Goal: Communication & Community: Answer question/provide support

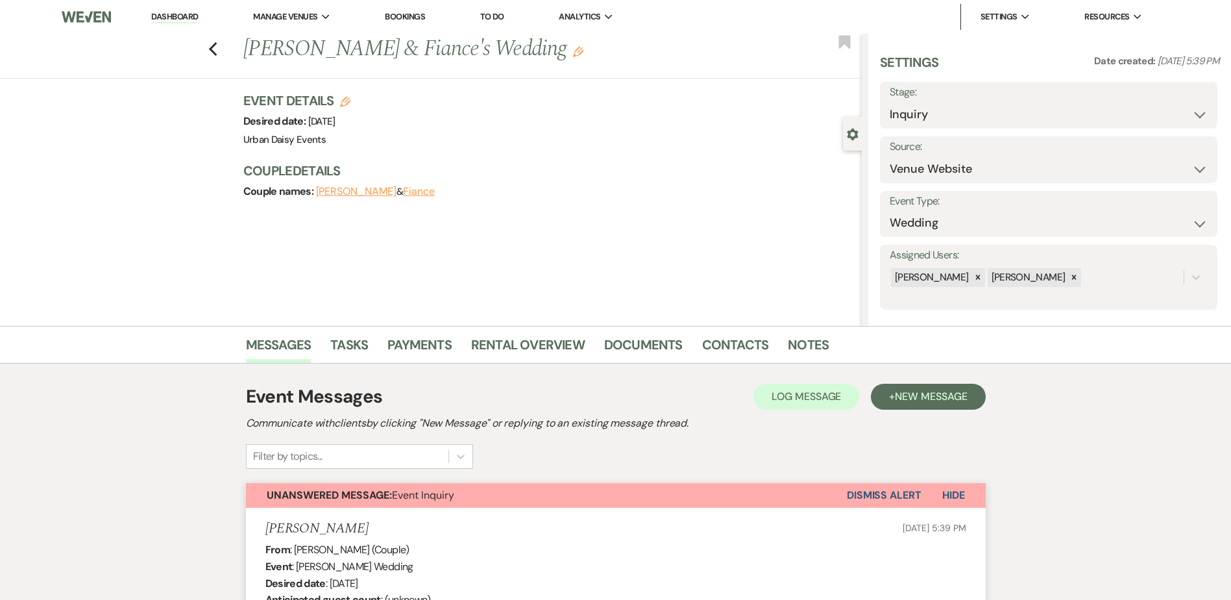
select select "5"
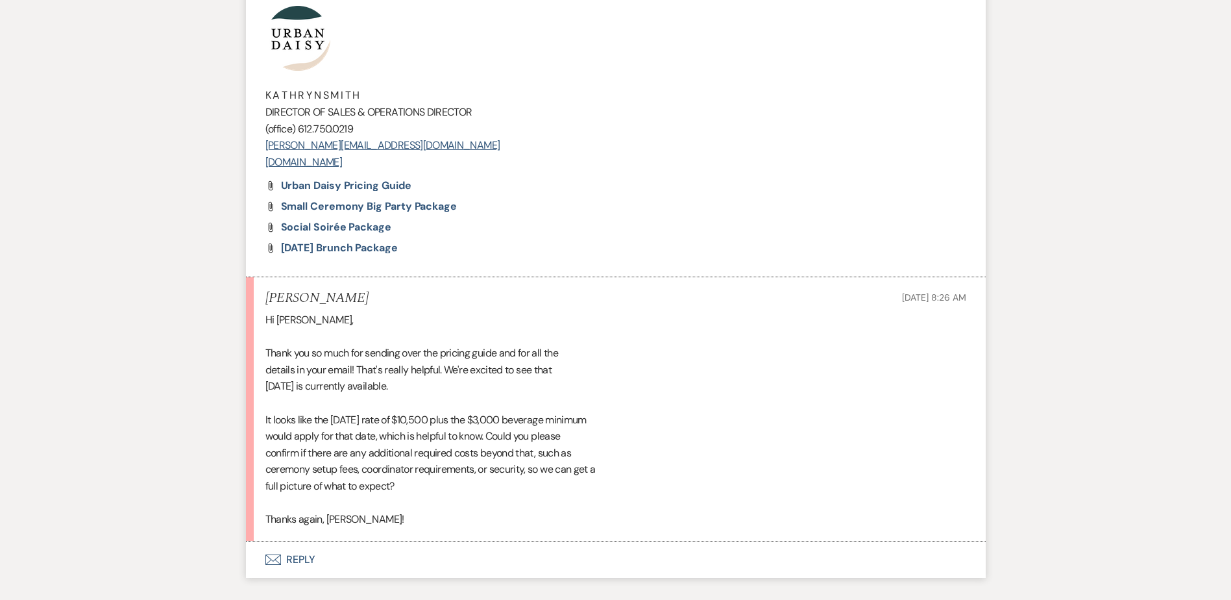
click at [276, 556] on icon "Envelope" at bounding box center [273, 559] width 16 height 10
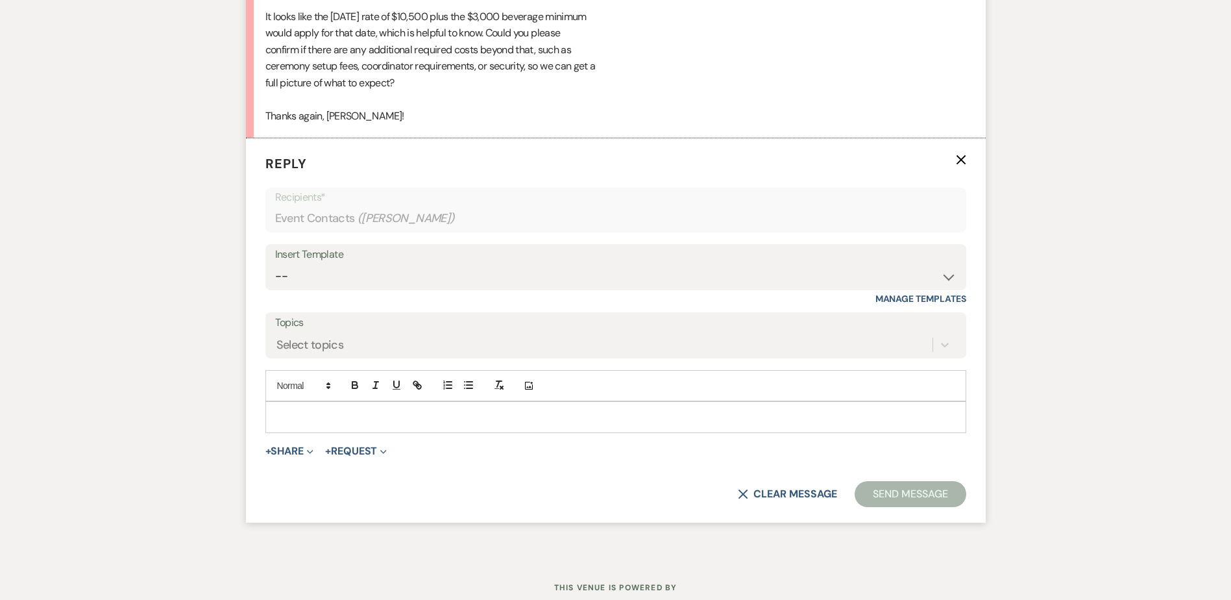
scroll to position [1926, 0]
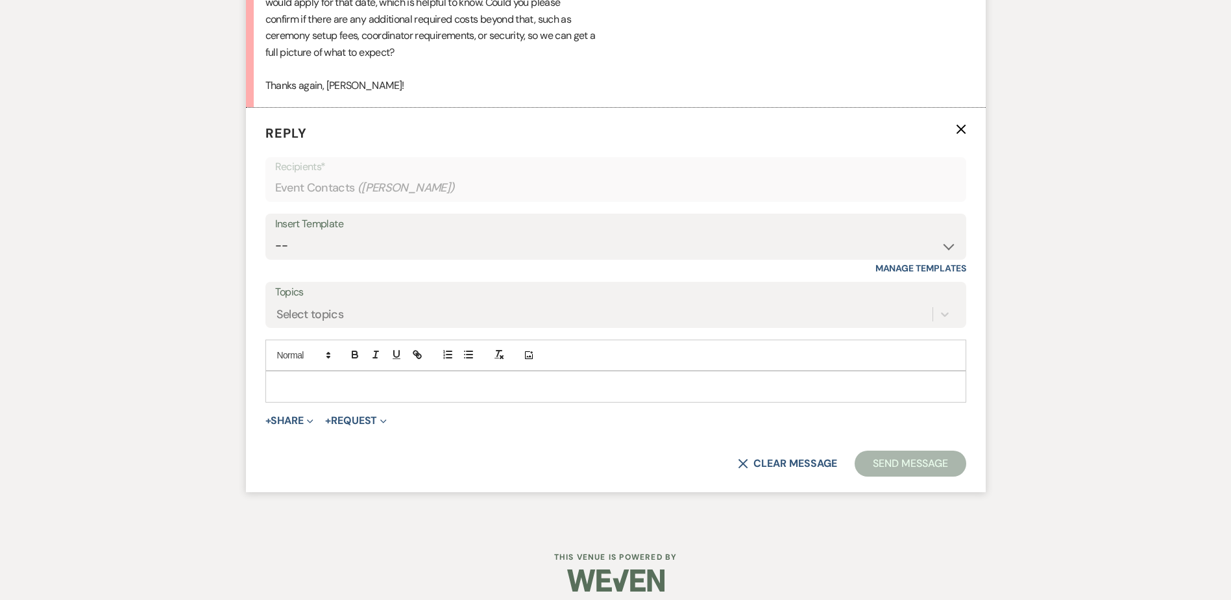
click at [278, 382] on p at bounding box center [616, 386] width 680 height 14
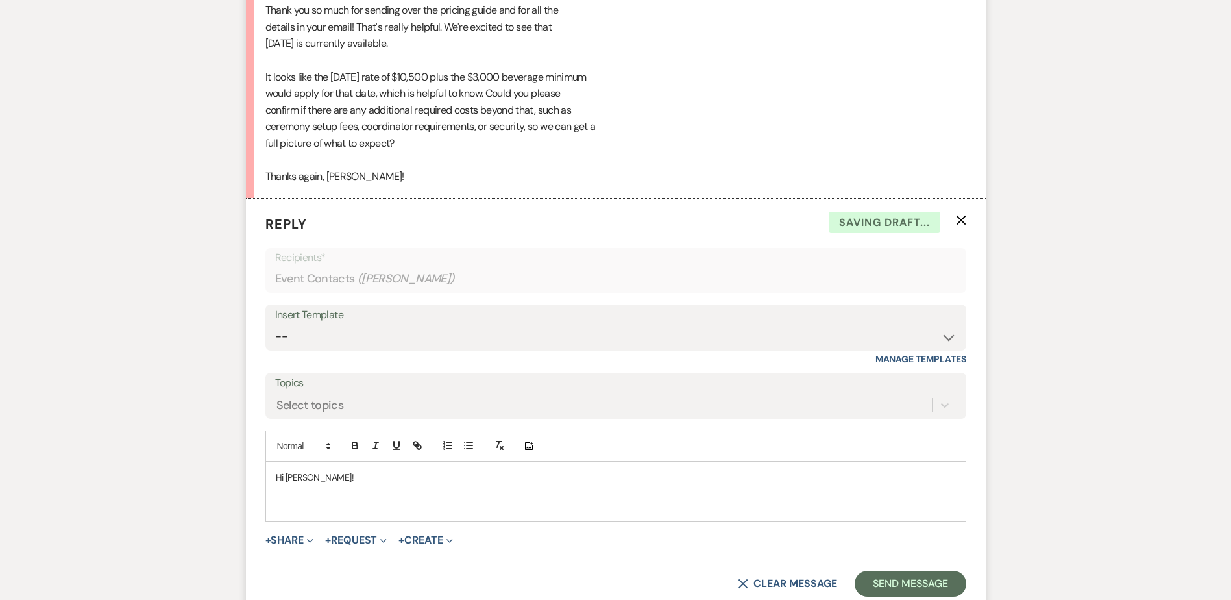
scroll to position [1601, 0]
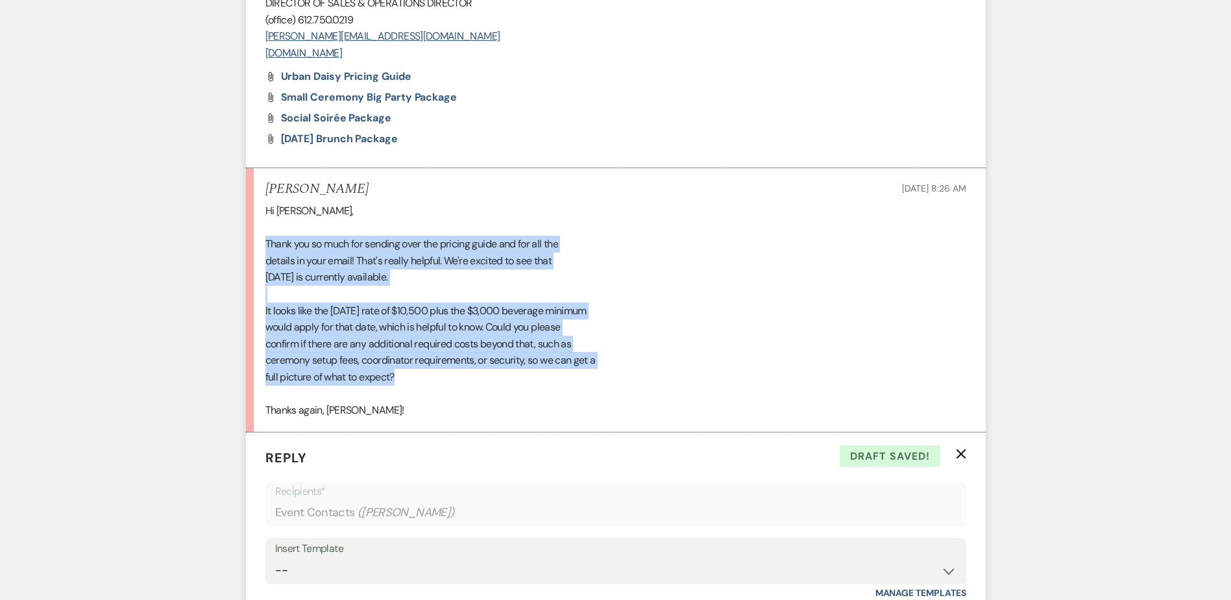
drag, startPoint x: 262, startPoint y: 238, endPoint x: 437, endPoint y: 383, distance: 227.6
click at [437, 383] on li "[PERSON_NAME] [DATE] 8:26 AM Hi [PERSON_NAME], Thank you so much for sending ov…" at bounding box center [616, 299] width 740 height 263
copy div "Thank you so much for sending over the pricing guide and for all the details in…"
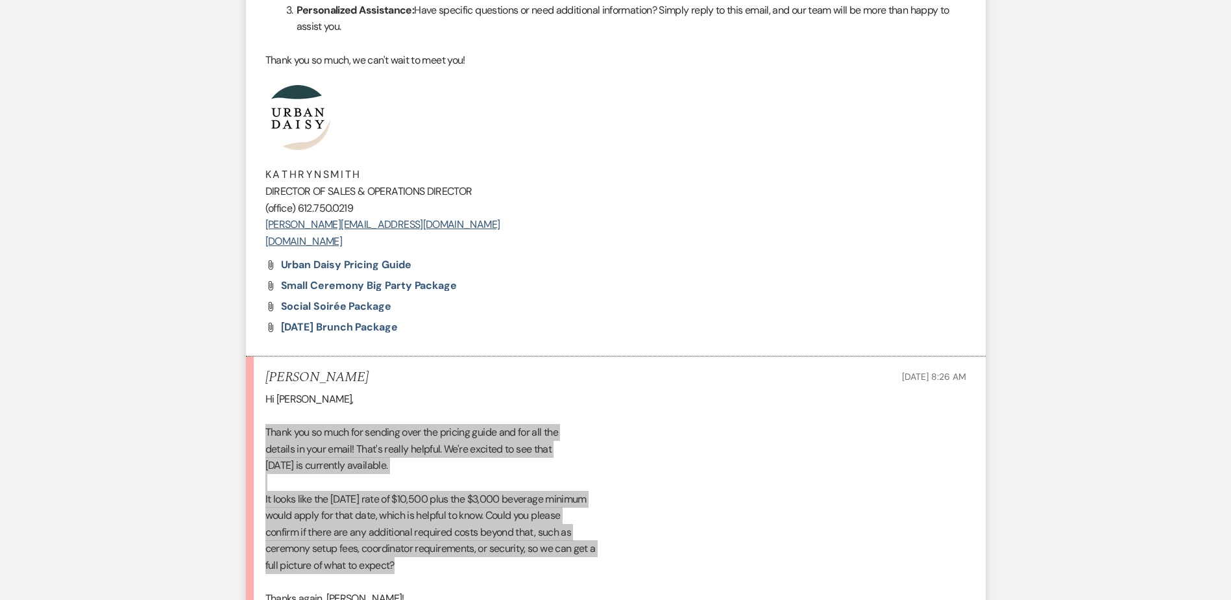
scroll to position [1407, 0]
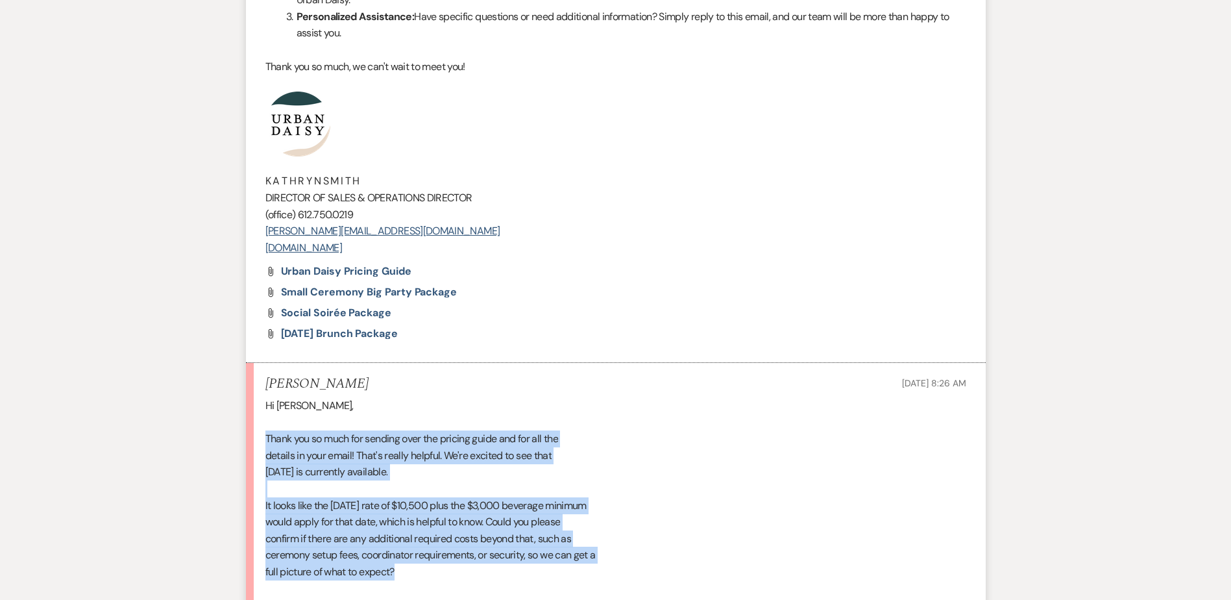
drag, startPoint x: 415, startPoint y: 248, endPoint x: 239, endPoint y: 105, distance: 226.5
copy div "K A T H R Y N S M I T H DIRECTOR OF SALES & OPERATIONS DIRECTOR (office) 612.75…"
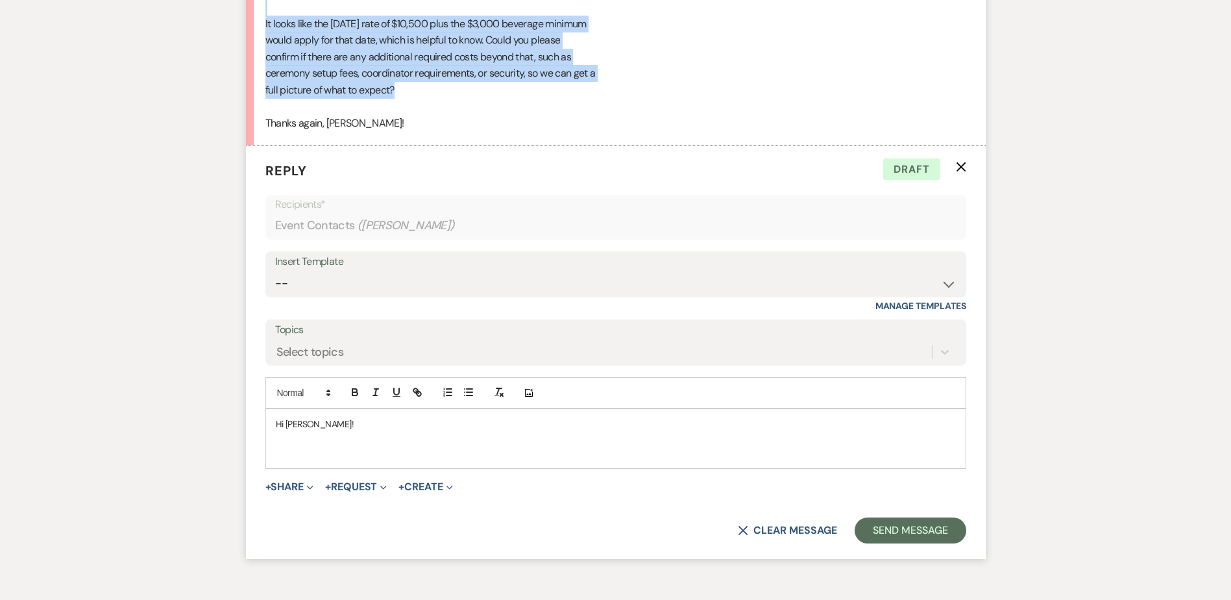
scroll to position [1965, 0]
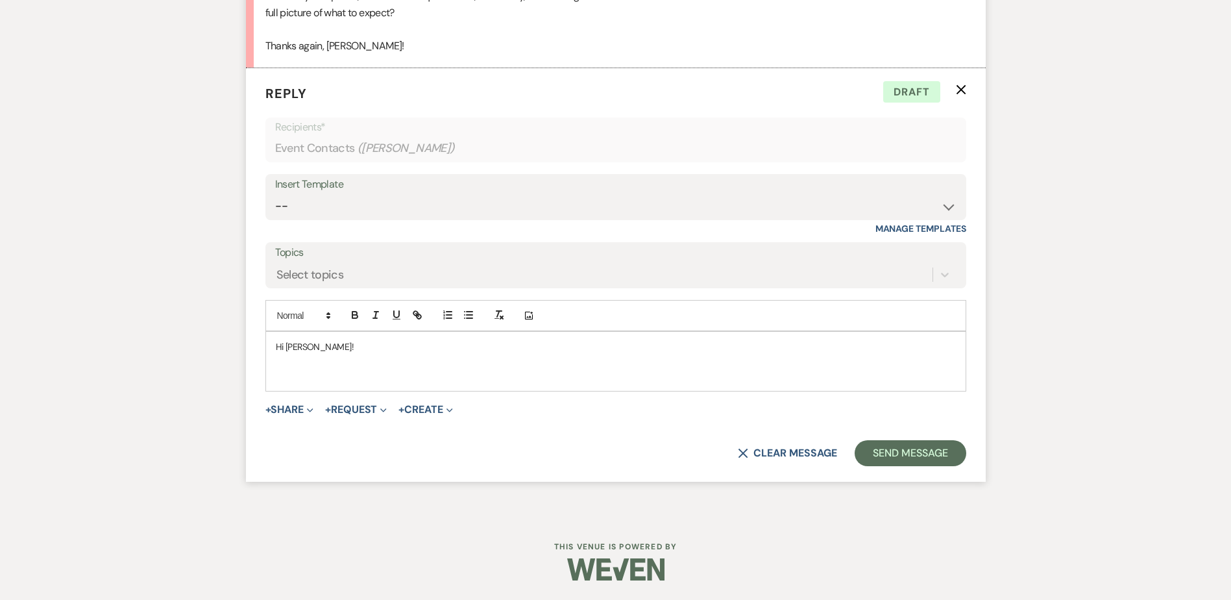
click at [290, 376] on p at bounding box center [616, 376] width 680 height 14
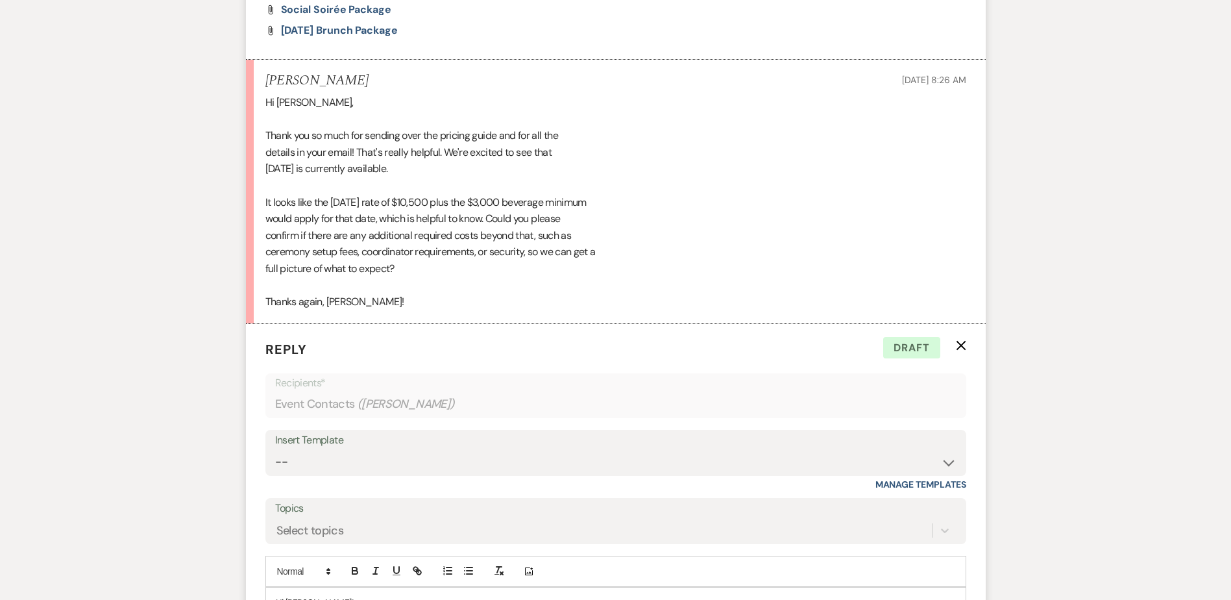
scroll to position [1706, 0]
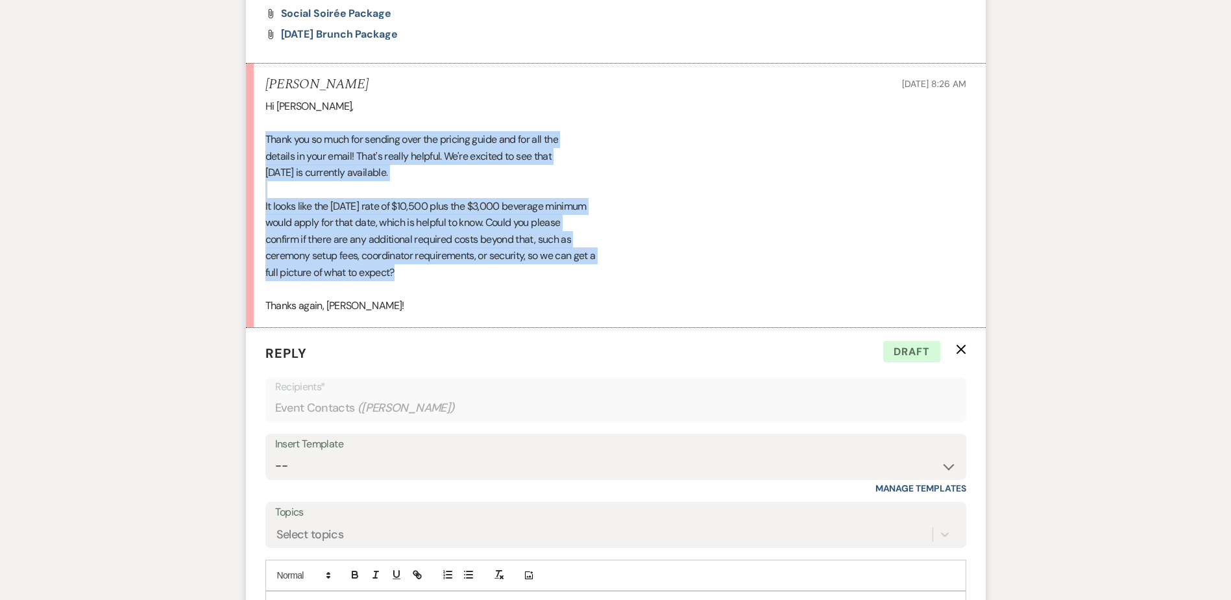
drag, startPoint x: 256, startPoint y: 135, endPoint x: 445, endPoint y: 271, distance: 232.5
click at [433, 273] on li "[PERSON_NAME] [DATE] 8:26 AM Hi [PERSON_NAME], Thank you so much for sending ov…" at bounding box center [616, 195] width 740 height 263
copy div "Thank you so much for sending over the pricing guide and for all the details in…"
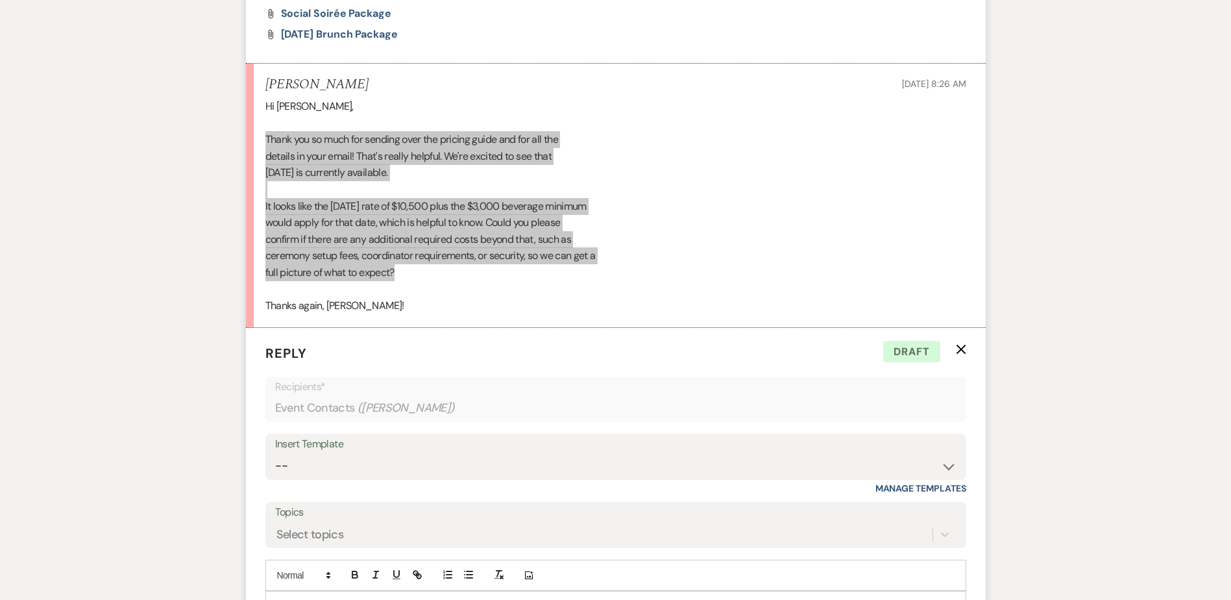
scroll to position [1900, 0]
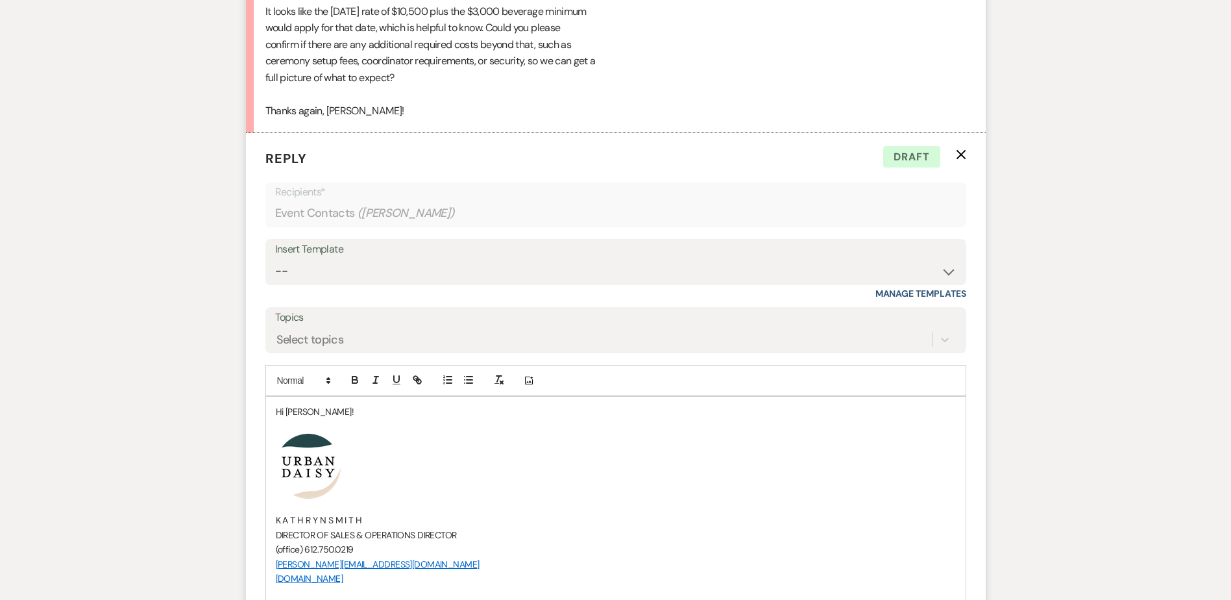
click at [335, 424] on p at bounding box center [616, 426] width 680 height 14
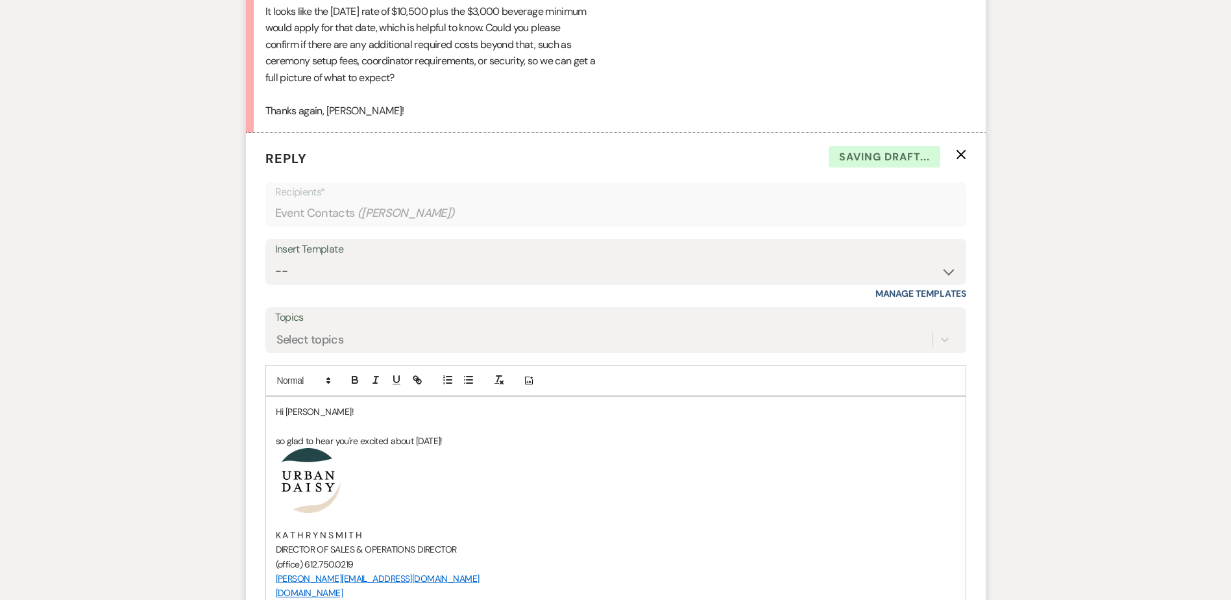
click at [273, 441] on div "Hi [PERSON_NAME]! so glad to hear you're excited about [DATE]! ﻿ ﻿ K A T H R Y …" at bounding box center [615, 509] width 699 height 226
click at [559, 437] on p "I am so glad to hear you're excited about [DATE]!" at bounding box center [616, 440] width 680 height 14
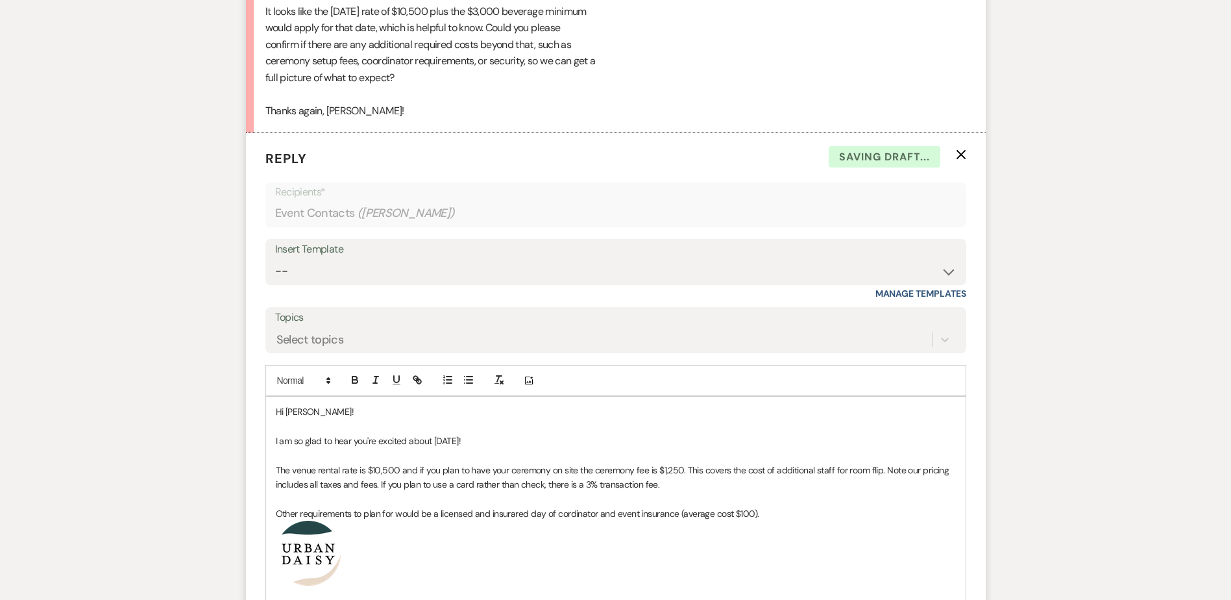
click at [545, 547] on p "﻿ ﻿" at bounding box center [616, 552] width 680 height 65
drag, startPoint x: 526, startPoint y: 513, endPoint x: 502, endPoint y: 517, distance: 25.0
click at [502, 517] on p "Other requirements to plan for would be a licensed and insurared day of cordina…" at bounding box center [616, 513] width 680 height 14
click at [516, 526] on p "﻿ ﻿" at bounding box center [616, 552] width 680 height 65
drag, startPoint x: 476, startPoint y: 518, endPoint x: 526, endPoint y: 518, distance: 50.6
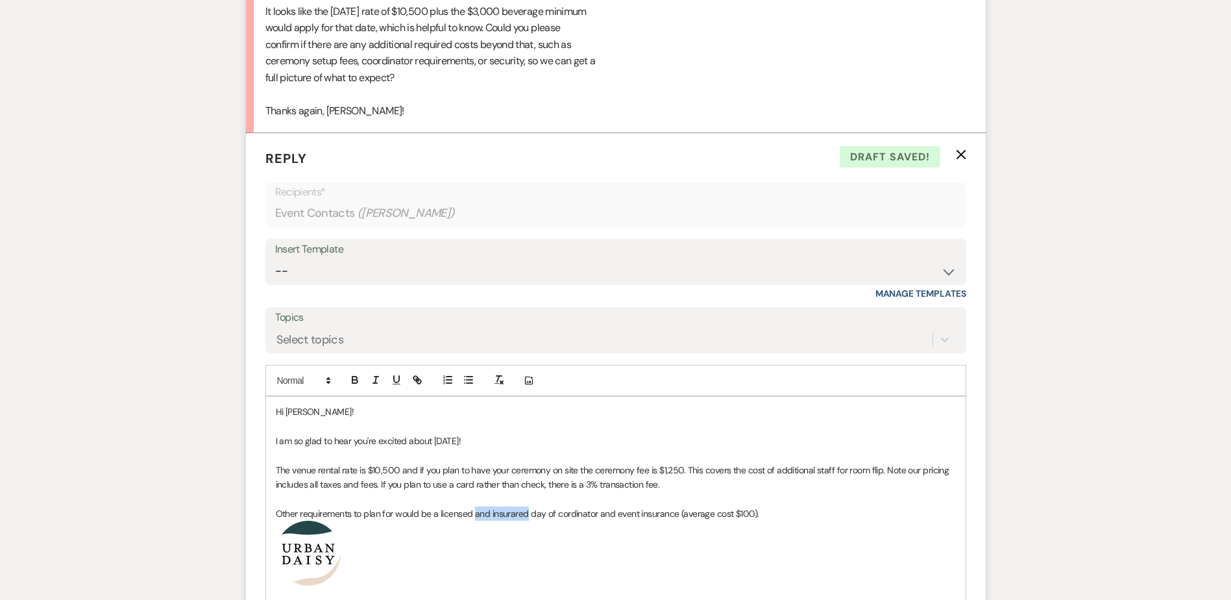
click at [526, 518] on p "Other requirements to plan for would be a licensed and insurared day of cordina…" at bounding box center [616, 513] width 680 height 14
click at [555, 516] on p "Other requirements to plan for would be a licensed day of cordinator and event …" at bounding box center [616, 513] width 680 height 14
click at [552, 525] on p "﻿ ﻿" at bounding box center [616, 552] width 680 height 65
click at [713, 513] on p "Other requirements to plan for would be a licensed day of coordinator and event…" at bounding box center [616, 513] width 680 height 14
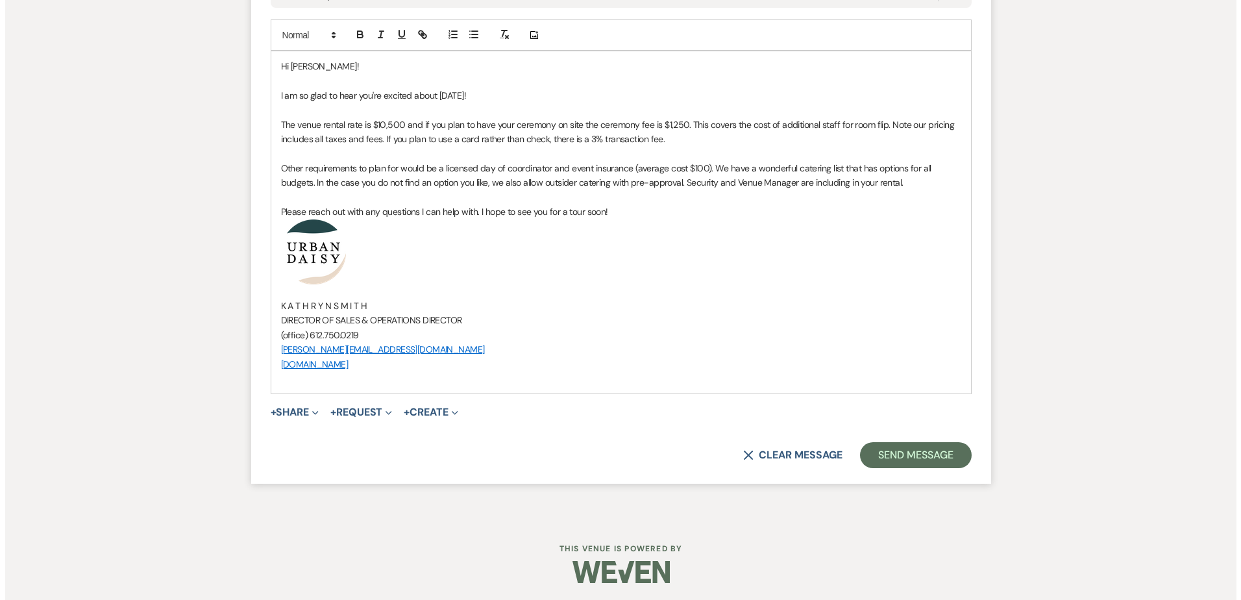
scroll to position [2248, 0]
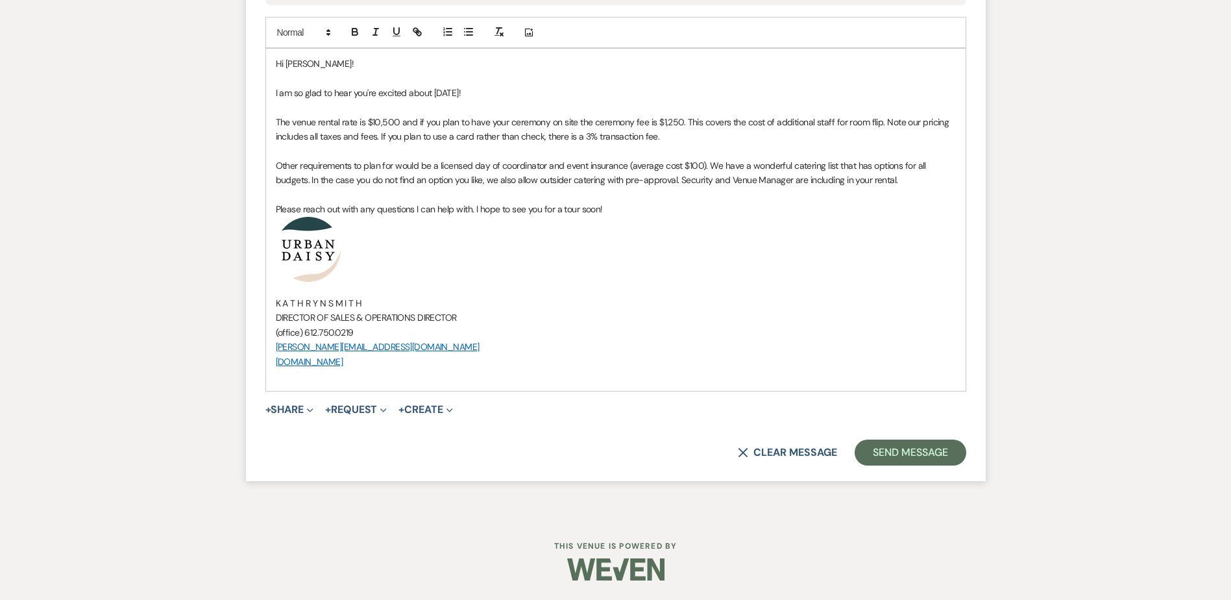
click at [308, 407] on span "Expand" at bounding box center [309, 409] width 10 height 14
click at [309, 437] on span "Doc Upload Documents" at bounding box center [315, 435] width 74 height 14
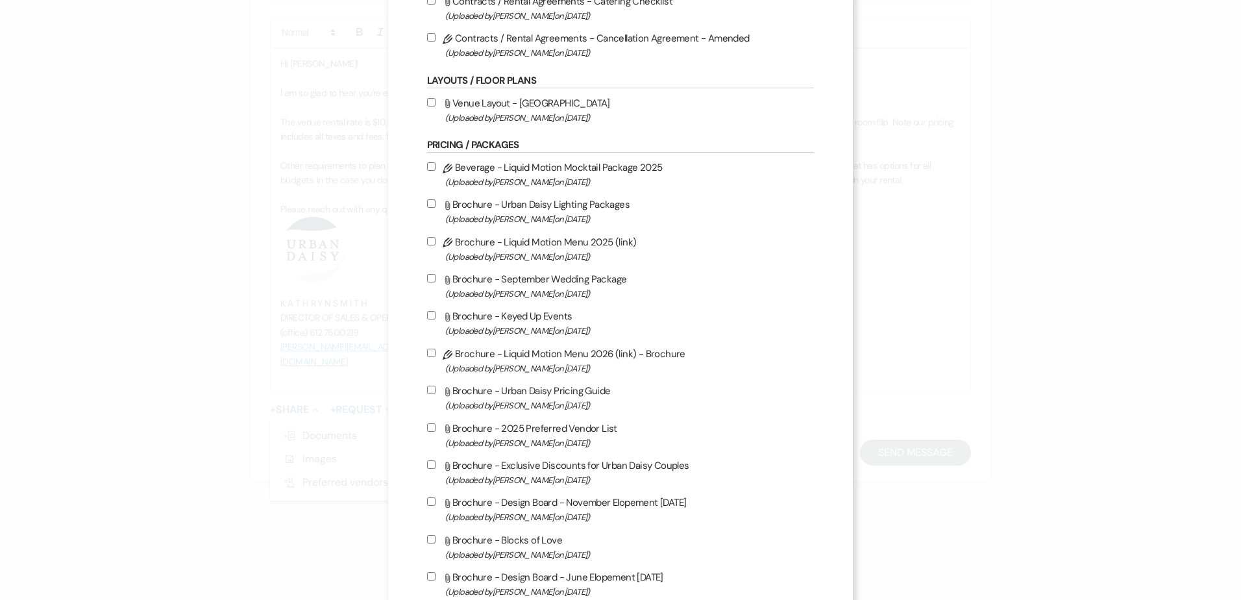
scroll to position [389, 0]
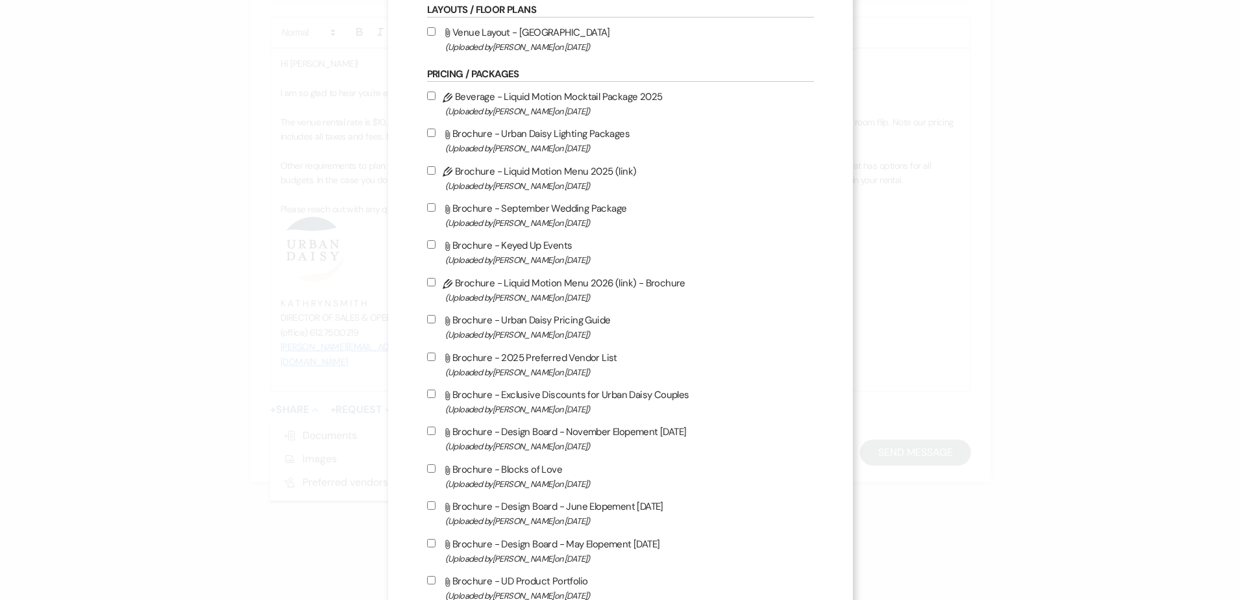
click at [528, 313] on label "Attach File Brochure - Urban Daisy Pricing Guide (Uploaded by [PERSON_NAME] on …" at bounding box center [620, 326] width 387 height 30
click at [435, 315] on input "Attach File Brochure - Urban Daisy Pricing Guide (Uploaded by [PERSON_NAME] on …" at bounding box center [431, 319] width 8 height 8
checkbox input "true"
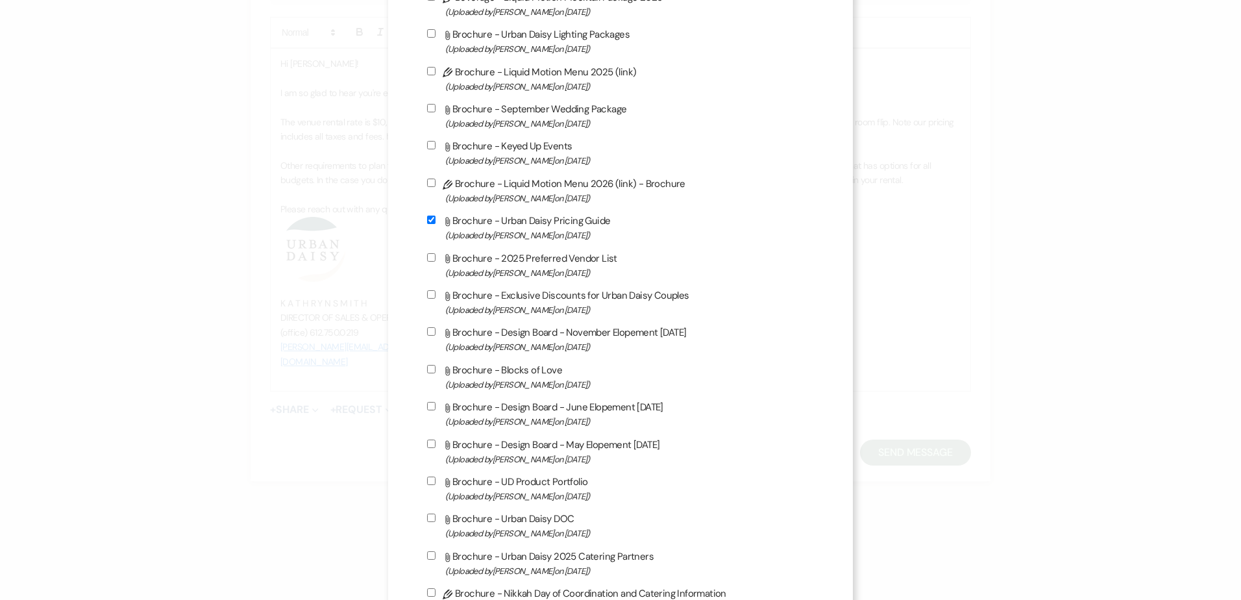
scroll to position [584, 0]
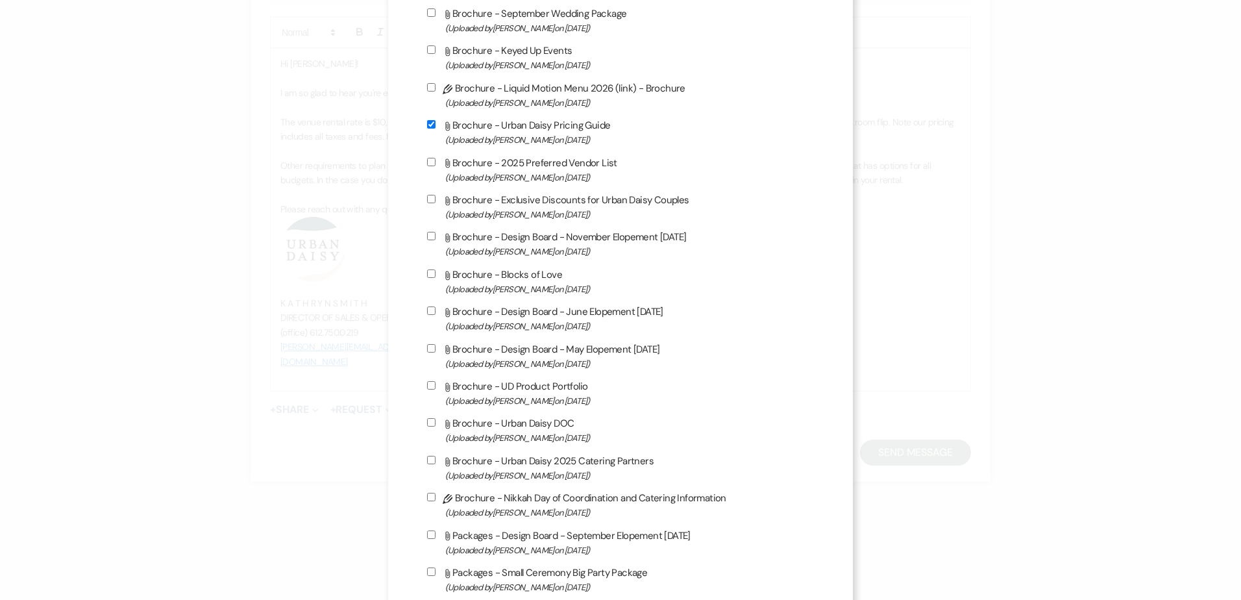
click at [535, 396] on span "(Uploaded by [PERSON_NAME] on [DATE] )" at bounding box center [629, 400] width 369 height 15
click at [435, 389] on input "Attach File Brochure - UD Product Portfolio (Uploaded by [PERSON_NAME] on [DATE…" at bounding box center [431, 385] width 8 height 8
checkbox input "true"
click at [555, 467] on label "Attach File Brochure - Urban Daisy 2025 Catering Partners (Uploaded by [PERSON_…" at bounding box center [620, 467] width 387 height 30
click at [435, 464] on input "Attach File Brochure - Urban Daisy 2025 Catering Partners (Uploaded by [PERSON_…" at bounding box center [431, 459] width 8 height 8
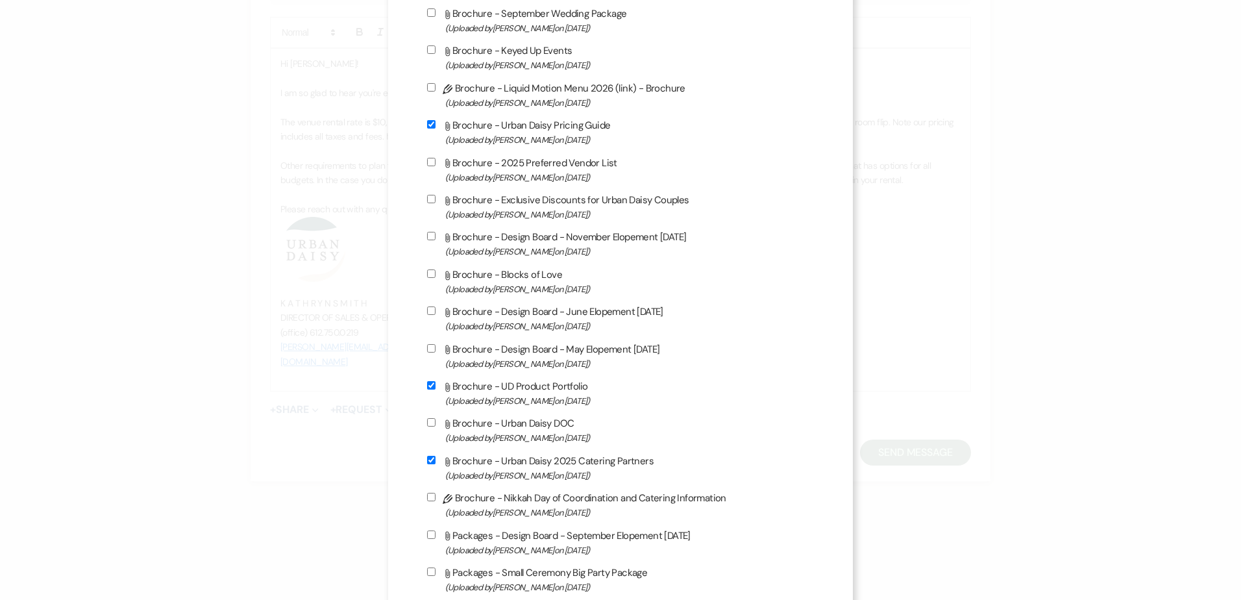
checkbox input "true"
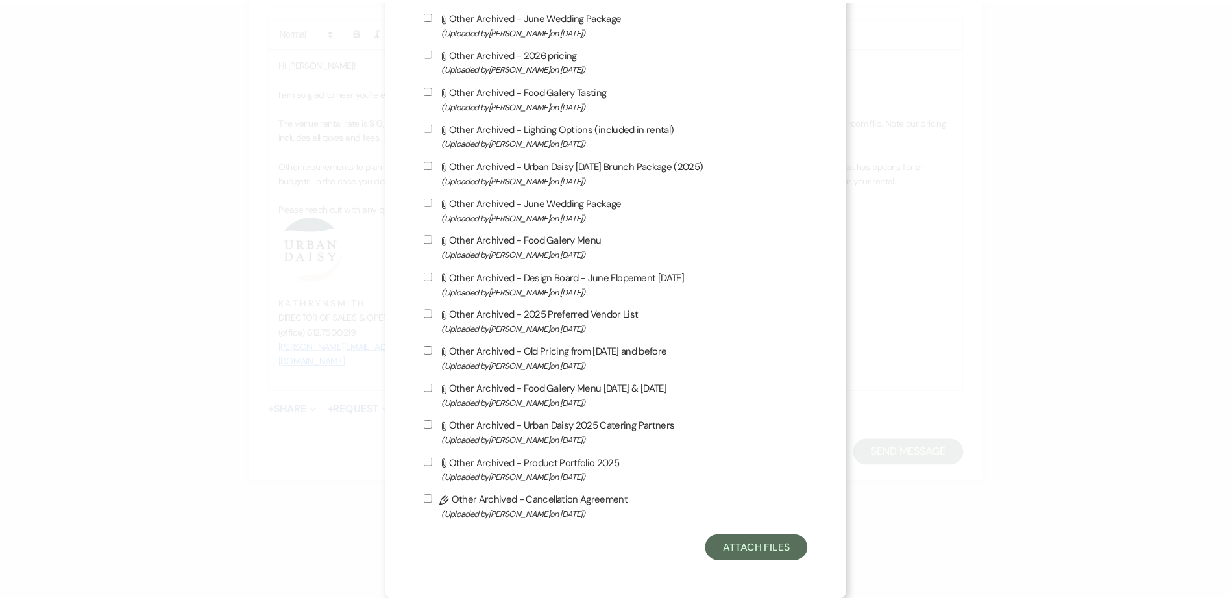
scroll to position [2052, 0]
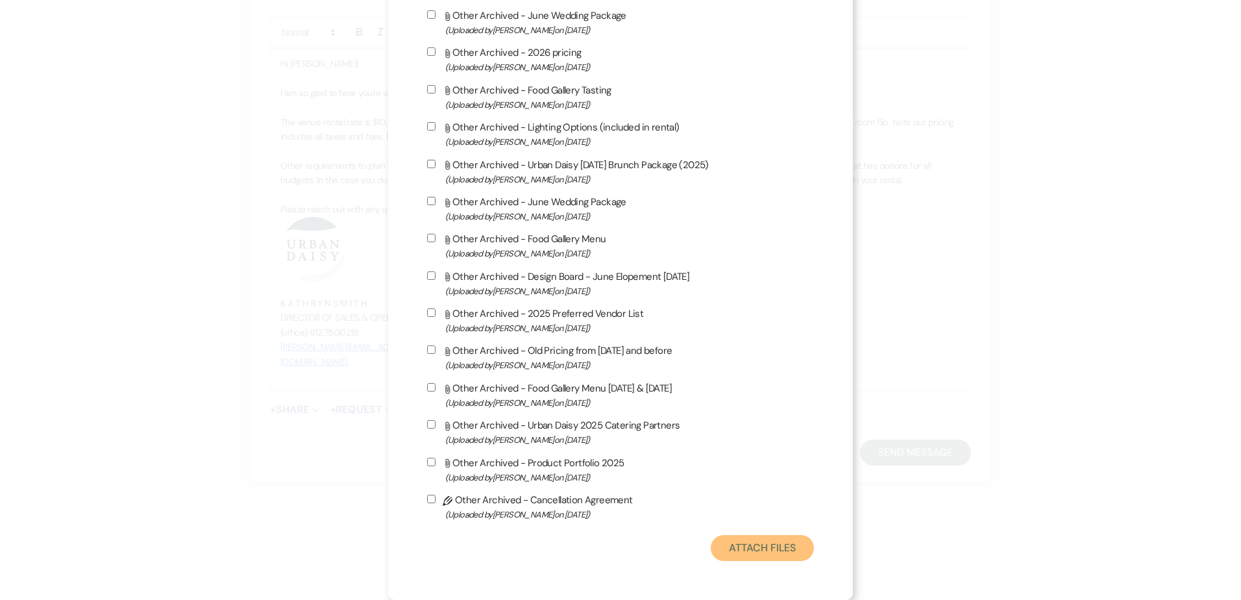
click at [732, 550] on button "Attach Files" at bounding box center [761, 548] width 103 height 26
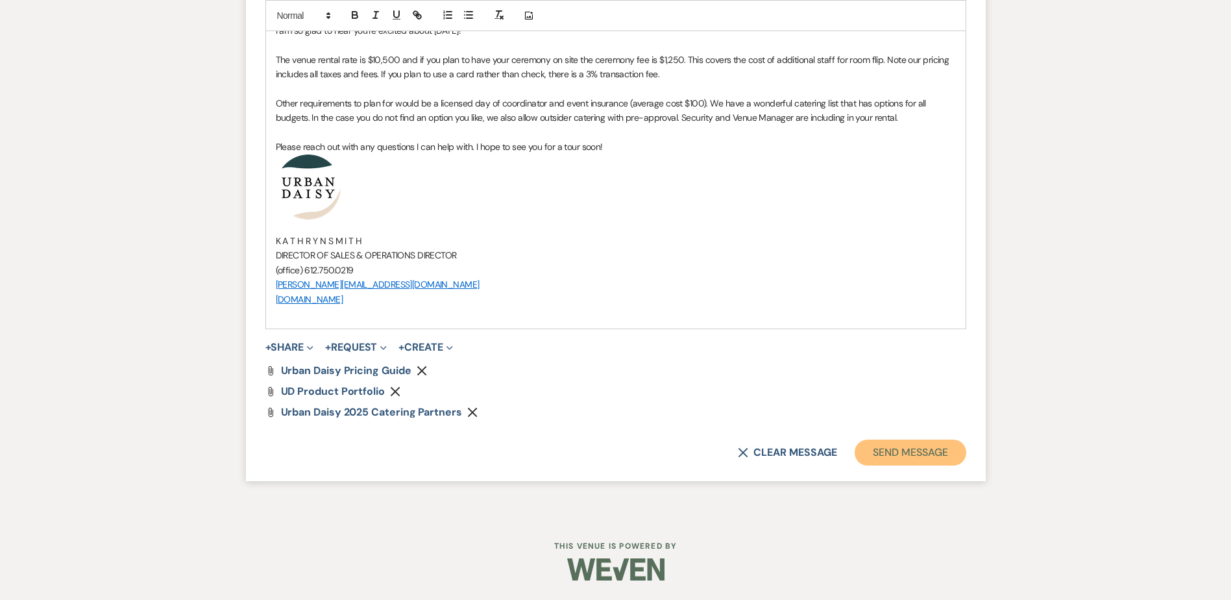
click at [919, 462] on button "Send Message" at bounding box center [910, 452] width 111 height 26
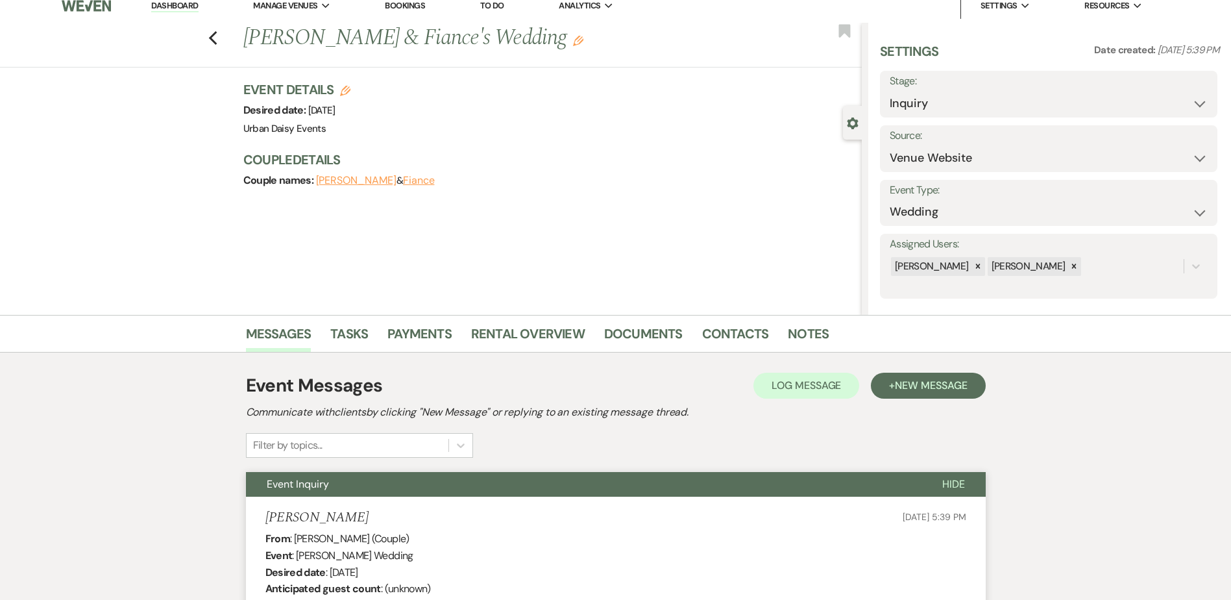
scroll to position [0, 0]
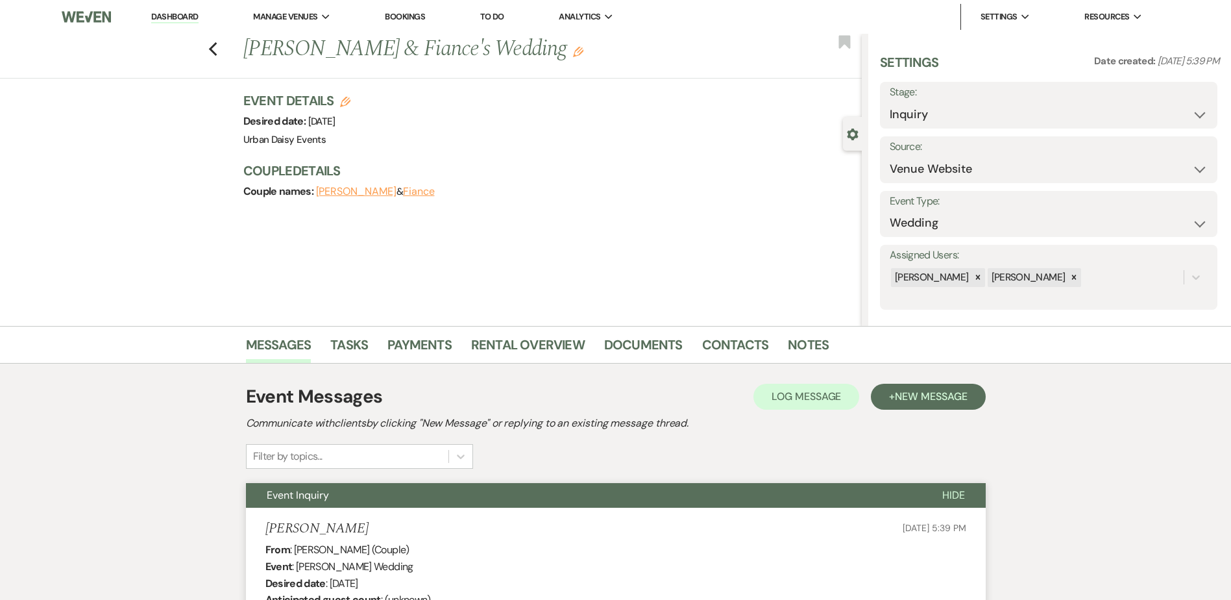
click at [179, 16] on link "Dashboard" at bounding box center [174, 17] width 47 height 12
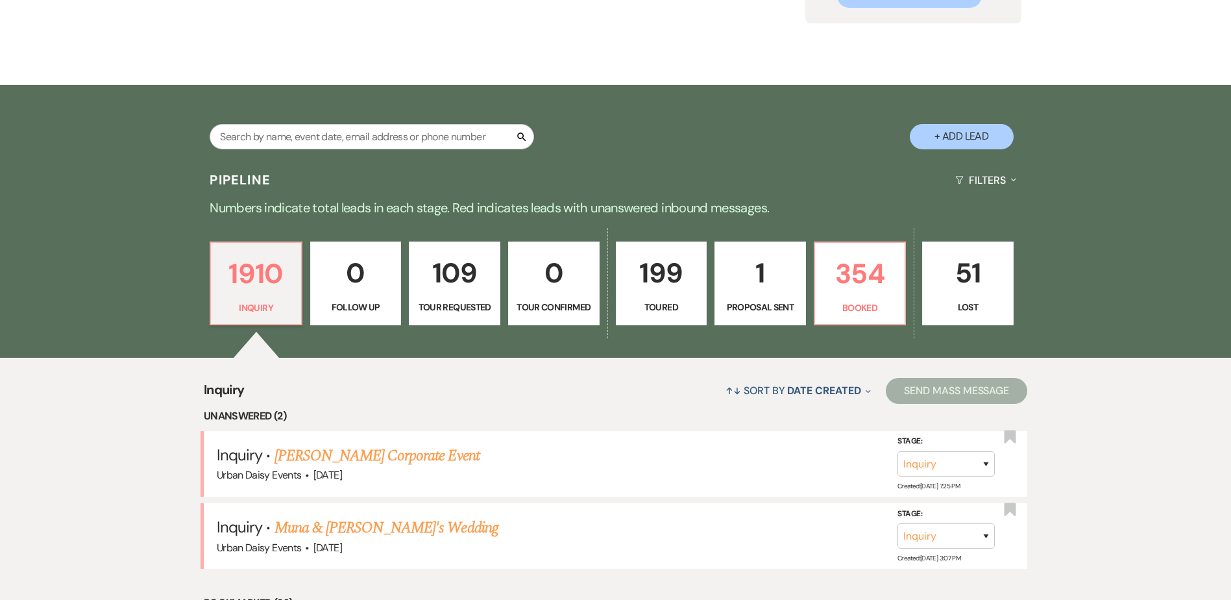
scroll to position [195, 0]
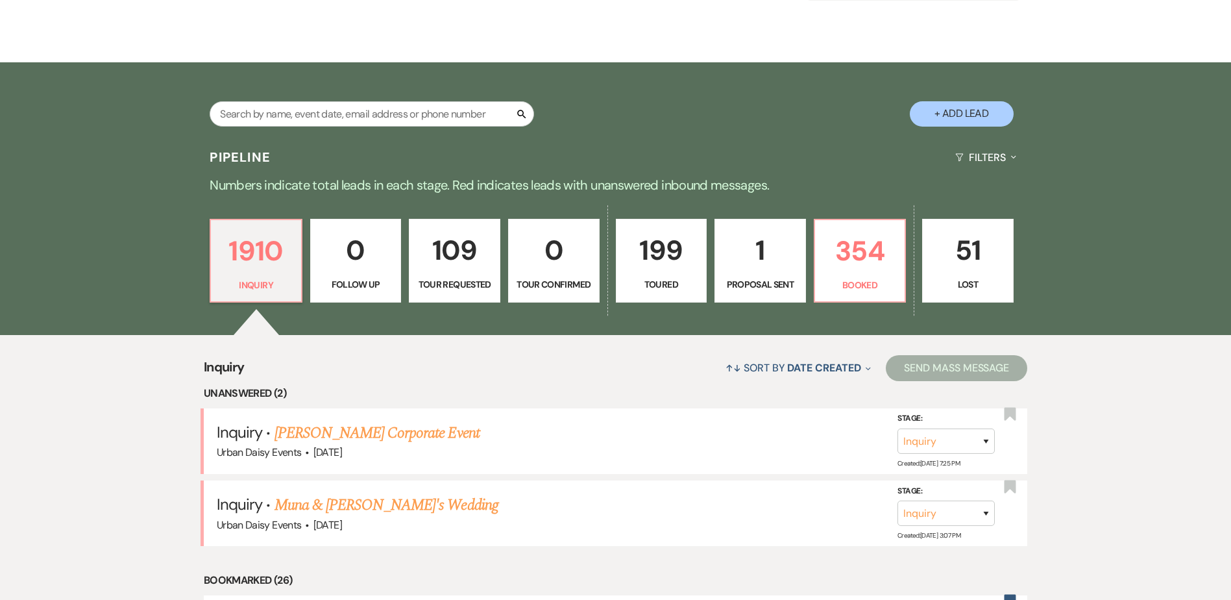
click at [312, 513] on link "Muna & [PERSON_NAME]'s Wedding" at bounding box center [386, 504] width 224 height 23
select select "5"
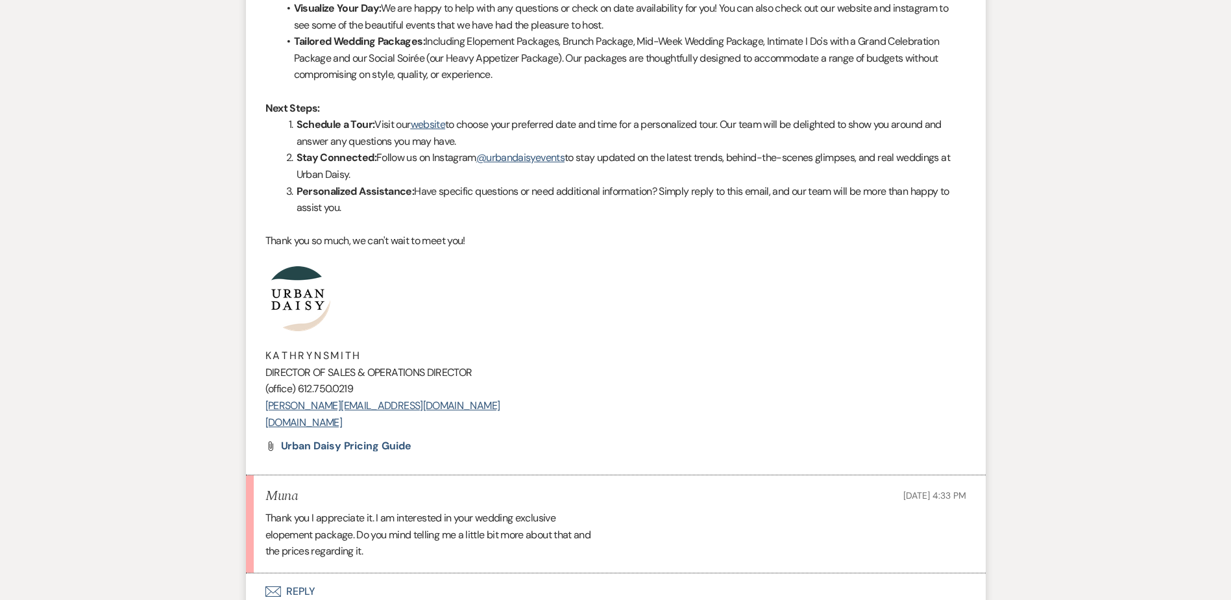
scroll to position [1233, 0]
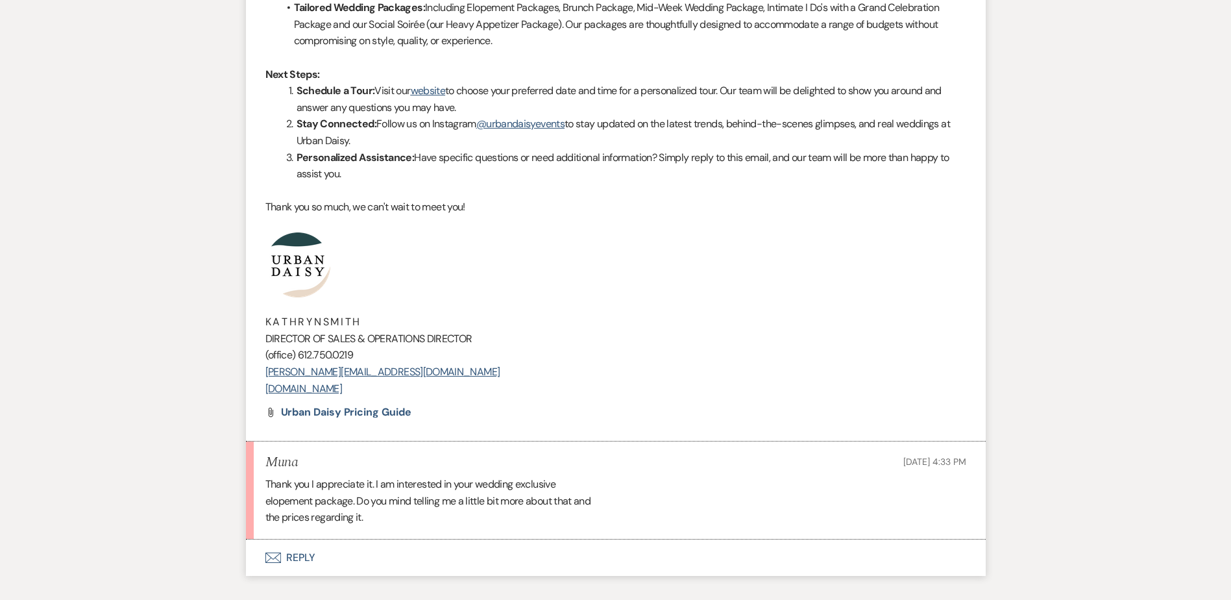
click at [315, 549] on button "Envelope Reply" at bounding box center [616, 557] width 740 height 36
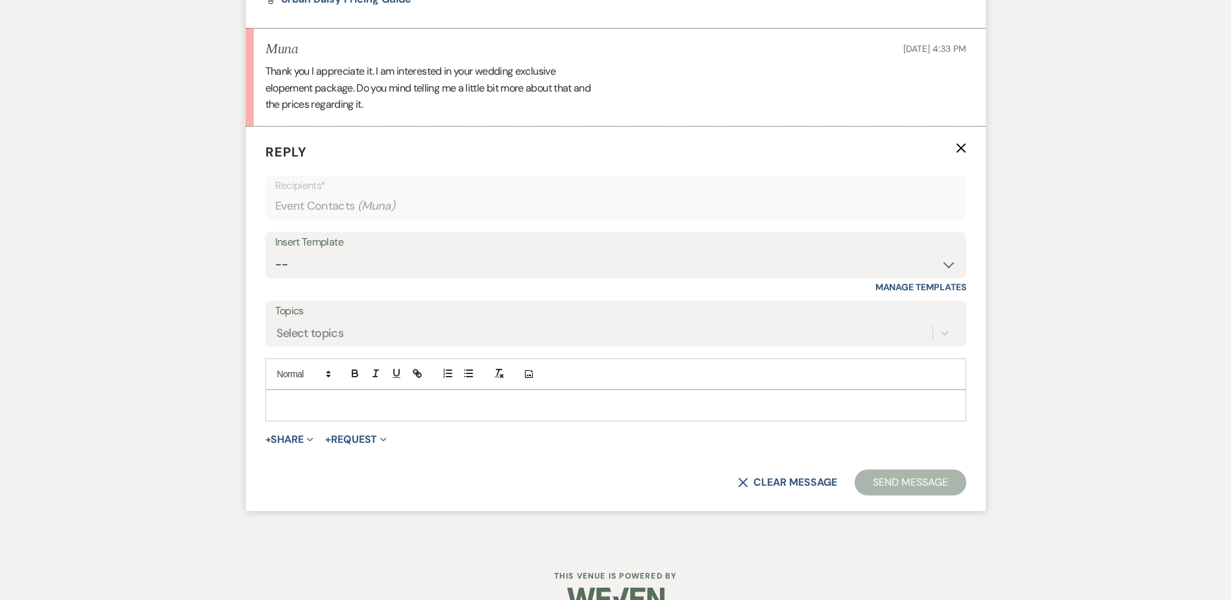
scroll to position [1664, 0]
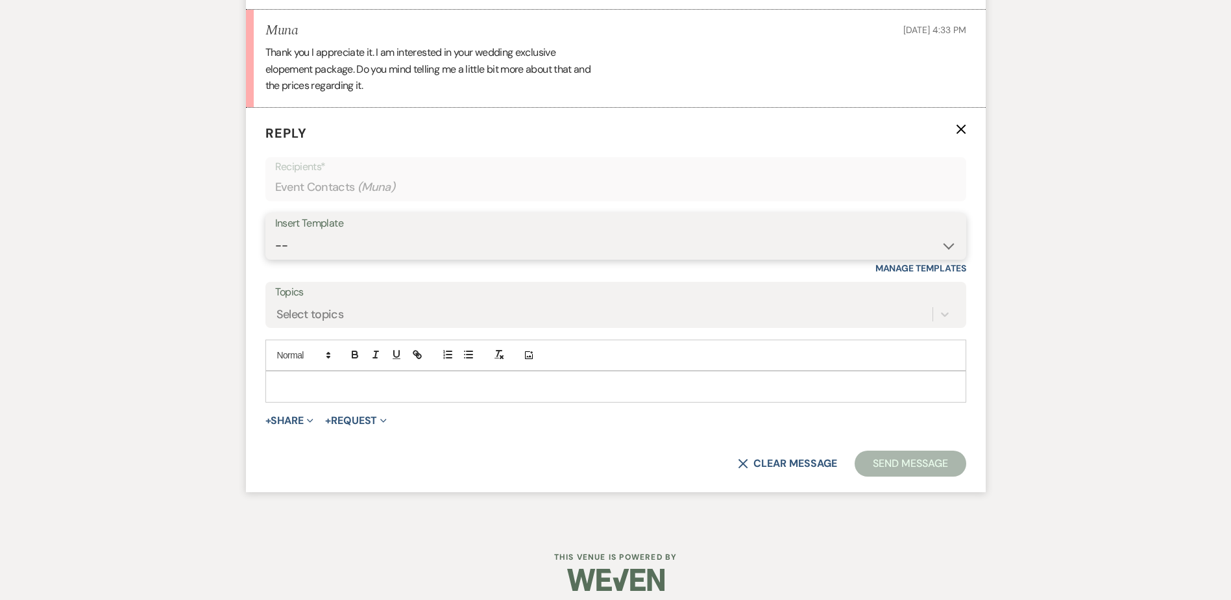
click at [326, 249] on select "-- Payment Past Due Rental Agreement and First Payment Urban Daisy Initial Resp…" at bounding box center [615, 245] width 681 height 25
select select "1243"
click at [275, 233] on select "-- Payment Past Due Rental Agreement and First Payment Urban Daisy Initial Resp…" at bounding box center [615, 245] width 681 height 25
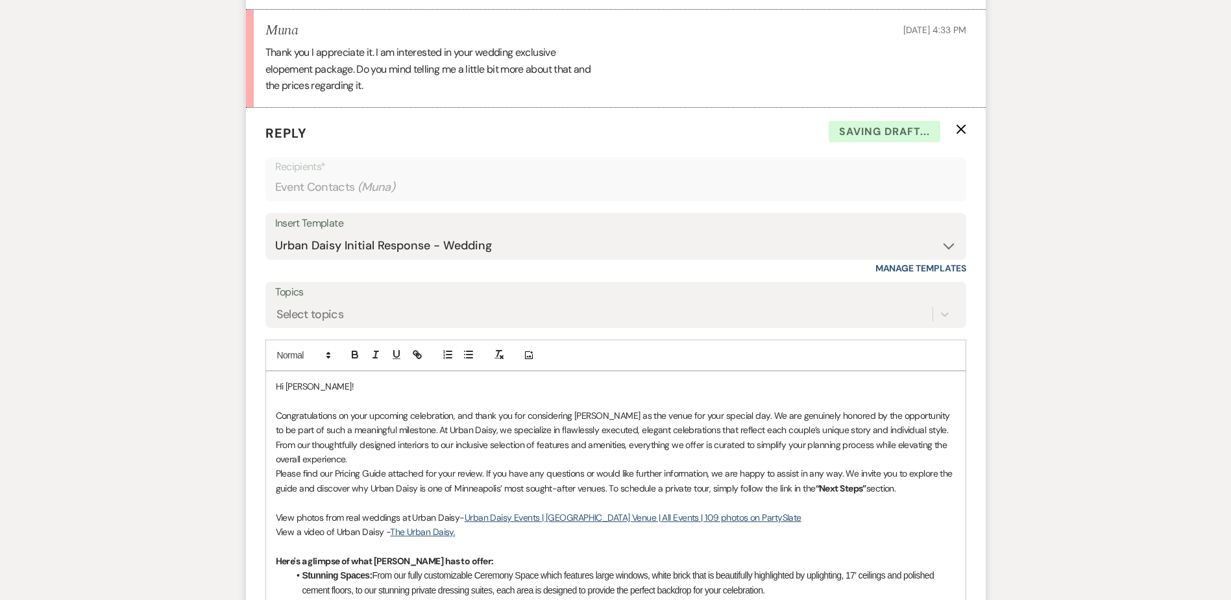
click at [336, 455] on p "Congratulations on your upcoming celebration, and thank you for considering [PE…" at bounding box center [616, 437] width 680 height 58
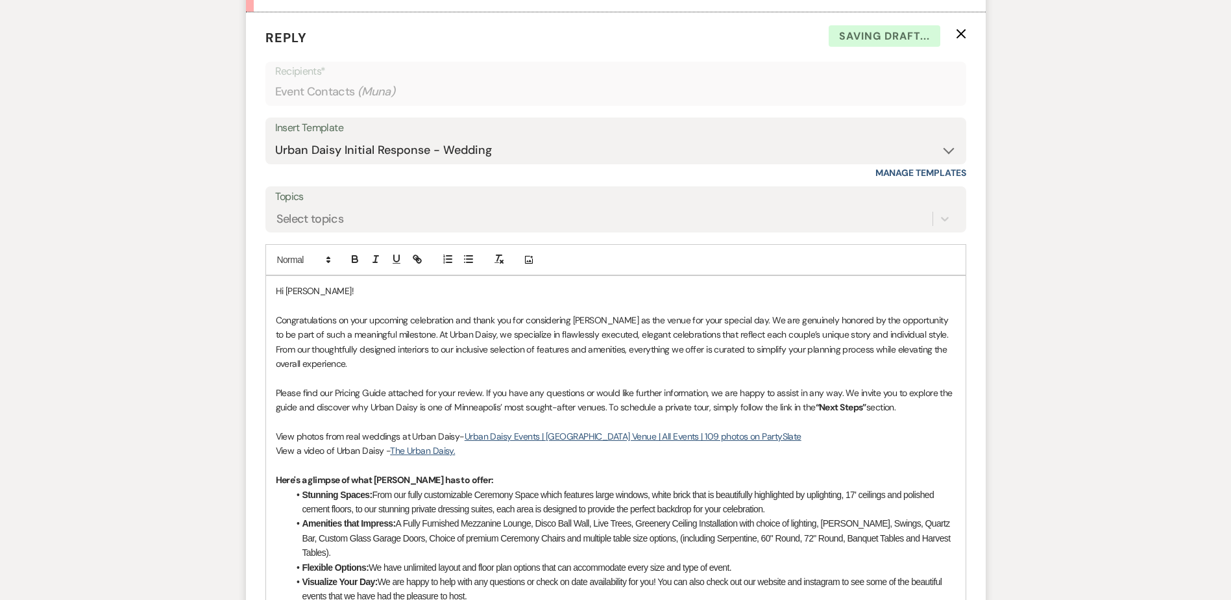
scroll to position [1729, 0]
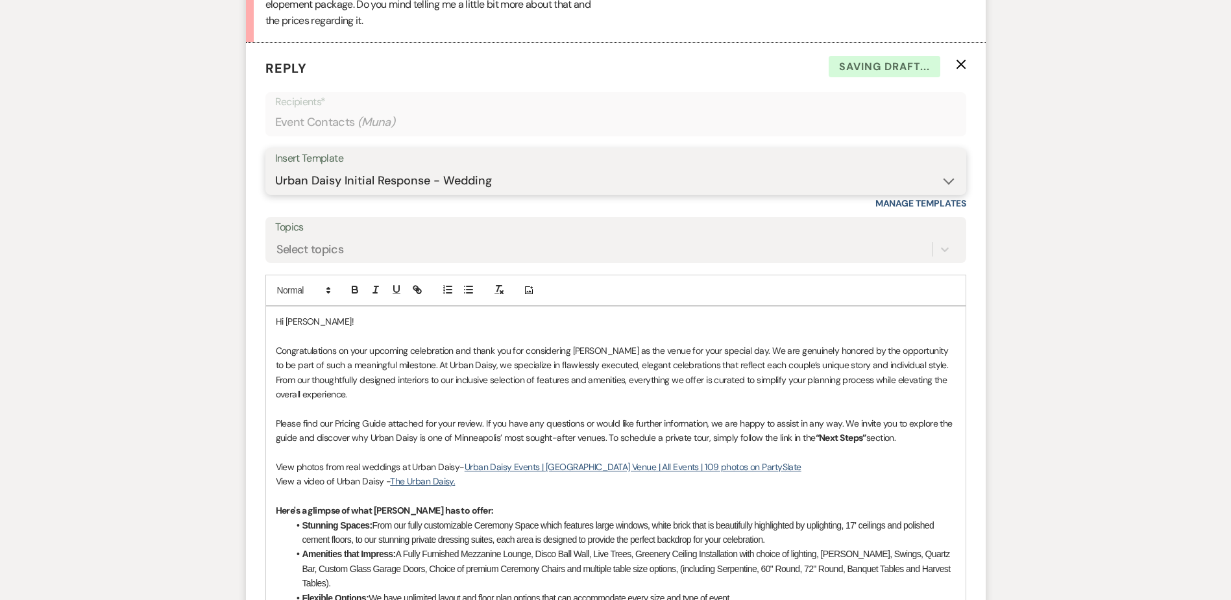
click at [388, 181] on select "-- Payment Past Due Rental Agreement and First Payment Urban Daisy Initial Resp…" at bounding box center [615, 180] width 681 height 25
click at [320, 193] on select "-- Payment Past Due Rental Agreement and First Payment Urban Daisy Initial Resp…" at bounding box center [615, 180] width 681 height 25
select select "3546"
click at [275, 168] on select "-- Payment Past Due Rental Agreement and First Payment Urban Daisy Initial Resp…" at bounding box center [615, 180] width 681 height 25
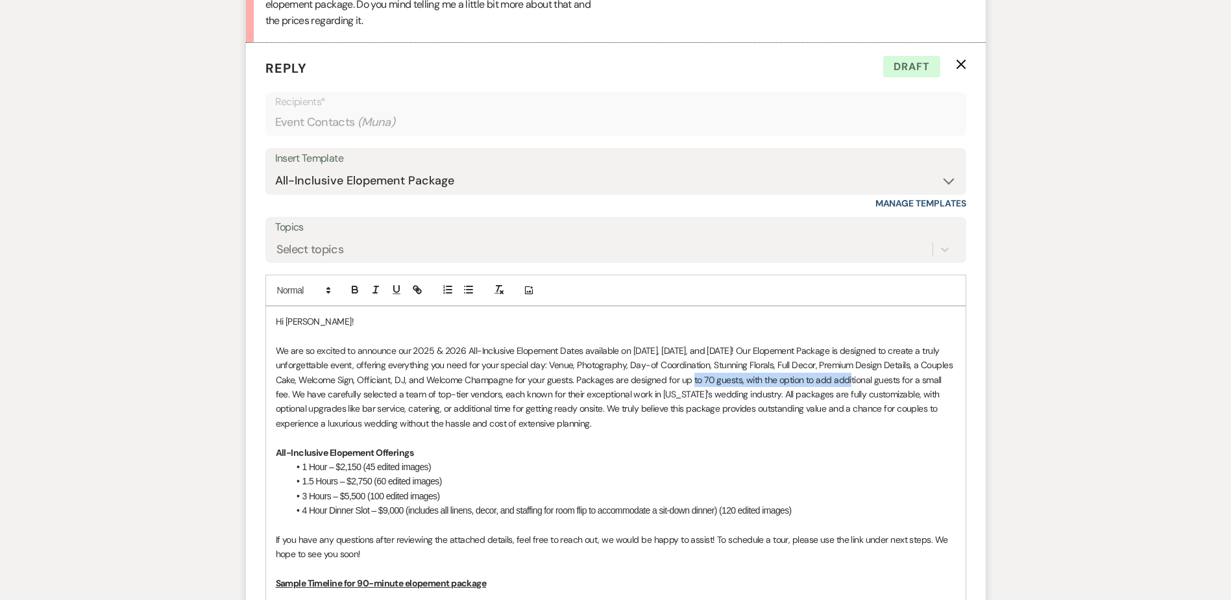
drag, startPoint x: 871, startPoint y: 380, endPoint x: 710, endPoint y: 381, distance: 160.3
click at [710, 381] on p "We are so excited to announce our 2025 & 2026 All-Inclusive Elopement Dates ava…" at bounding box center [616, 386] width 680 height 87
click at [354, 287] on icon "button" at bounding box center [355, 290] width 12 height 12
click at [422, 383] on p "We are so excited to announce our 2025 & 2026 All-Inclusive Elopement Dates ava…" at bounding box center [616, 386] width 680 height 87
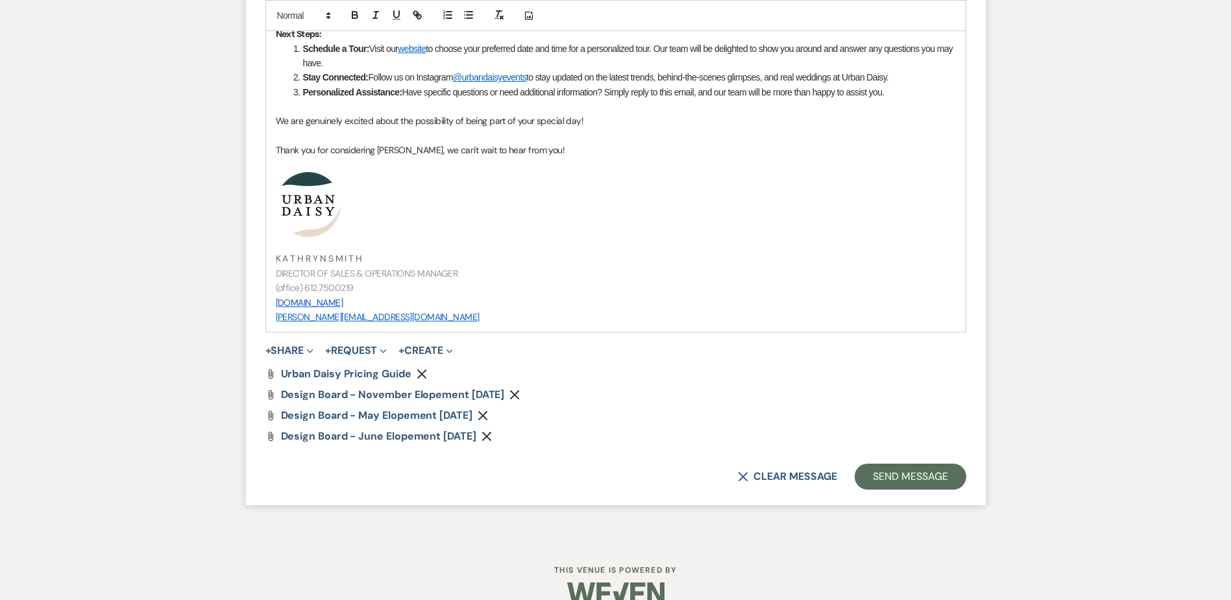
scroll to position [2636, 0]
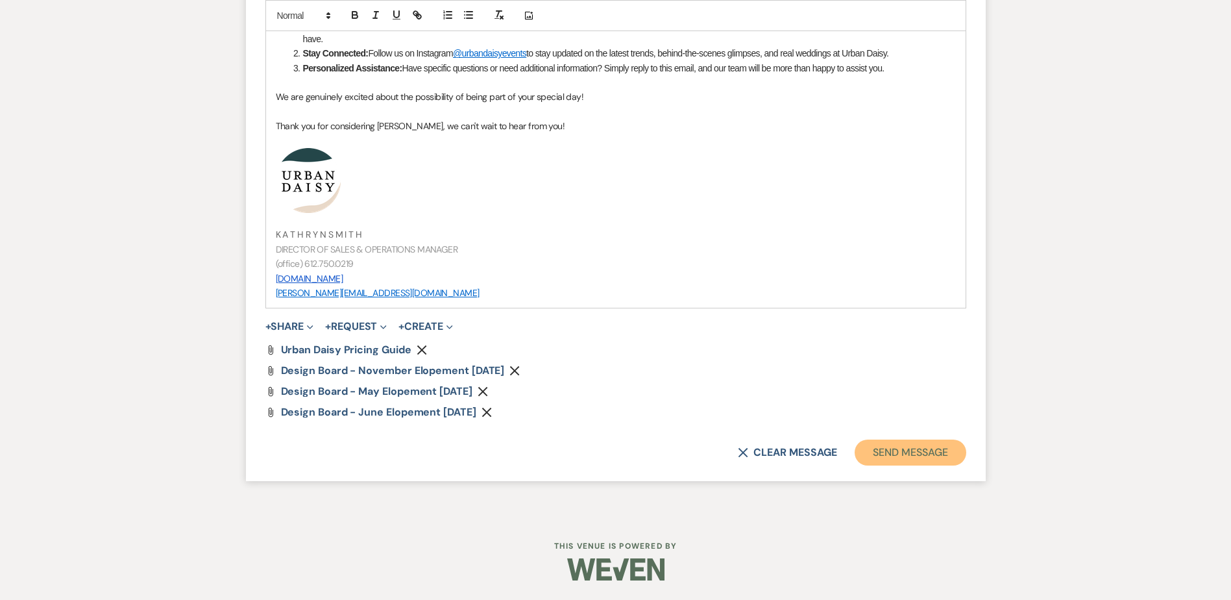
click at [902, 444] on button "Send Message" at bounding box center [910, 452] width 111 height 26
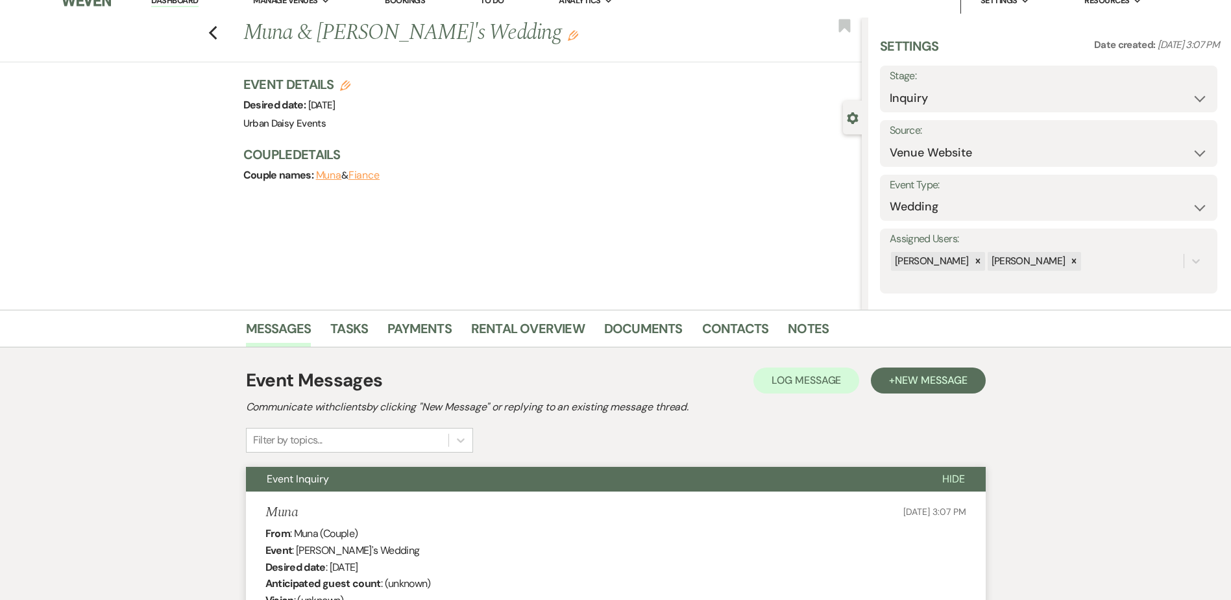
scroll to position [0, 0]
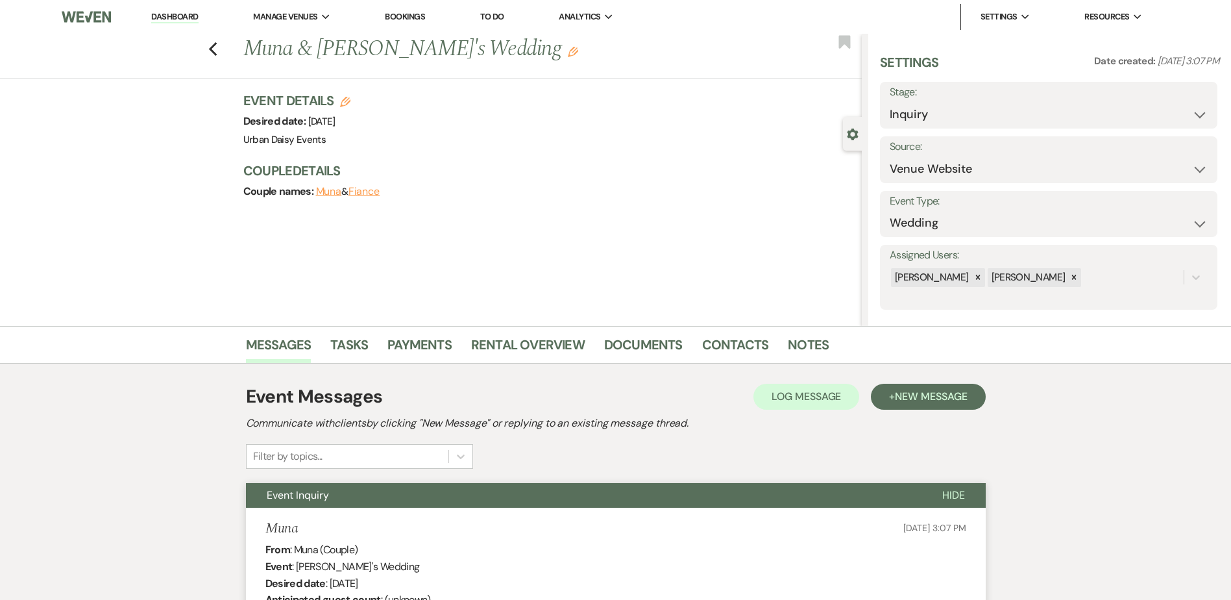
click at [184, 15] on link "Dashboard" at bounding box center [174, 17] width 47 height 12
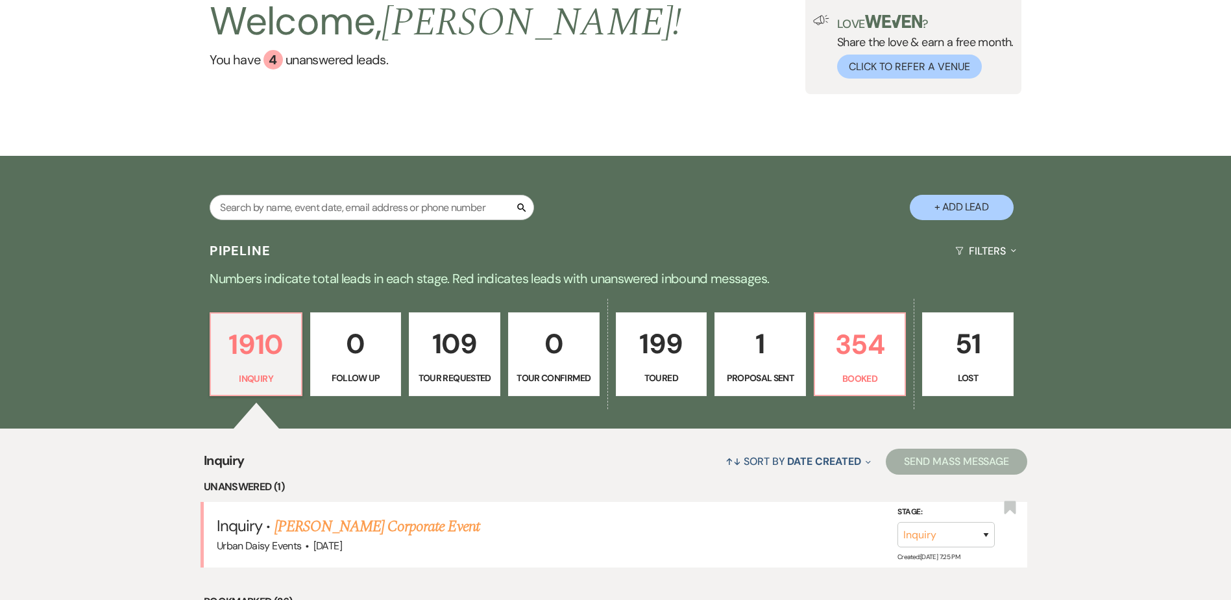
scroll to position [195, 0]
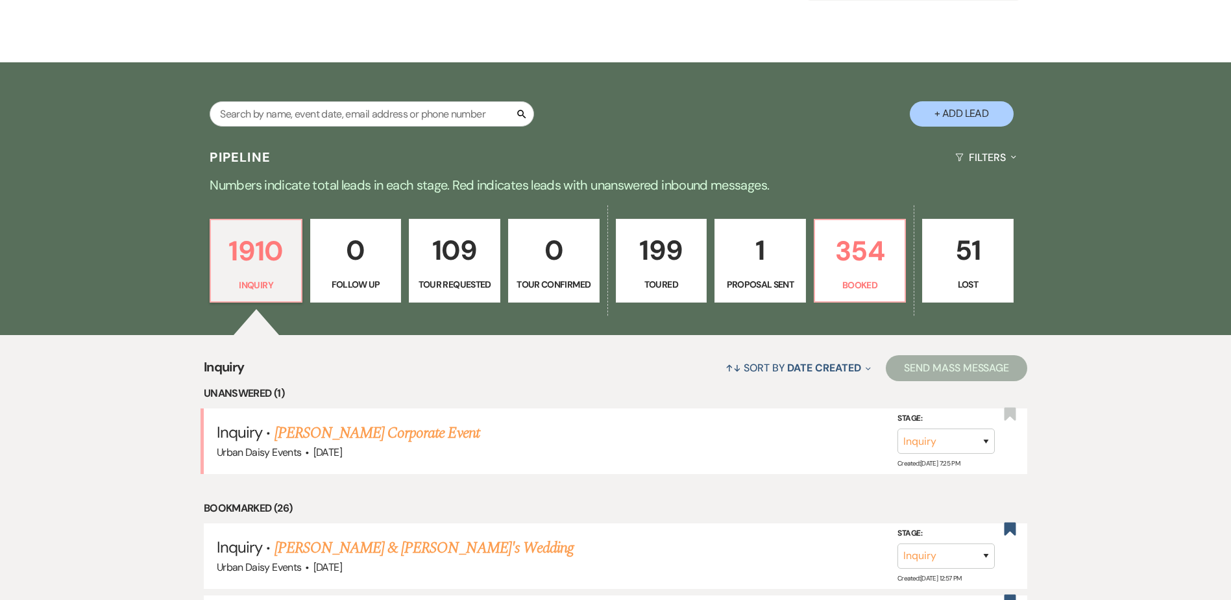
click at [295, 439] on link "[PERSON_NAME] Corporate Event" at bounding box center [376, 432] width 205 height 23
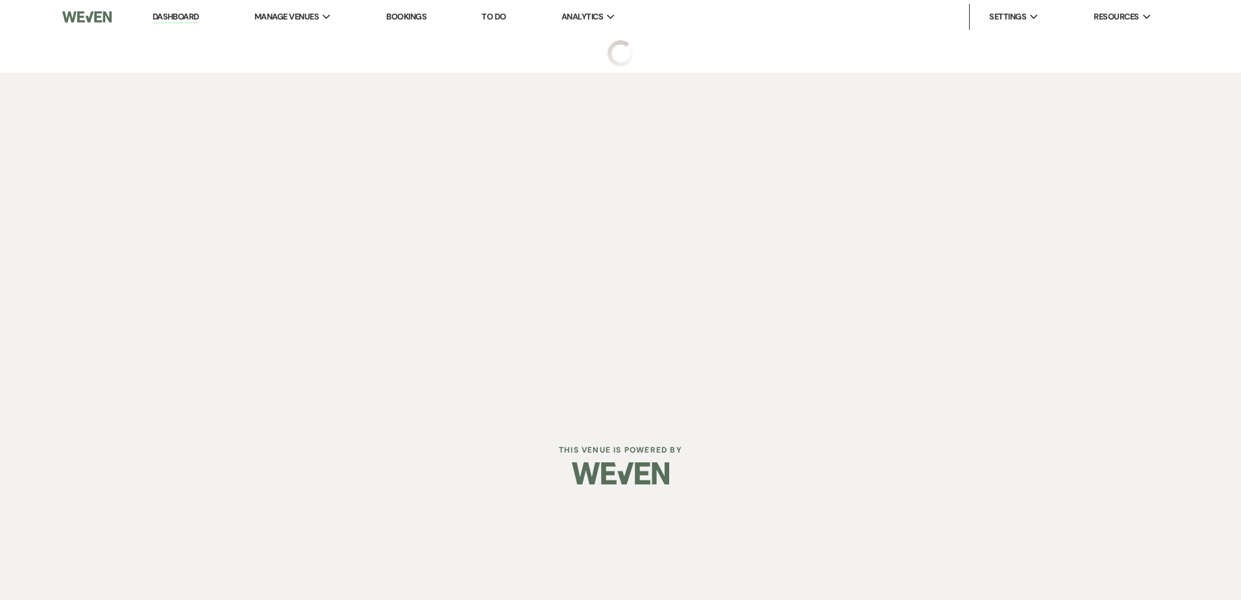
select select "5"
select select "9"
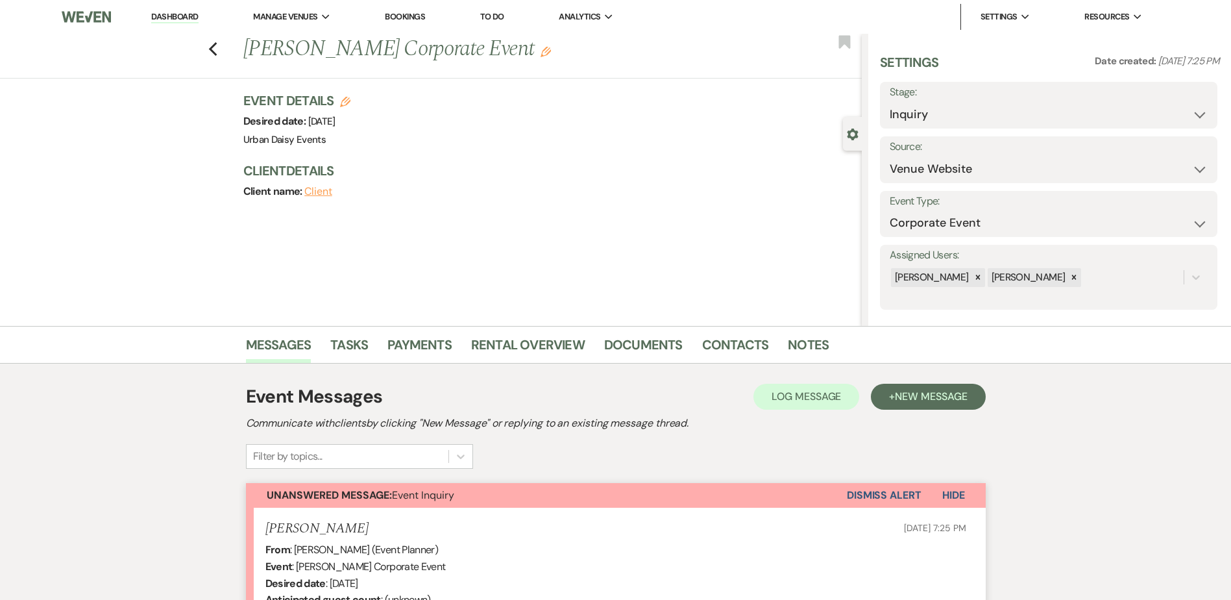
click at [179, 20] on link "Dashboard" at bounding box center [174, 17] width 47 height 12
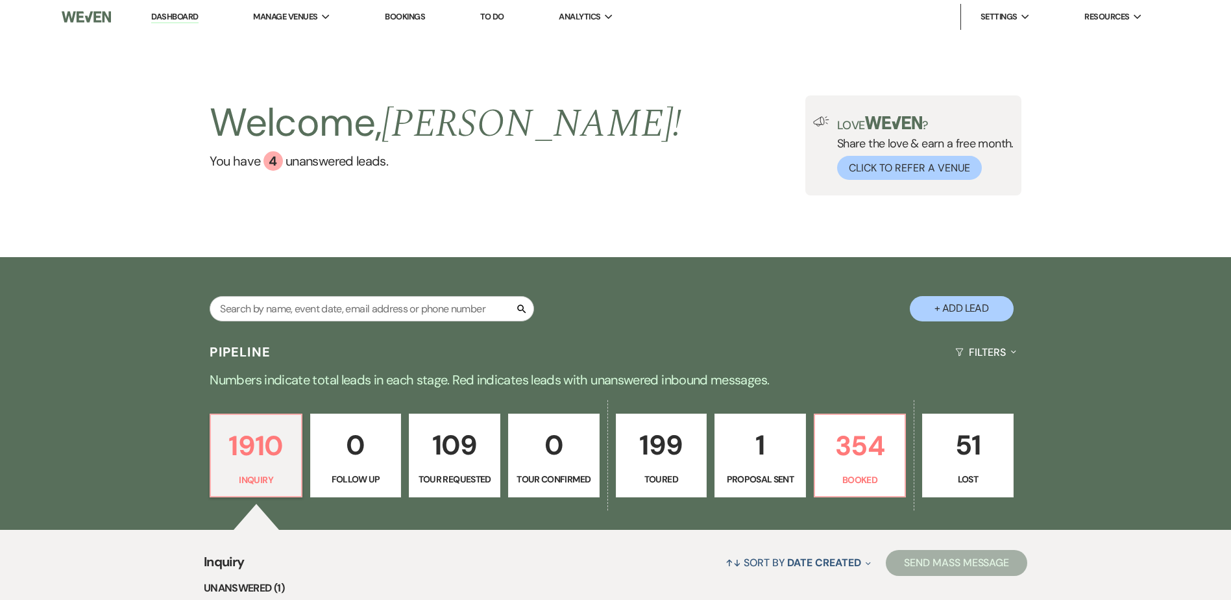
click at [0, 0] on li "Urban Daisy Events" at bounding box center [0, 0] width 0 height 0
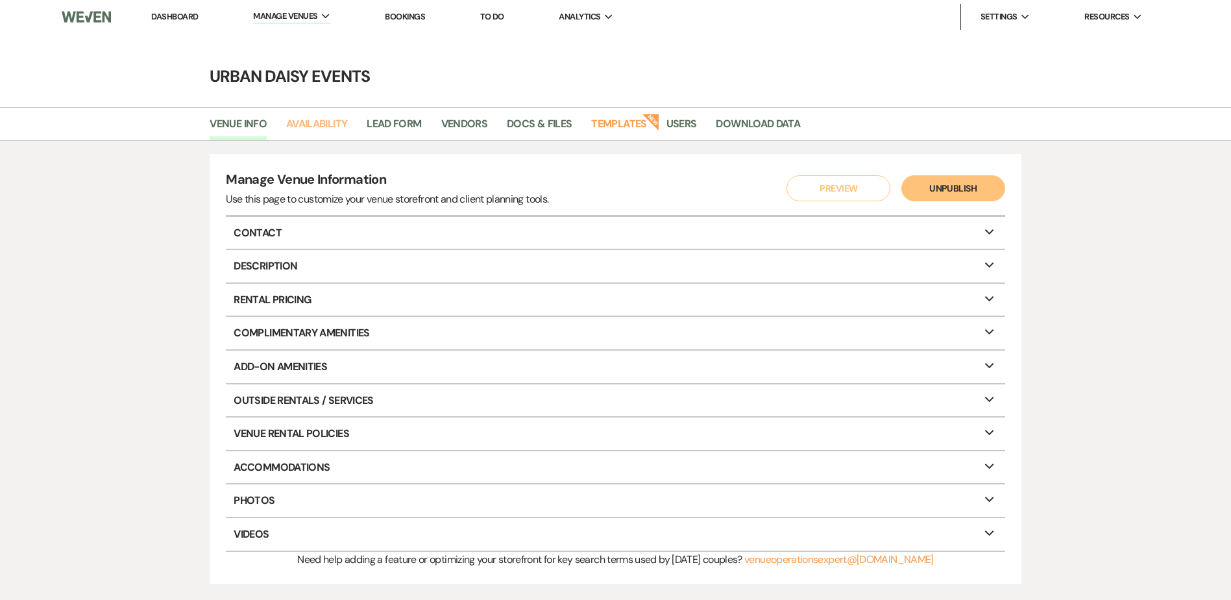
click at [309, 131] on link "Availability" at bounding box center [316, 127] width 61 height 25
select select "2"
select select "2026"
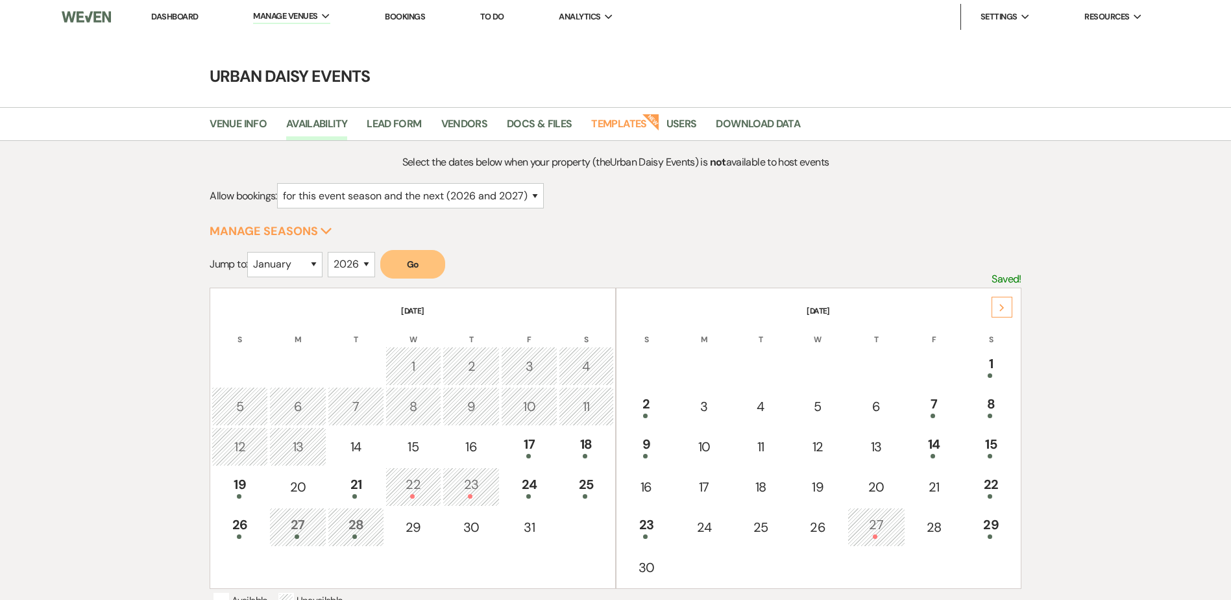
click at [999, 300] on div "Next" at bounding box center [1001, 307] width 21 height 21
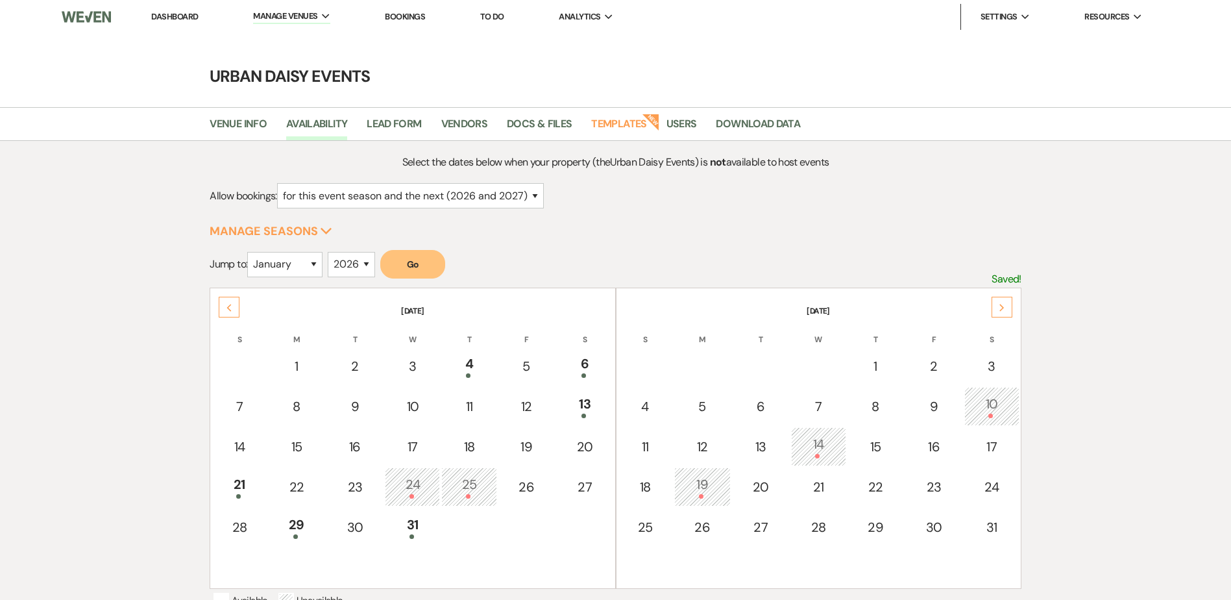
click at [999, 300] on div "Next" at bounding box center [1001, 307] width 21 height 21
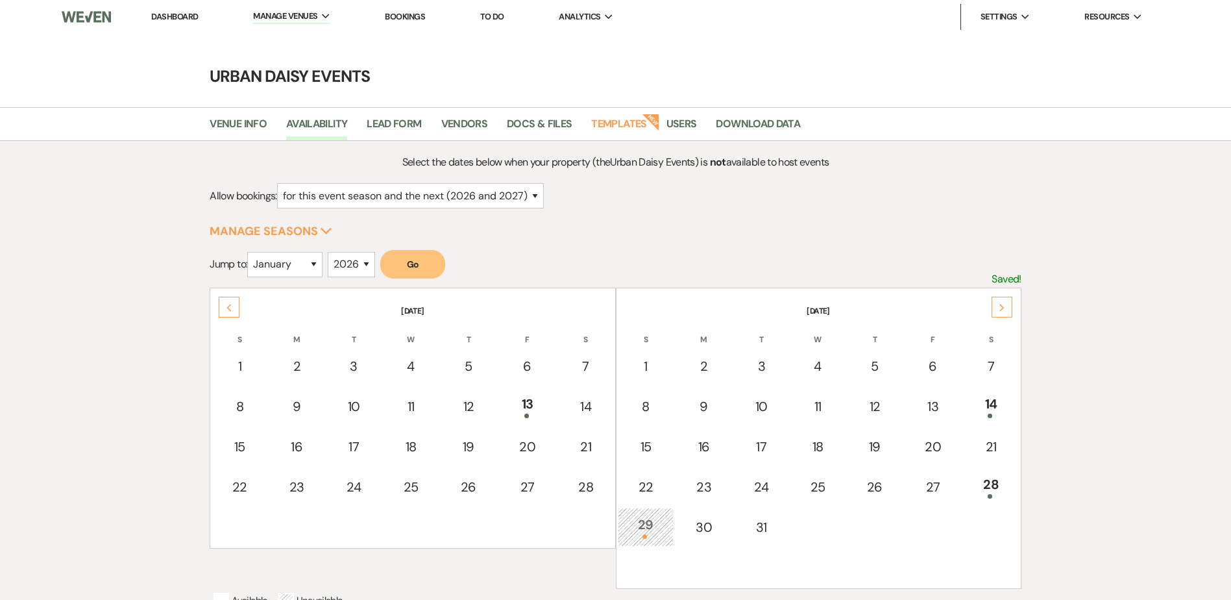
click at [999, 300] on div "Next" at bounding box center [1001, 307] width 21 height 21
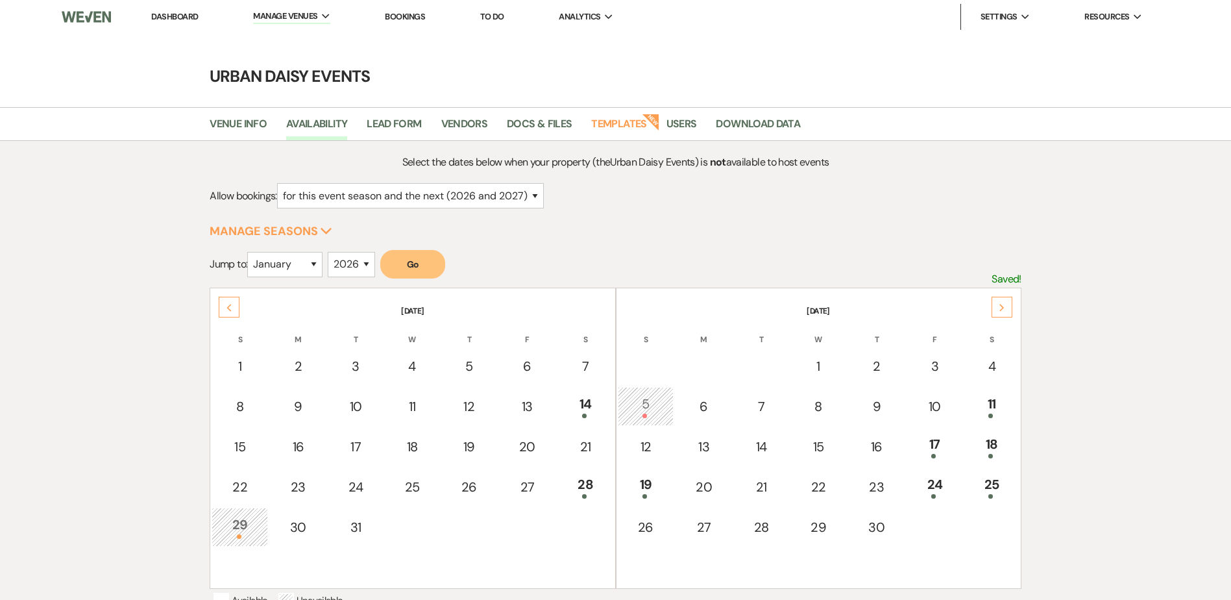
click at [999, 300] on div "Next" at bounding box center [1001, 307] width 21 height 21
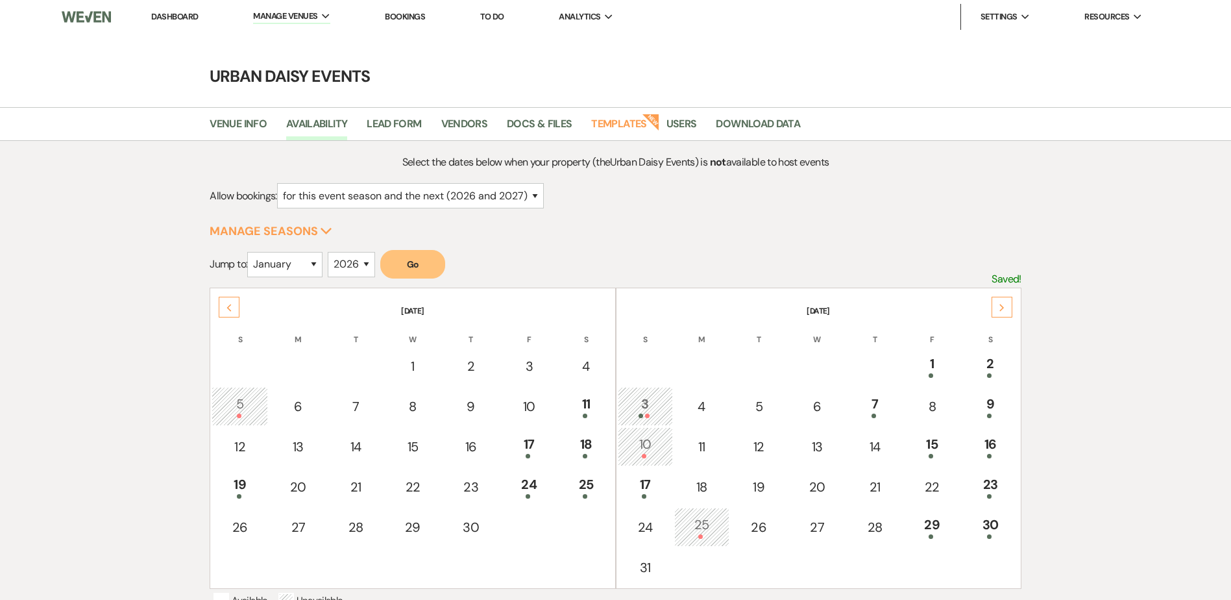
click at [999, 300] on div "Next" at bounding box center [1001, 307] width 21 height 21
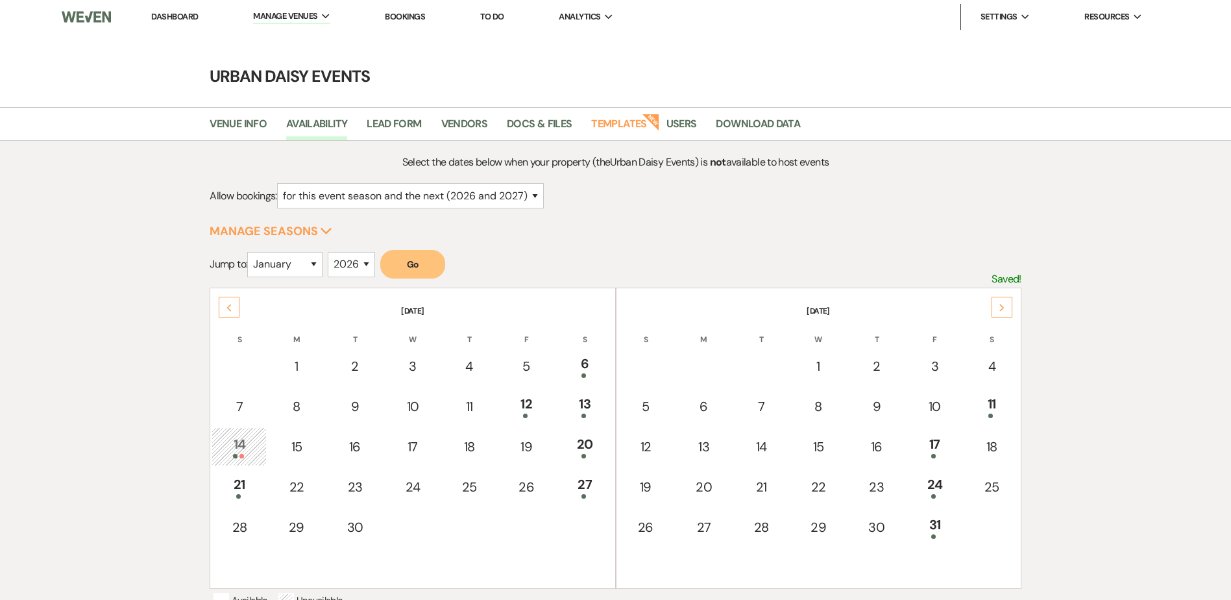
click at [999, 300] on div "Next" at bounding box center [1001, 307] width 21 height 21
click at [997, 300] on div "Next" at bounding box center [1001, 307] width 21 height 21
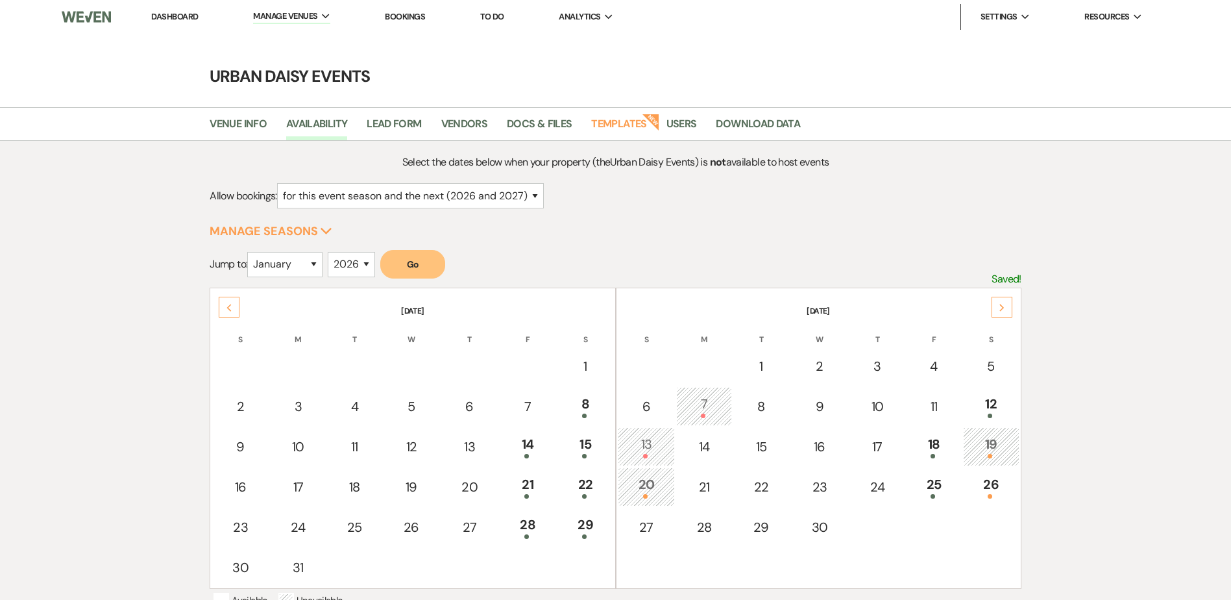
click at [997, 300] on div "Next" at bounding box center [1001, 307] width 21 height 21
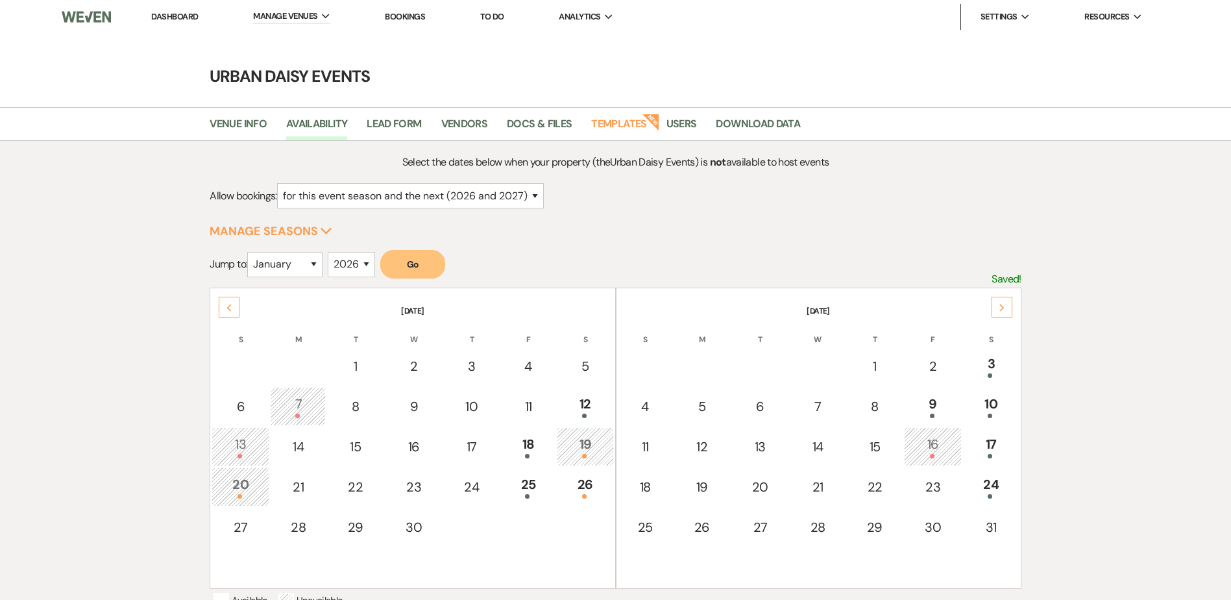
click at [529, 468] on td "25" at bounding box center [527, 486] width 55 height 39
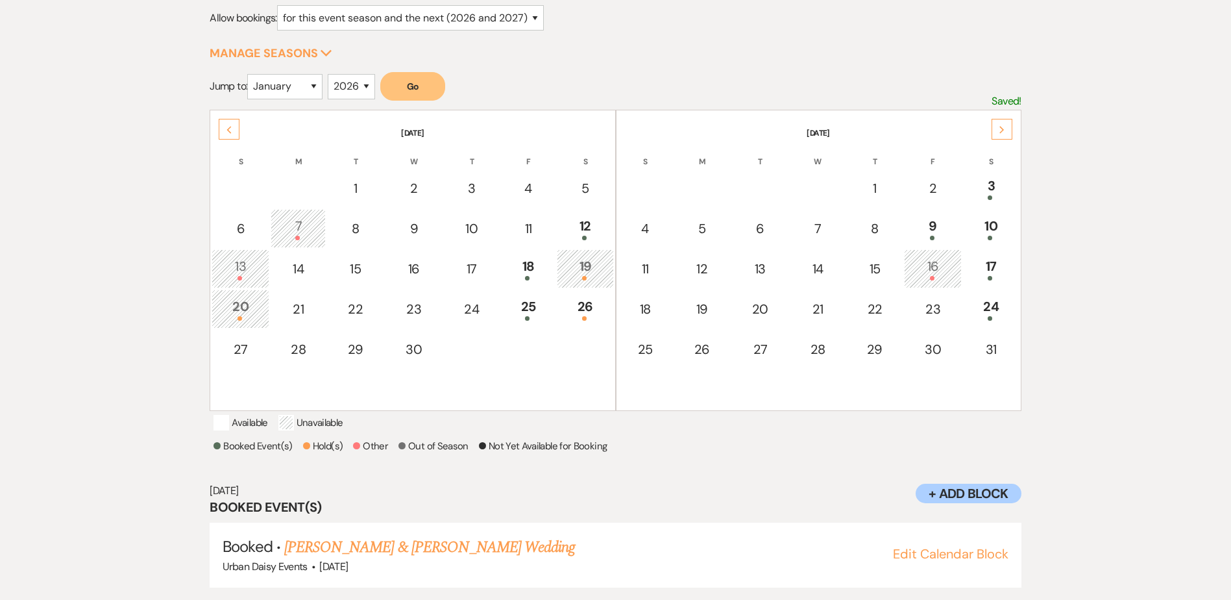
scroll to position [191, 0]
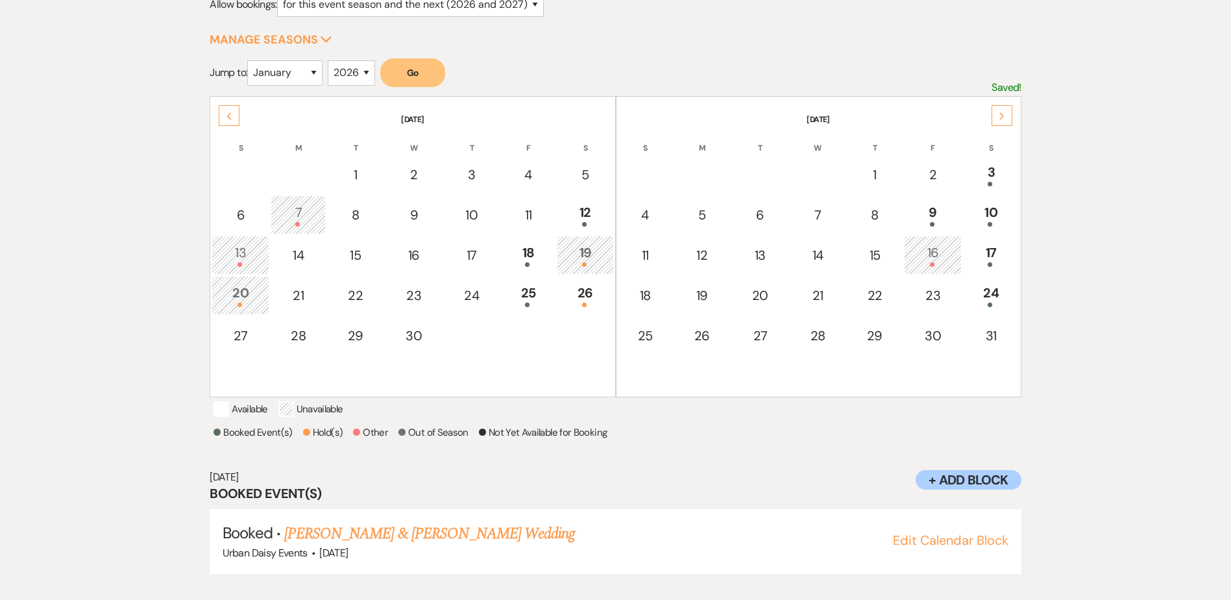
click at [452, 533] on link "[PERSON_NAME] & [PERSON_NAME] Wedding" at bounding box center [429, 533] width 291 height 23
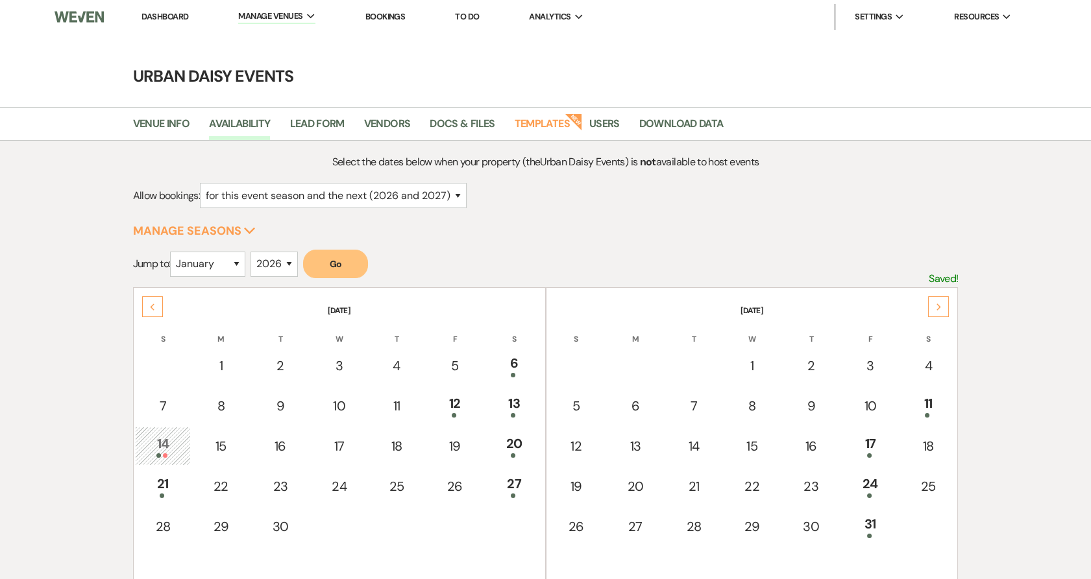
click at [150, 16] on link "Dashboard" at bounding box center [164, 16] width 47 height 11
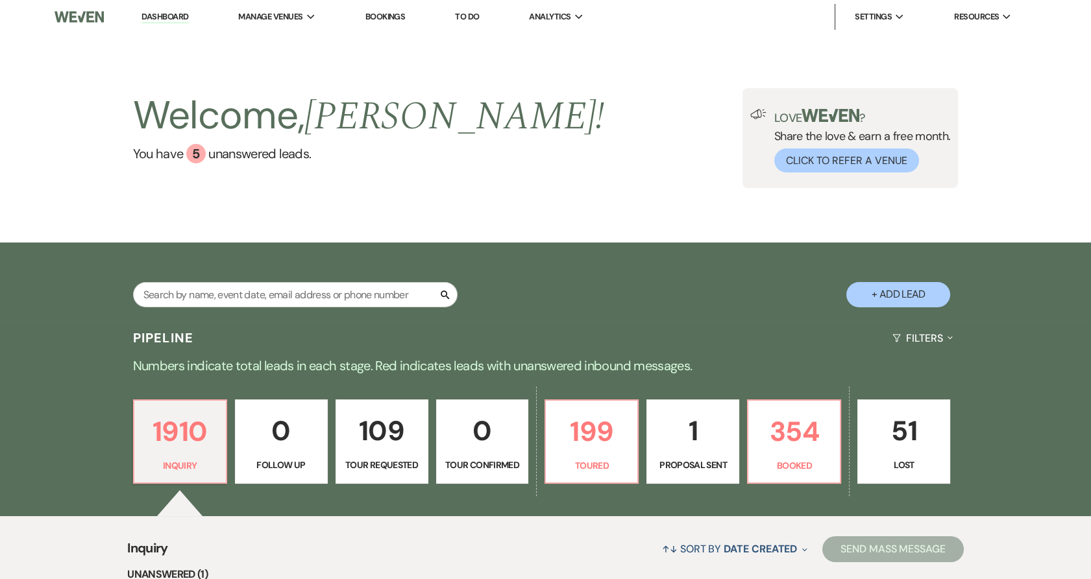
click at [906, 434] on p "51" at bounding box center [904, 430] width 76 height 43
click at [917, 292] on button "+ Add Lead" at bounding box center [898, 294] width 104 height 25
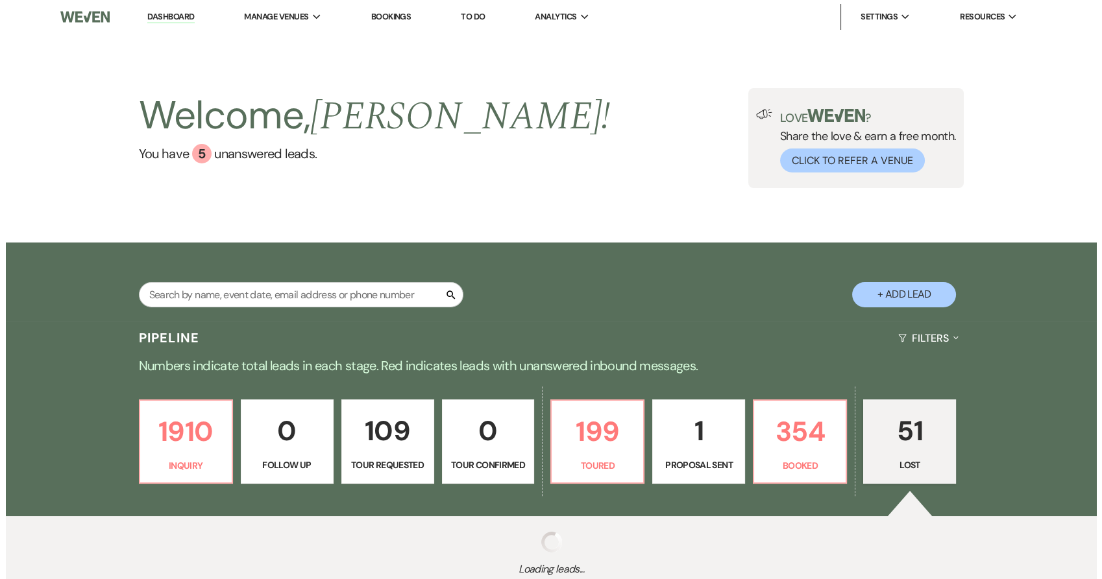
scroll to position [49, 0]
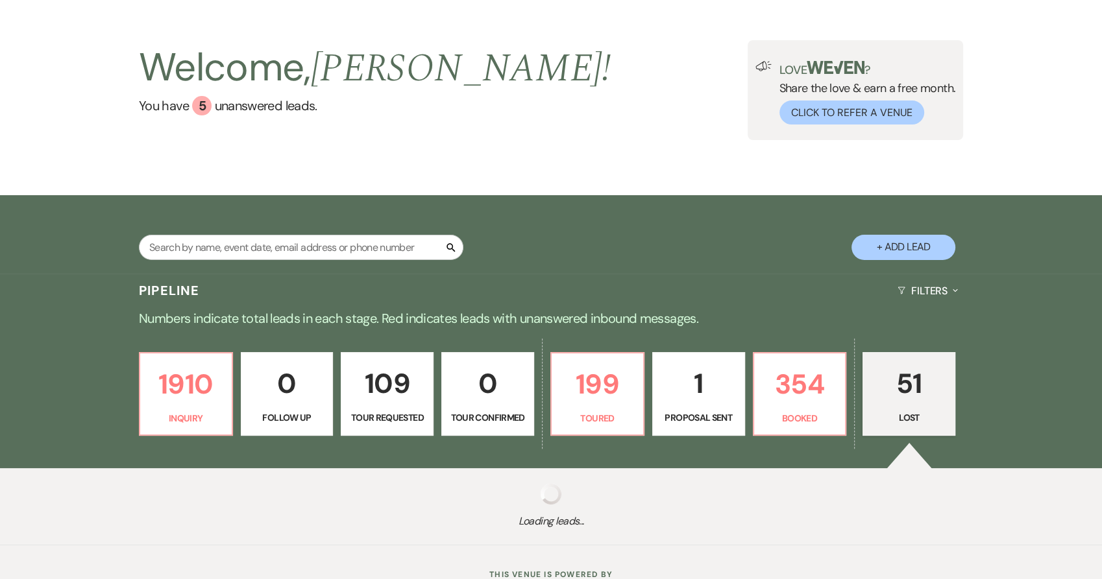
select select "635"
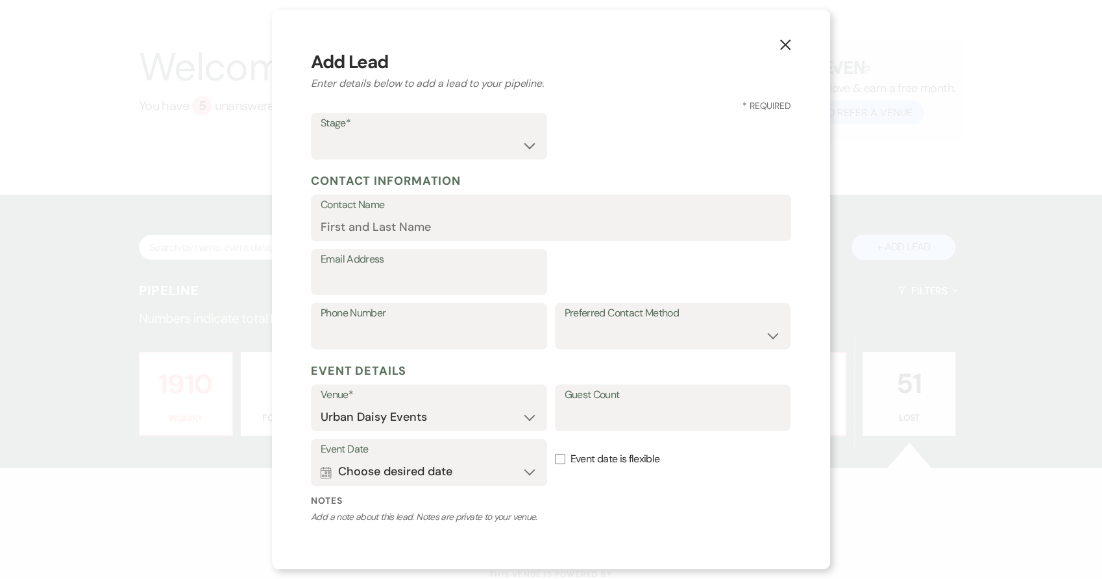
select select "8"
select select "7"
select select "8"
select select "6"
select select "8"
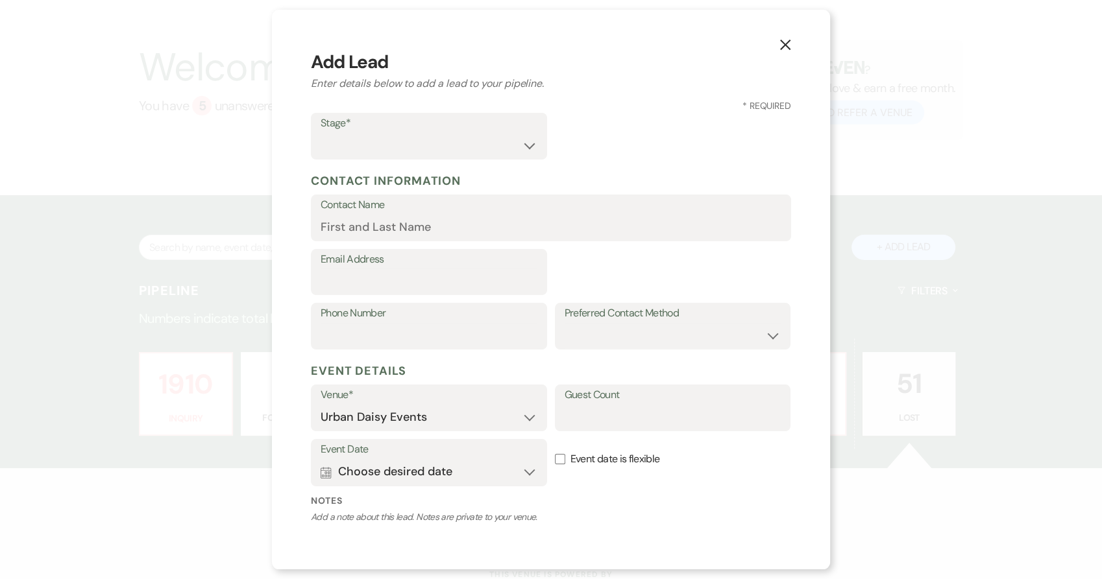
select select "6"
select select "8"
select select "6"
select select "8"
select select "7"
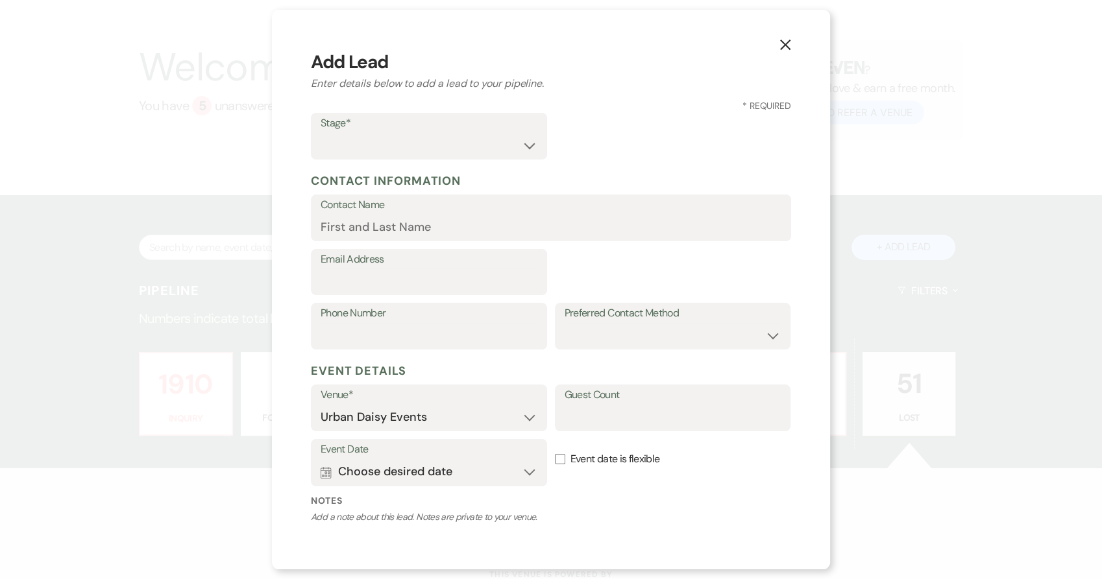
select select "8"
select select "6"
select select "8"
select select "6"
select select "8"
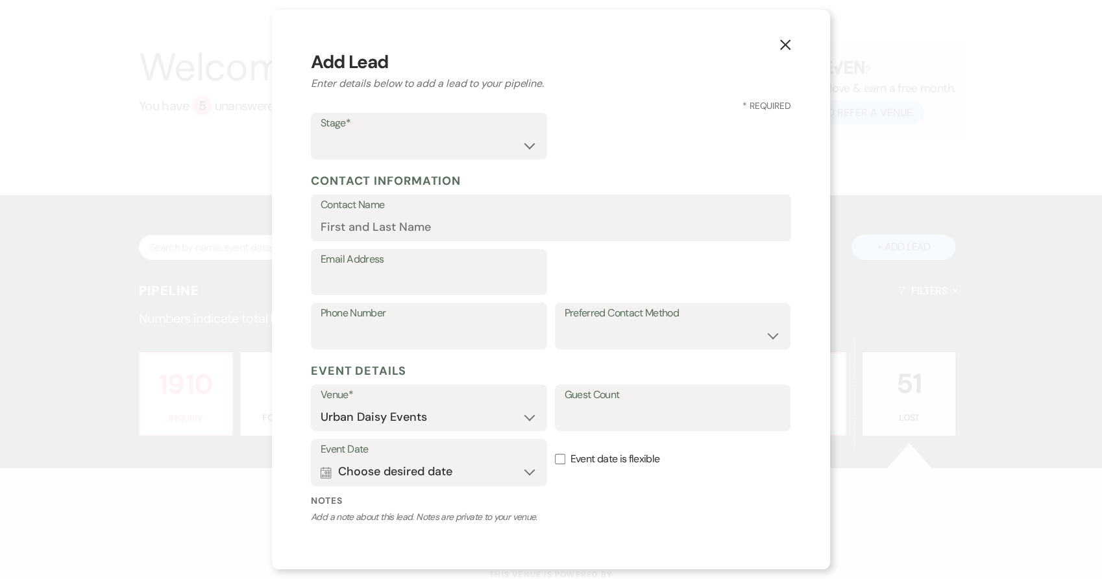
select select "6"
select select "8"
select select "7"
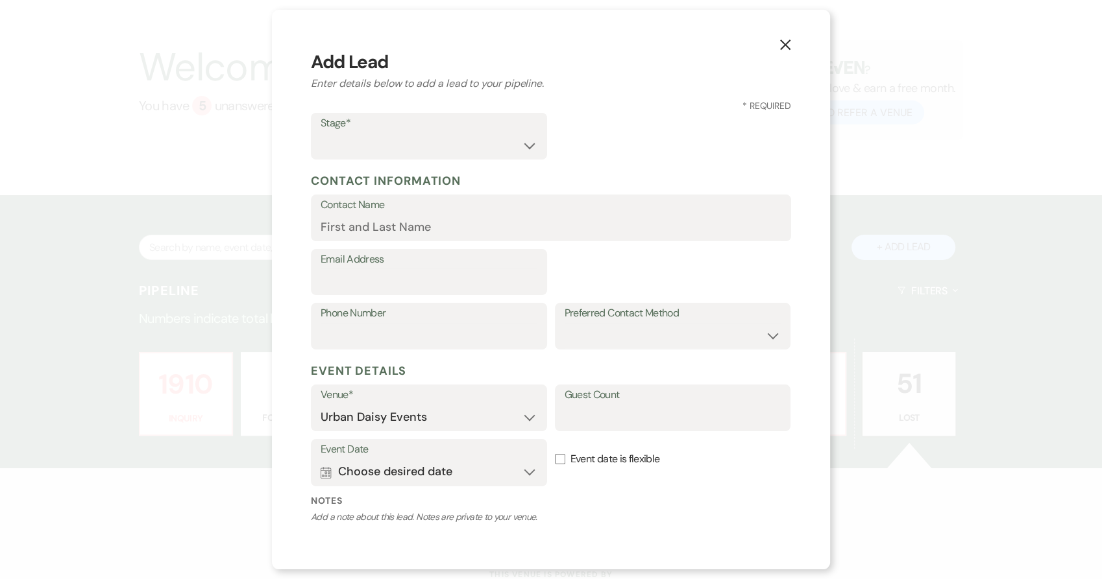
select select "8"
select select "6"
select select "8"
select select "6"
select select "8"
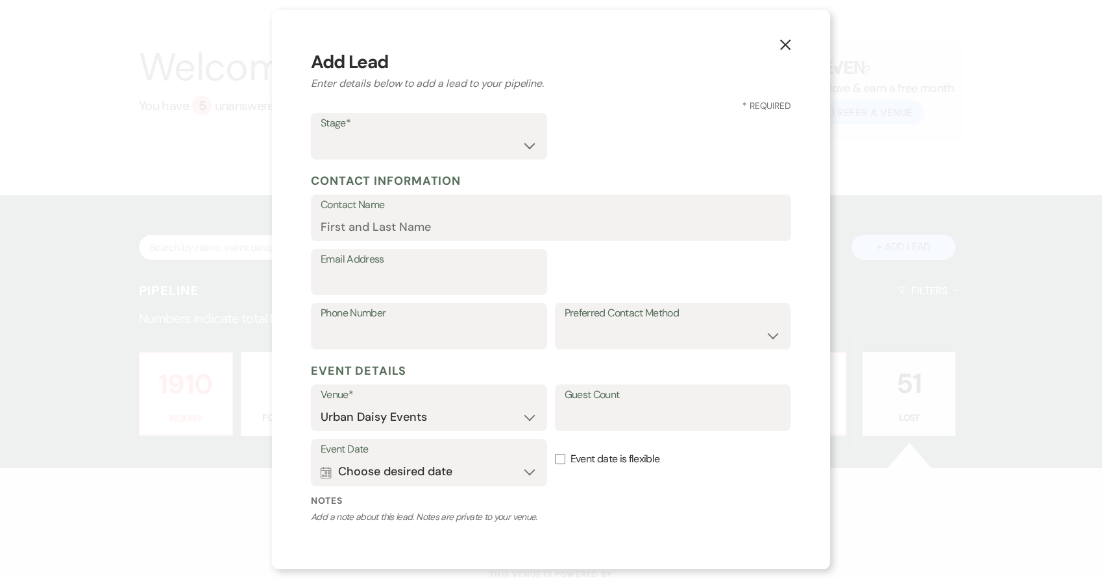
select select "7"
select select "8"
select select "11"
select select "8"
select select "6"
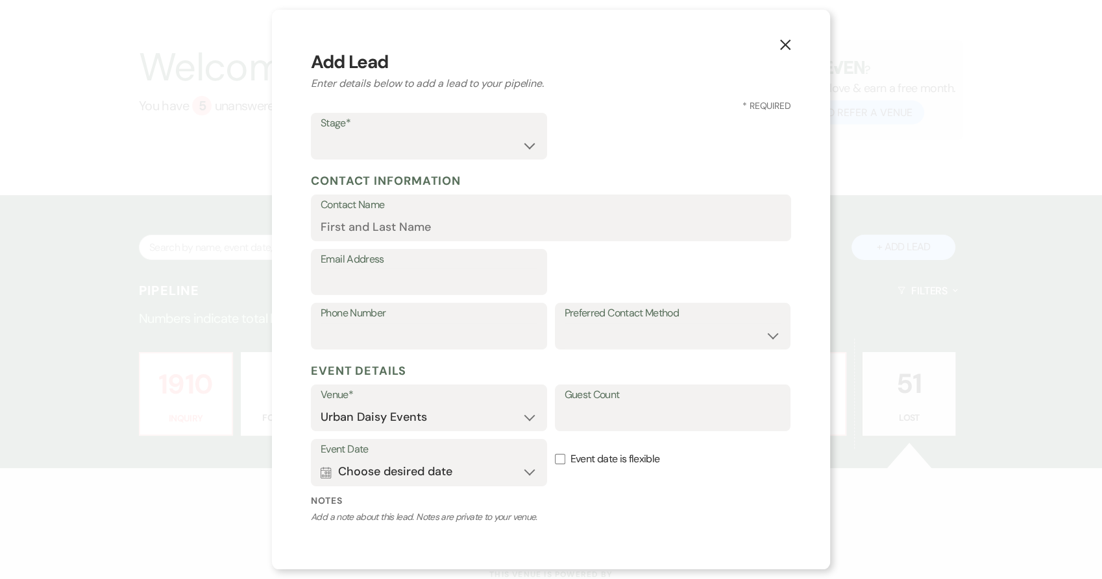
select select "8"
select select "11"
select select "8"
select select "7"
select select "8"
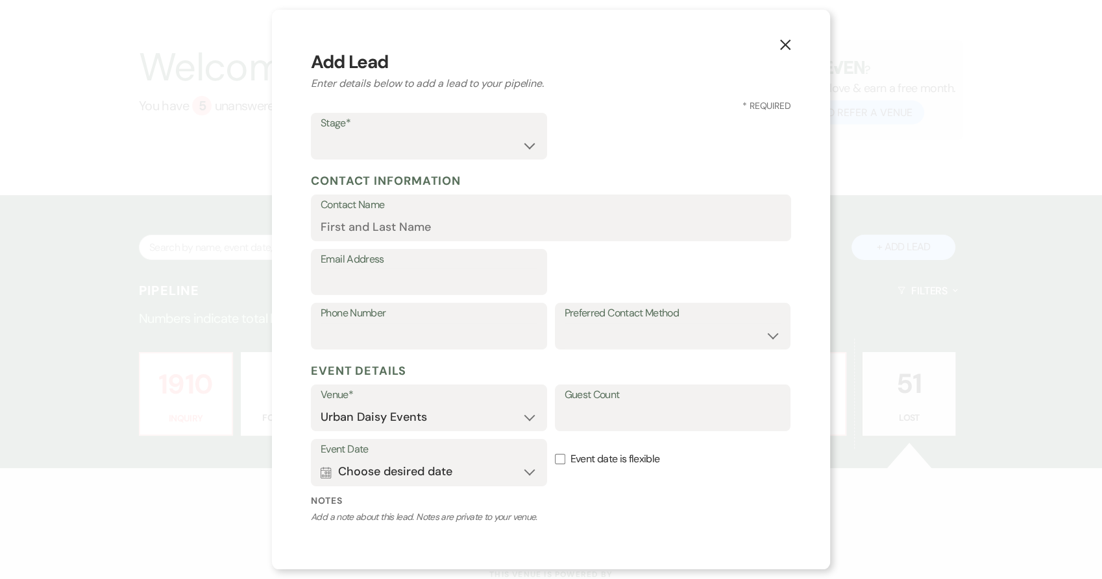
select select "6"
select select "8"
select select "6"
select select "8"
select select "6"
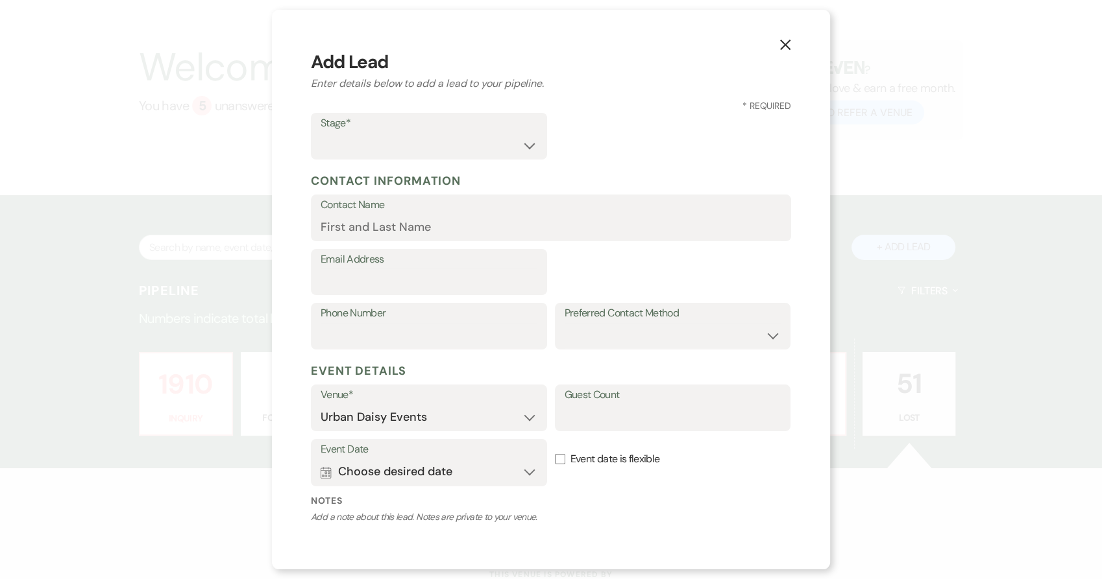
select select "8"
select select "11"
select select "8"
select select "7"
select select "8"
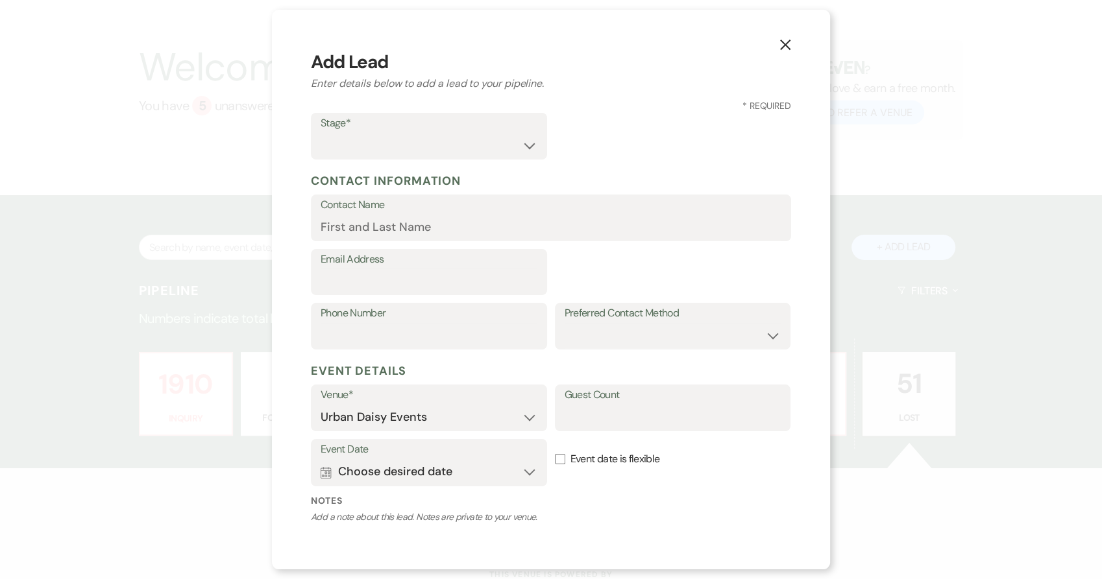
select select "6"
select select "8"
select select "6"
select select "8"
select select "6"
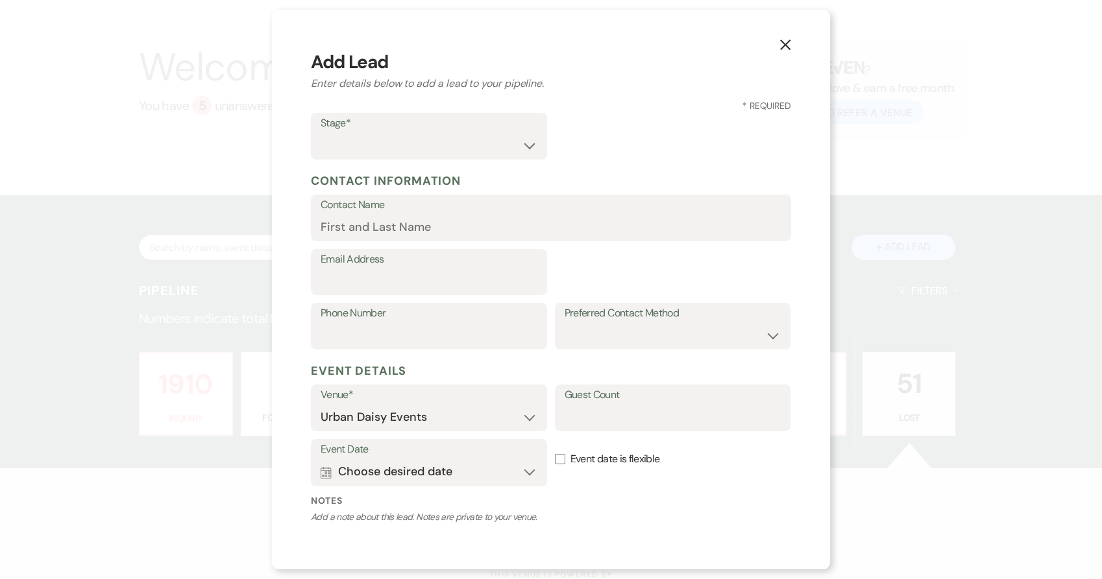
select select "8"
select select "7"
select select "8"
select select "1"
select select "8"
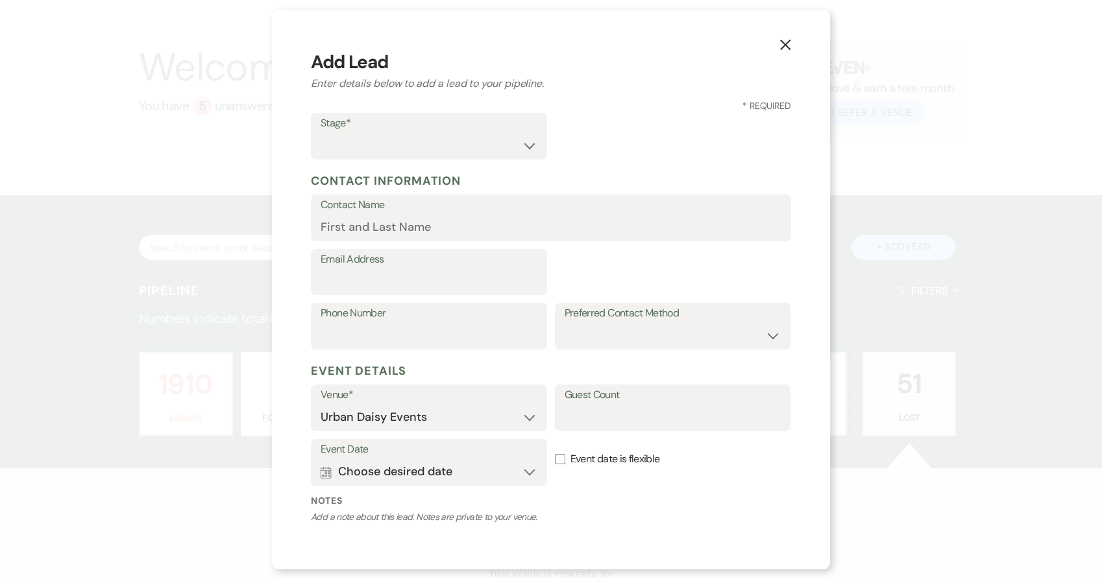
select select "7"
select select "8"
select select "6"
select select "8"
select select "10"
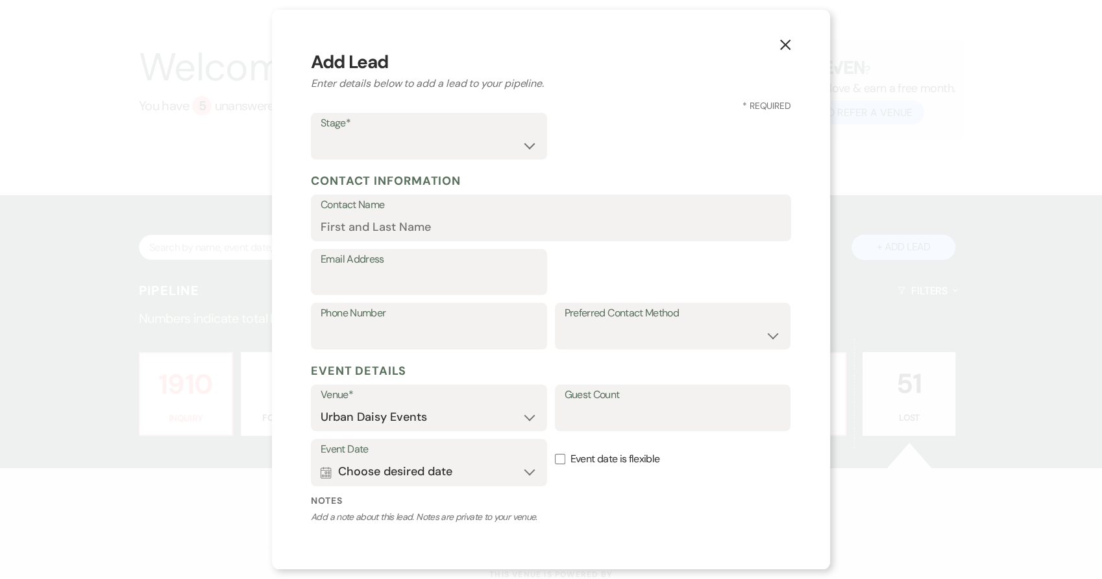
select select "8"
select select "6"
select select "8"
select select "11"
select select "8"
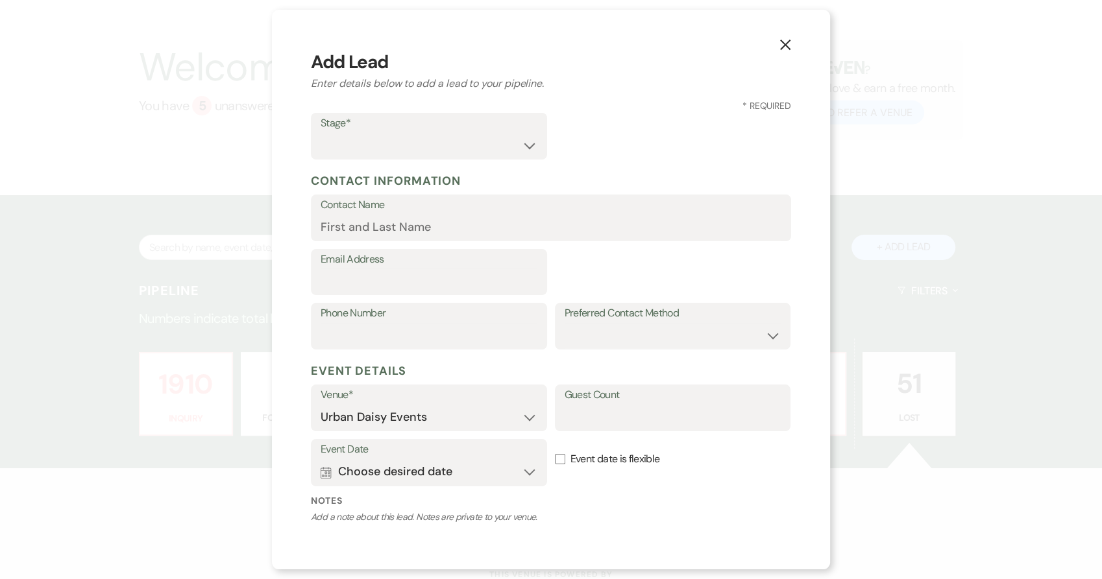
select select "7"
select select "8"
select select "6"
select select "8"
select select "1"
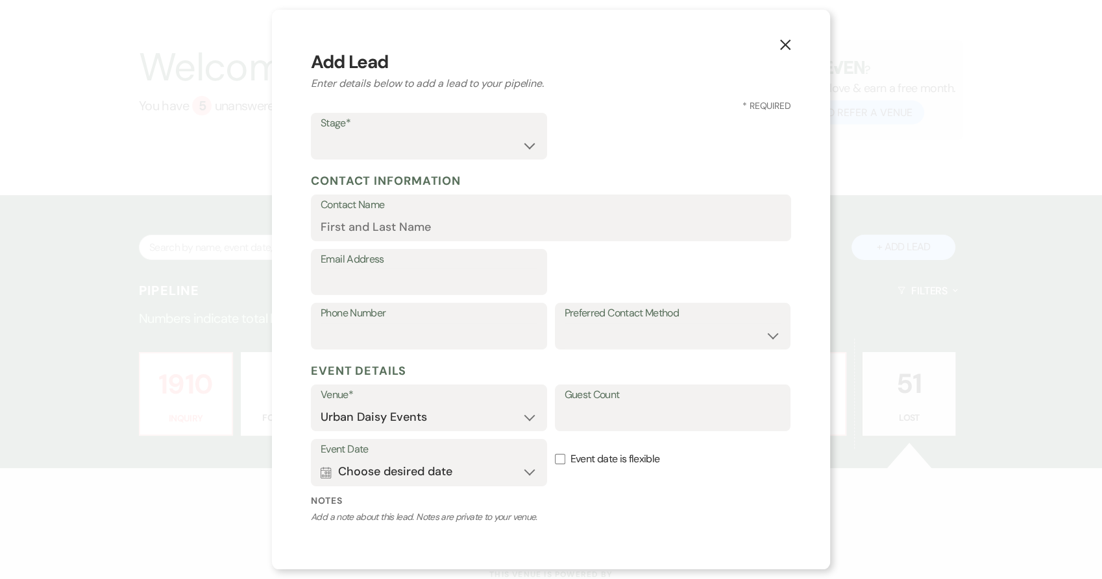
select select "8"
select select "6"
select select "8"
select select "5"
select select "8"
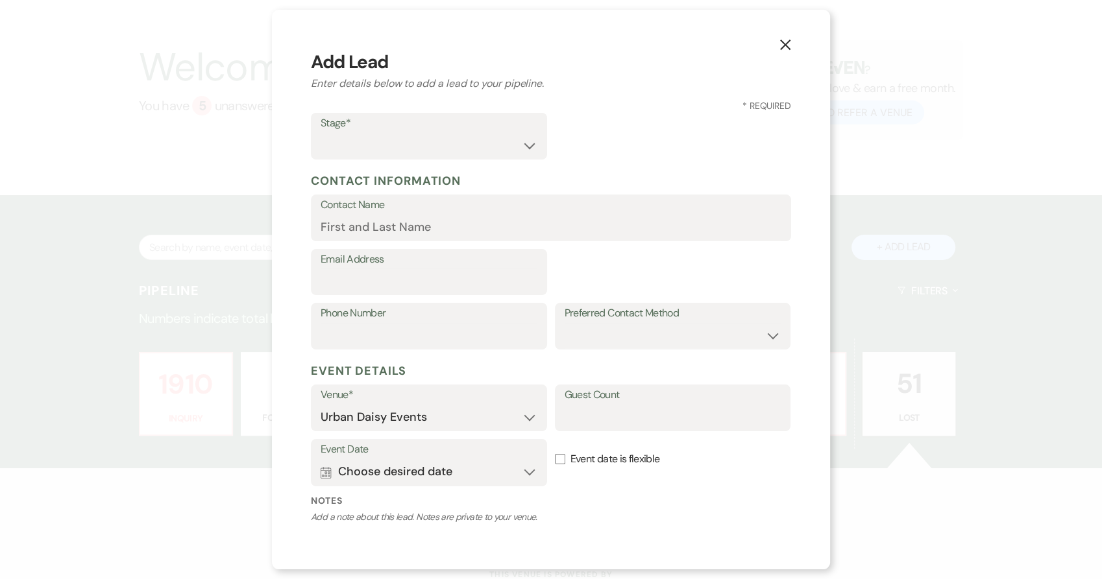
select select "10"
select select "8"
select select "6"
select select "8"
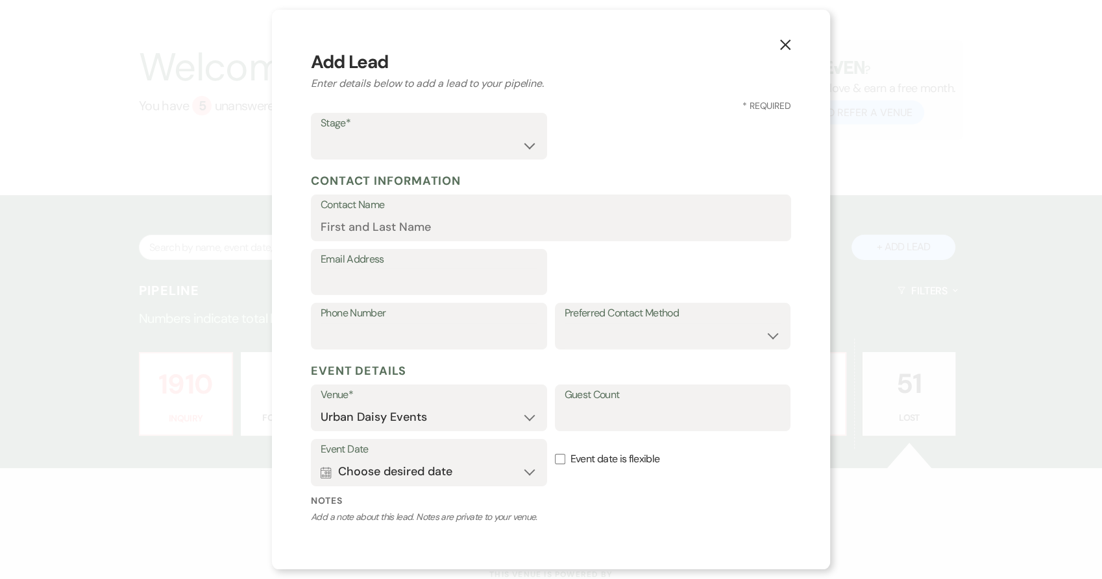
select select "11"
select select "8"
select select "11"
select select "8"
select select "6"
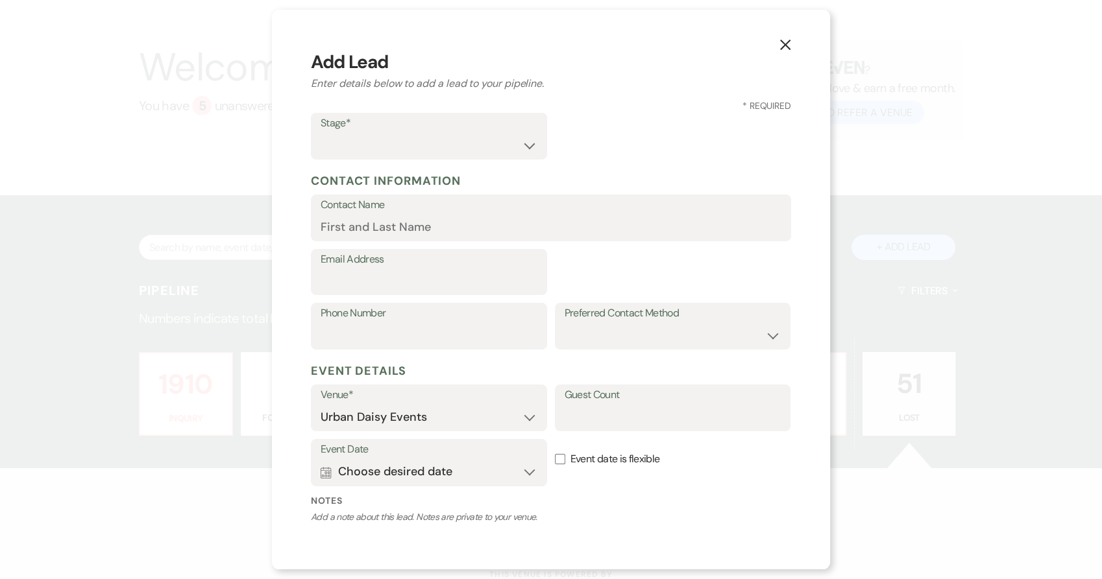
select select "8"
select select "5"
select select "8"
select select "7"
select select "8"
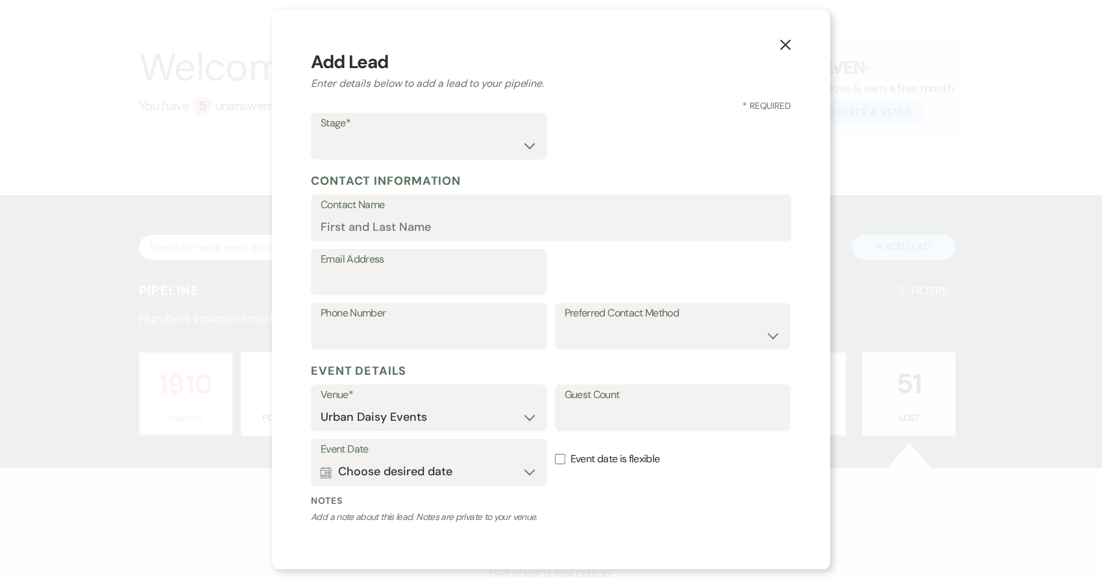
select select "11"
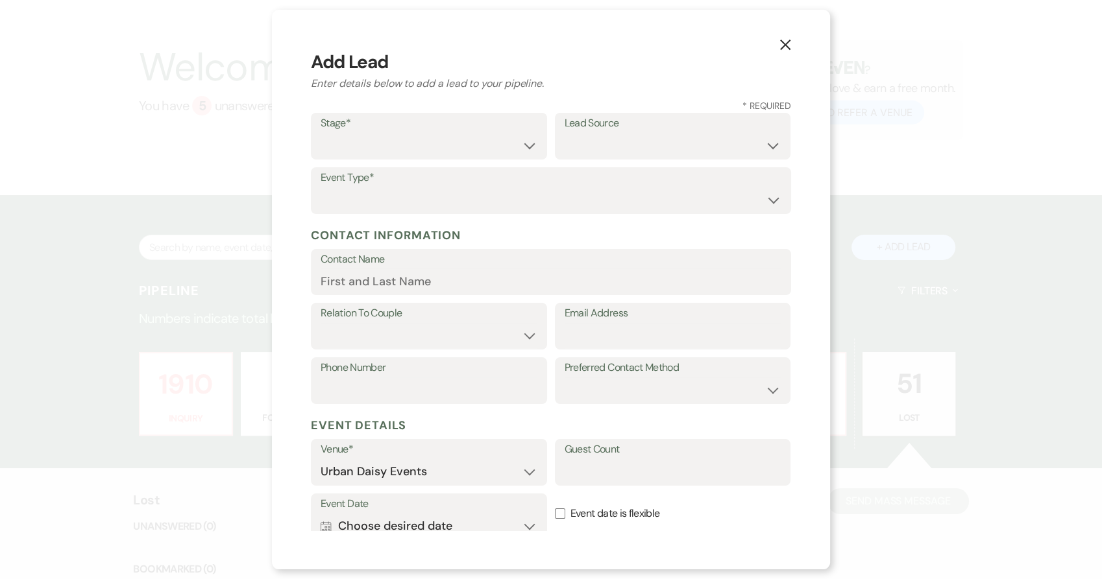
click at [781, 39] on icon "X" at bounding box center [785, 45] width 12 height 12
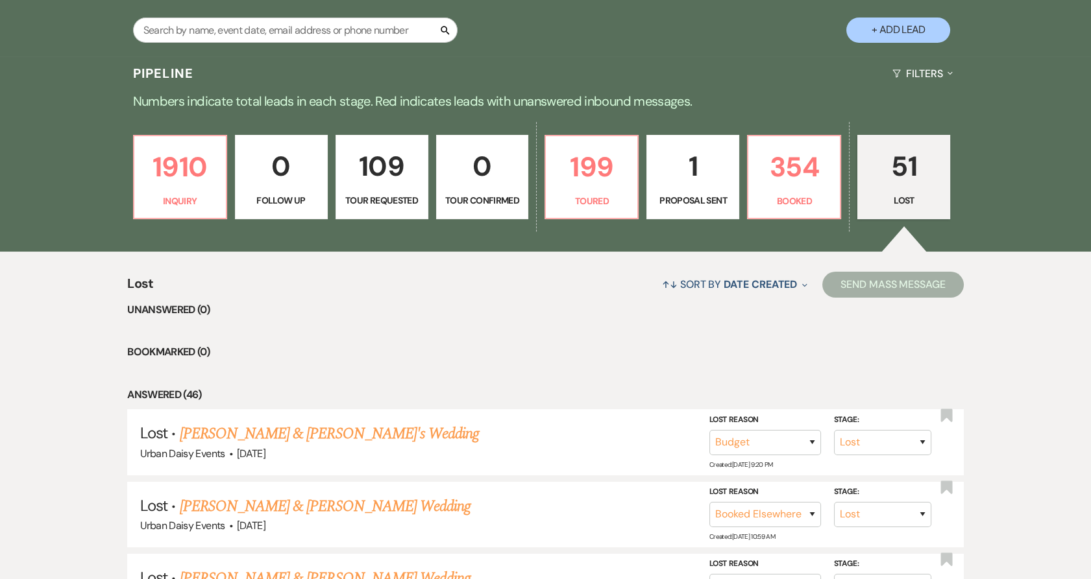
scroll to position [337, 0]
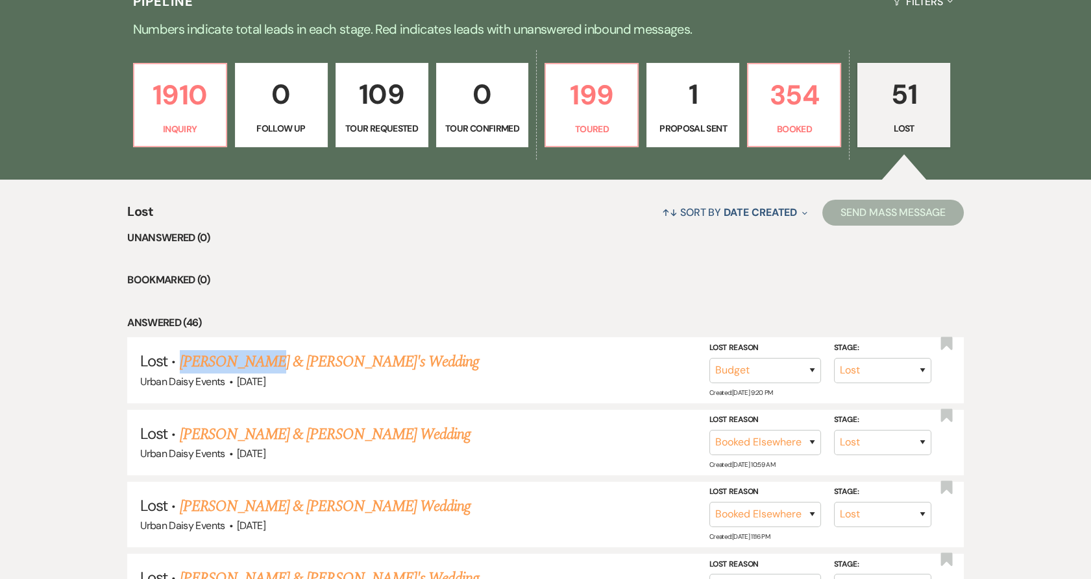
drag, startPoint x: 175, startPoint y: 361, endPoint x: 267, endPoint y: 358, distance: 92.8
click at [267, 358] on h5 "Lost · Megan Zemien & Fiance's Wedding" at bounding box center [545, 361] width 810 height 23
copy link "Megan Zemien"
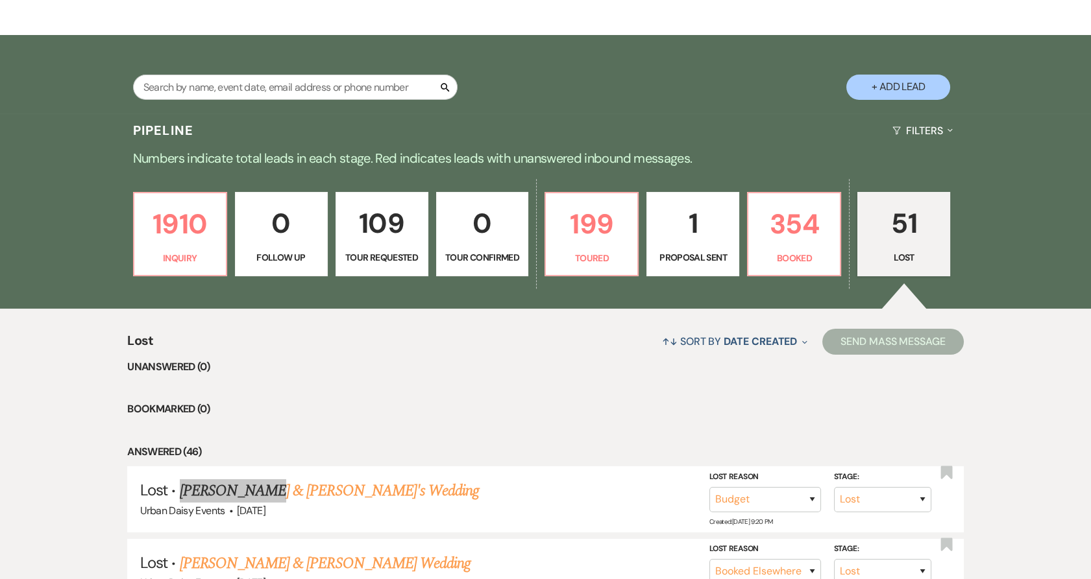
scroll to position [48, 0]
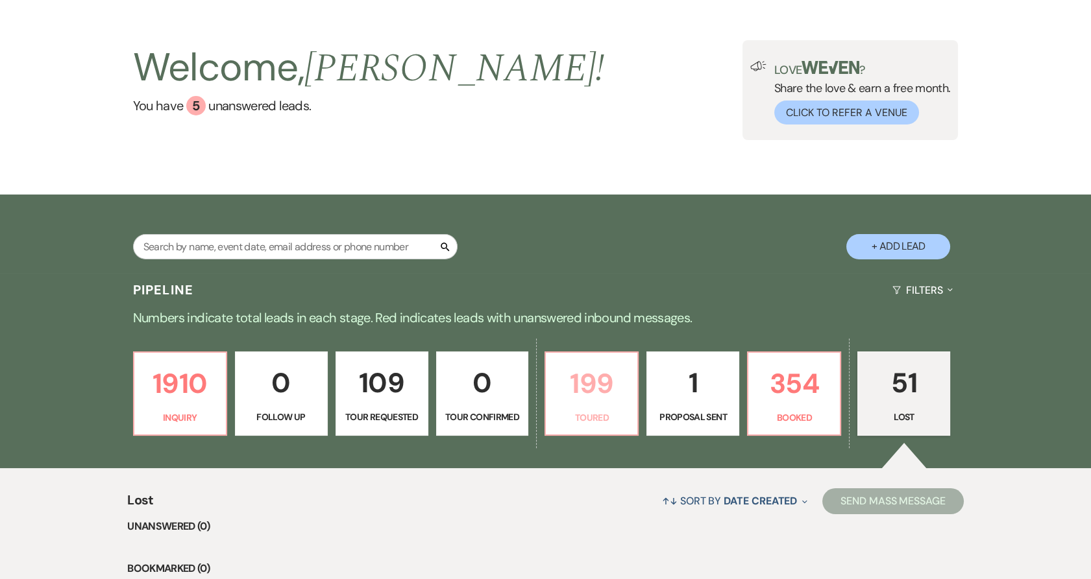
click at [585, 398] on p "199" at bounding box center [591, 383] width 76 height 43
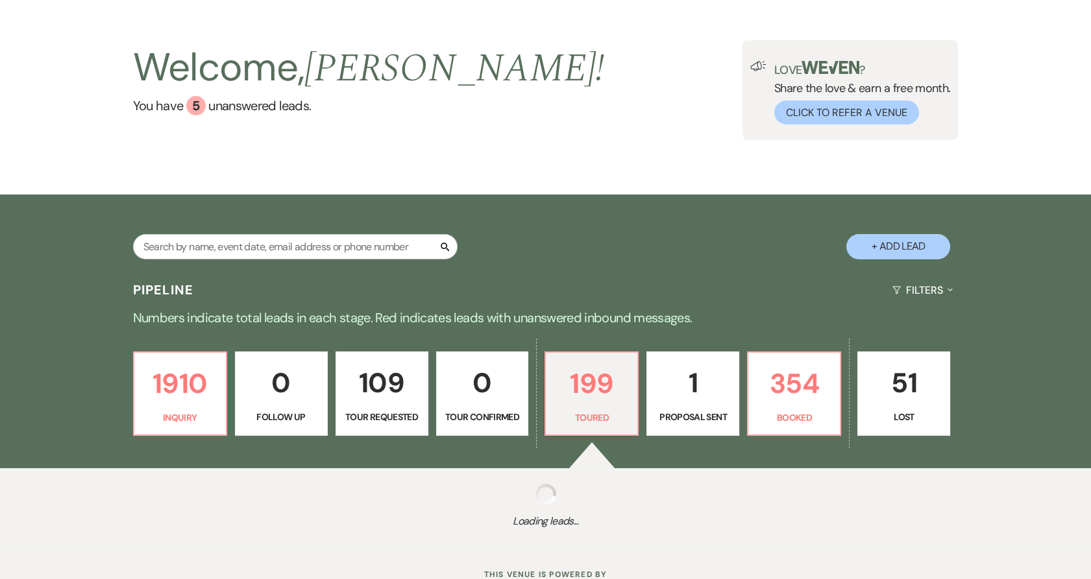
select select "5"
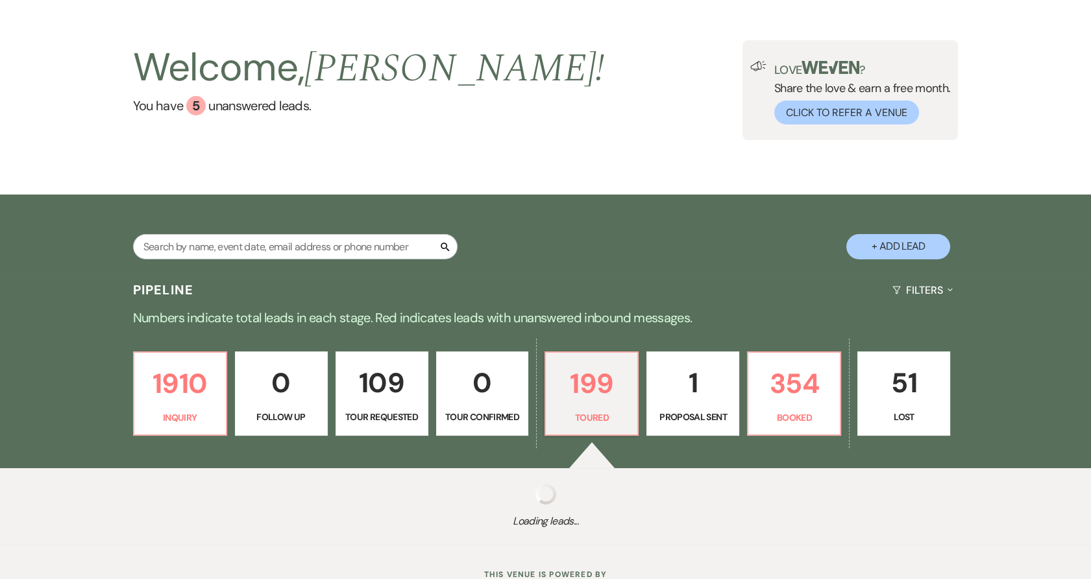
select select "5"
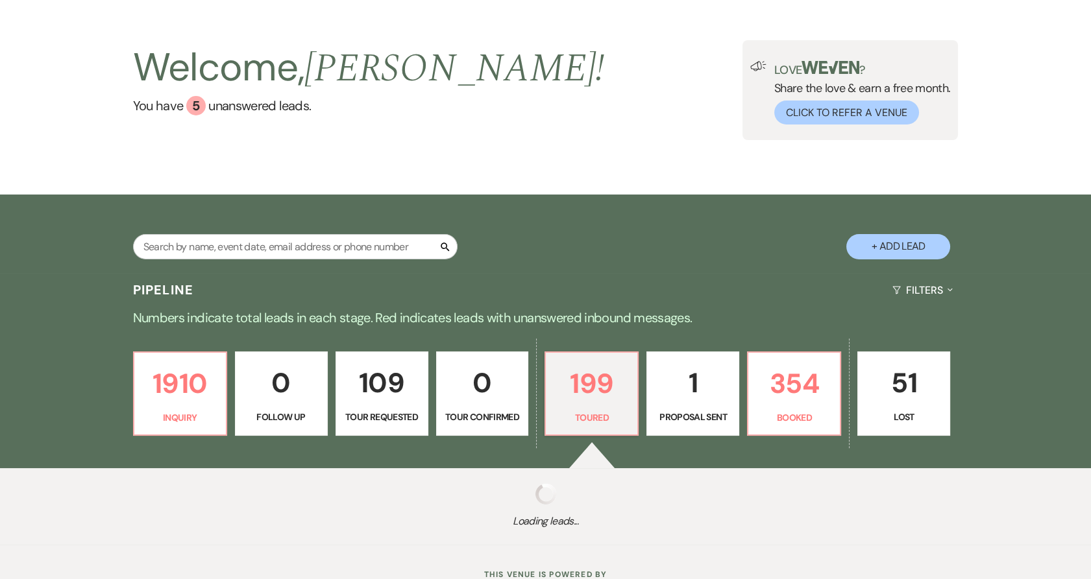
select select "5"
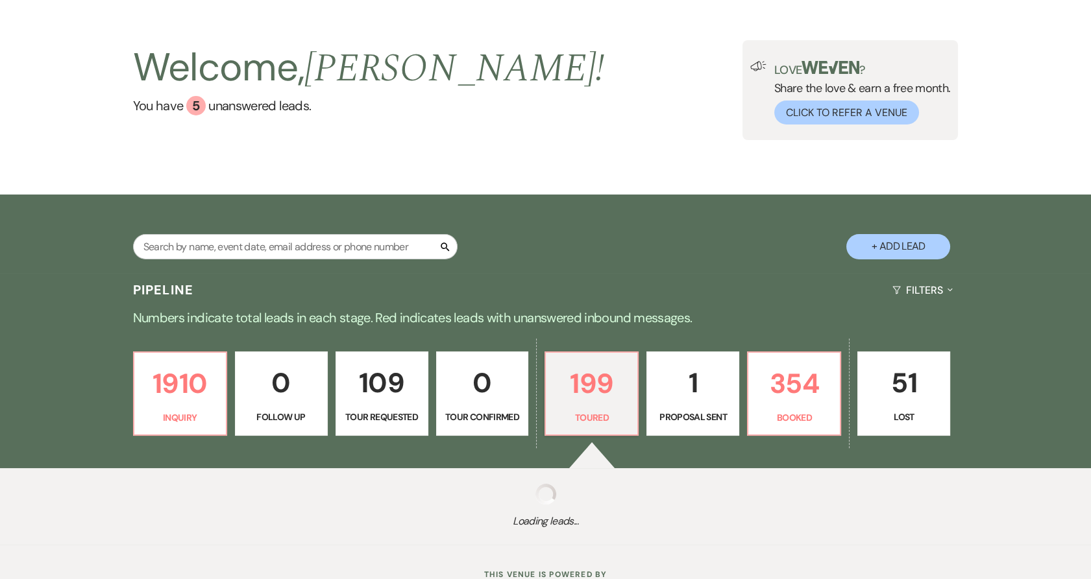
select select "5"
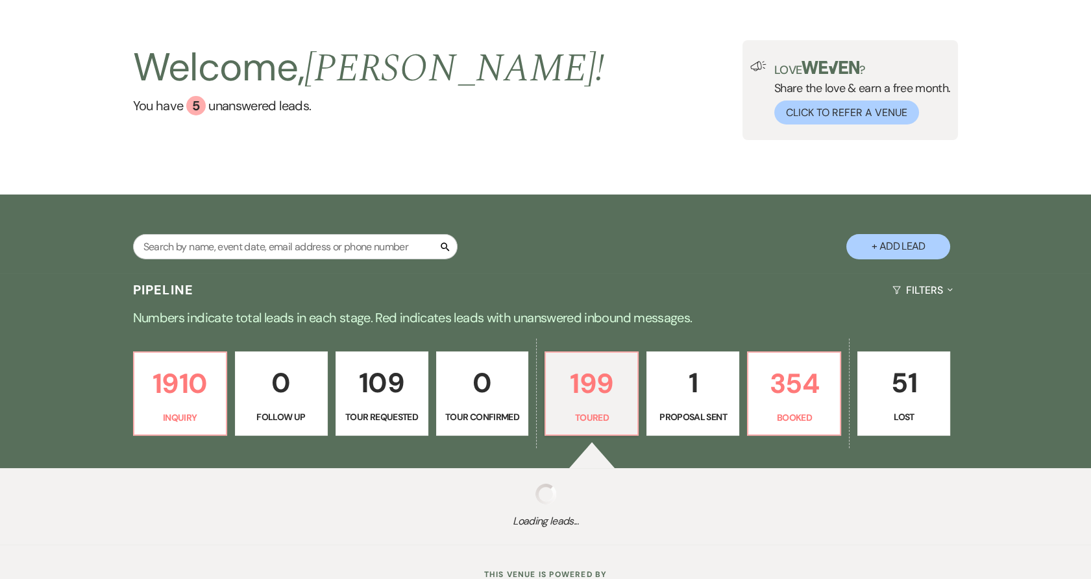
select select "5"
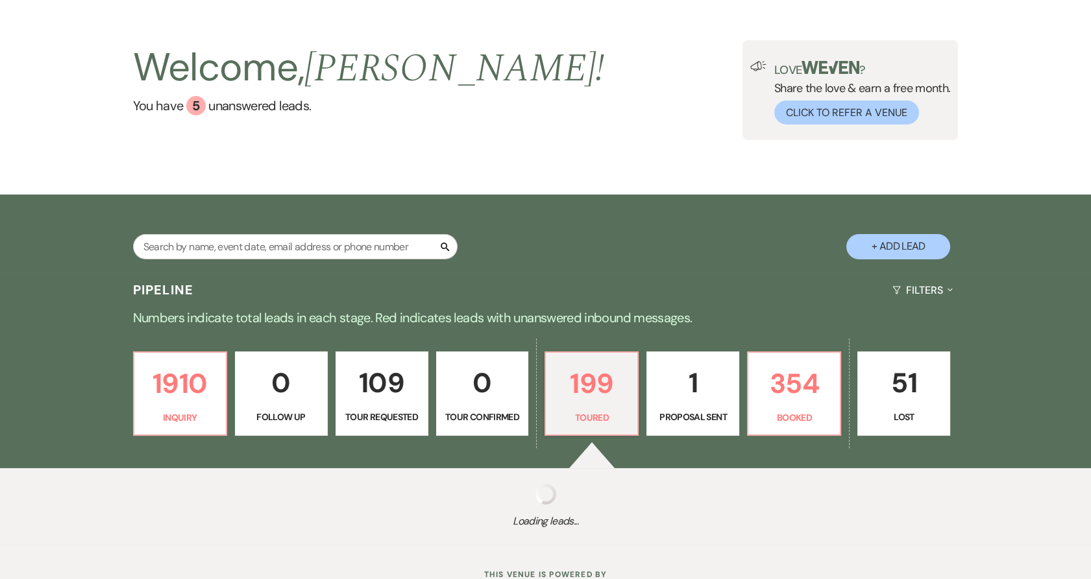
select select "5"
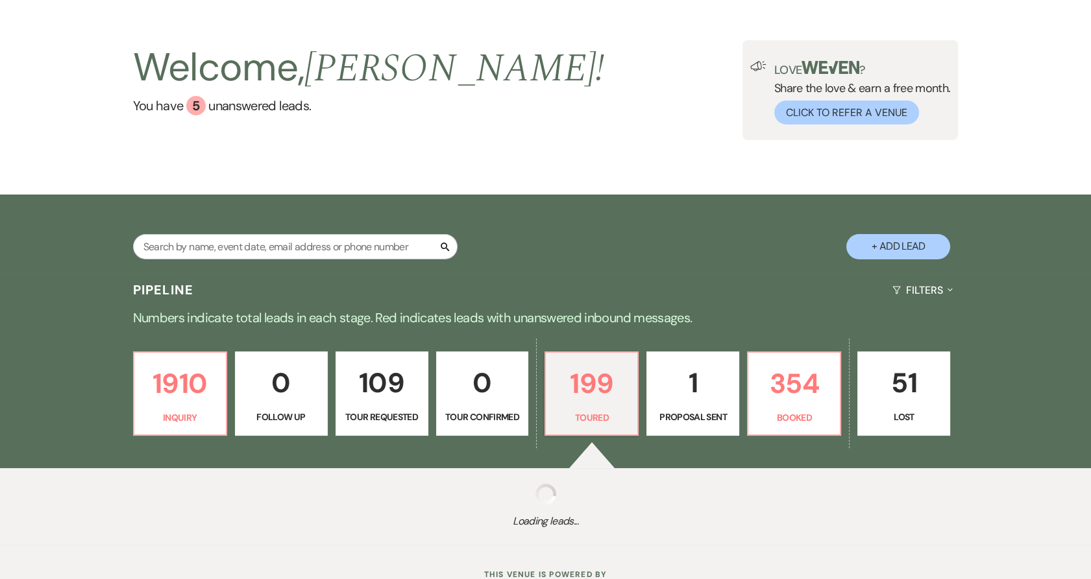
select select "5"
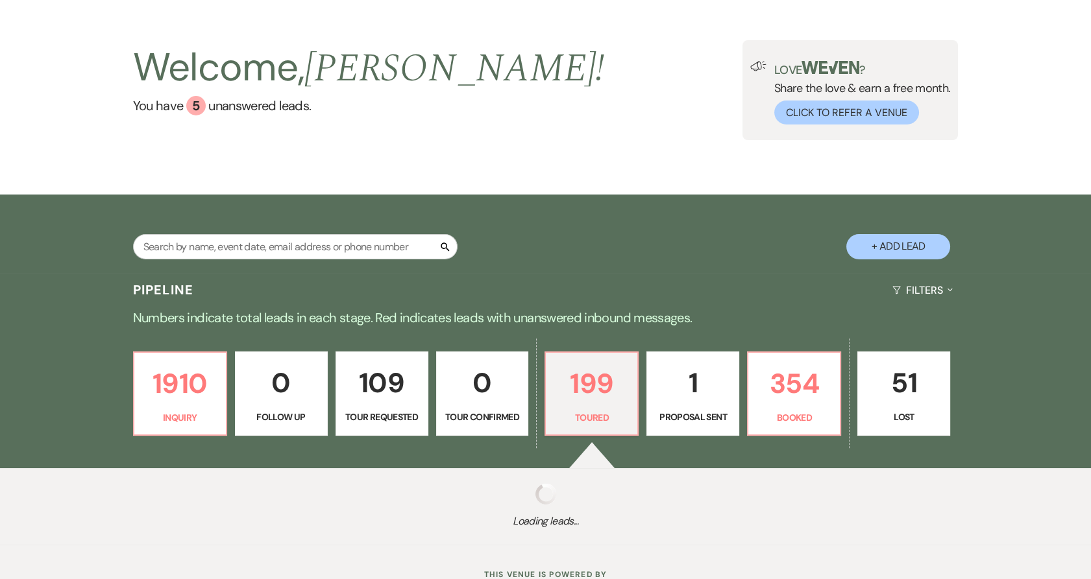
select select "5"
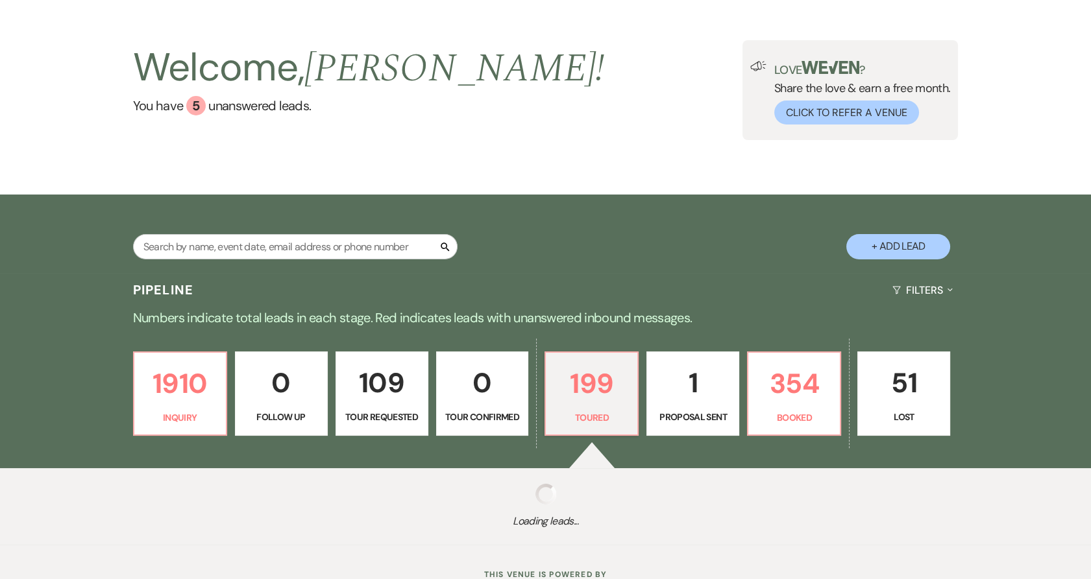
select select "5"
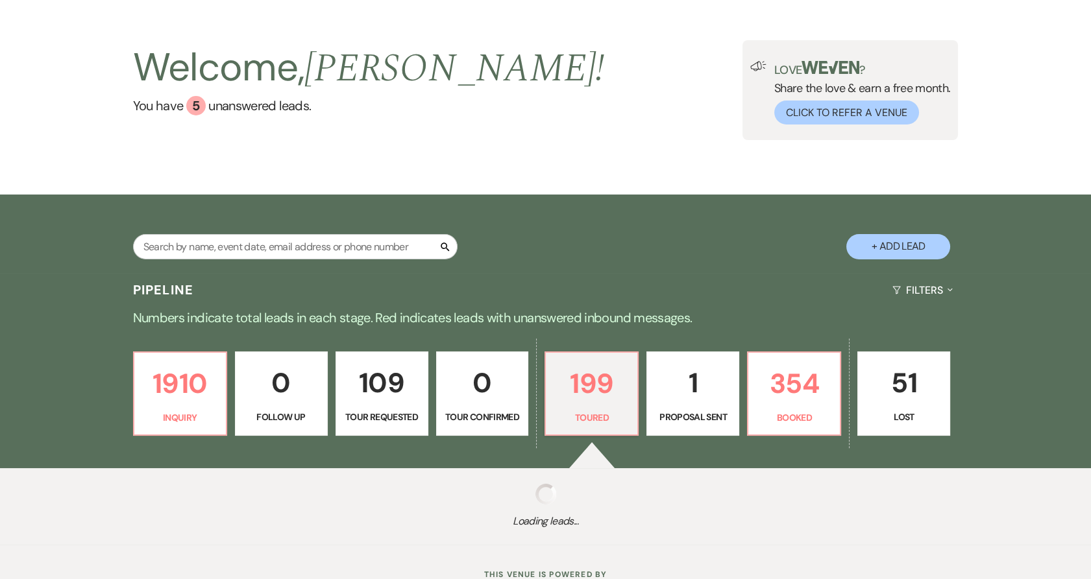
select select "5"
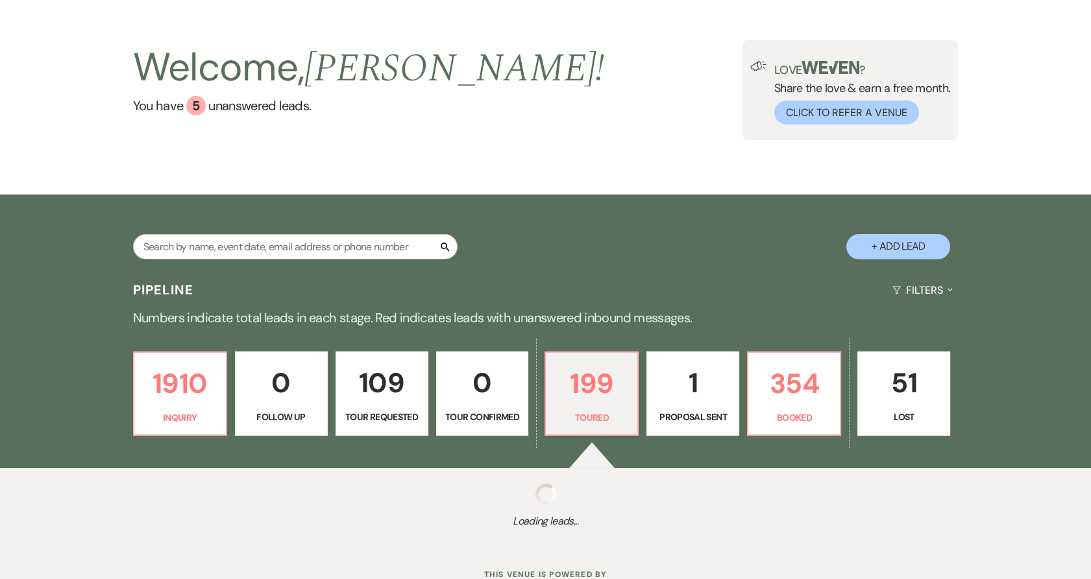
select select "5"
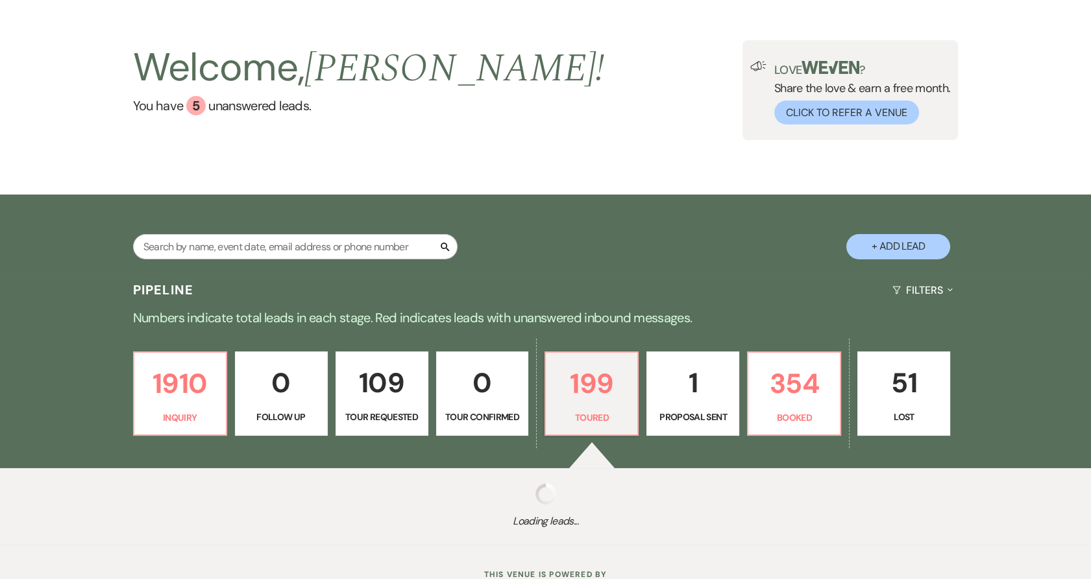
select select "5"
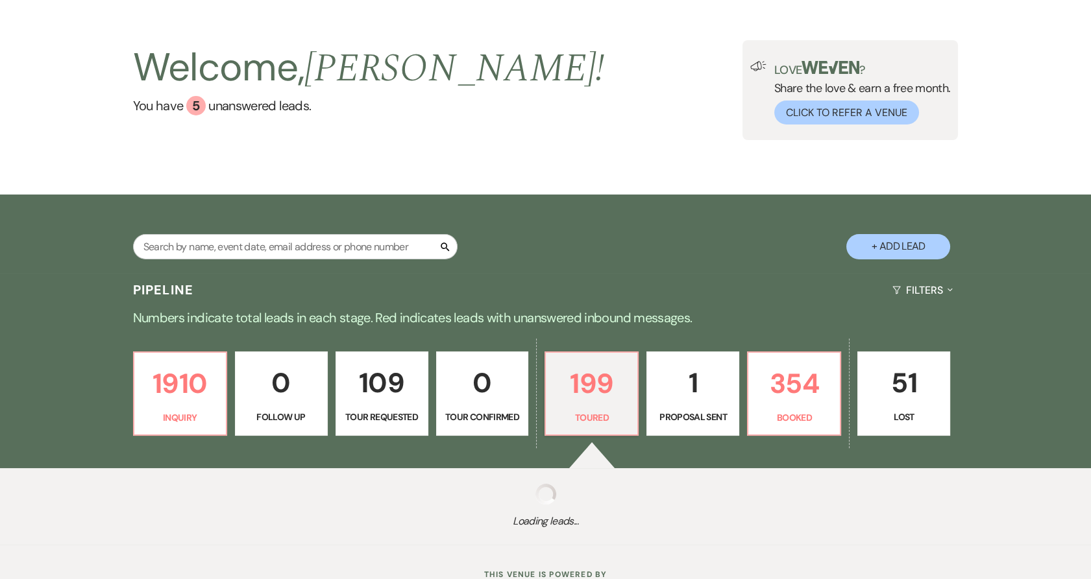
select select "5"
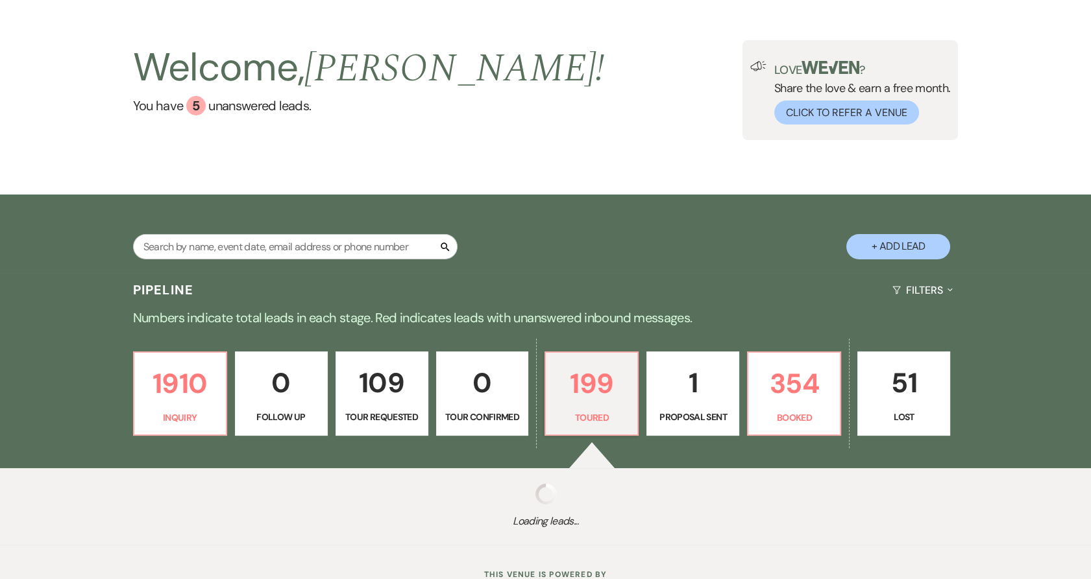
select select "5"
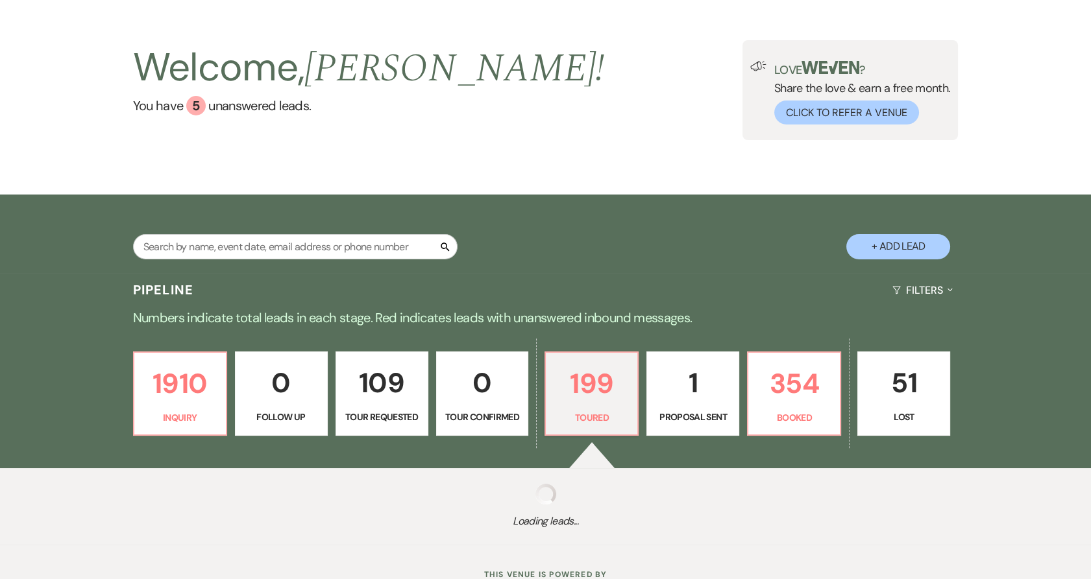
select select "5"
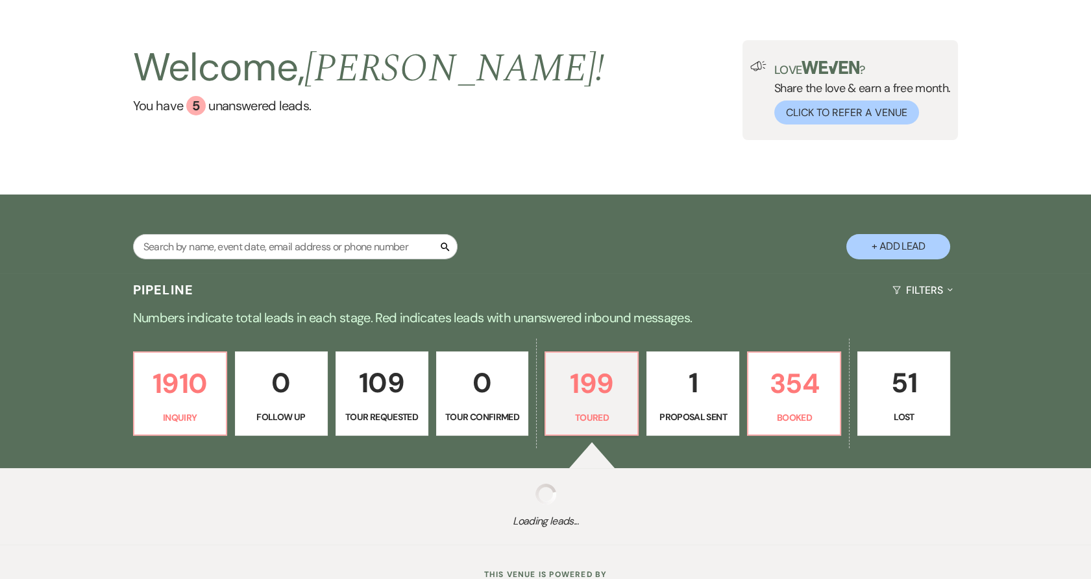
select select "5"
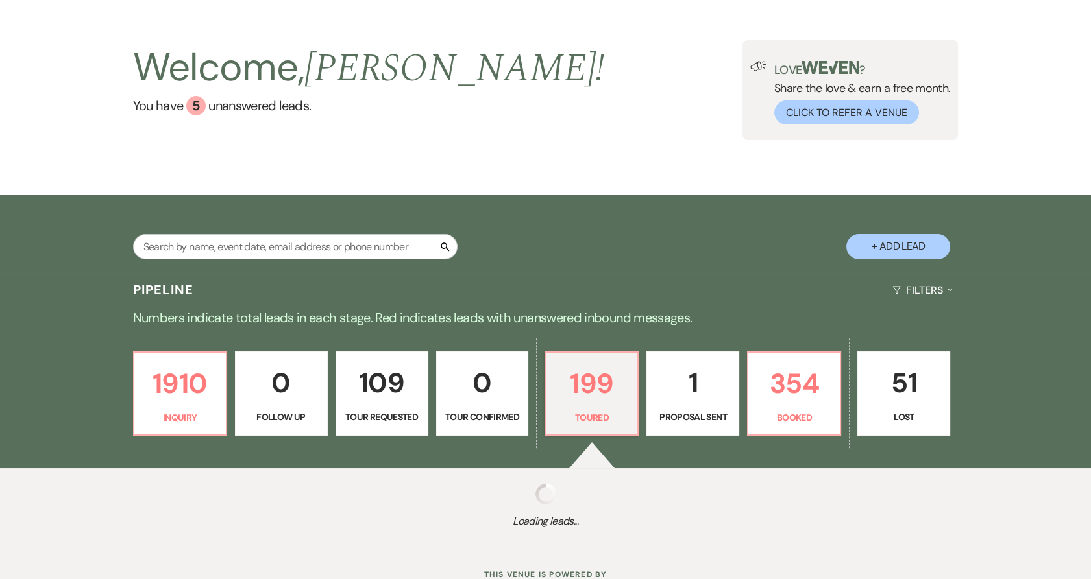
select select "5"
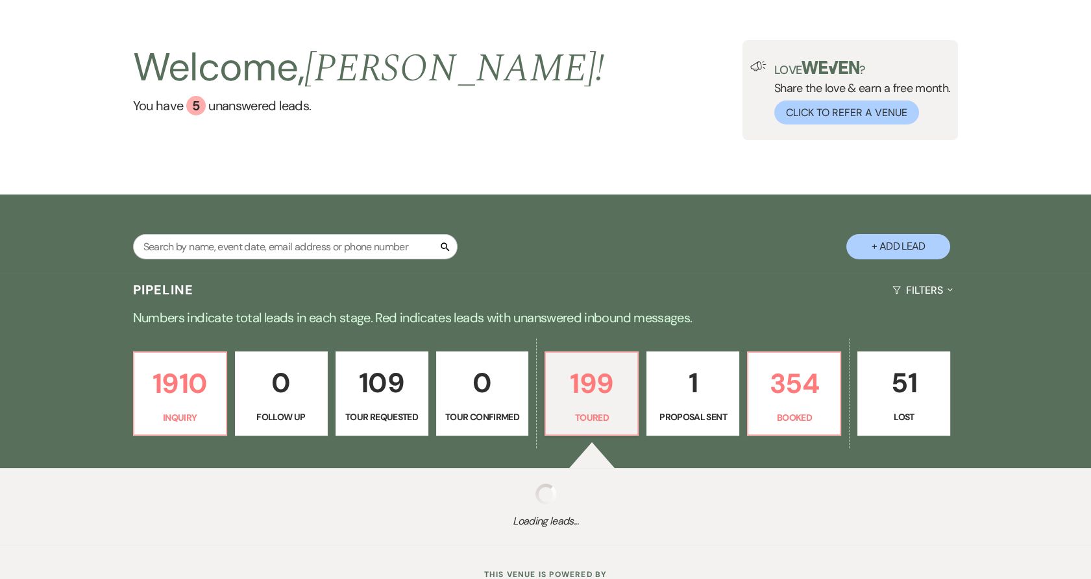
select select "5"
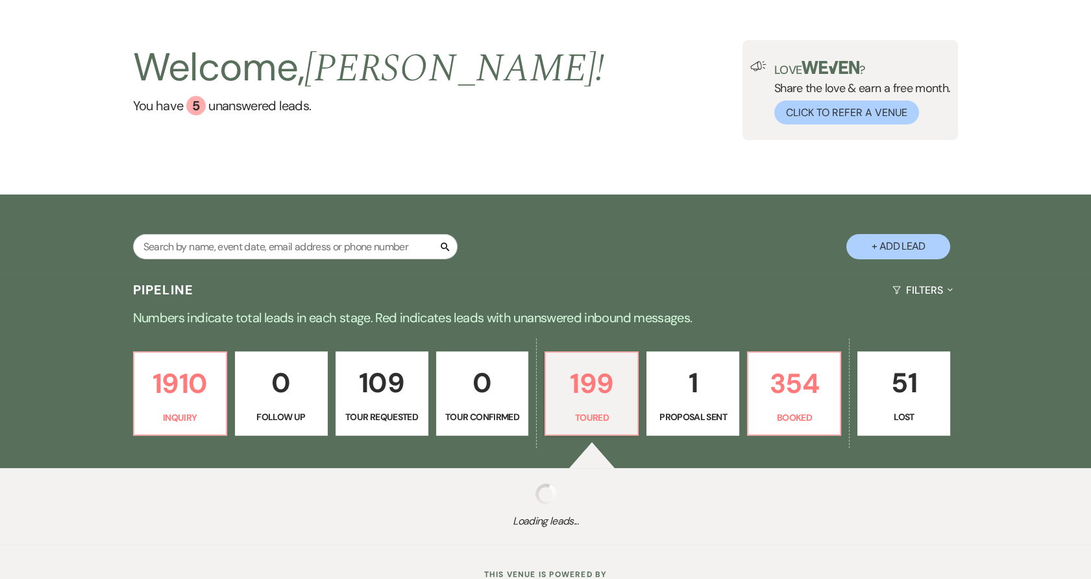
select select "5"
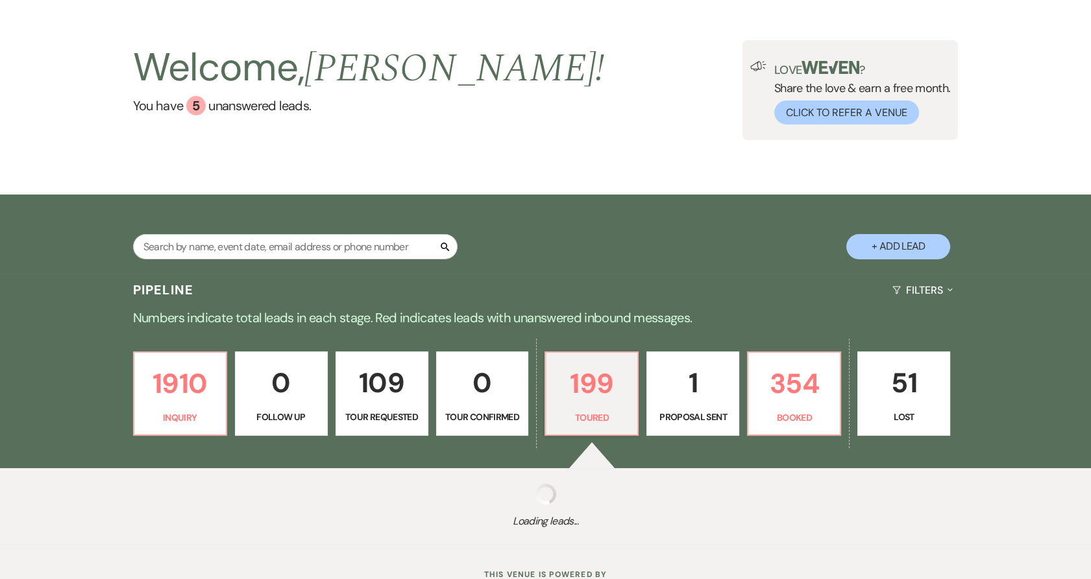
select select "5"
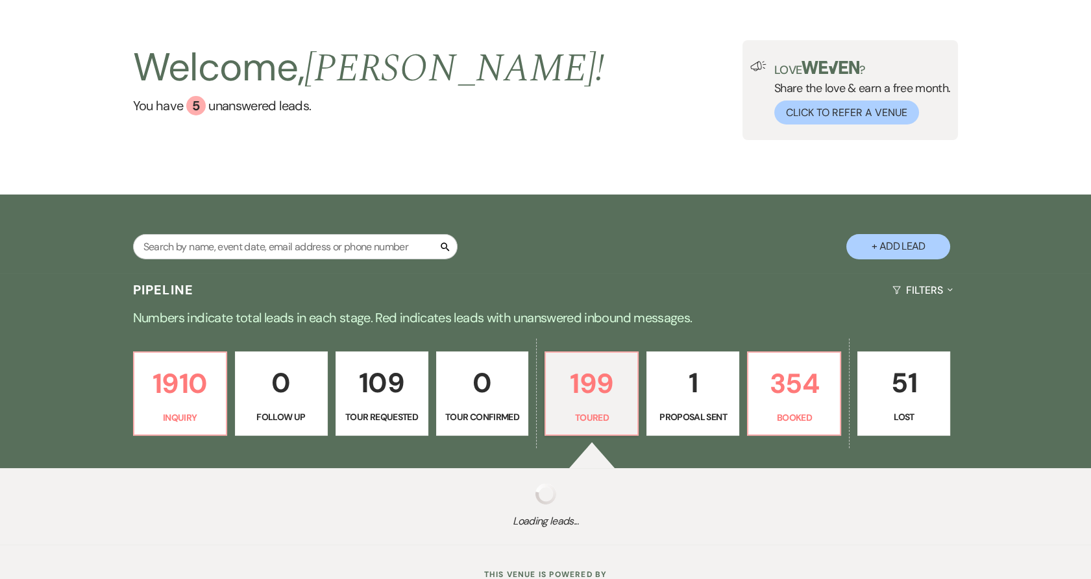
select select "5"
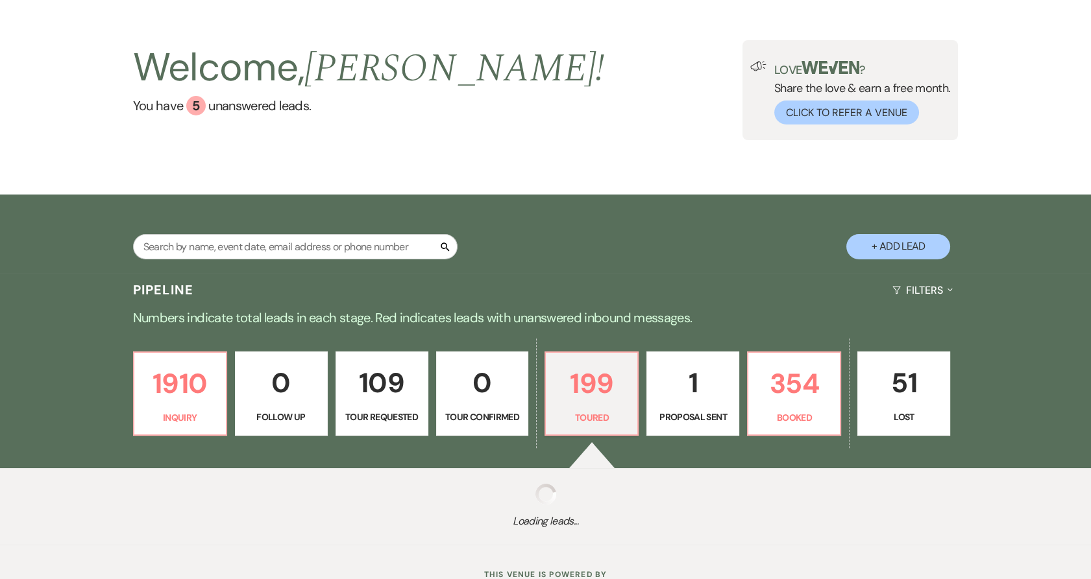
select select "5"
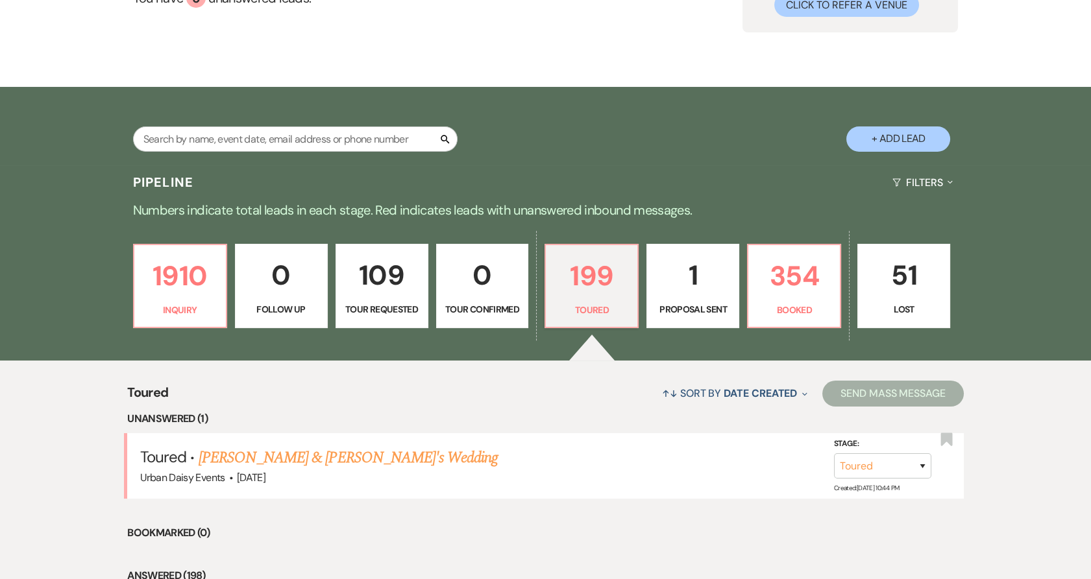
scroll to position [240, 0]
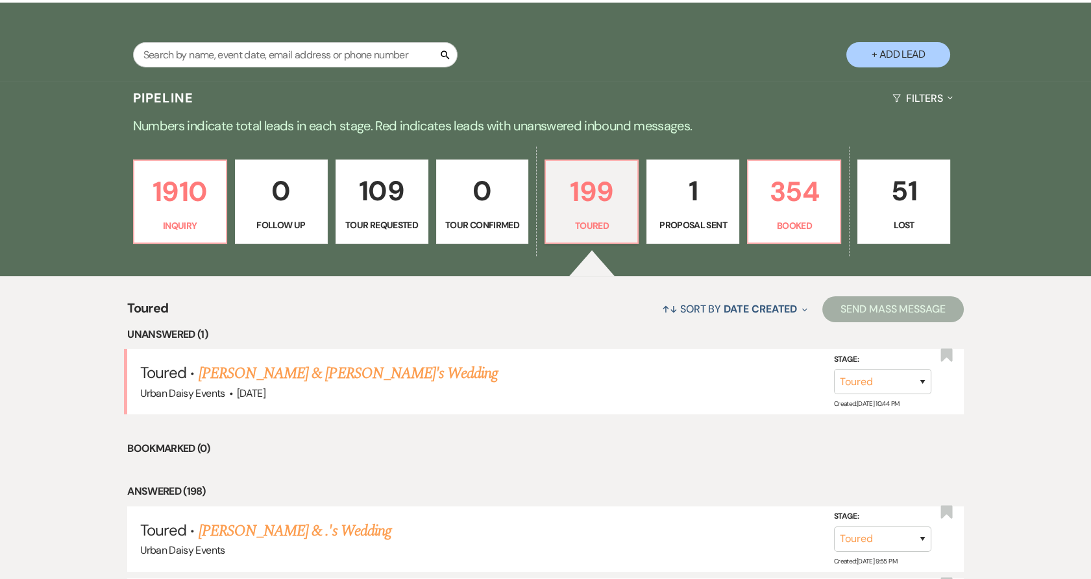
click at [302, 369] on link "Clare Schwab & Fiance's Wedding" at bounding box center [349, 373] width 300 height 23
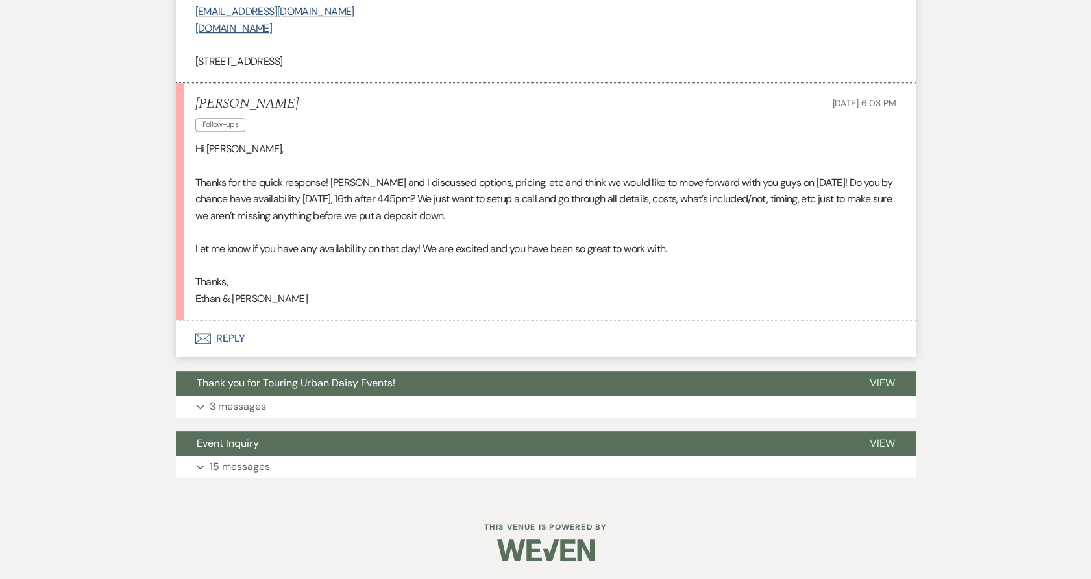
scroll to position [1185, 0]
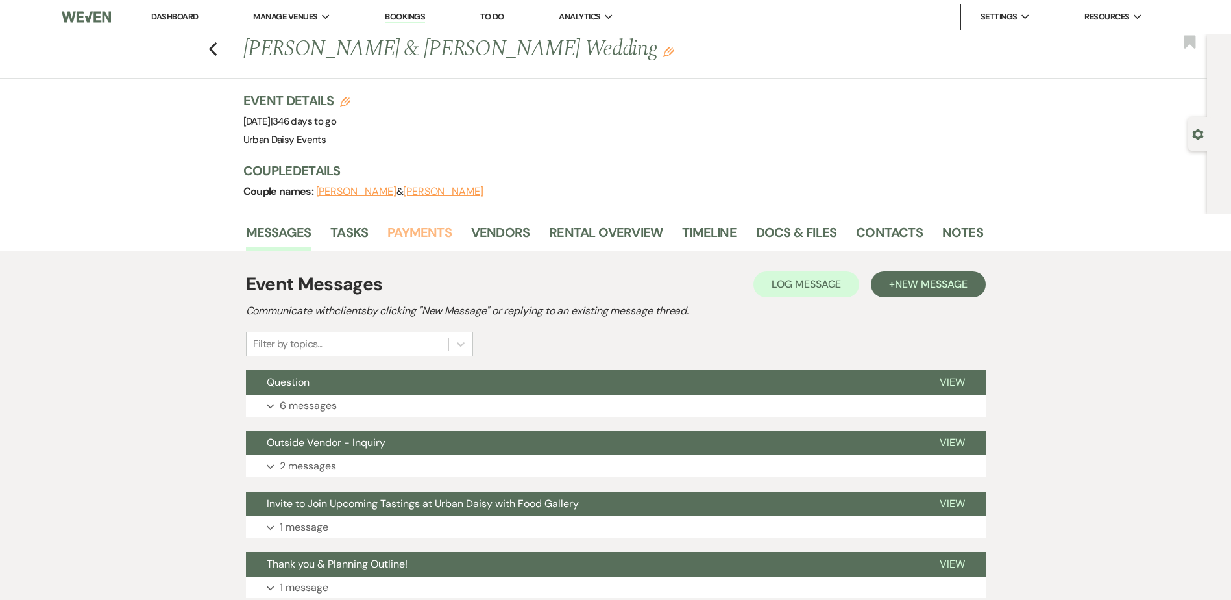
click at [440, 222] on link "Payments" at bounding box center [419, 236] width 64 height 29
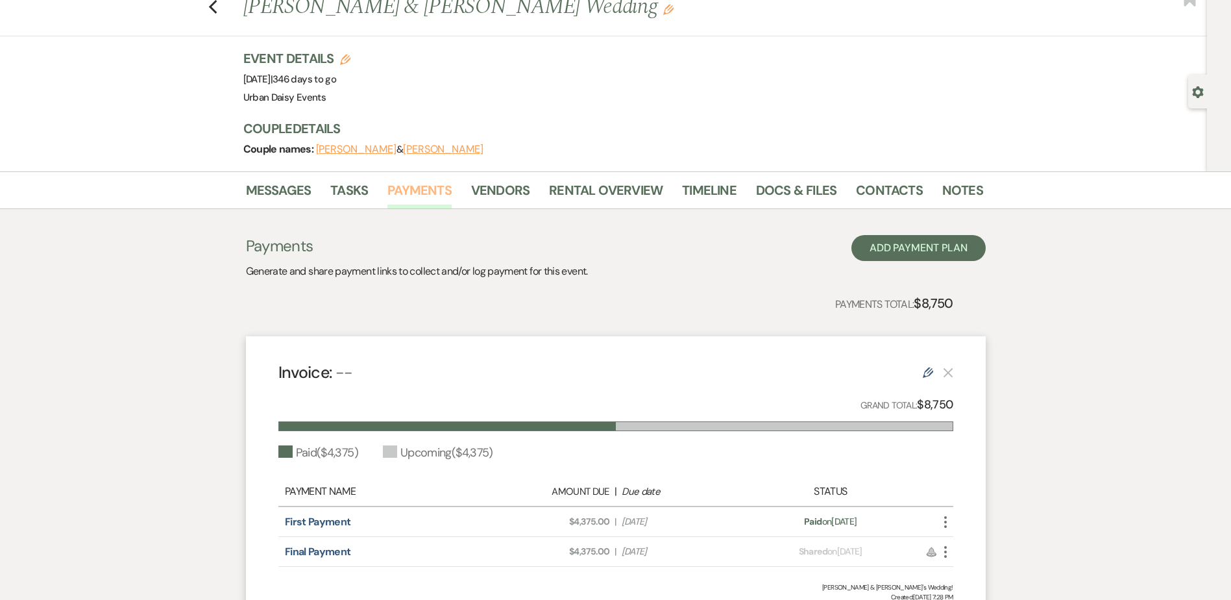
scroll to position [65, 0]
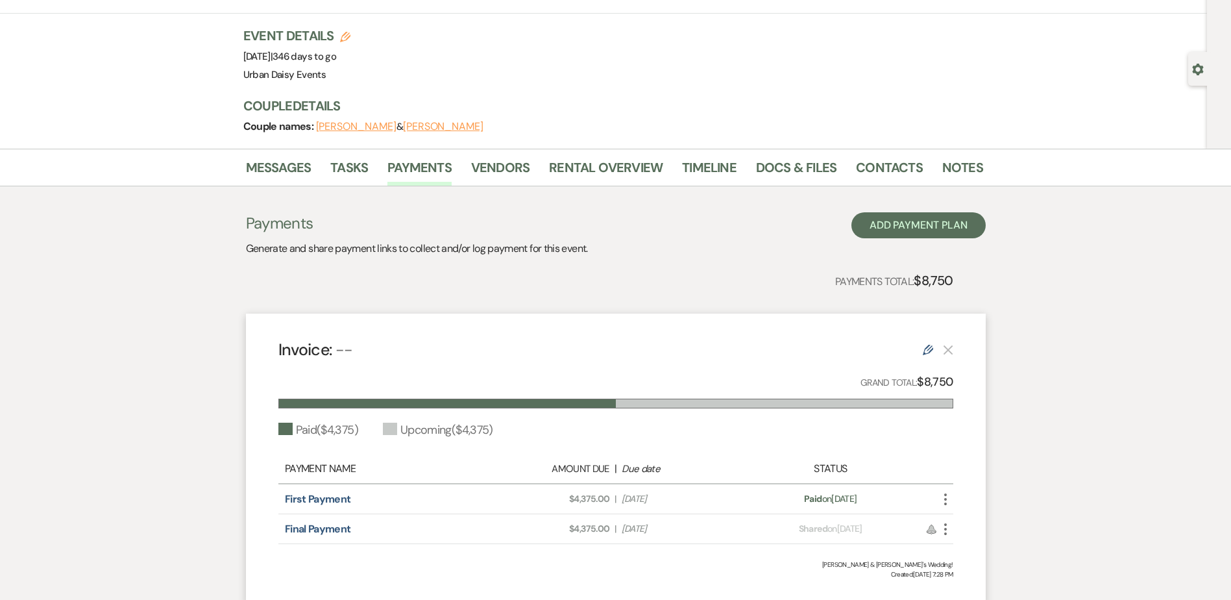
drag, startPoint x: 471, startPoint y: 130, endPoint x: 378, endPoint y: 127, distance: 93.5
click at [378, 127] on div "Couple names: Julia Gasper & Ben Labuzzetta" at bounding box center [606, 126] width 727 height 18
drag, startPoint x: 368, startPoint y: 149, endPoint x: 360, endPoint y: 143, distance: 10.1
click at [368, 150] on div "Messages Tasks Payments Vendors Rental Overview Timeline Docs & Files Contacts …" at bounding box center [615, 168] width 1231 height 38
drag, startPoint x: 317, startPoint y: 125, endPoint x: 363, endPoint y: 127, distance: 45.5
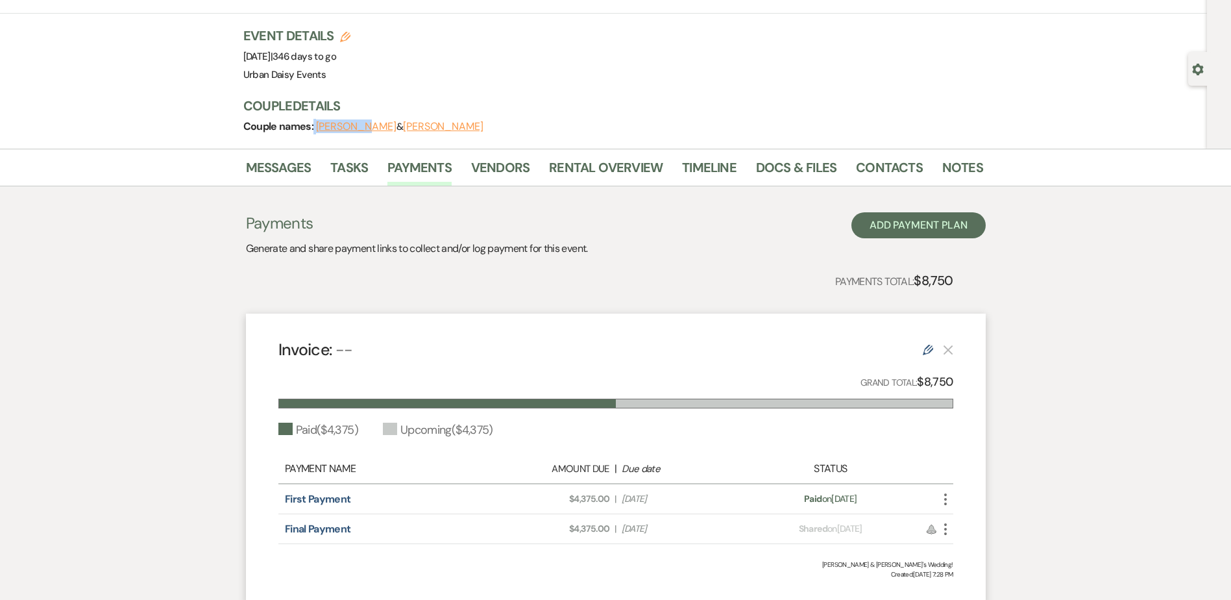
click at [363, 127] on div "Couple names: Julia Gasper & Ben Labuzzetta" at bounding box center [606, 126] width 727 height 18
click at [372, 142] on div "Event Details Edit Event Date: Friday, September 25th, 2026 | 346 days to go Ve…" at bounding box center [613, 88] width 740 height 122
drag, startPoint x: 379, startPoint y: 131, endPoint x: 322, endPoint y: 127, distance: 57.3
click at [322, 127] on span "Julia Gasper & Ben Labuzzetta" at bounding box center [399, 126] width 167 height 13
copy button "Julia Gasper"
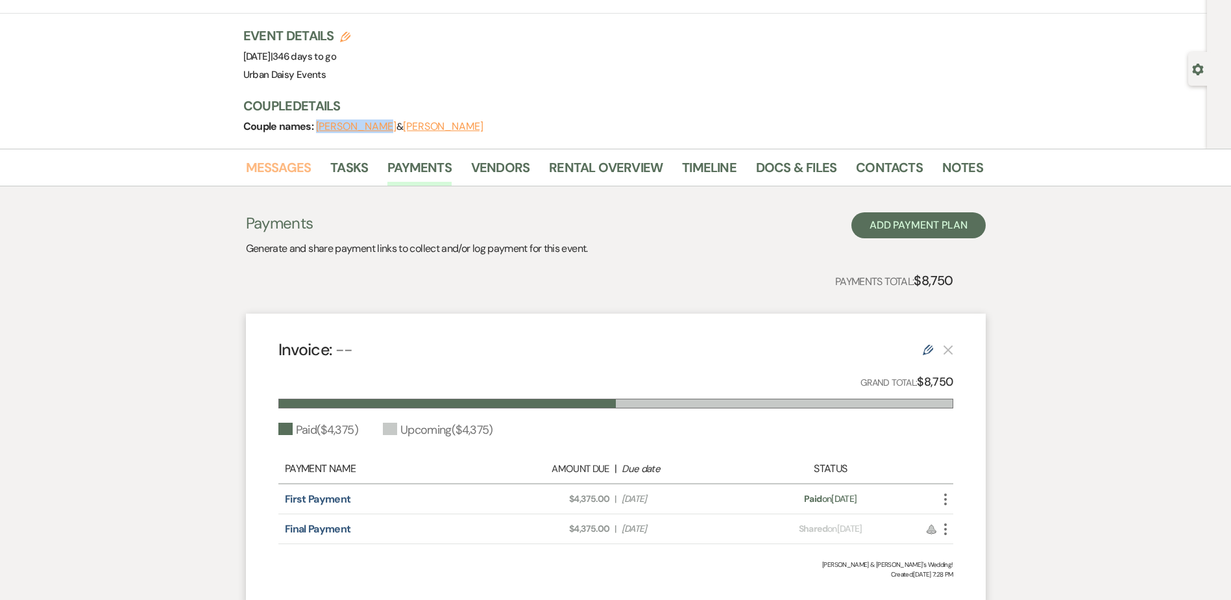
click at [298, 176] on link "Messages" at bounding box center [279, 171] width 66 height 29
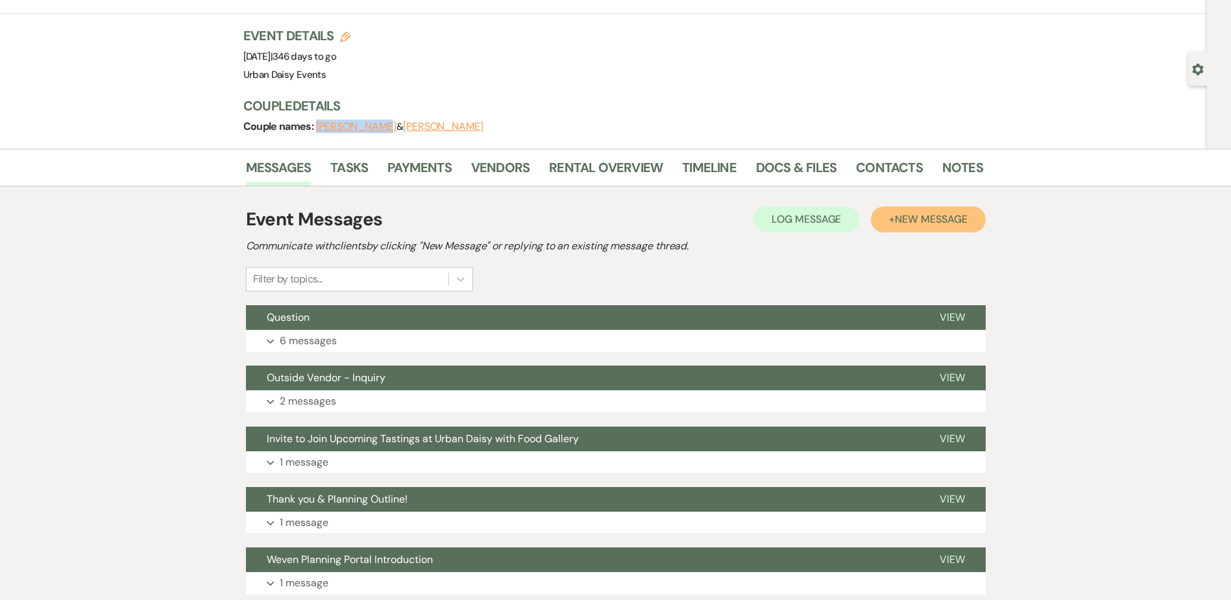
click at [893, 225] on button "+ New Message" at bounding box center [928, 219] width 114 height 26
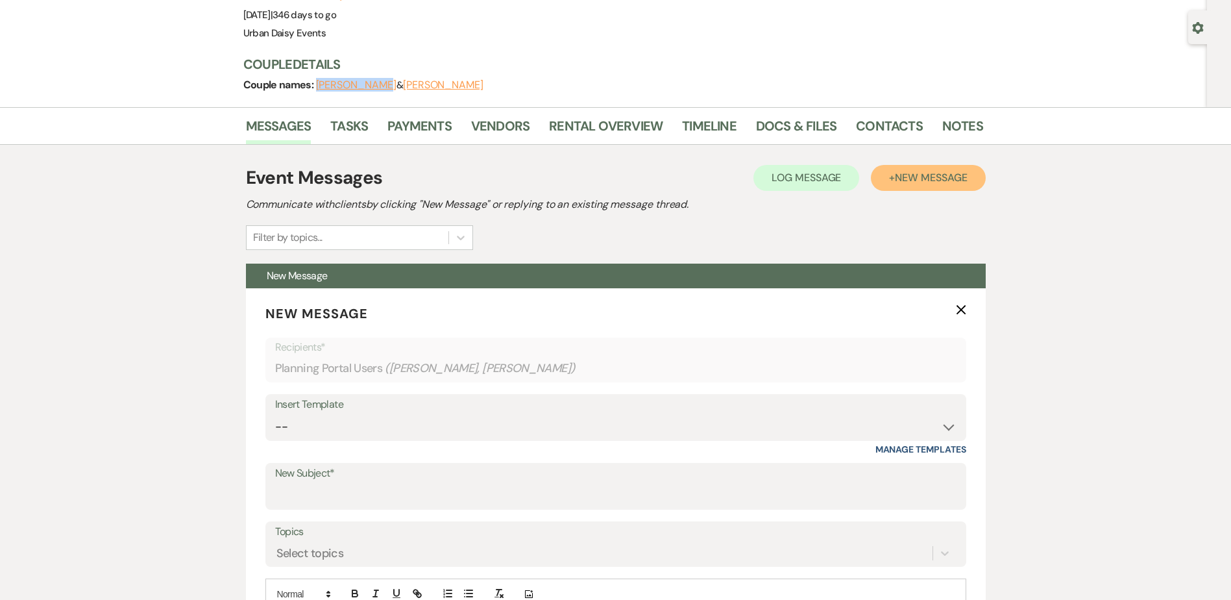
scroll to position [130, 0]
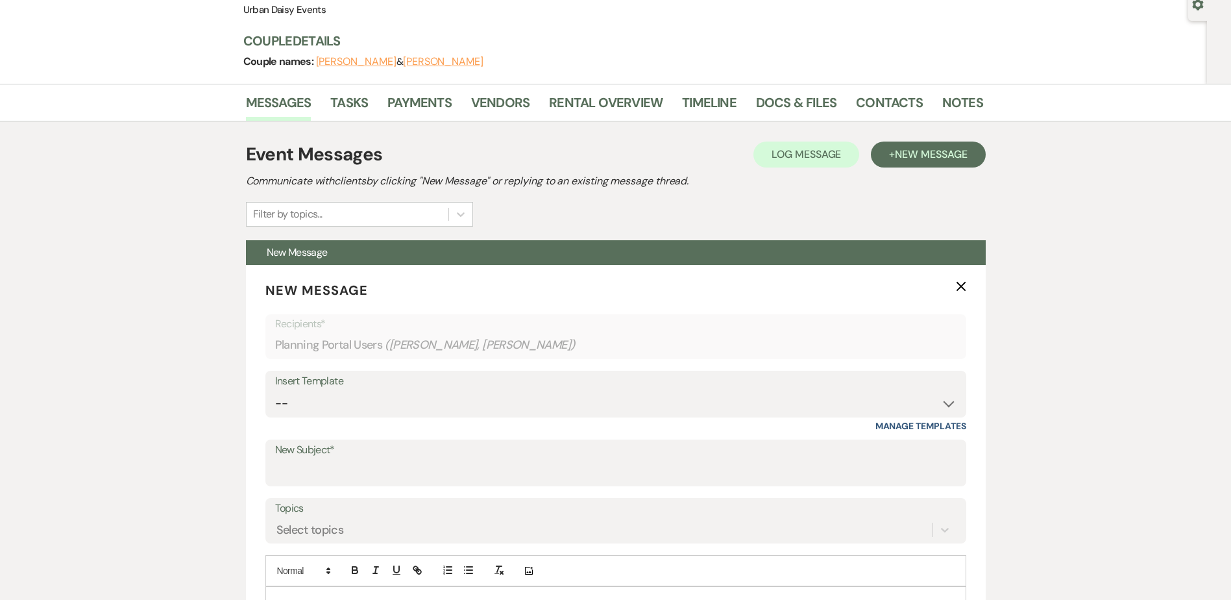
click at [354, 385] on div "Insert Template" at bounding box center [615, 381] width 681 height 19
click at [353, 394] on select "-- Payment Past Due Rental Agreement and First Payment Urban Daisy Initial Resp…" at bounding box center [615, 403] width 681 height 25
select select "3546"
click at [275, 391] on select "-- Payment Past Due Rental Agreement and First Payment Urban Daisy Initial Resp…" at bounding box center [615, 403] width 681 height 25
type input "Urban Daisy All-Inclusive Elopement Package"
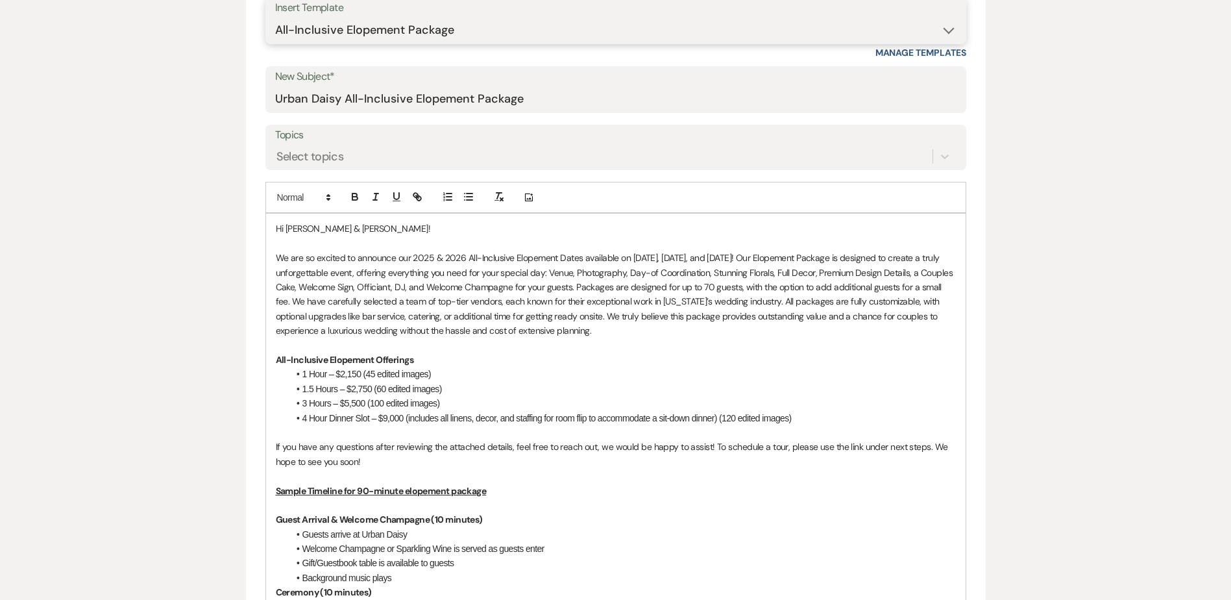
scroll to position [584, 0]
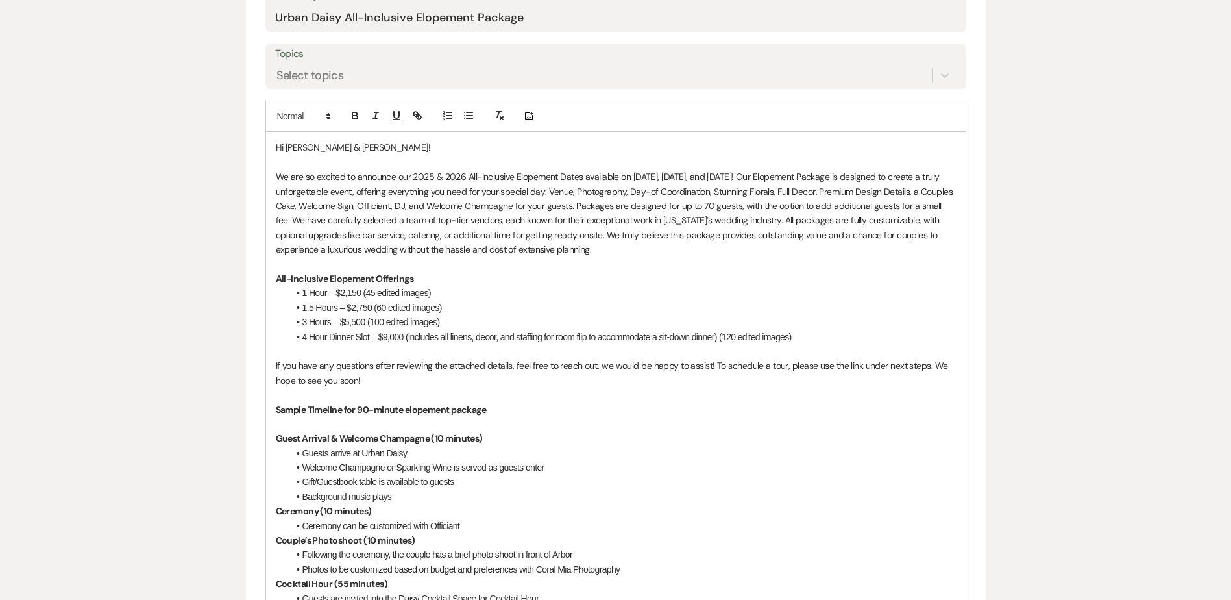
click at [363, 260] on p at bounding box center [616, 264] width 680 height 14
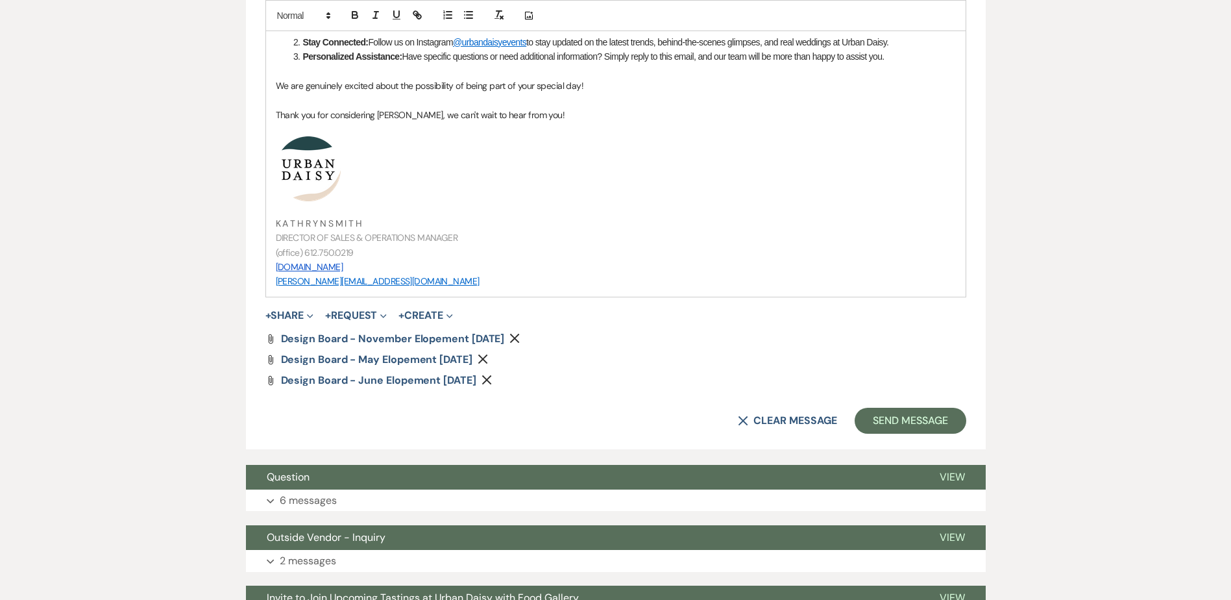
scroll to position [1363, 0]
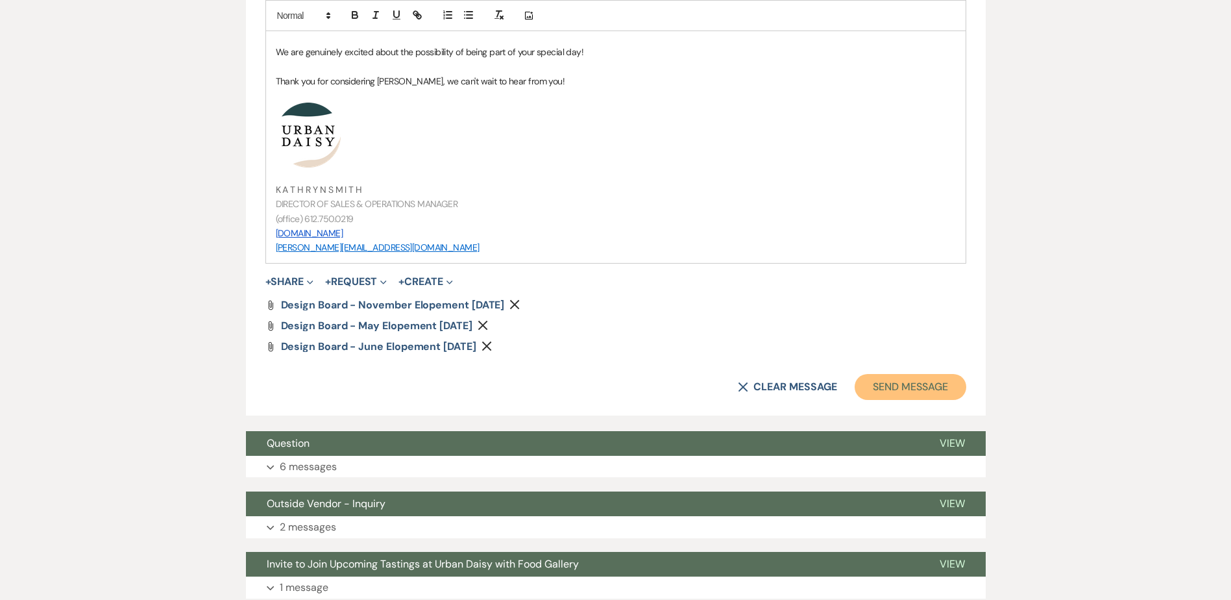
click at [934, 389] on button "Send Message" at bounding box center [910, 387] width 111 height 26
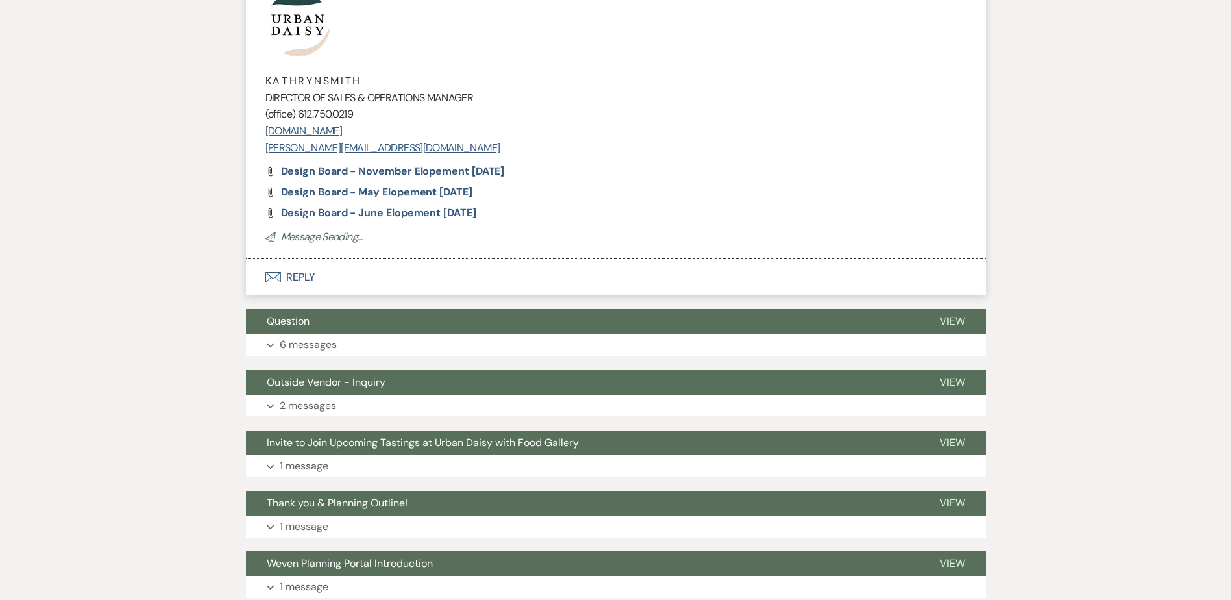
scroll to position [880, 0]
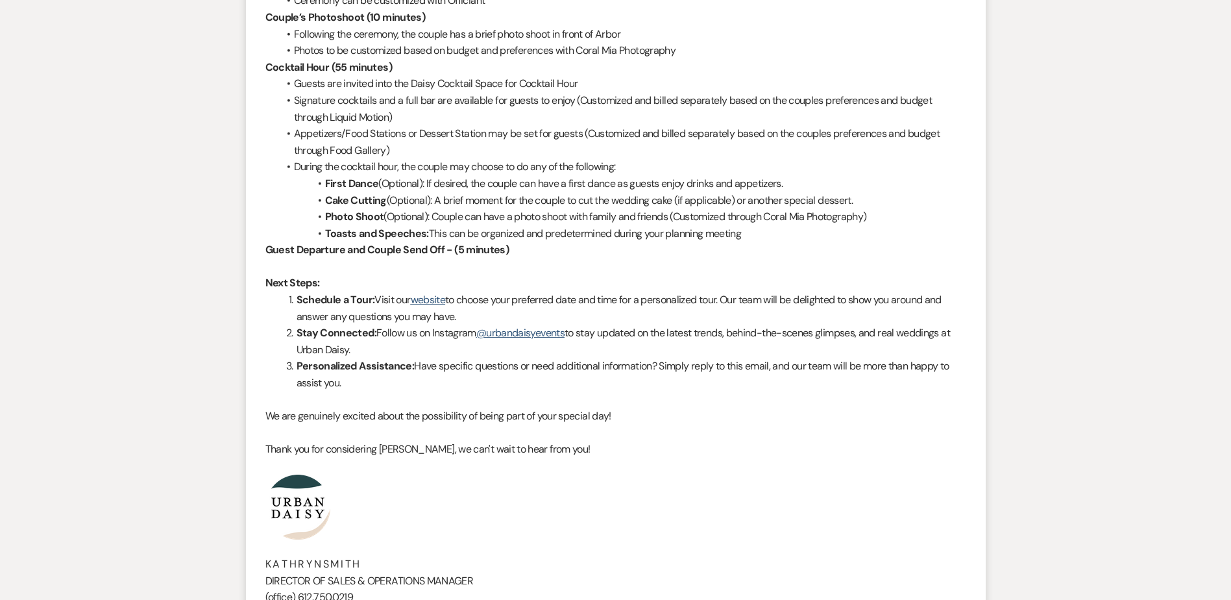
click at [679, 474] on p at bounding box center [615, 465] width 701 height 17
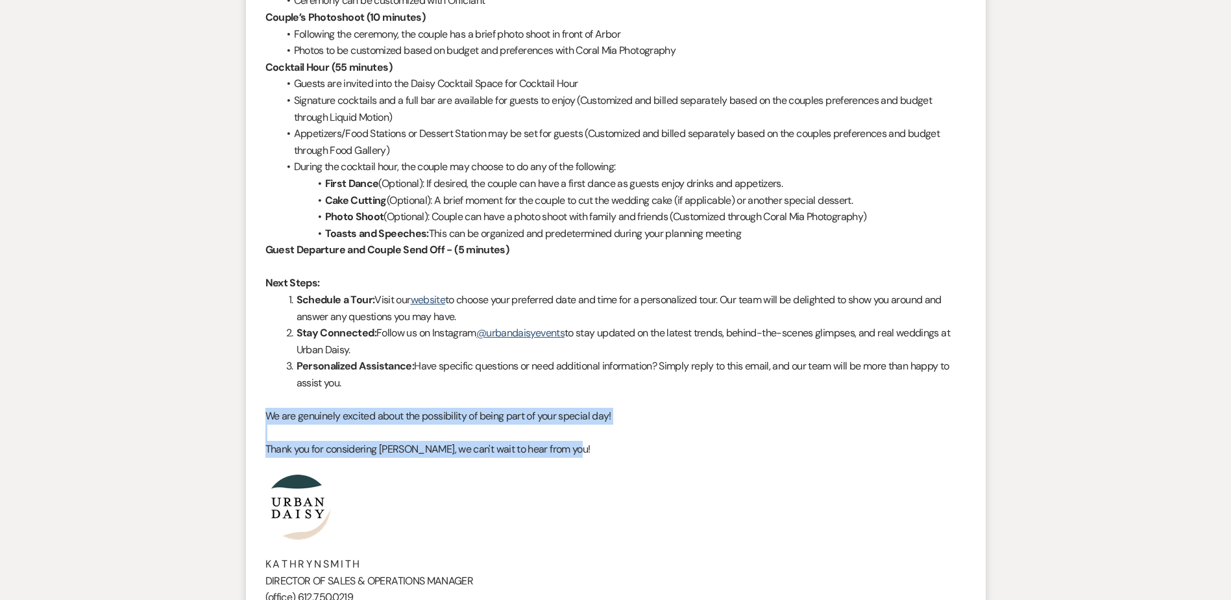
drag, startPoint x: 657, startPoint y: 468, endPoint x: 252, endPoint y: 431, distance: 405.9
click at [252, 431] on li "Kathryn Beckett to: Planning Portal Users Expand Info Oct 13, 2025, 6:09 PM Hi …" at bounding box center [616, 120] width 740 height 1210
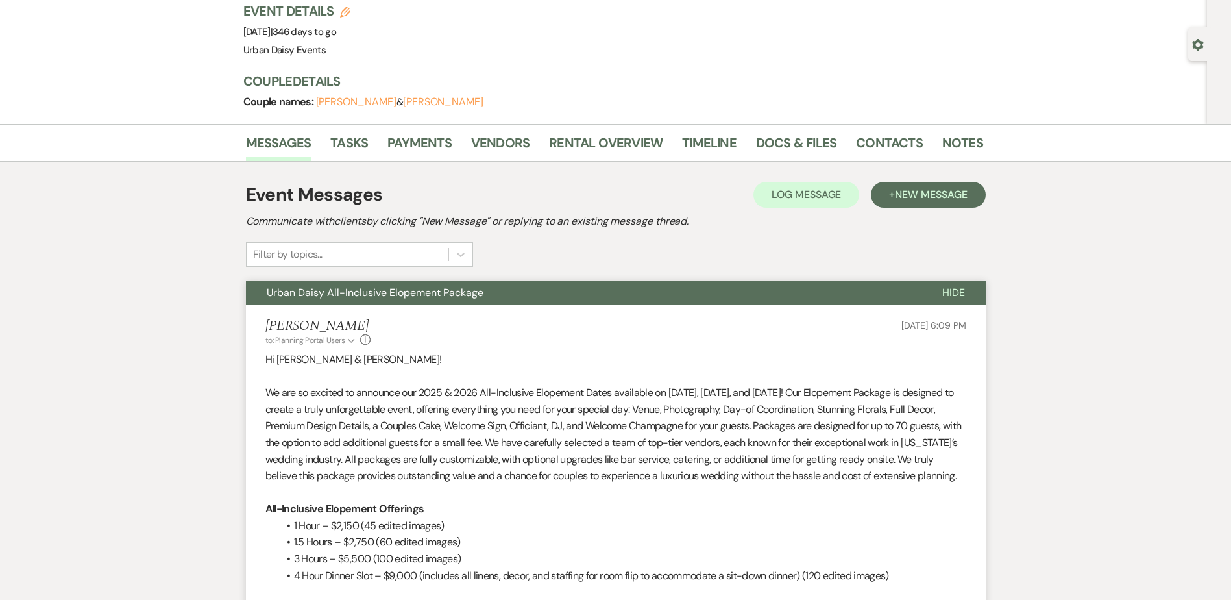
scroll to position [0, 0]
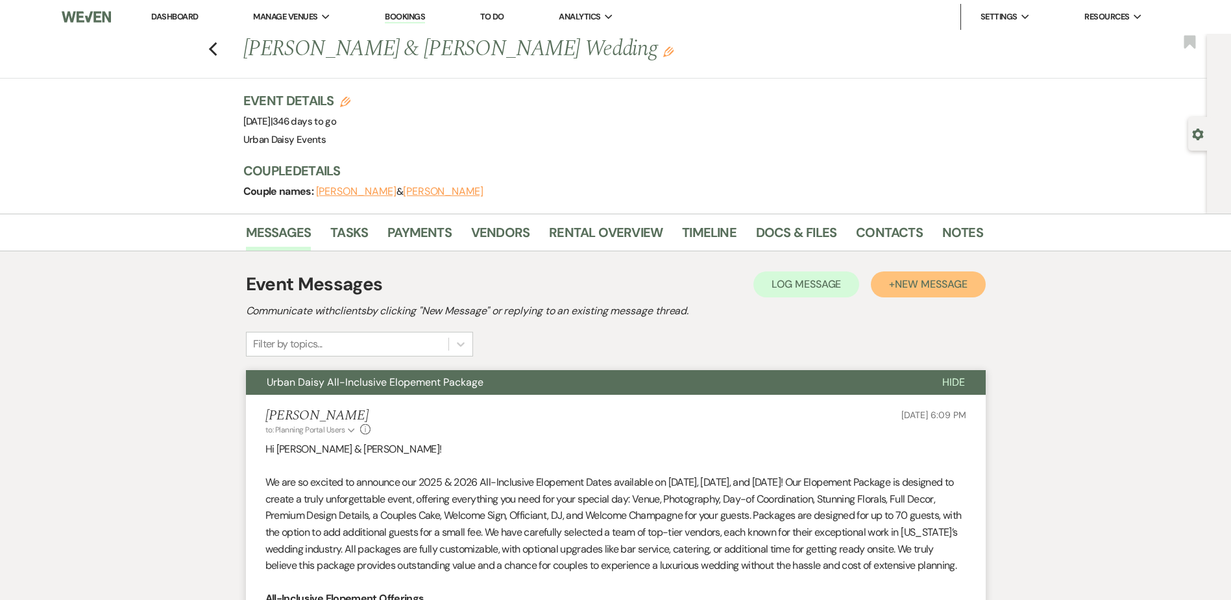
click at [949, 291] on button "+ New Message" at bounding box center [928, 284] width 114 height 26
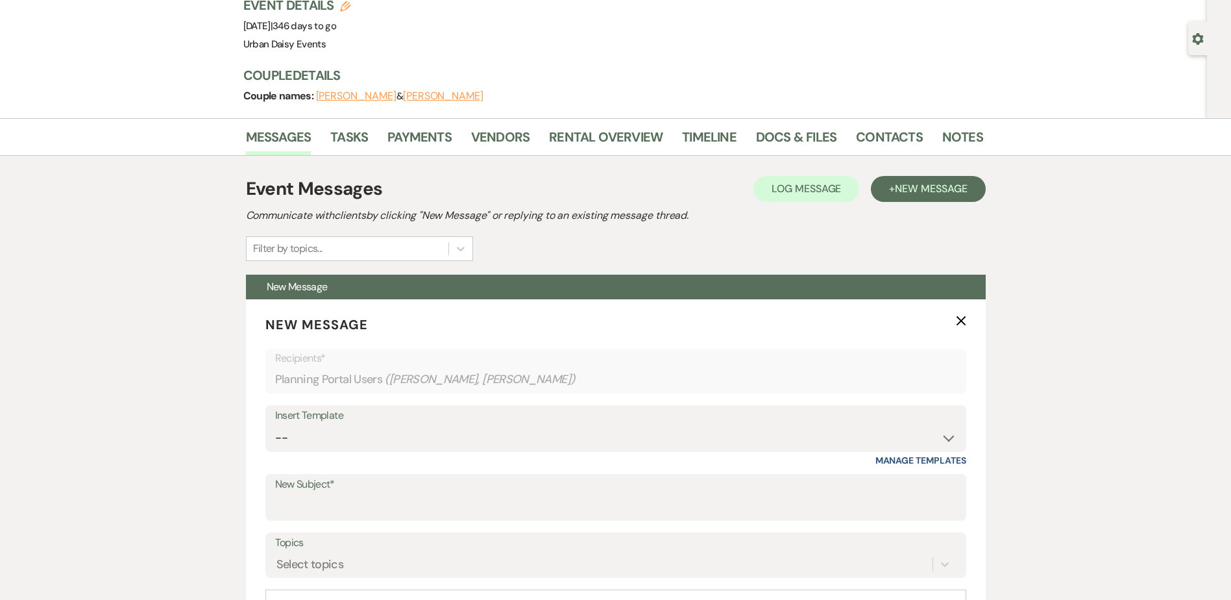
scroll to position [260, 0]
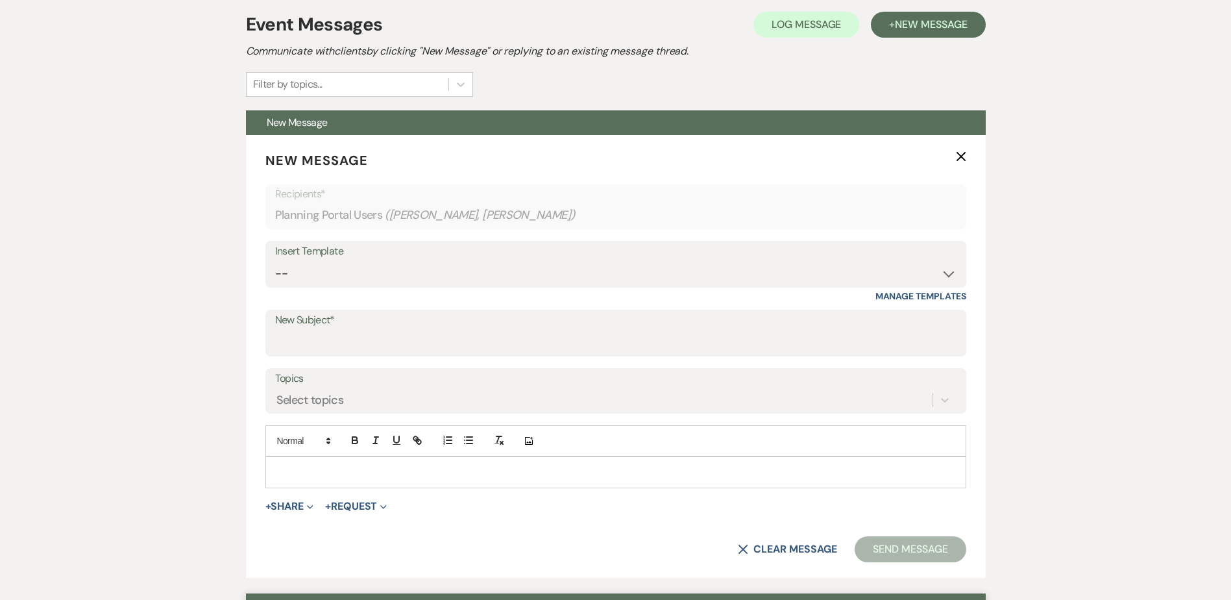
click at [954, 156] on p "New Message X" at bounding box center [615, 160] width 701 height 19
click at [958, 154] on use "button" at bounding box center [961, 157] width 10 height 10
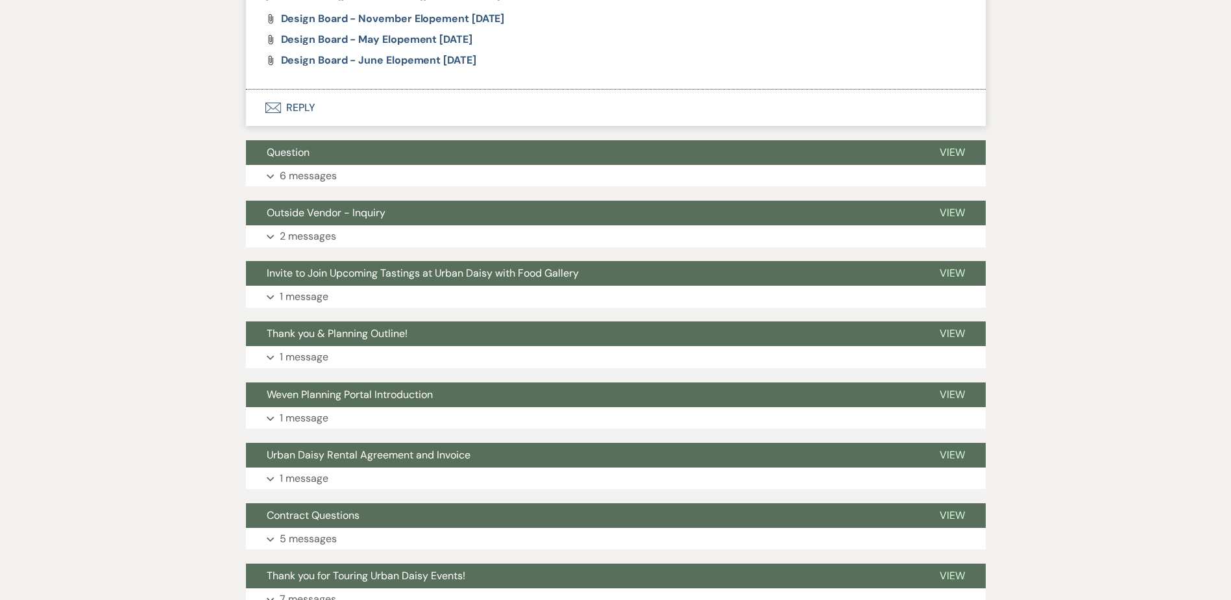
click at [362, 187] on button "Expand 6 messages" at bounding box center [616, 176] width 740 height 22
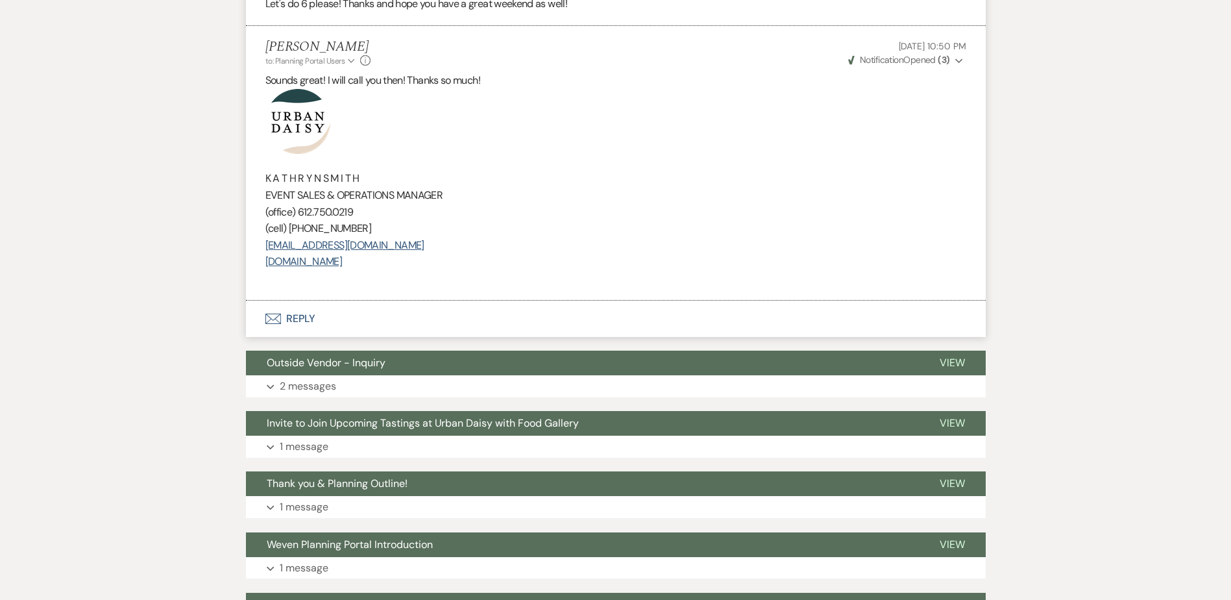
click at [304, 319] on button "Envelope Reply" at bounding box center [616, 318] width 740 height 36
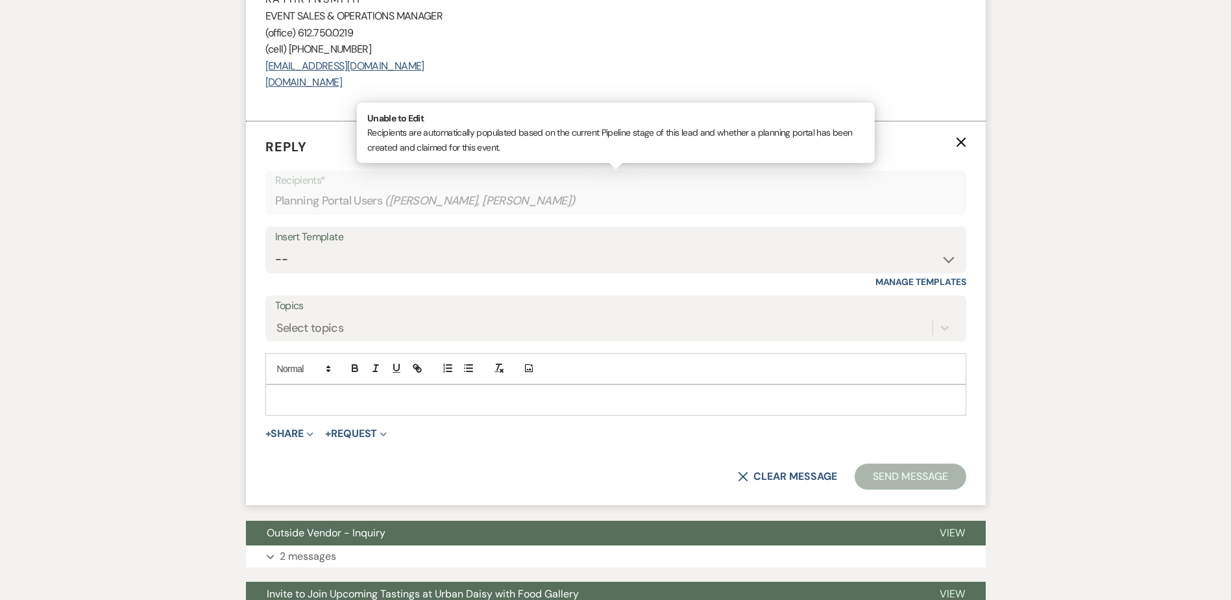
scroll to position [2811, 0]
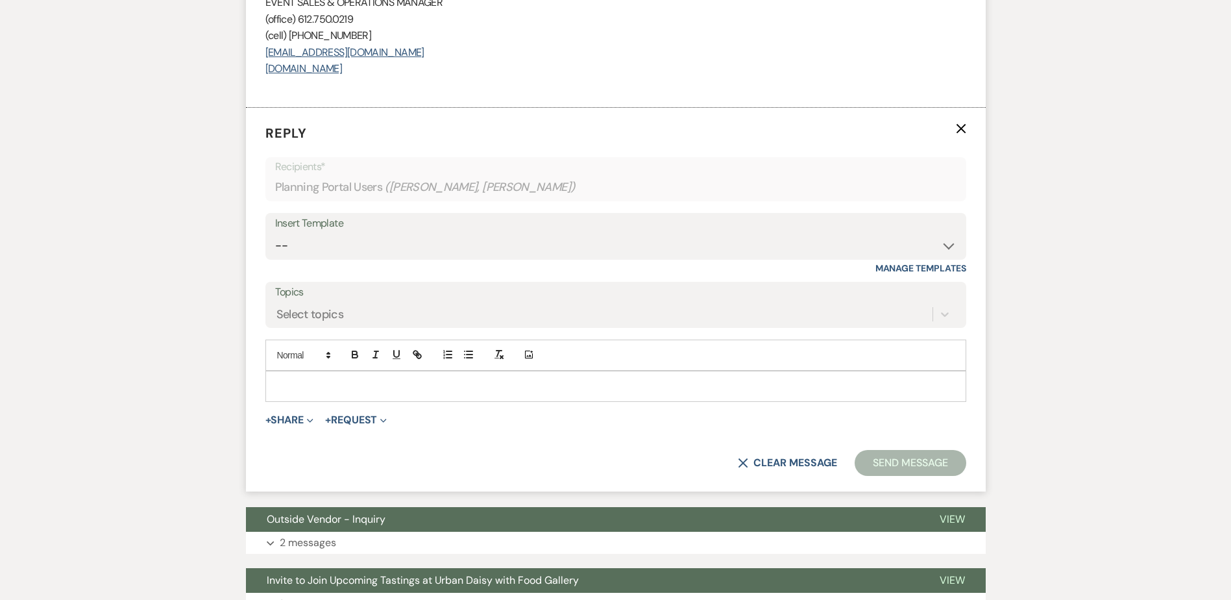
click at [322, 391] on p at bounding box center [616, 386] width 680 height 14
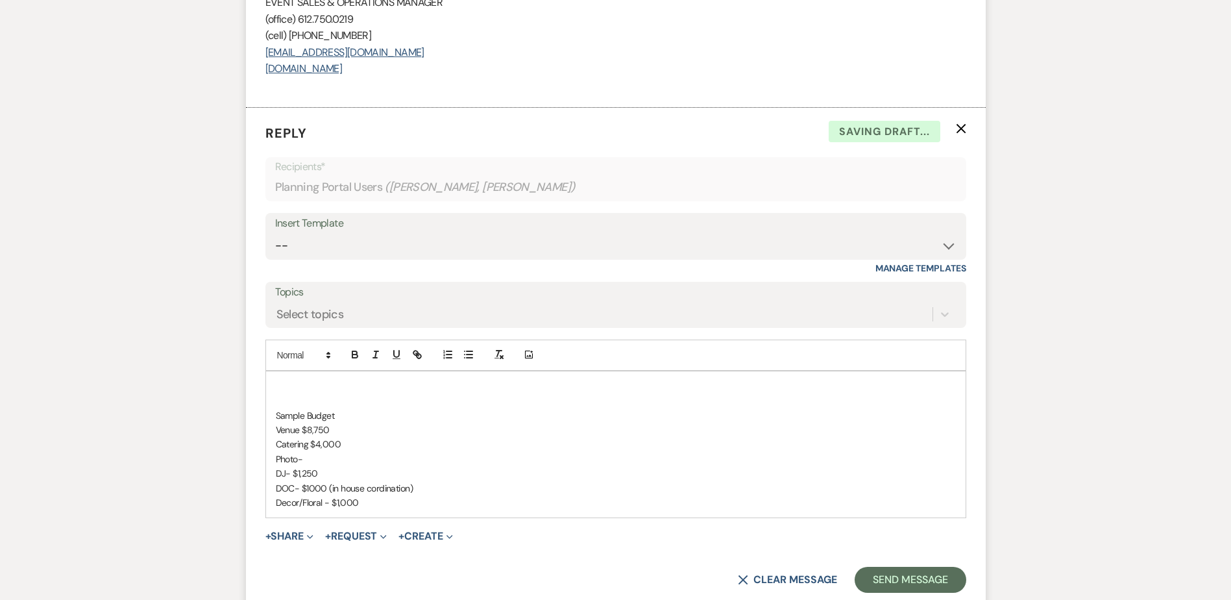
click at [406, 400] on p at bounding box center [616, 400] width 680 height 14
click at [319, 456] on p "Photo-" at bounding box center [616, 459] width 680 height 14
click at [358, 417] on p "Sample Budget" at bounding box center [616, 415] width 680 height 14
click at [340, 456] on p "Photo- $3?" at bounding box center [616, 459] width 680 height 14
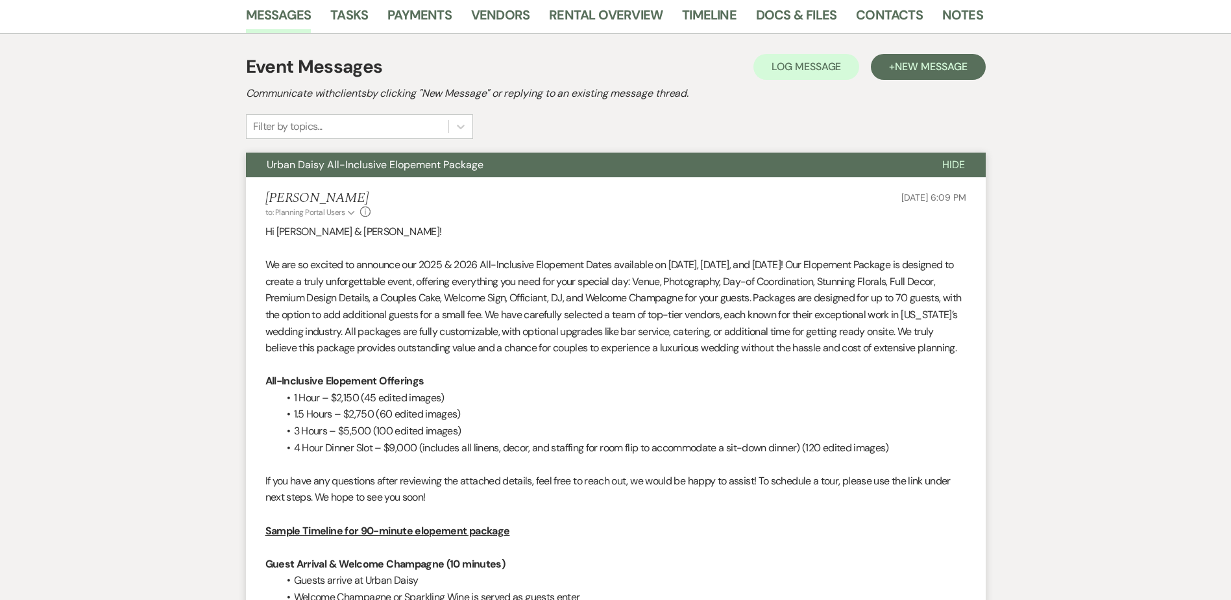
scroll to position [216, 0]
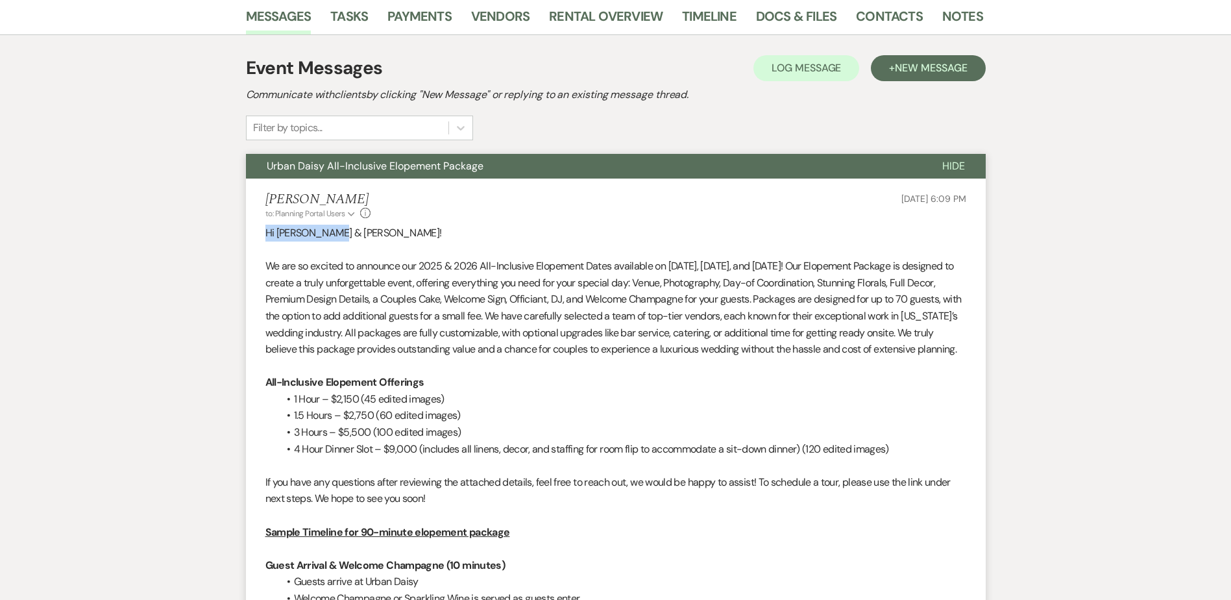
drag, startPoint x: 342, startPoint y: 231, endPoint x: 258, endPoint y: 227, distance: 84.4
copy p "Hi Julia & Ben!"
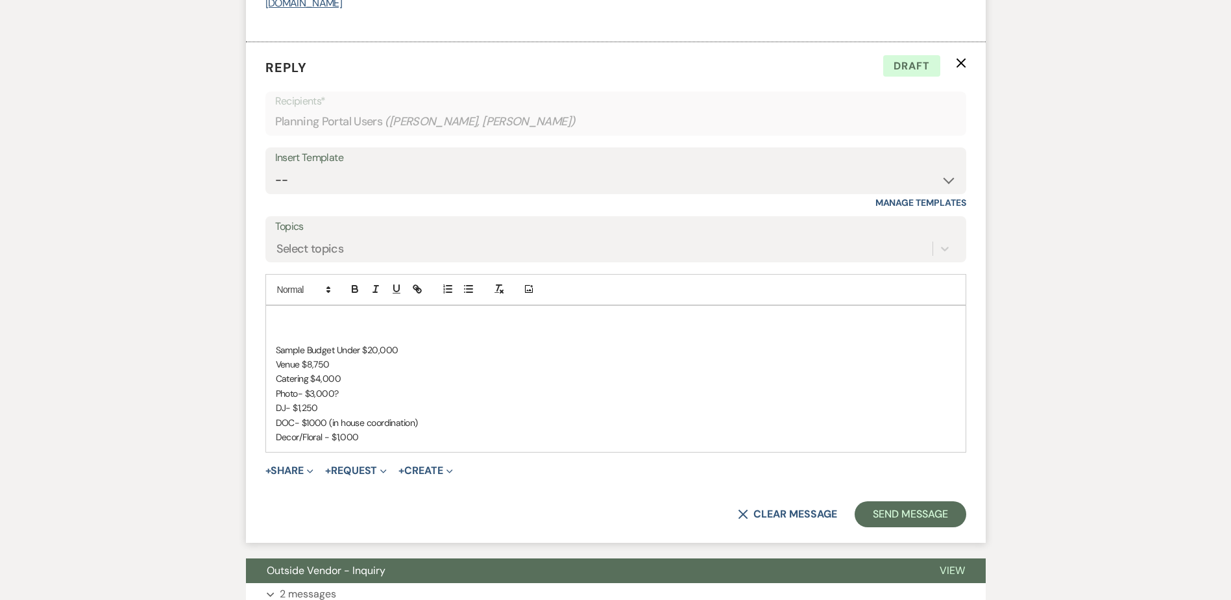
scroll to position [3006, 0]
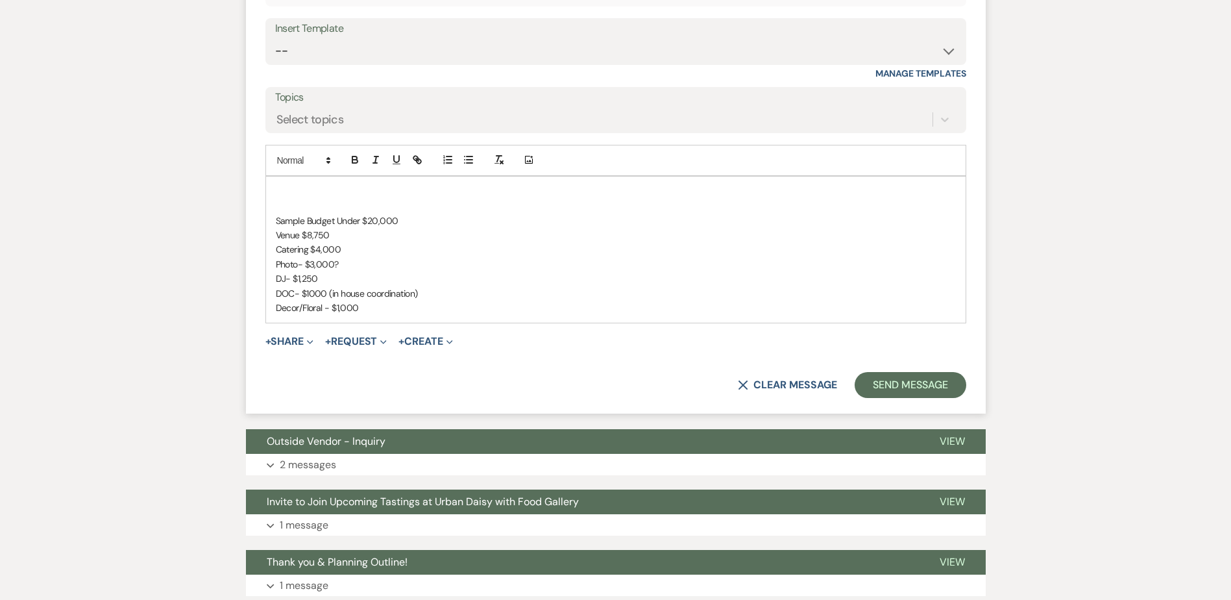
click at [305, 202] on p at bounding box center [616, 206] width 680 height 14
click at [300, 189] on p at bounding box center [616, 191] width 680 height 14
click at [343, 237] on p "Venue $8,750" at bounding box center [616, 235] width 680 height 14
click at [345, 250] on p "Catering $4,000" at bounding box center [616, 249] width 680 height 14
click at [351, 267] on p "Photo- $3,000?" at bounding box center [616, 264] width 680 height 14
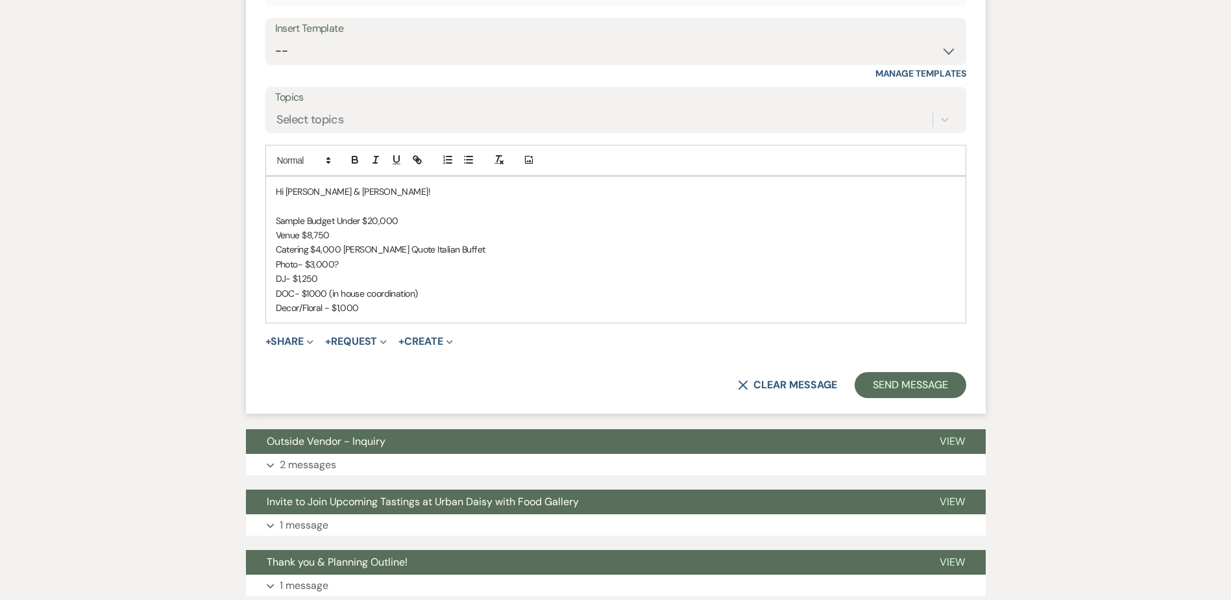
click at [346, 274] on p "DJ- $1,250" at bounding box center [616, 278] width 680 height 14
click at [426, 293] on p "DOC- $1000 (in house coordination)" at bounding box center [616, 293] width 680 height 14
click at [408, 301] on p "Decor/Floral - $1,000" at bounding box center [616, 307] width 680 height 14
drag, startPoint x: 518, startPoint y: 298, endPoint x: 419, endPoint y: 289, distance: 100.3
click at [419, 289] on p "DOC- $1000 (in house coordination) Heavy on candles" at bounding box center [616, 293] width 680 height 14
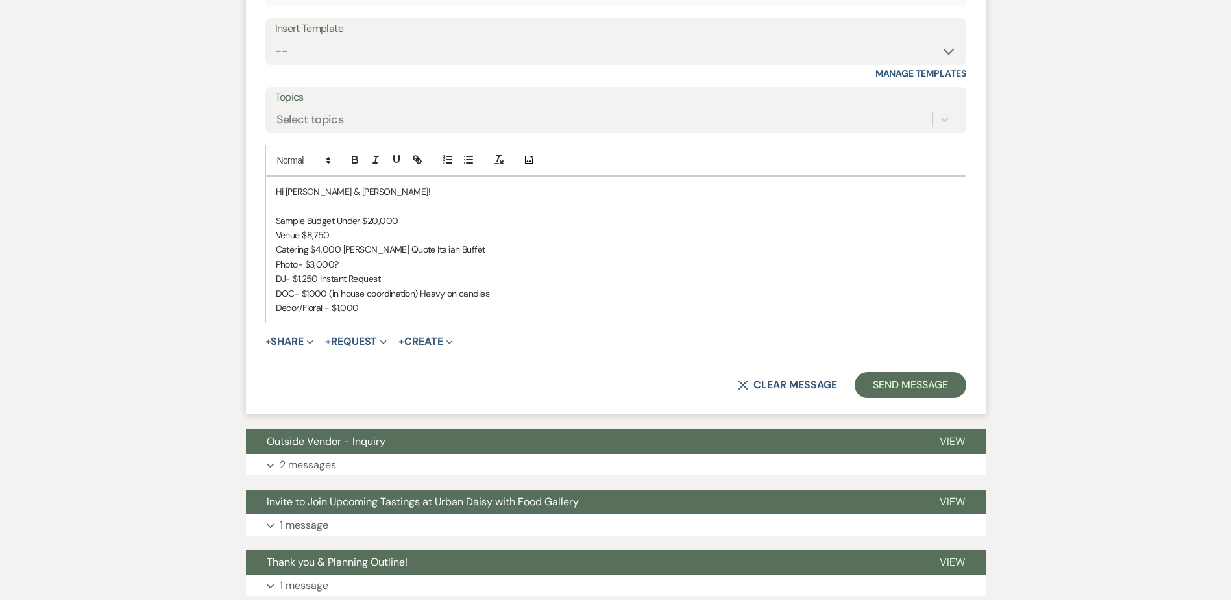
copy p "Heavy on candles"
click at [443, 298] on p "DOC- $1000 (in house coordination)" at bounding box center [616, 293] width 680 height 14
click at [439, 304] on p "Decor/Floral - $1,000" at bounding box center [616, 307] width 680 height 14
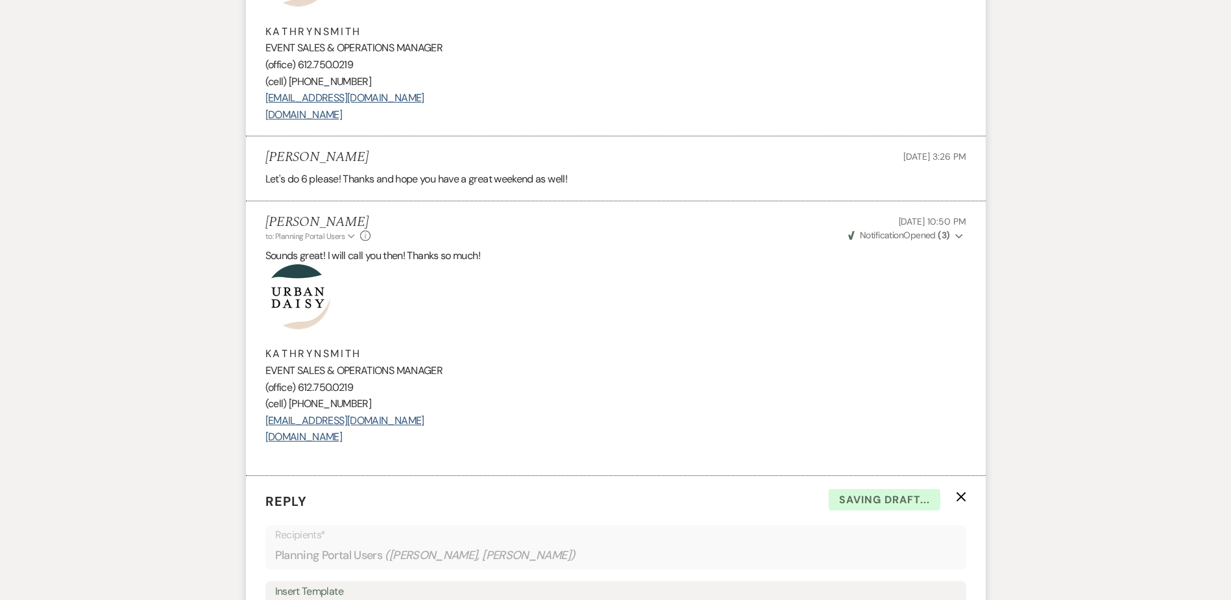
scroll to position [2422, 0]
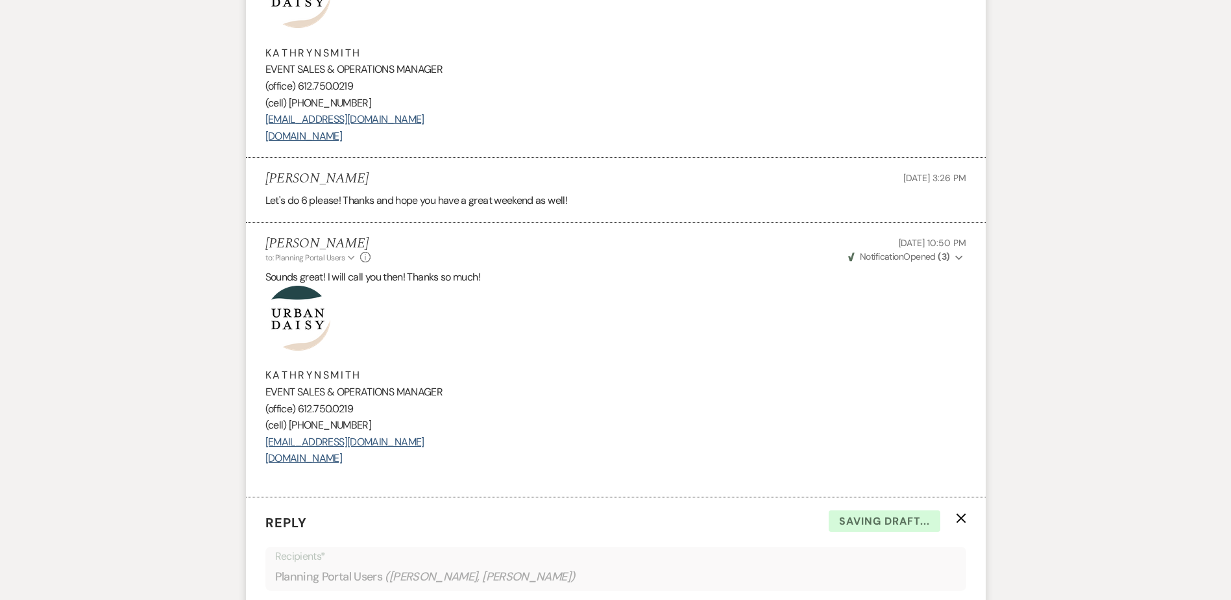
drag, startPoint x: 435, startPoint y: 450, endPoint x: 261, endPoint y: 335, distance: 207.9
click at [261, 335] on li "Kathryn Beckett to: Planning Portal Users Expand Info Oct 11, 2025, 10:50 PM We…" at bounding box center [616, 360] width 740 height 274
copy div "K A T H R Y N S M I T H EVENT SALES & OPERATIONS MANAGER (office) 612.750.0219 …"
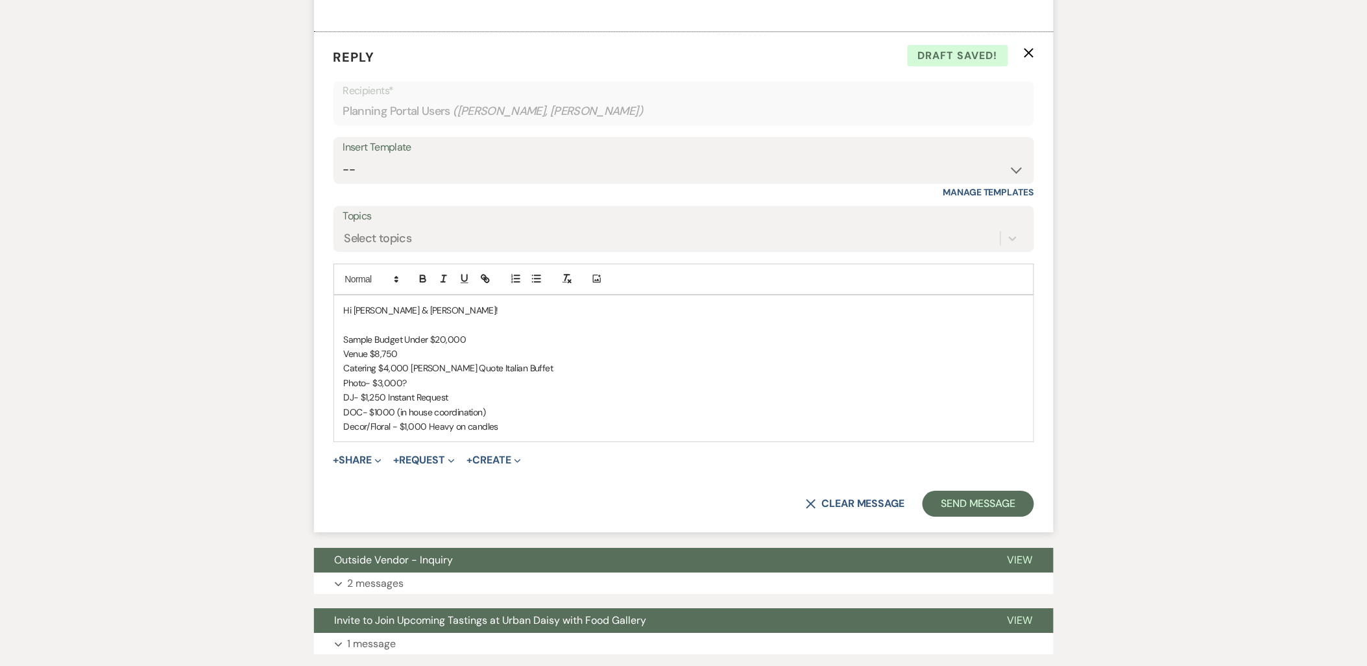
scroll to position [2888, 0]
click at [578, 424] on p "Decor/Floral - $1,000 Heavy on candles" at bounding box center [684, 426] width 680 height 14
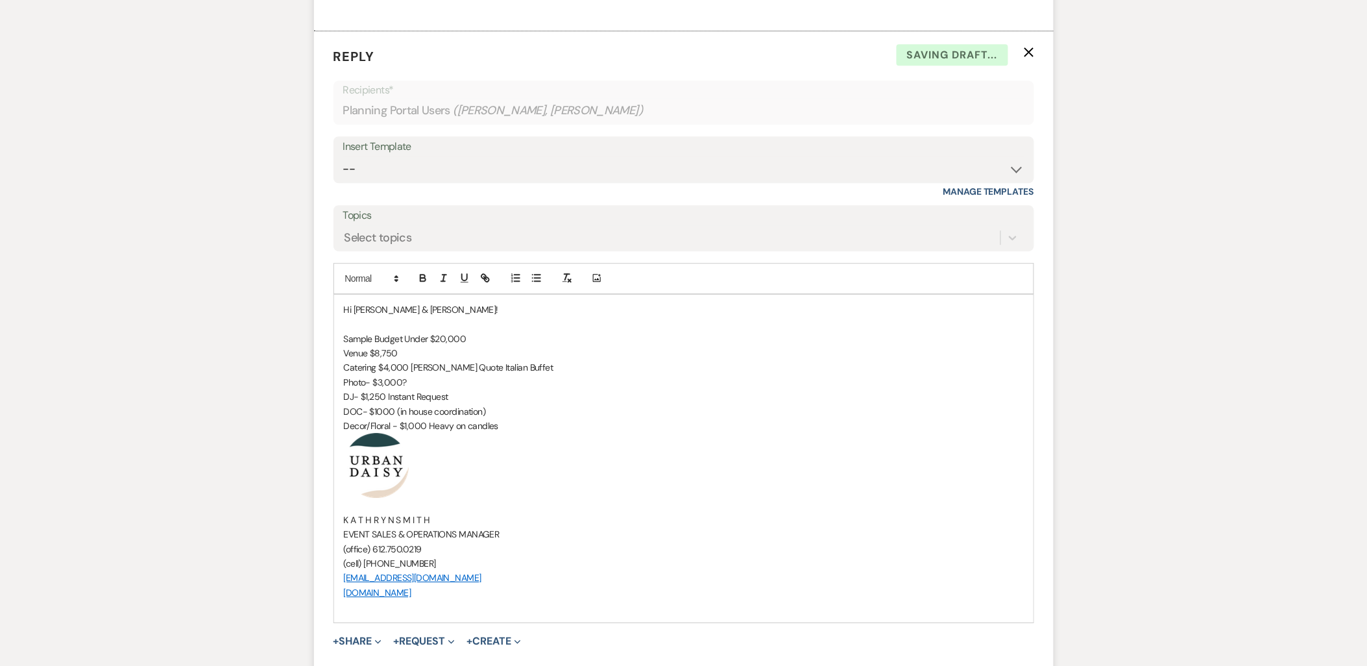
click at [433, 317] on p "Hi Julia & Ben!" at bounding box center [684, 309] width 680 height 14
click at [435, 305] on p "Hi Julia & Ben!" at bounding box center [684, 309] width 680 height 14
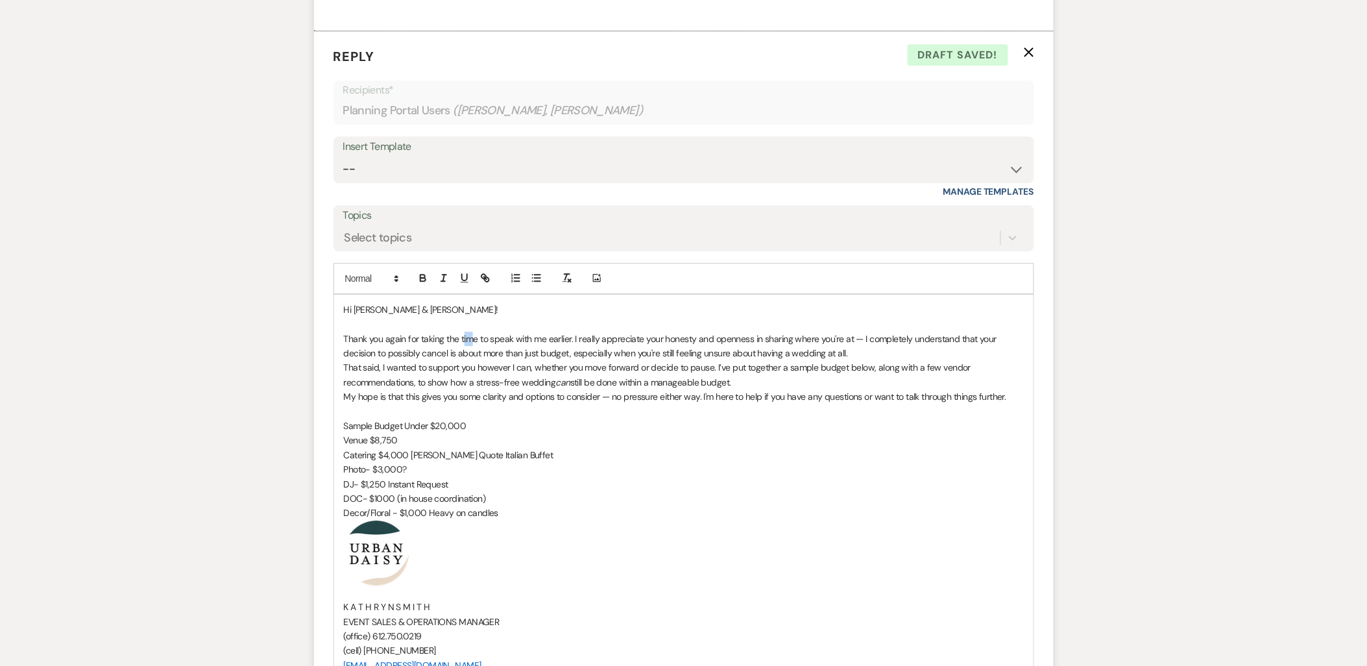
drag, startPoint x: 463, startPoint y: 337, endPoint x: 474, endPoint y: 337, distance: 11.0
click at [474, 337] on p "Thank you again for taking the time to speak with me earlier. I really apprecia…" at bounding box center [684, 346] width 680 height 29
click at [465, 336] on p "Thank you again for taking the time to speak with me earlier. I really apprecia…" at bounding box center [684, 346] width 680 height 29
drag, startPoint x: 489, startPoint y: 337, endPoint x: 572, endPoint y: 340, distance: 82.4
click at [572, 340] on p "Thank you again for taking the time to speak with me earlier. I really apprecia…" at bounding box center [684, 346] width 680 height 29
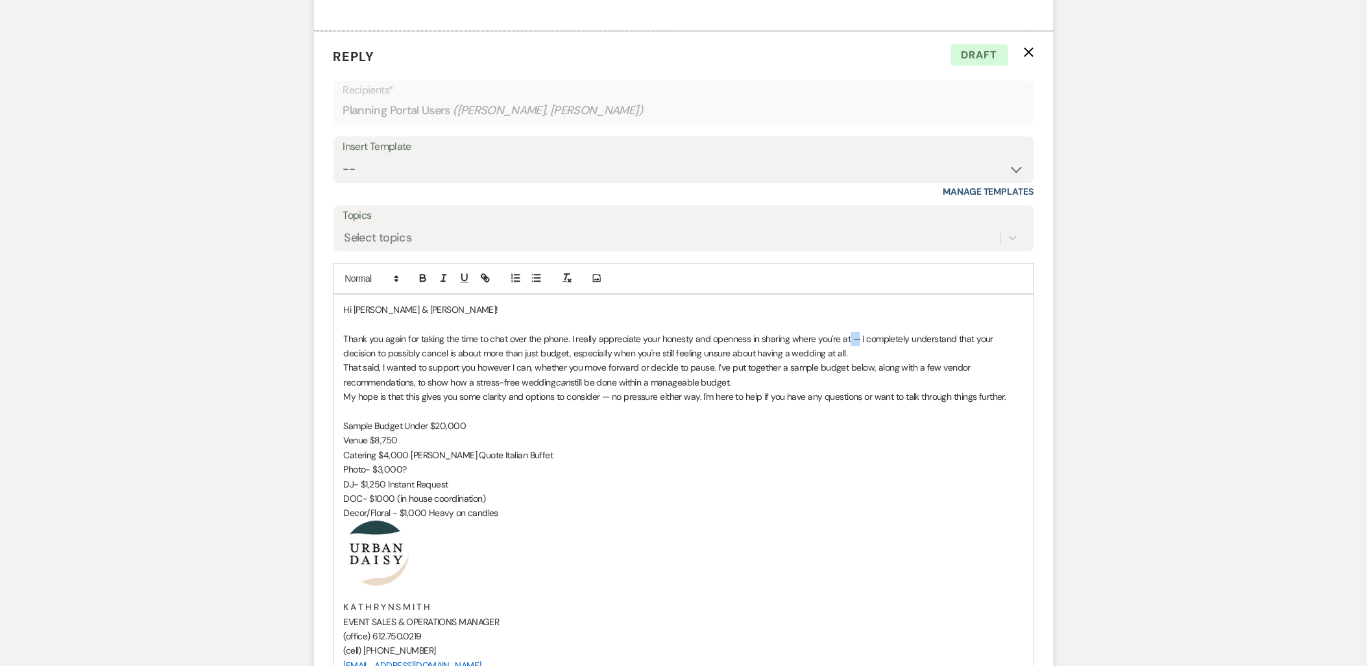
drag, startPoint x: 859, startPoint y: 339, endPoint x: 848, endPoint y: 339, distance: 11.0
click at [848, 339] on p "Thank you again for taking the time to chat over the phone. I really appreciate…" at bounding box center [684, 346] width 680 height 29
click at [837, 355] on p "Thank you again for taking the time to chat over the phone. I really appreciate…" at bounding box center [684, 346] width 680 height 29
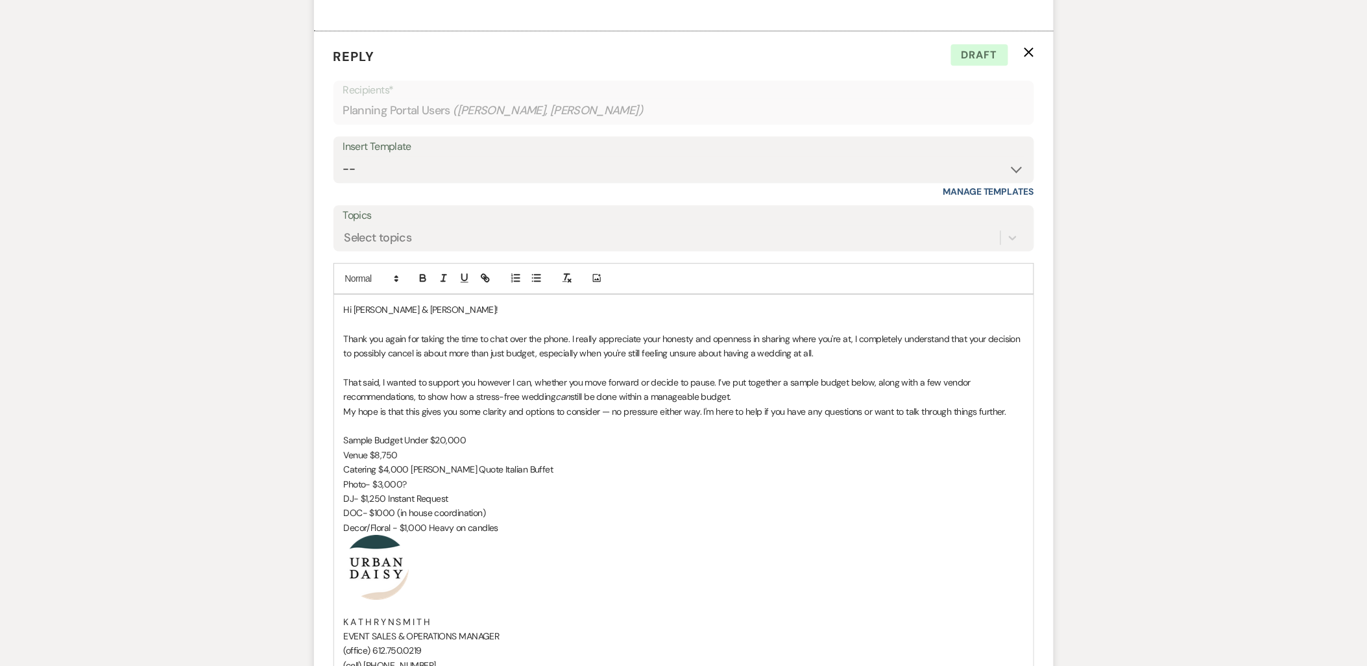
click at [744, 401] on p "That said, I wanted to support you however I can, whether you move forward or d…" at bounding box center [684, 389] width 680 height 29
drag, startPoint x: 755, startPoint y: 394, endPoint x: 337, endPoint y: 380, distance: 418.1
click at [337, 380] on div "Hi Julia & Ben! Thank you again for taking the time to chat over the phone. I r…" at bounding box center [683, 509] width 699 height 429
click at [450, 279] on button "button" at bounding box center [444, 278] width 18 height 16
click at [449, 279] on icon "button" at bounding box center [444, 278] width 12 height 12
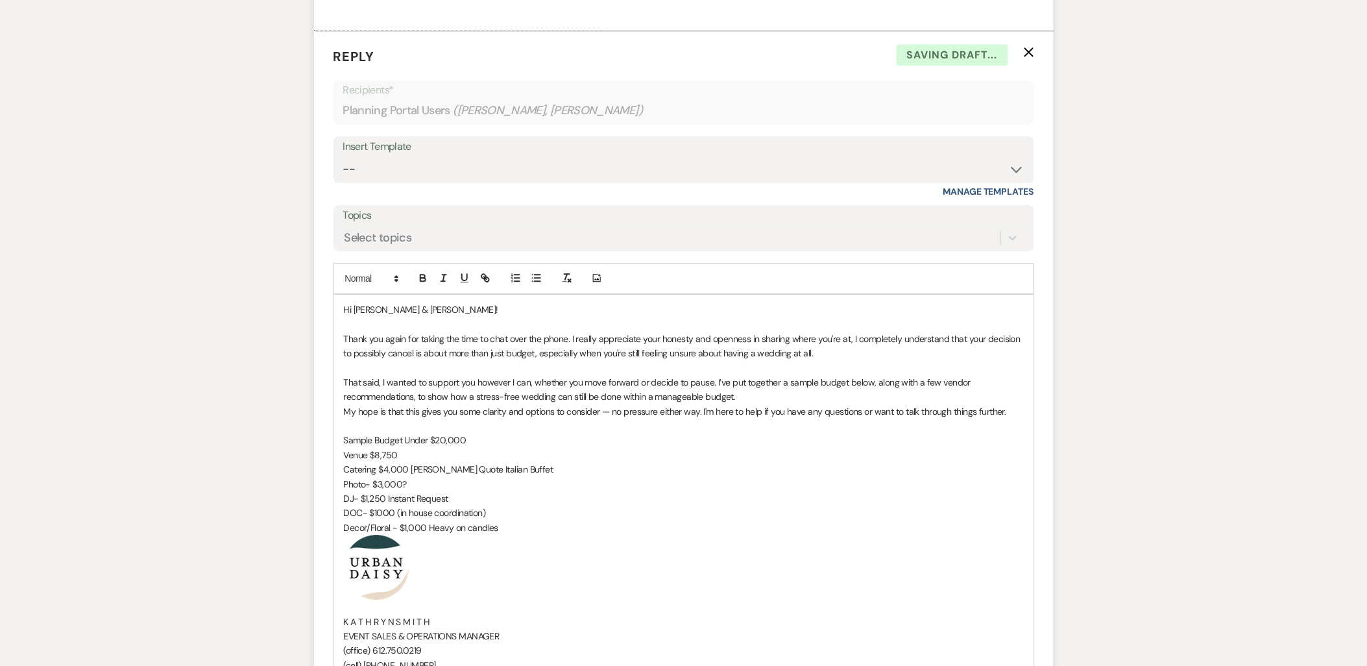
click at [488, 378] on p "That said, I wanted to support you however I can, whether you move forward or d…" at bounding box center [684, 389] width 680 height 29
click at [345, 410] on p "My hope is that this gives you some clarity and options to consider — no pressu…" at bounding box center [684, 411] width 680 height 14
drag, startPoint x: 1000, startPoint y: 399, endPoint x: 991, endPoint y: 398, distance: 9.1
click at [991, 398] on p "That said, I wanted to support you however I can, whether you move forward or d…" at bounding box center [684, 396] width 680 height 43
drag, startPoint x: 467, startPoint y: 439, endPoint x: 338, endPoint y: 439, distance: 129.1
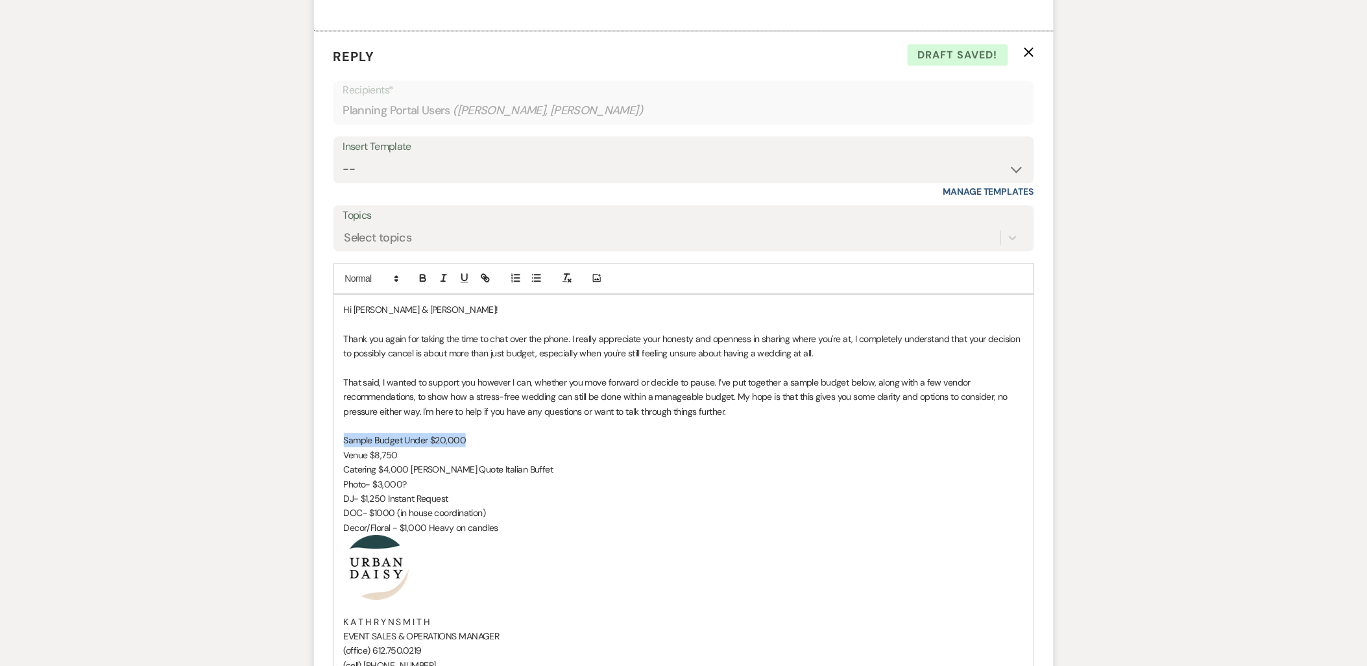
click at [338, 439] on div "Hi Julia & Ben! Thank you again for taking the time to chat over the phone. I r…" at bounding box center [683, 509] width 699 height 429
click at [423, 273] on button "button" at bounding box center [423, 278] width 18 height 16
click at [439, 381] on p "That said, I wanted to support you however I can, whether you move forward or d…" at bounding box center [684, 396] width 680 height 43
click at [527, 469] on p "Catering $4,000 Donatelli's Quote Italian Buffet" at bounding box center [684, 469] width 680 height 14
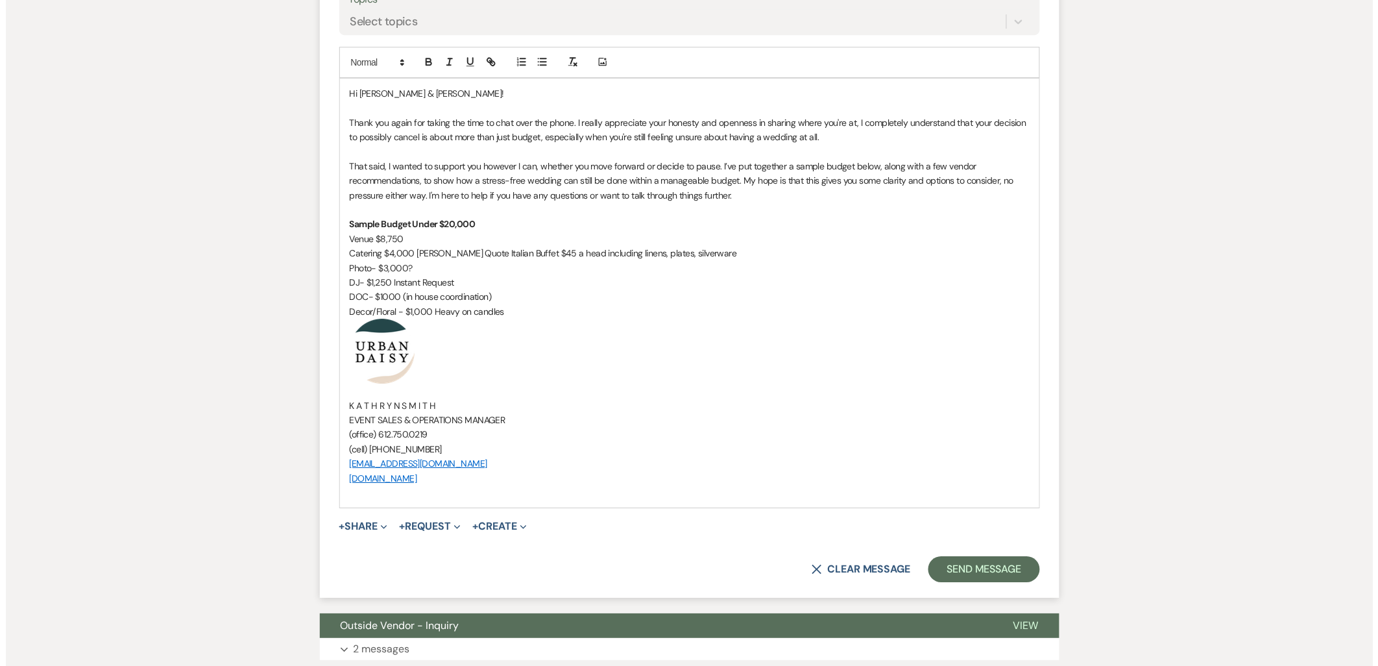
scroll to position [3032, 0]
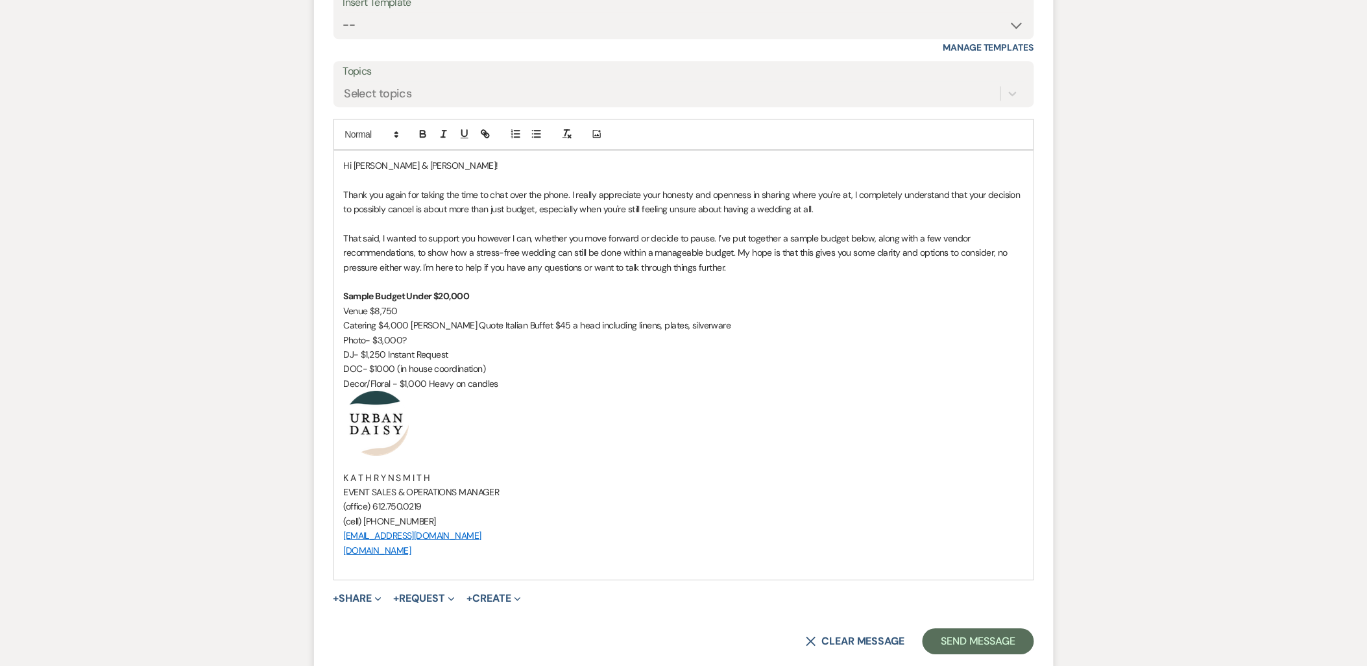
click at [735, 258] on p "That said, I wanted to support you however I can, whether you move forward or d…" at bounding box center [684, 252] width 680 height 43
click at [728, 269] on p "That said, I wanted to support you however I can, whether you move forward or d…" at bounding box center [684, 252] width 680 height 43
click at [361, 599] on button "+ Share Expand" at bounding box center [358, 598] width 49 height 10
click at [380, 599] on span "Doc Upload Documents" at bounding box center [383, 624] width 74 height 14
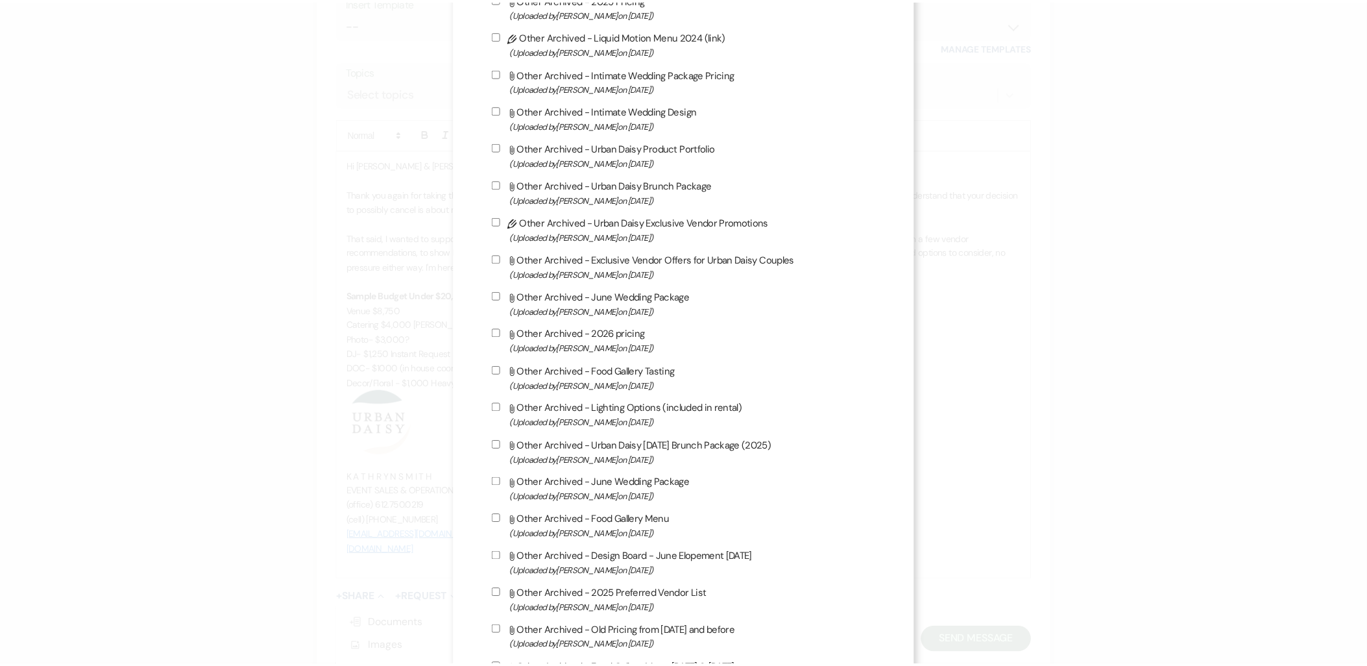
scroll to position [1874, 0]
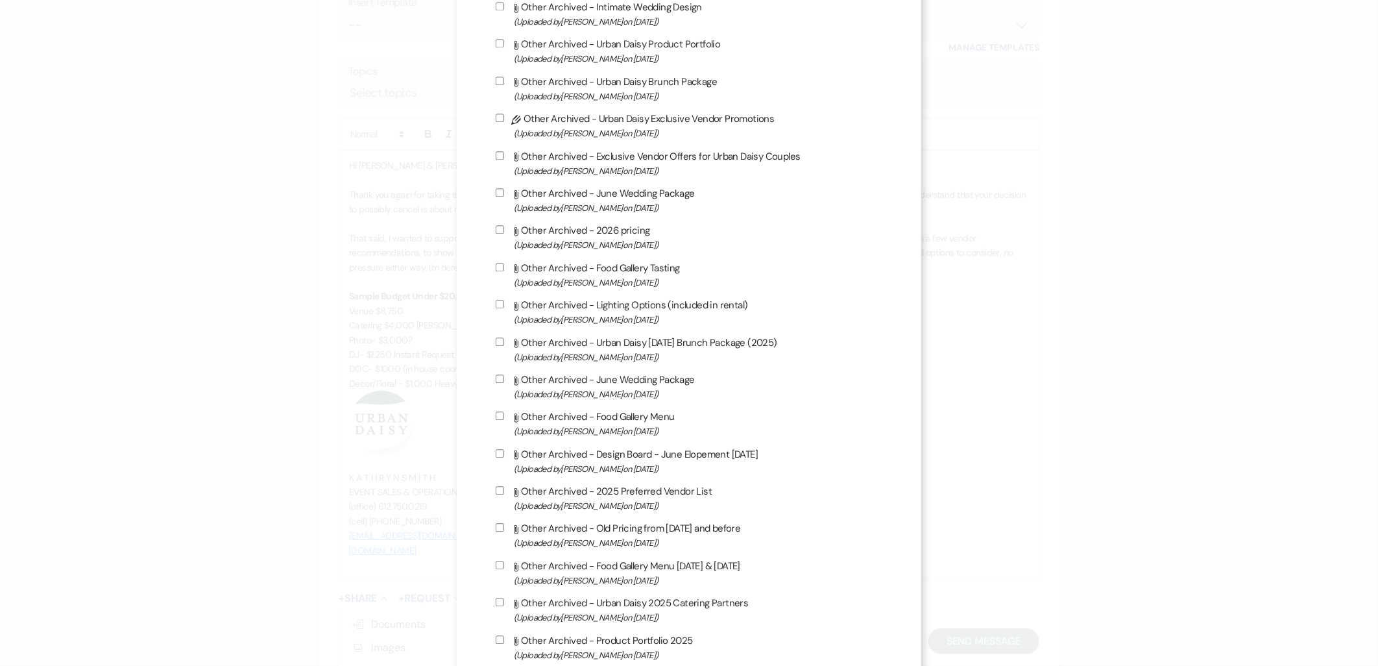
click at [1082, 513] on div "X Attach Files Library Files Event Documents Upload File Invoice / Rental Agree…" at bounding box center [689, 333] width 1378 height 666
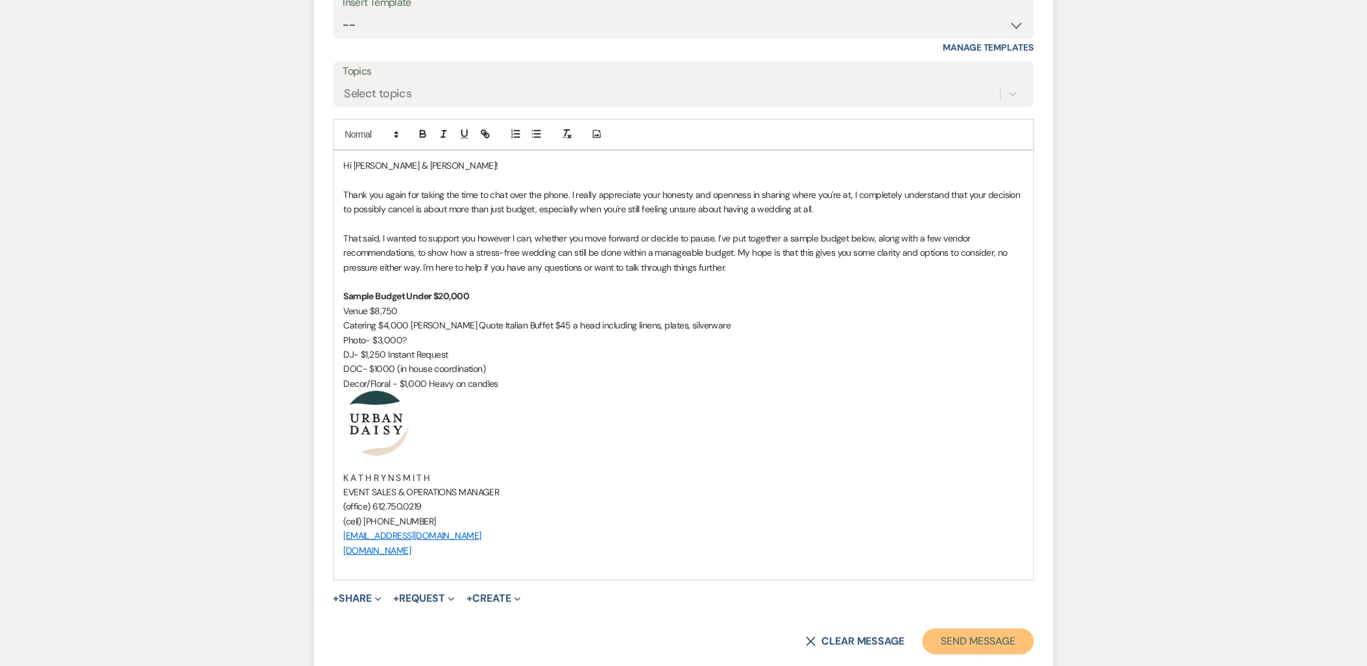
click at [967, 599] on button "Send Message" at bounding box center [978, 641] width 111 height 26
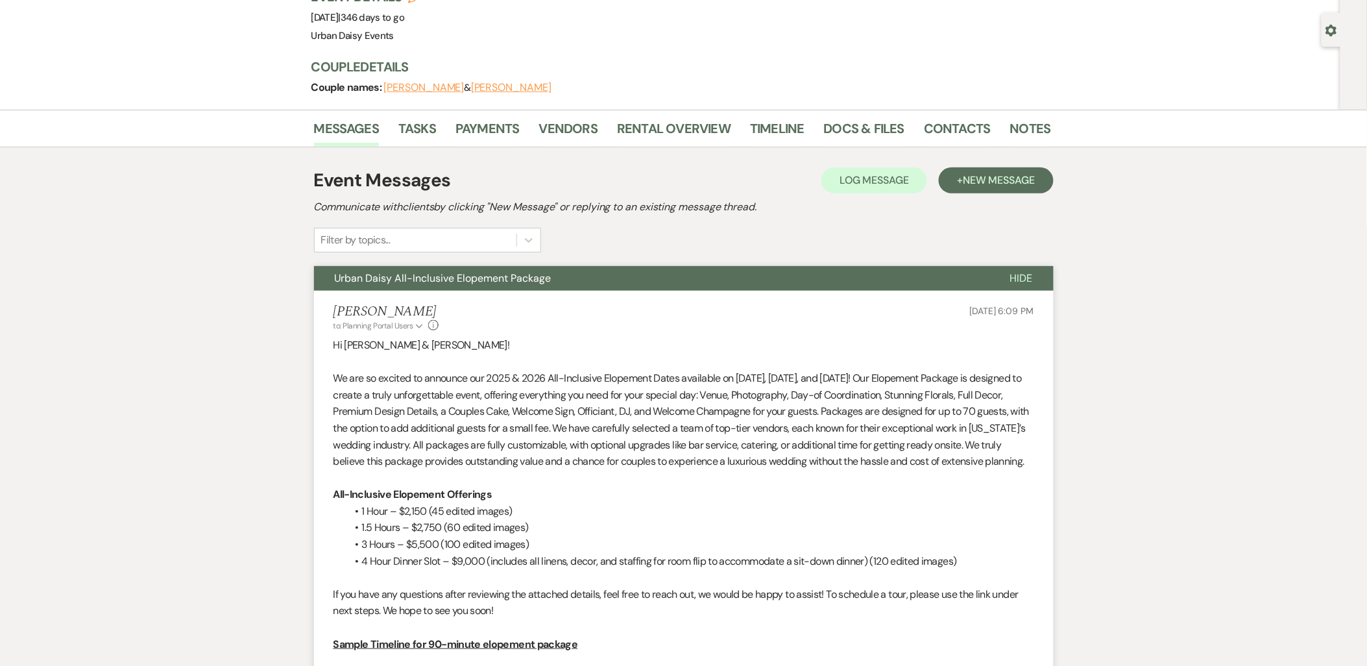
scroll to position [0, 0]
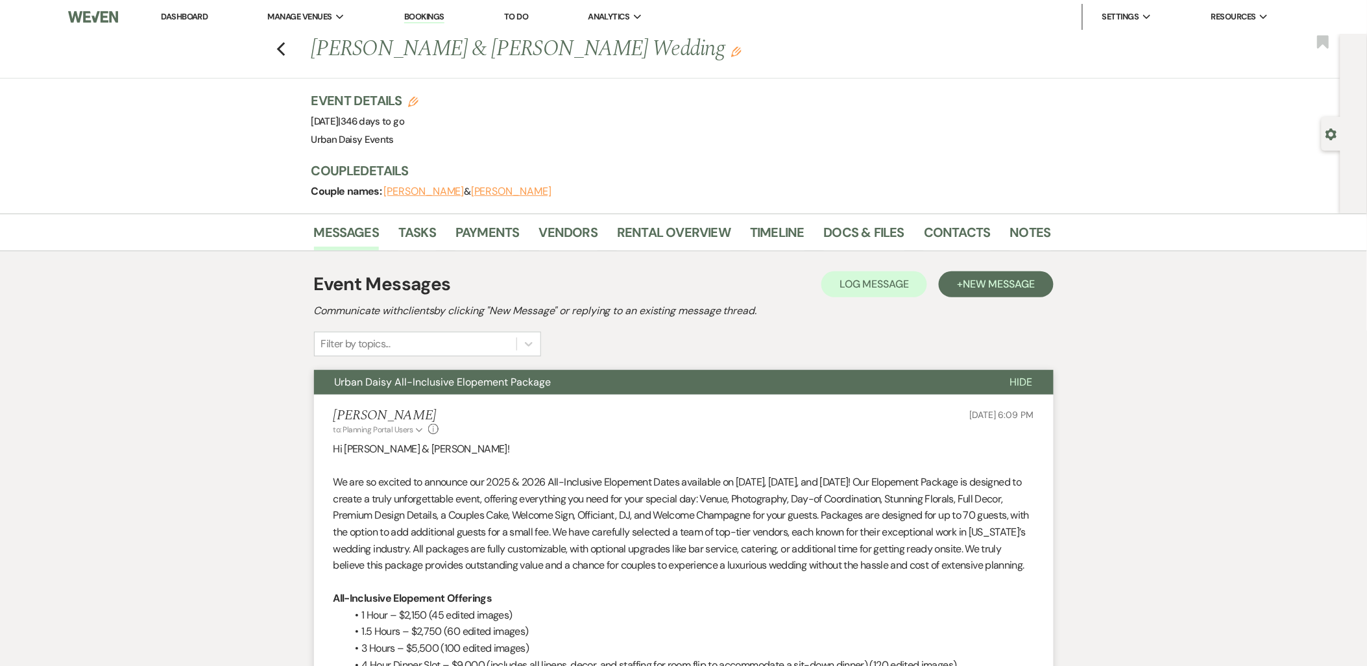
click at [192, 12] on link "Dashboard" at bounding box center [184, 16] width 47 height 11
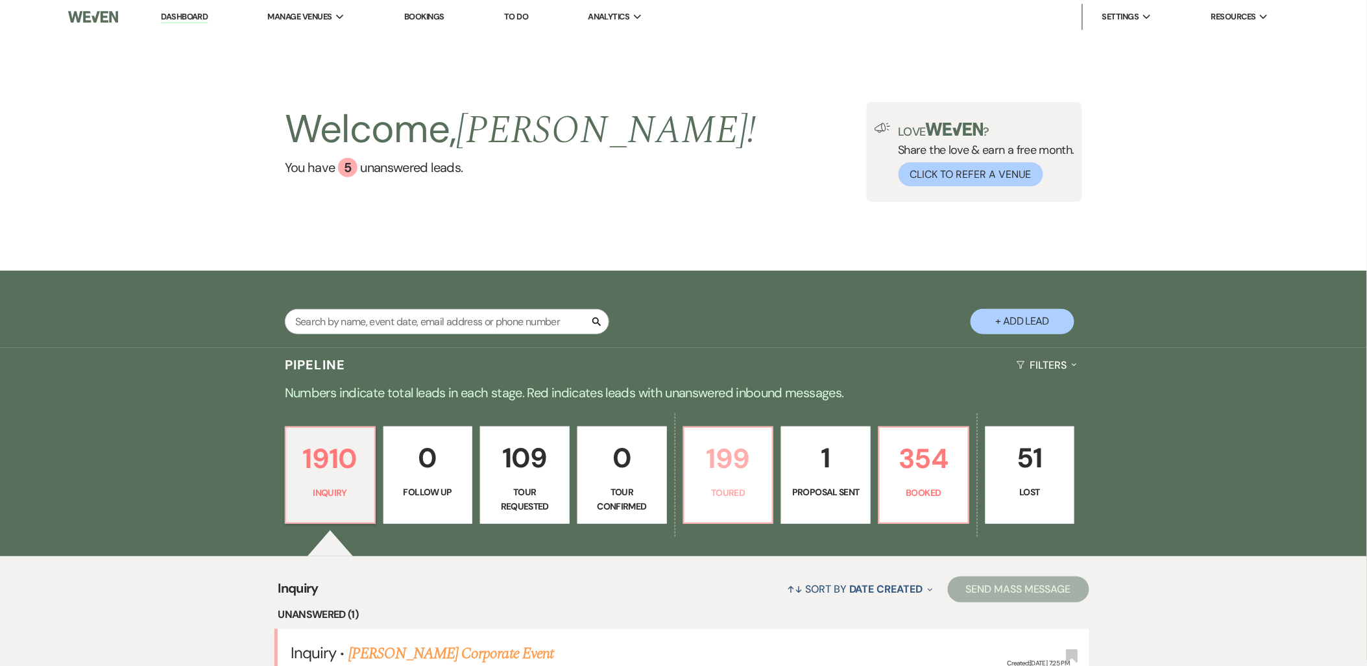
click at [707, 472] on p "199" at bounding box center [728, 458] width 73 height 43
click at [716, 319] on div "Search + Add Lead" at bounding box center [684, 310] width 934 height 67
click at [723, 316] on div "Search + Add Lead" at bounding box center [684, 310] width 934 height 67
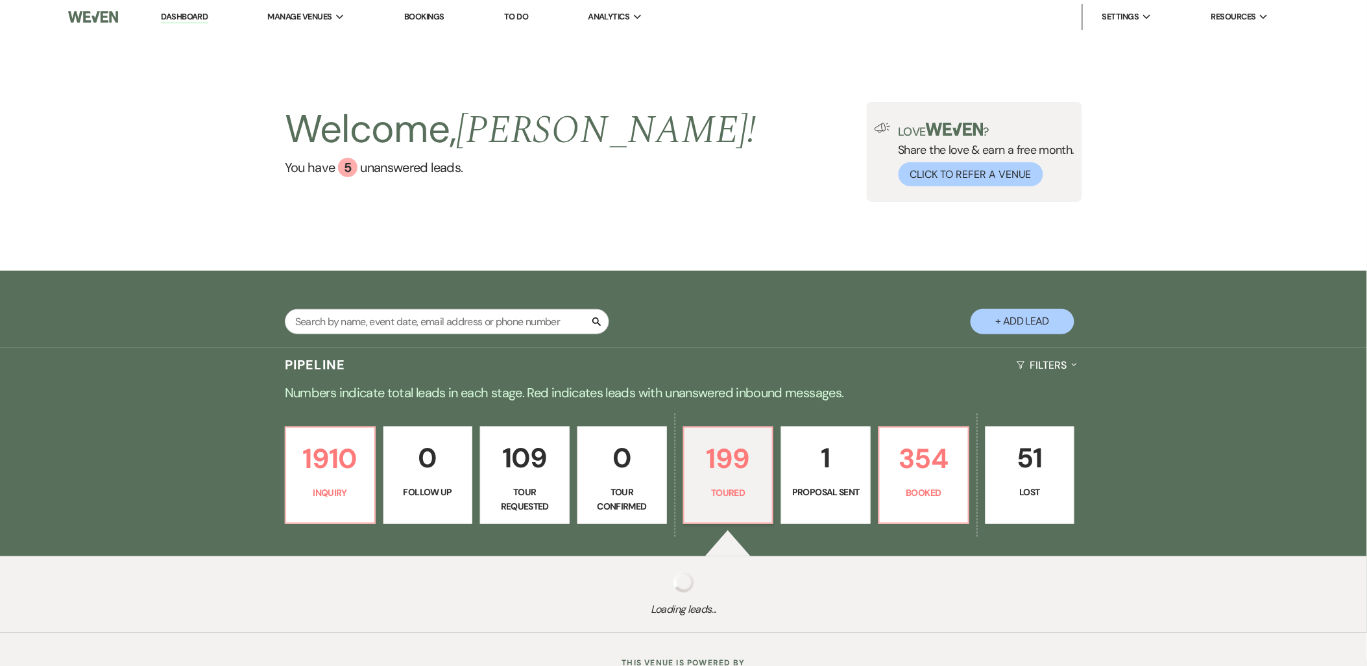
select select "5"
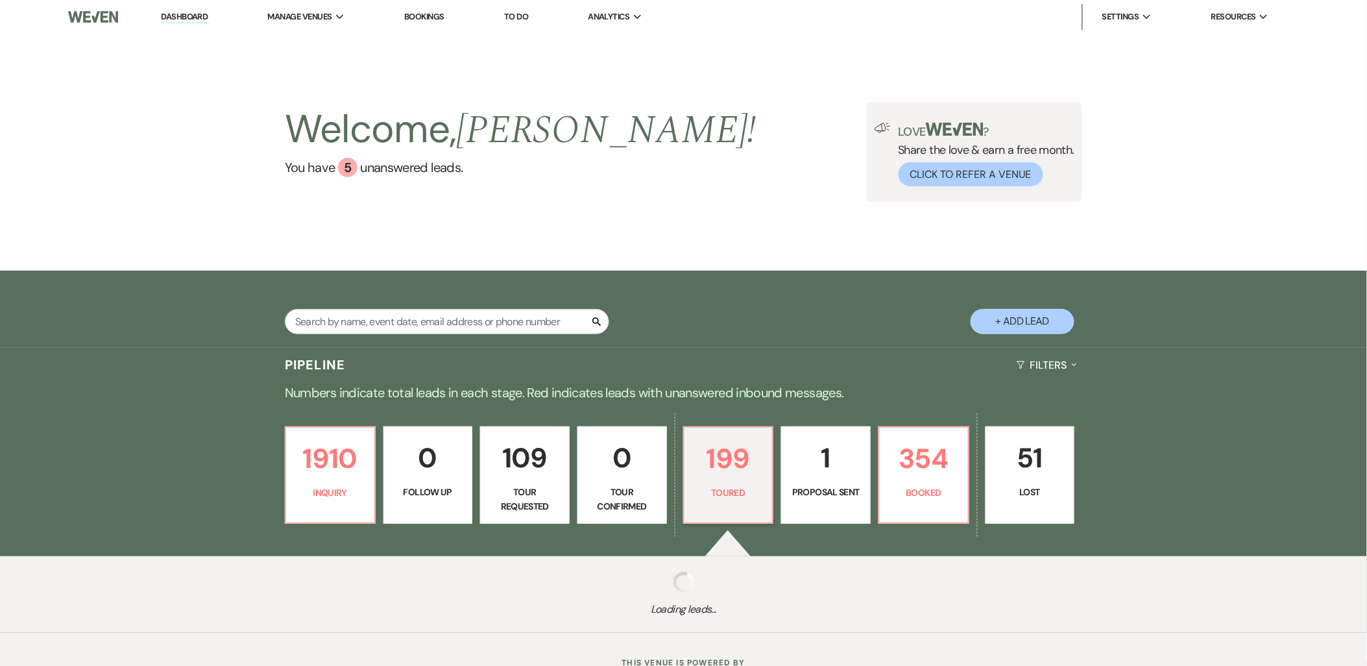
select select "5"
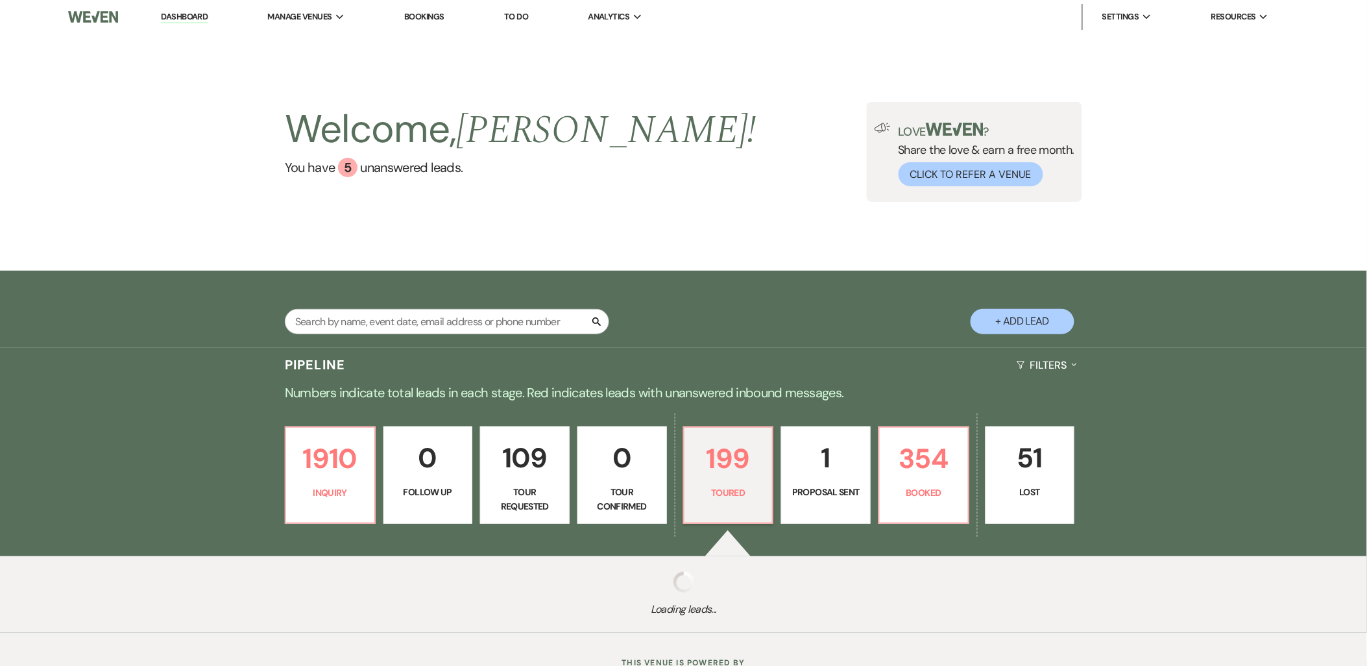
select select "5"
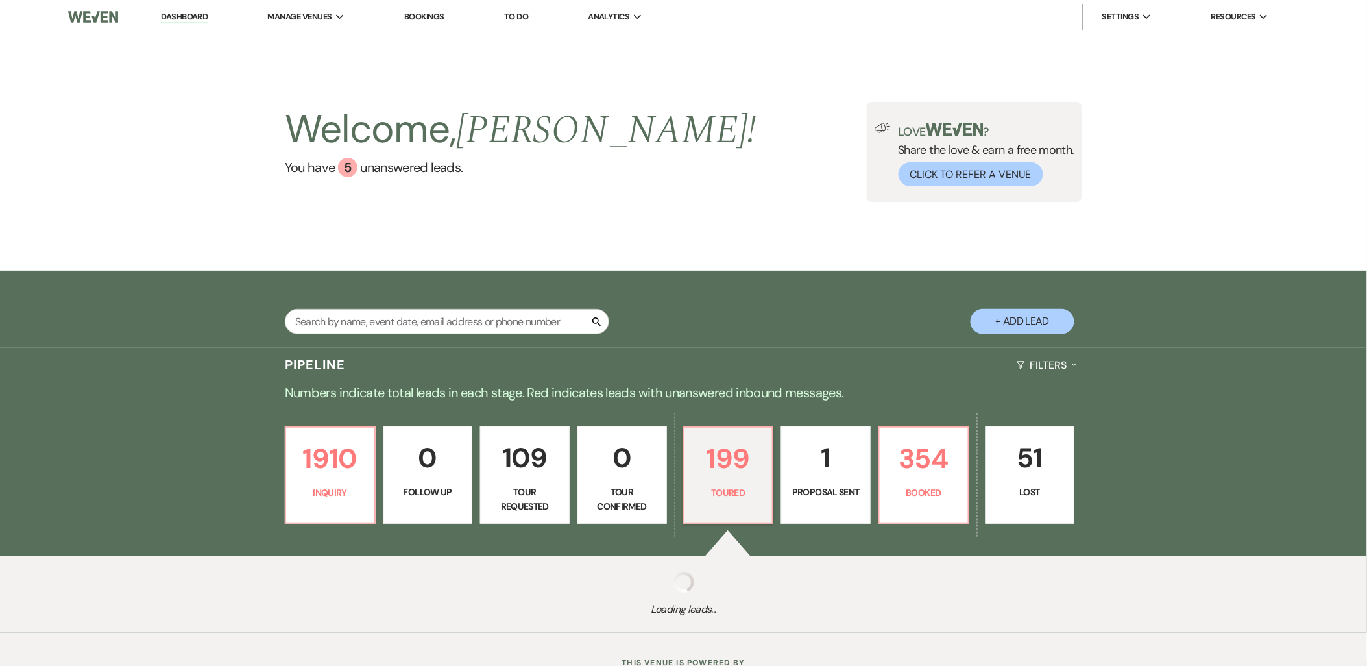
select select "5"
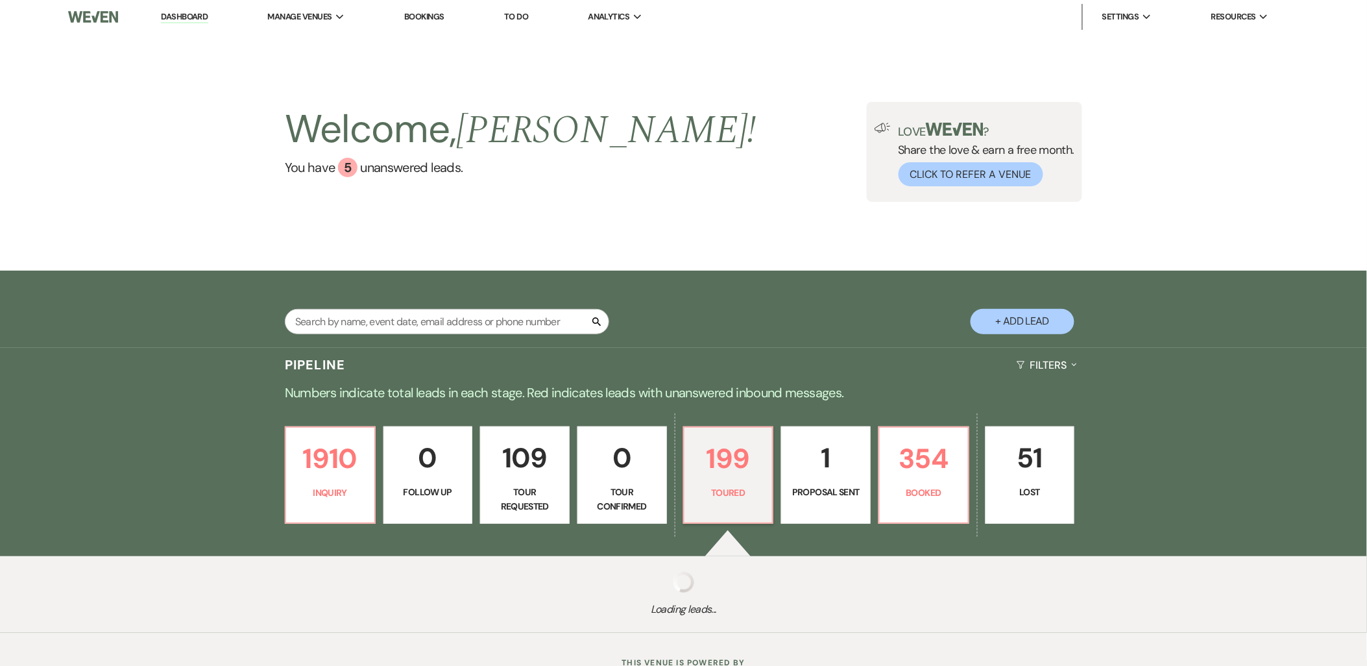
select select "5"
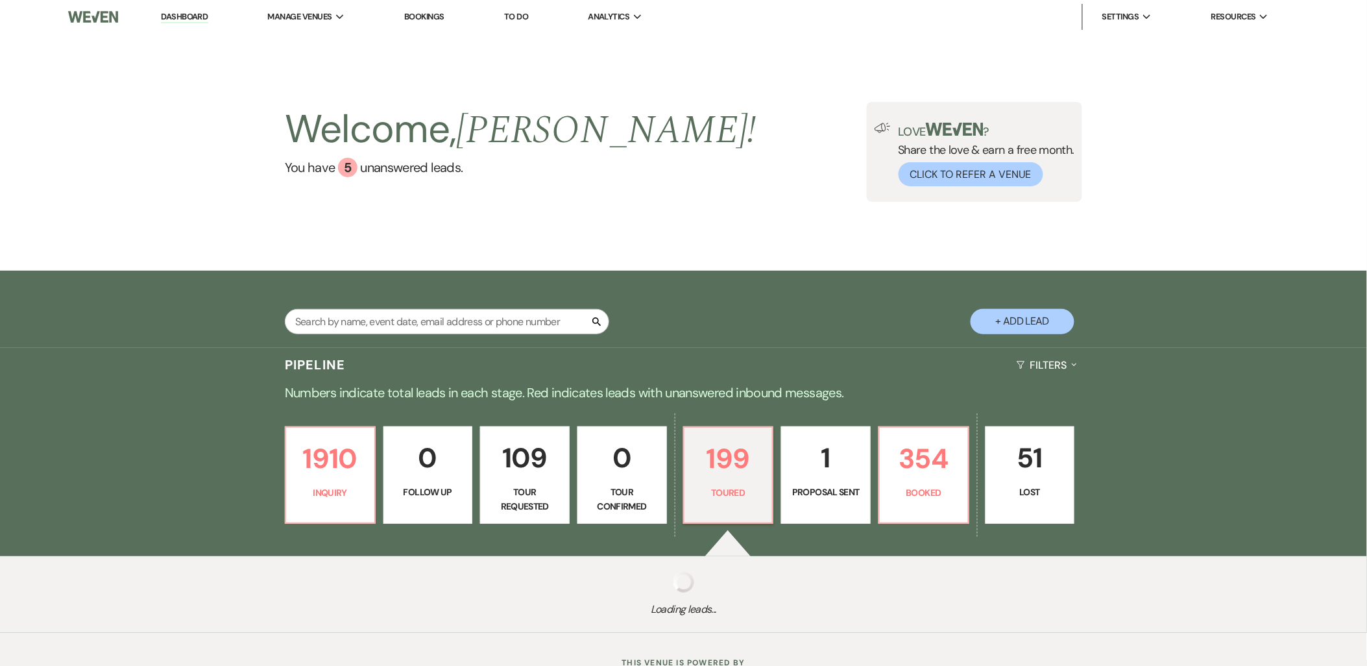
select select "5"
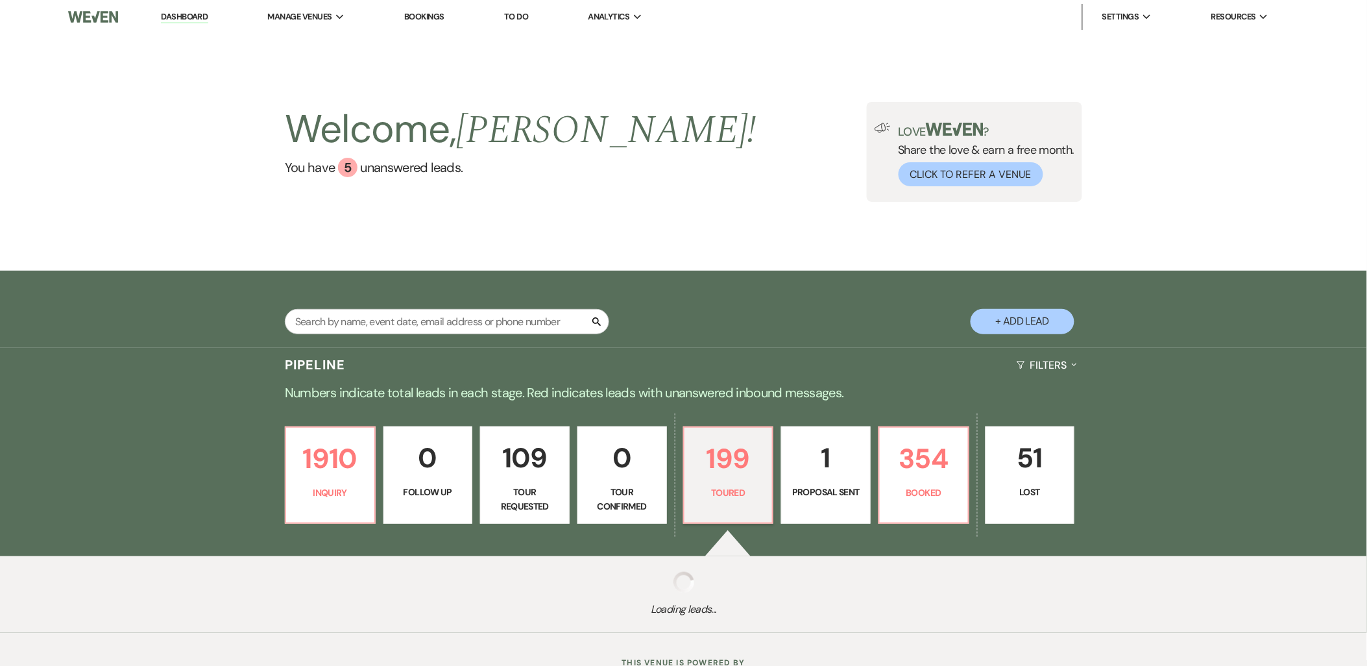
select select "5"
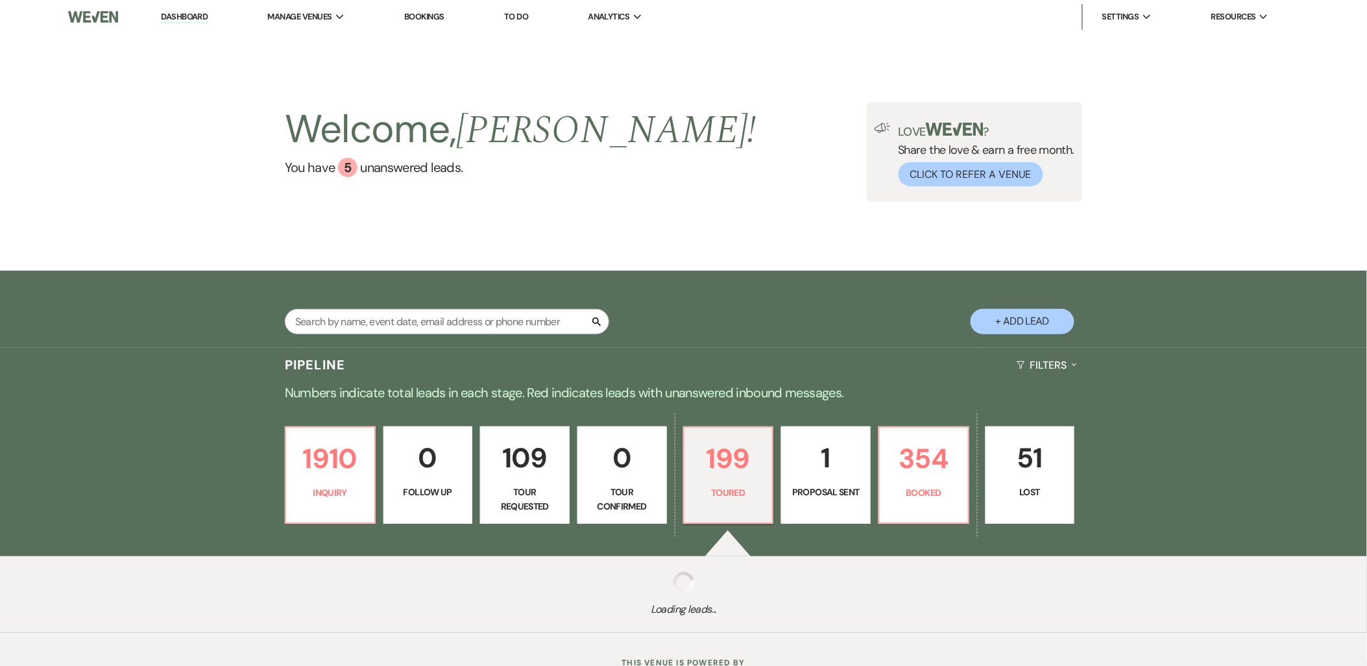
select select "5"
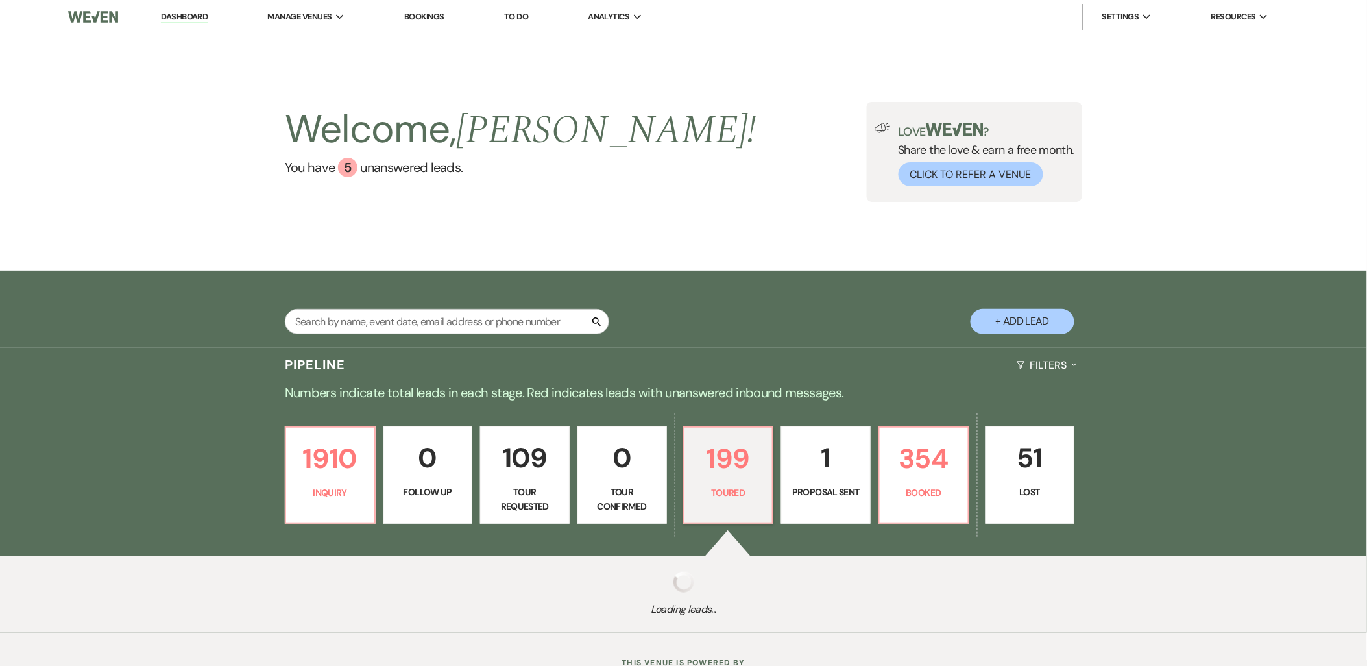
select select "5"
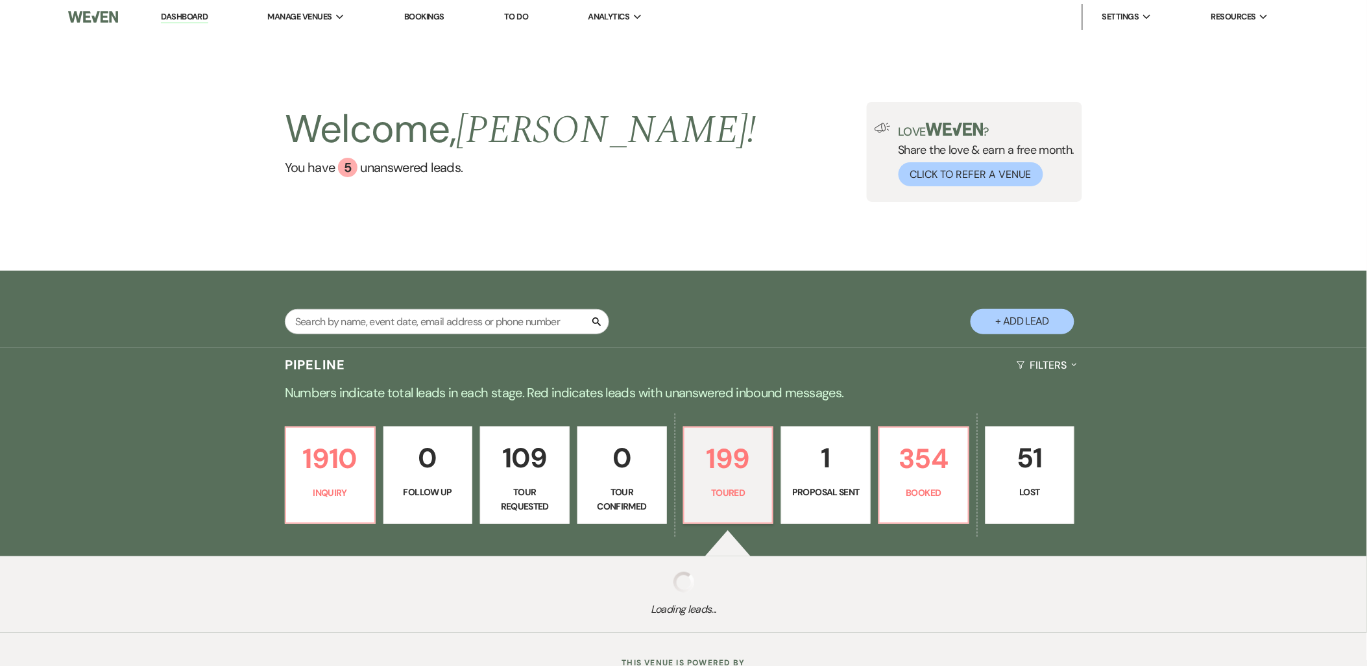
select select "5"
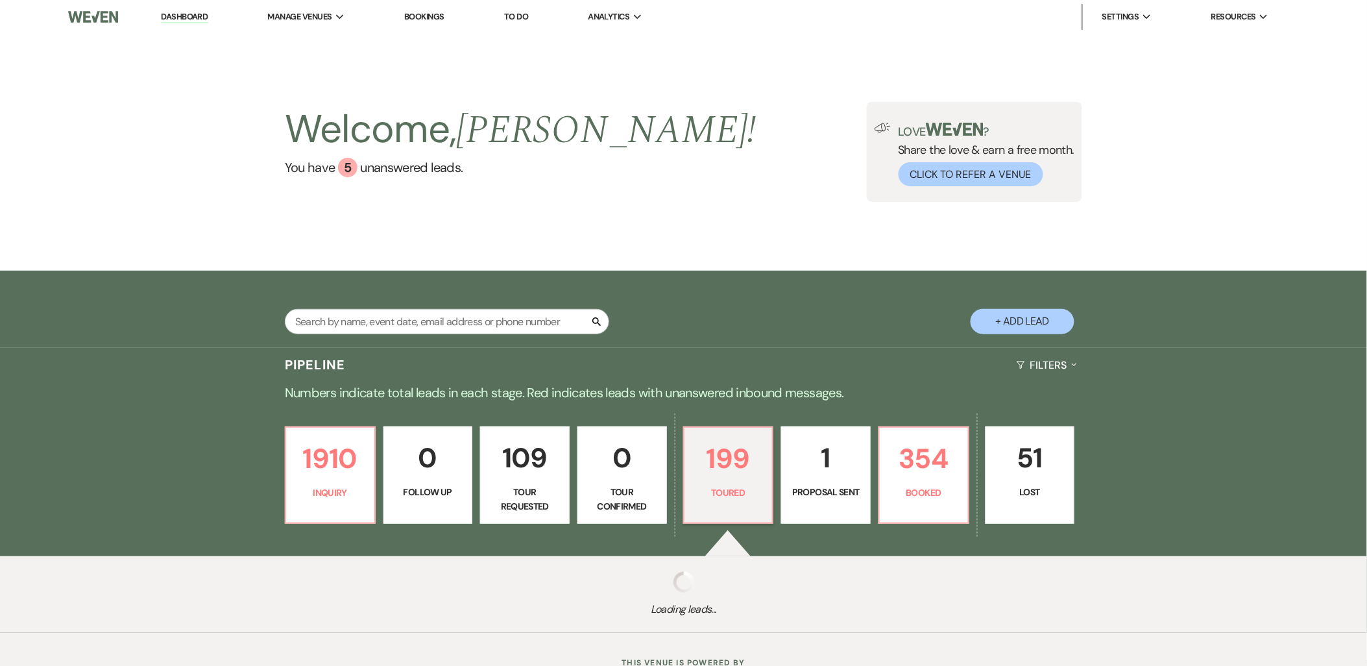
select select "5"
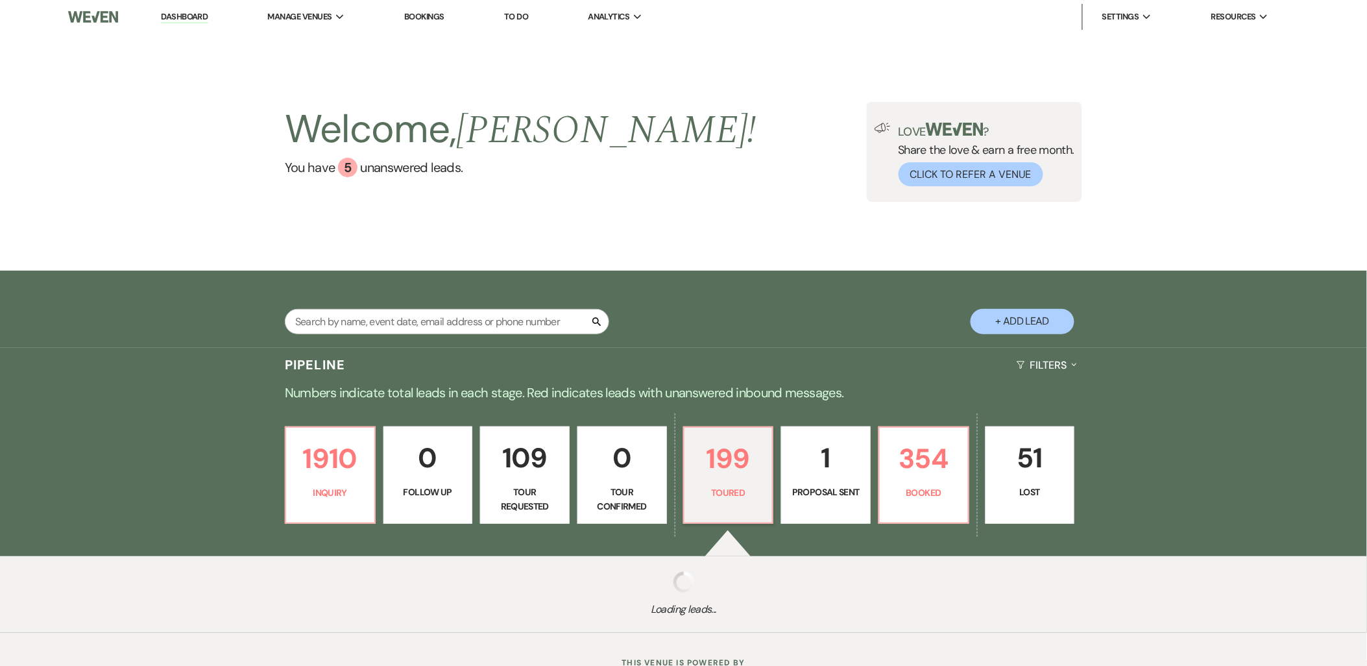
select select "5"
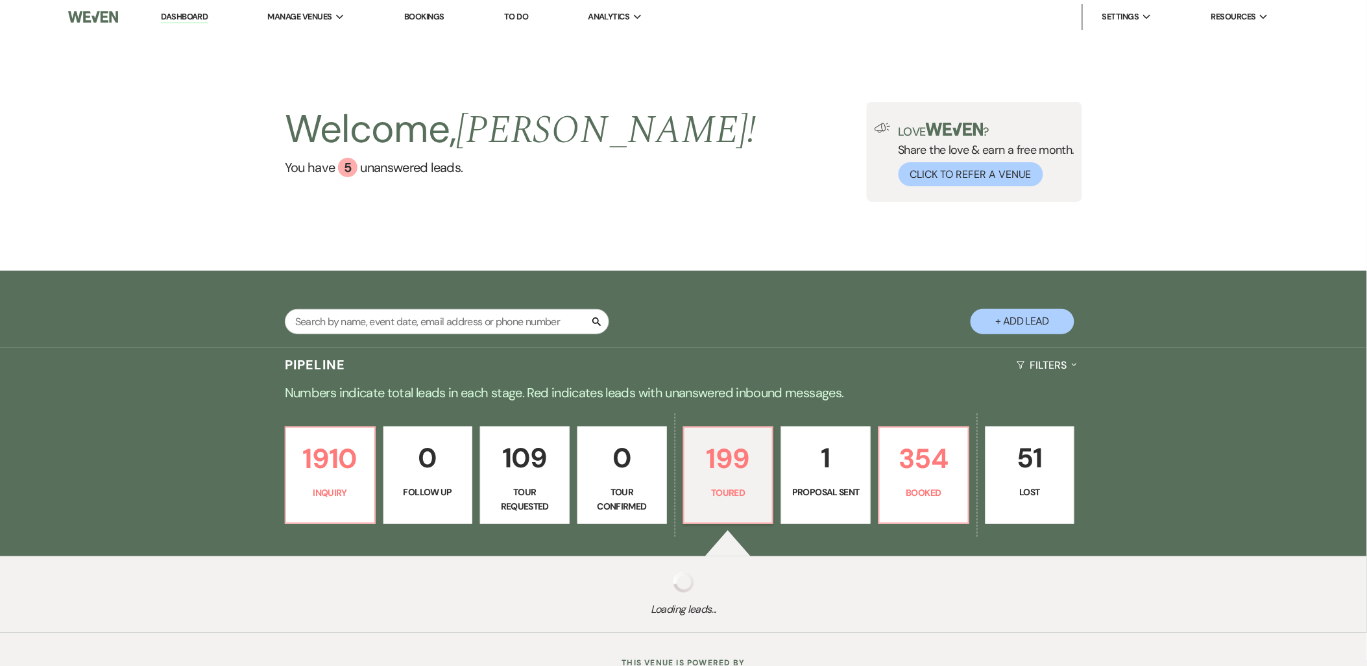
select select "5"
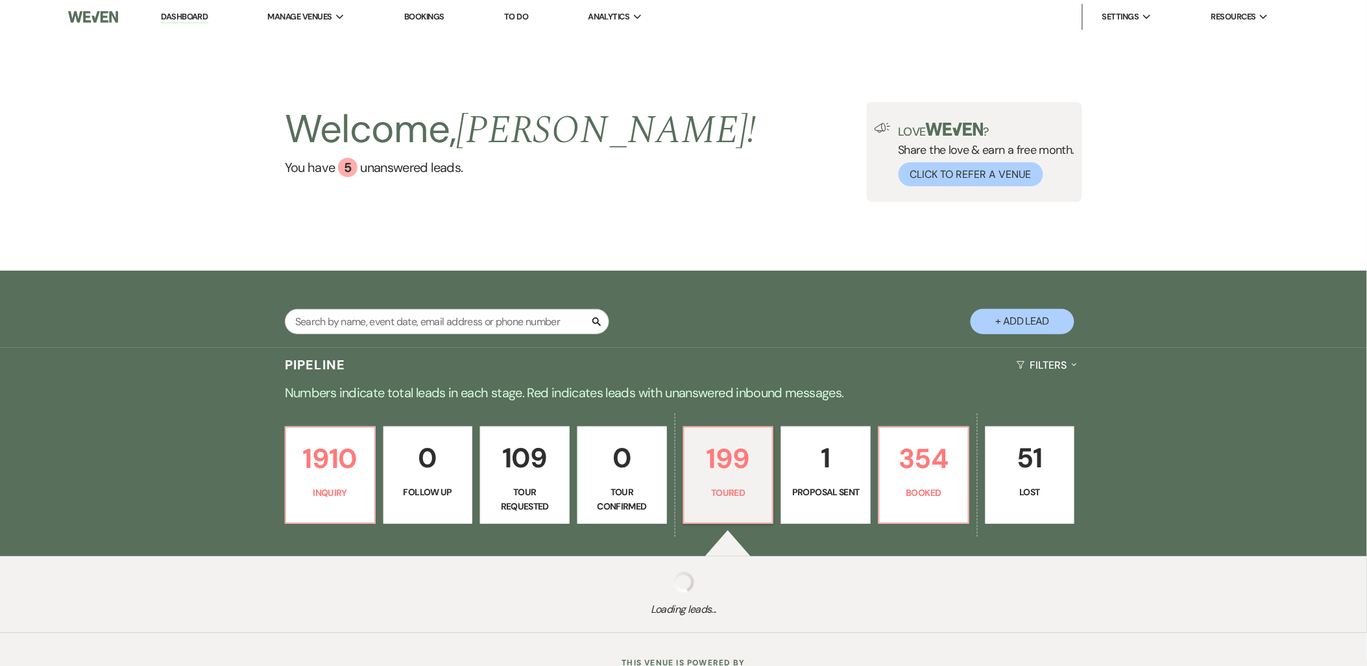
select select "5"
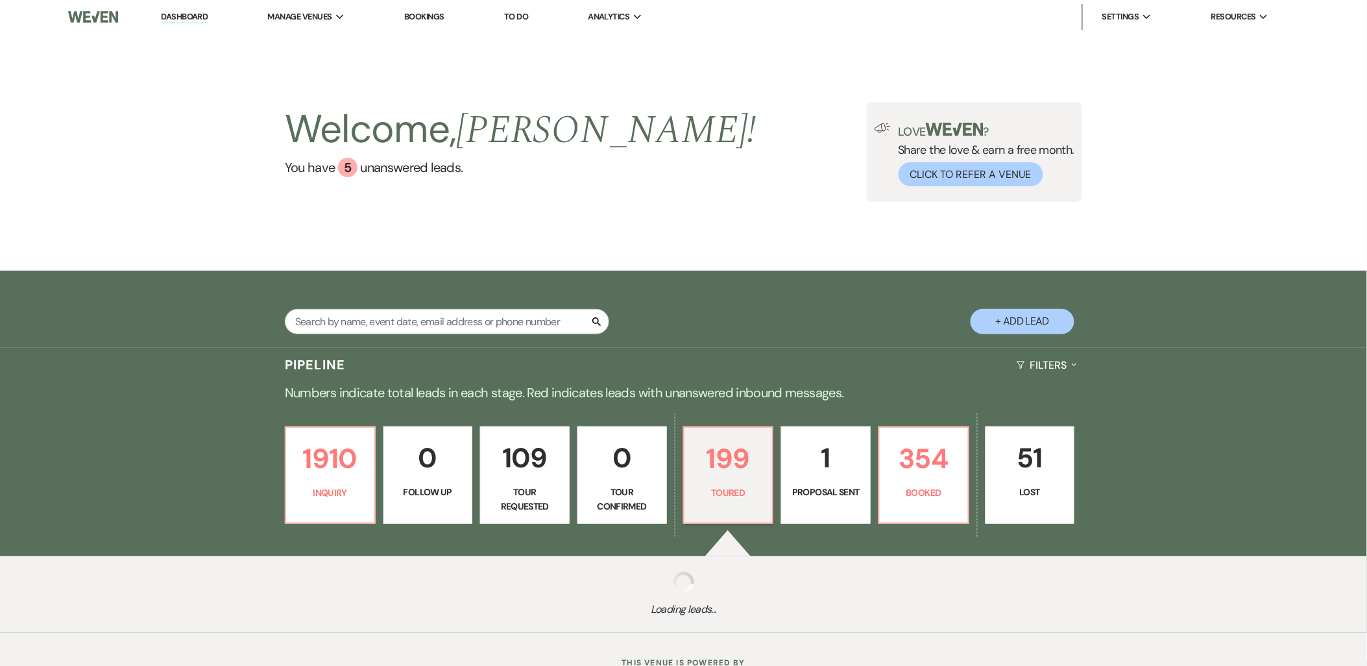
select select "5"
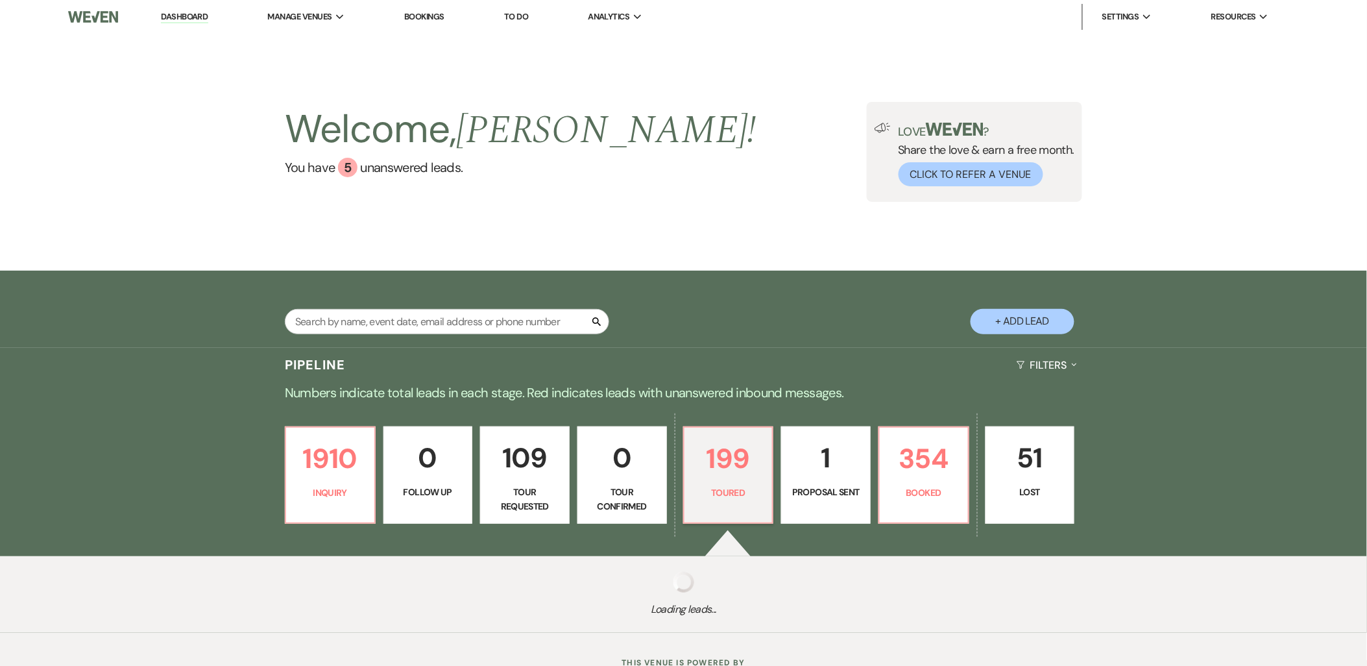
select select "5"
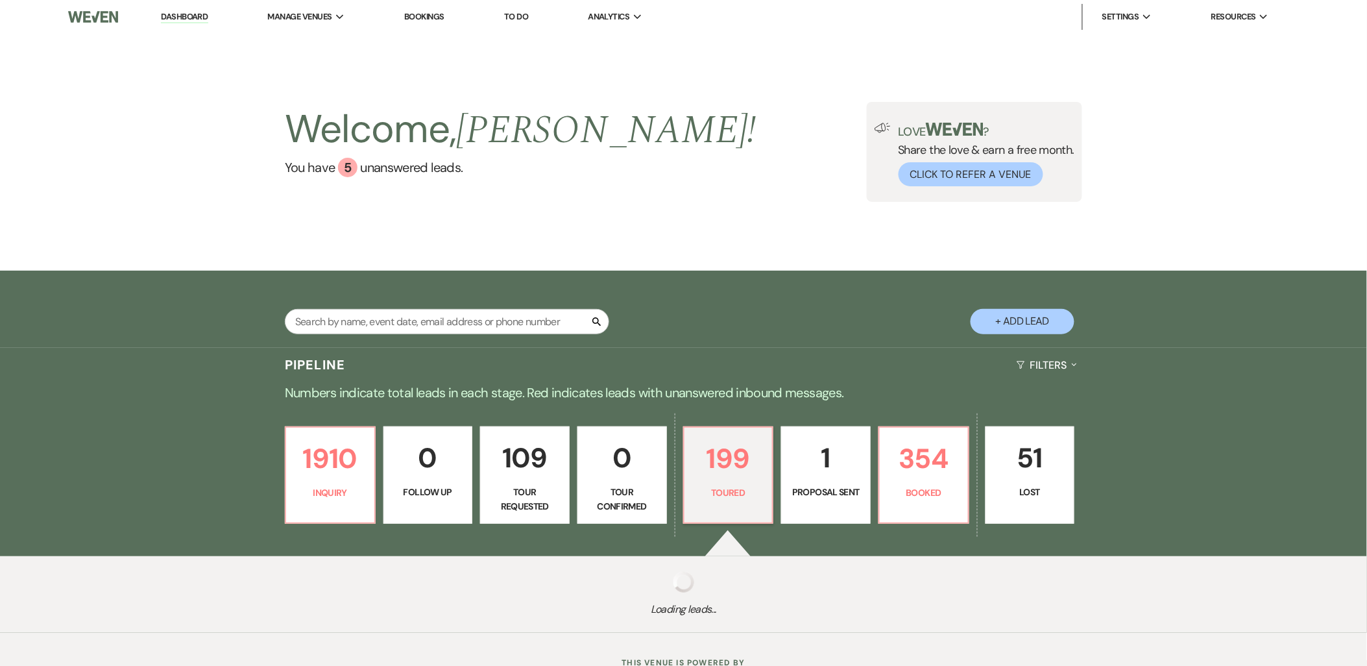
select select "5"
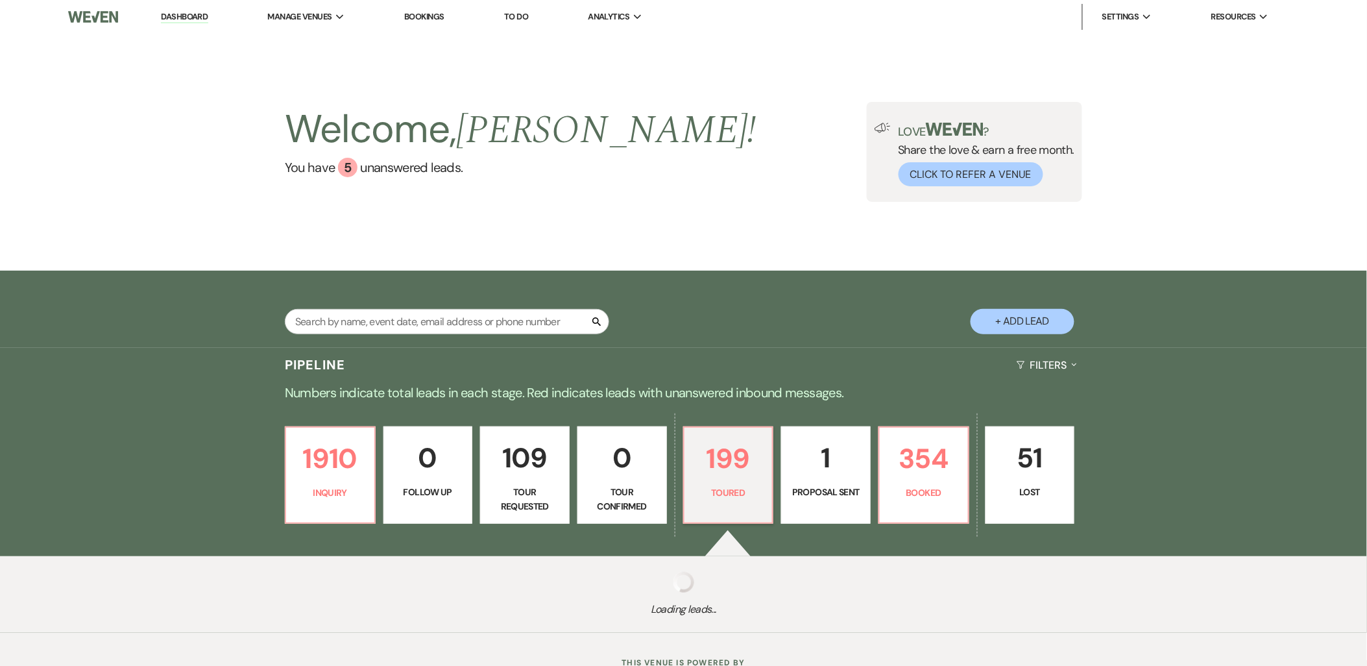
select select "5"
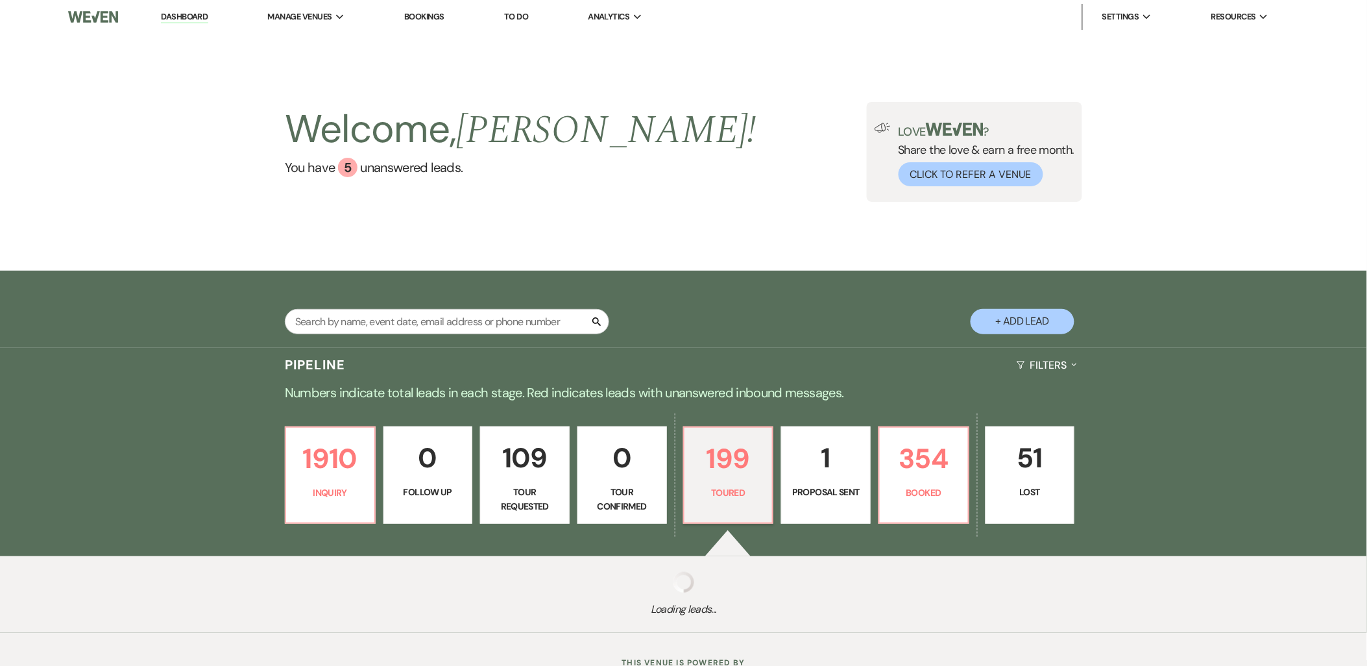
select select "5"
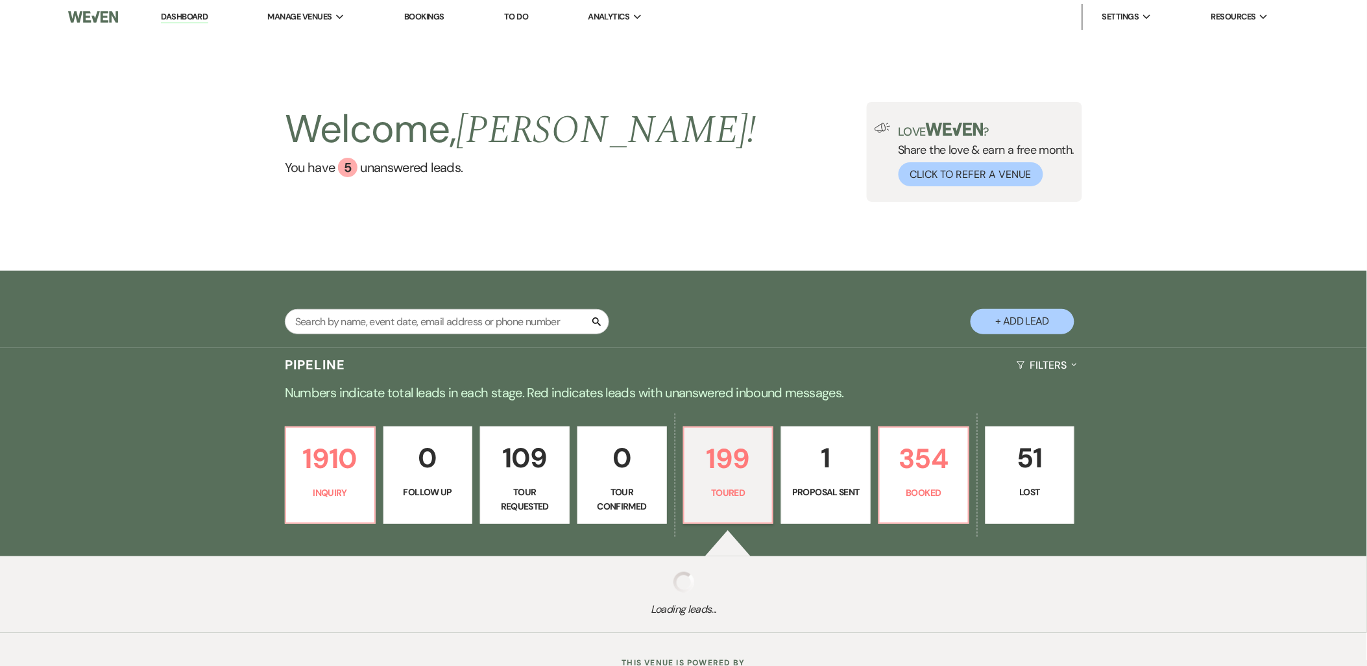
select select "5"
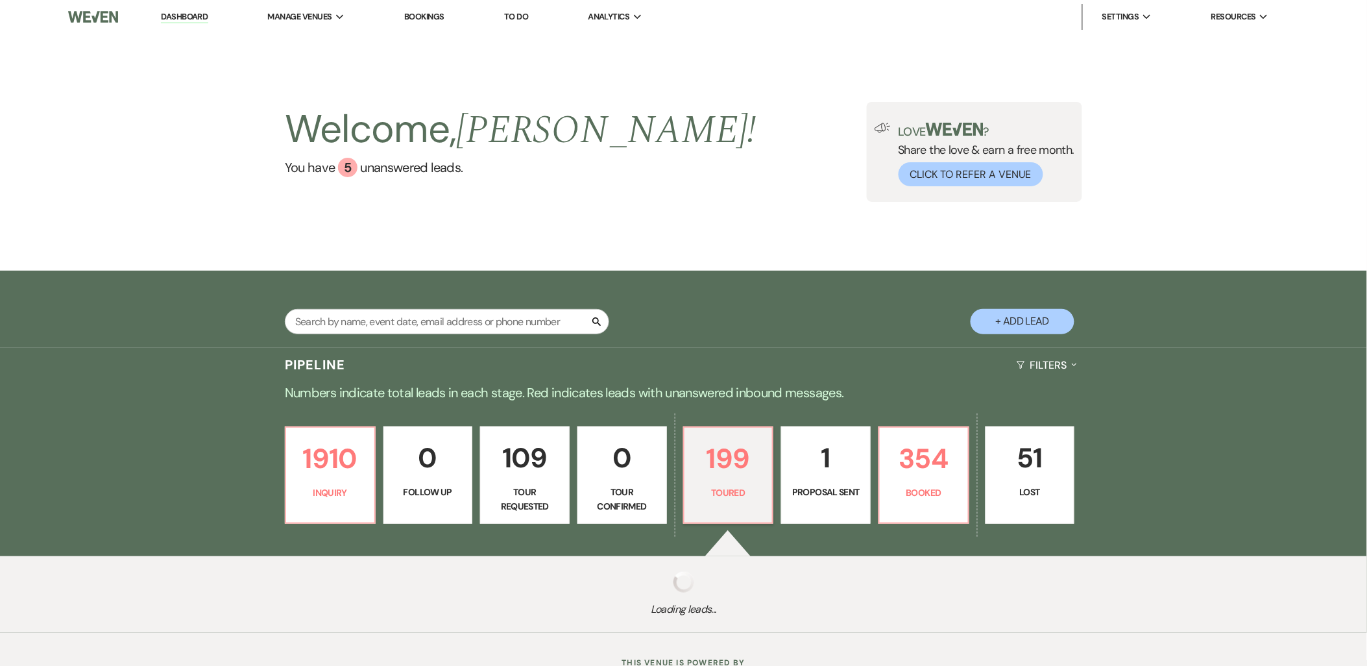
select select "5"
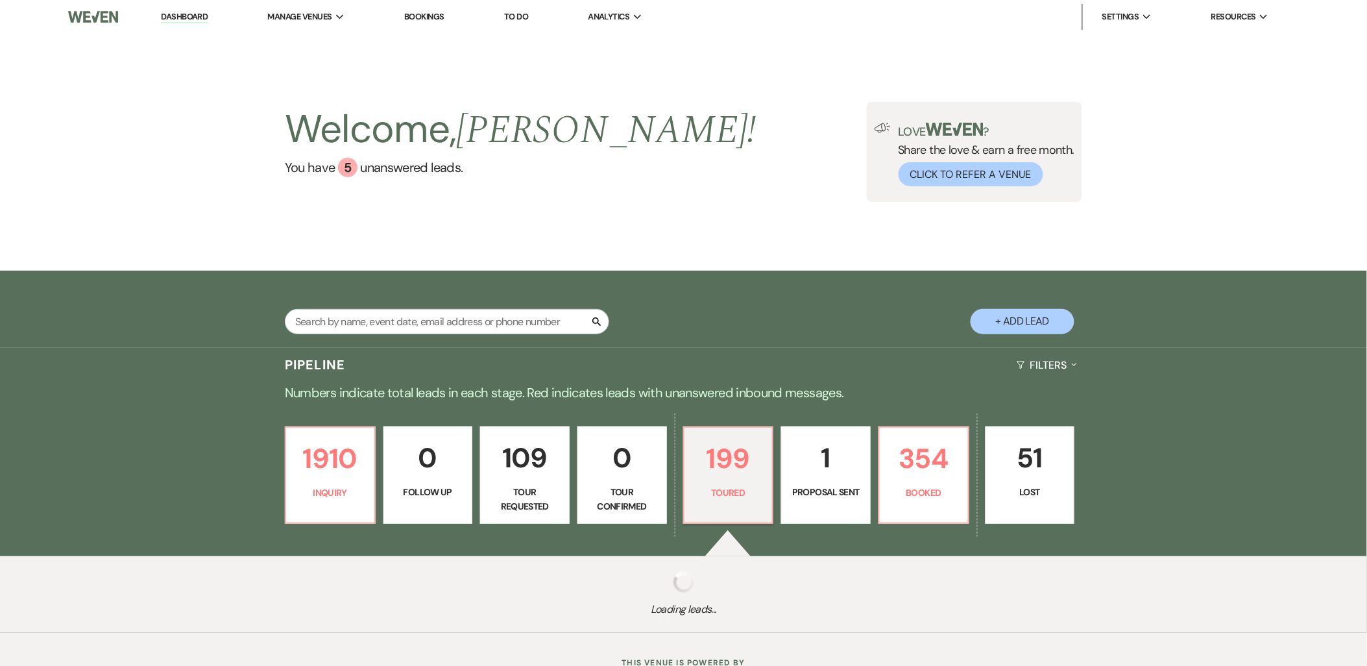
select select "5"
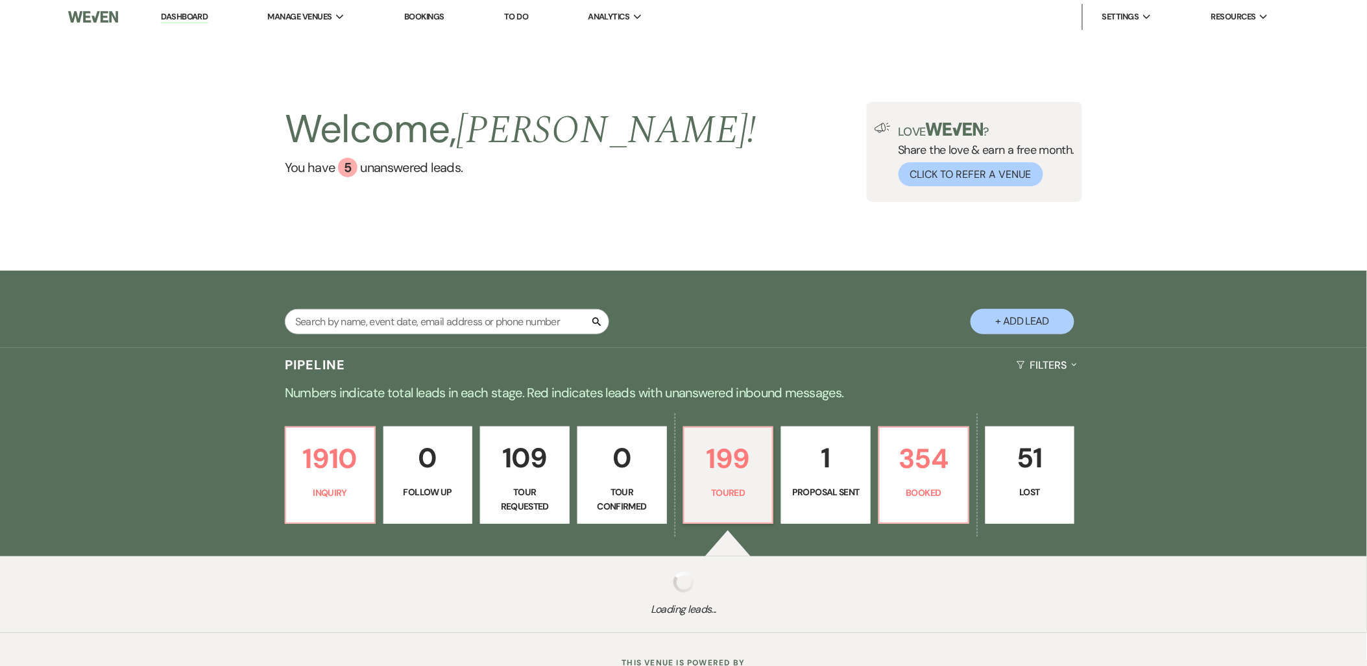
select select "5"
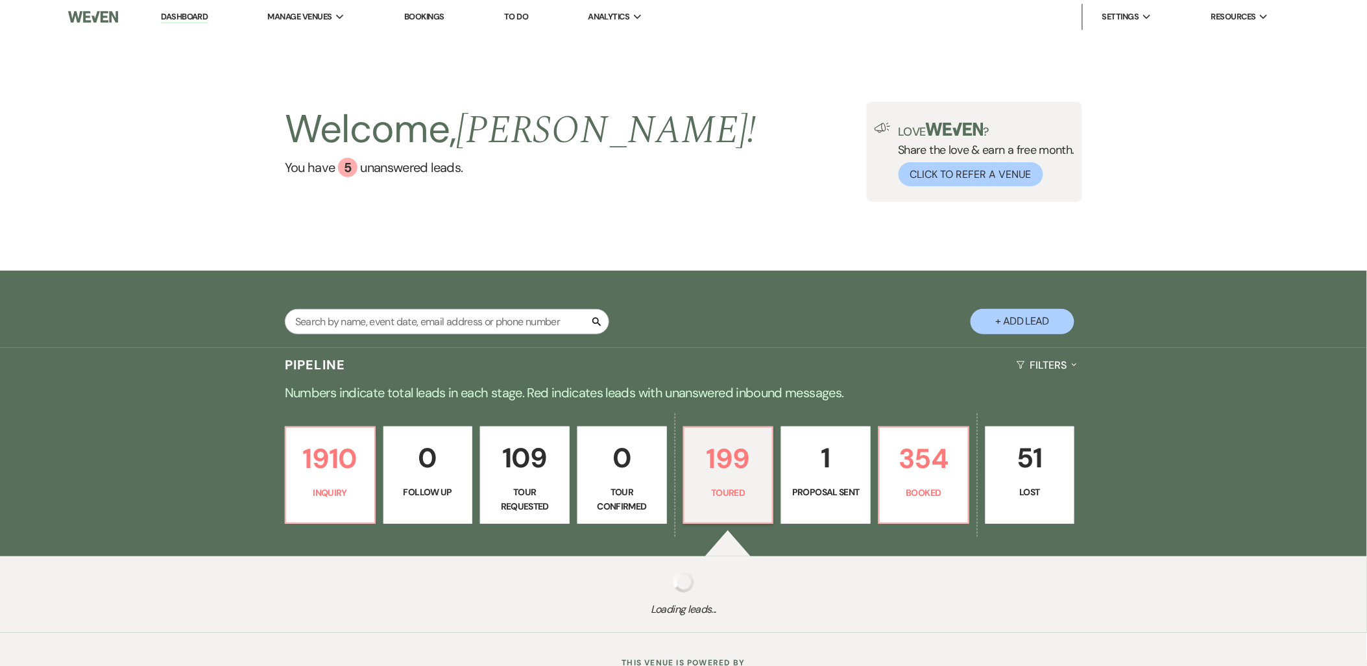
select select "5"
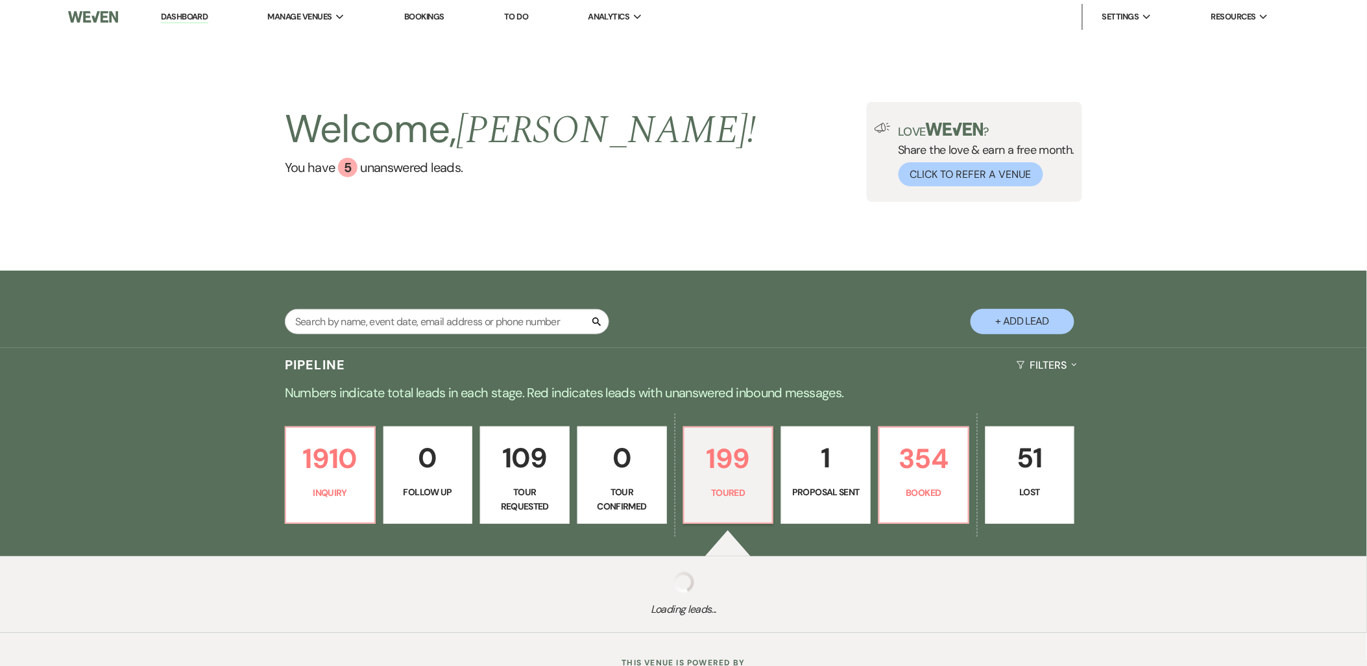
select select "5"
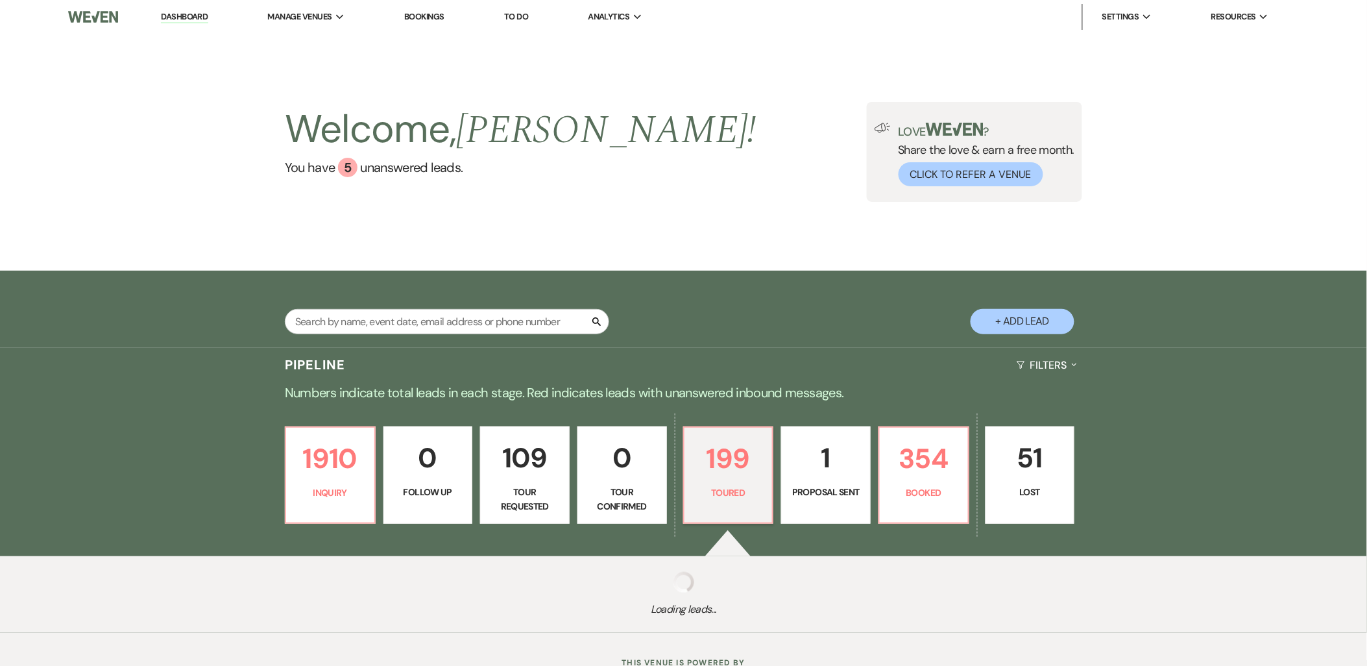
select select "5"
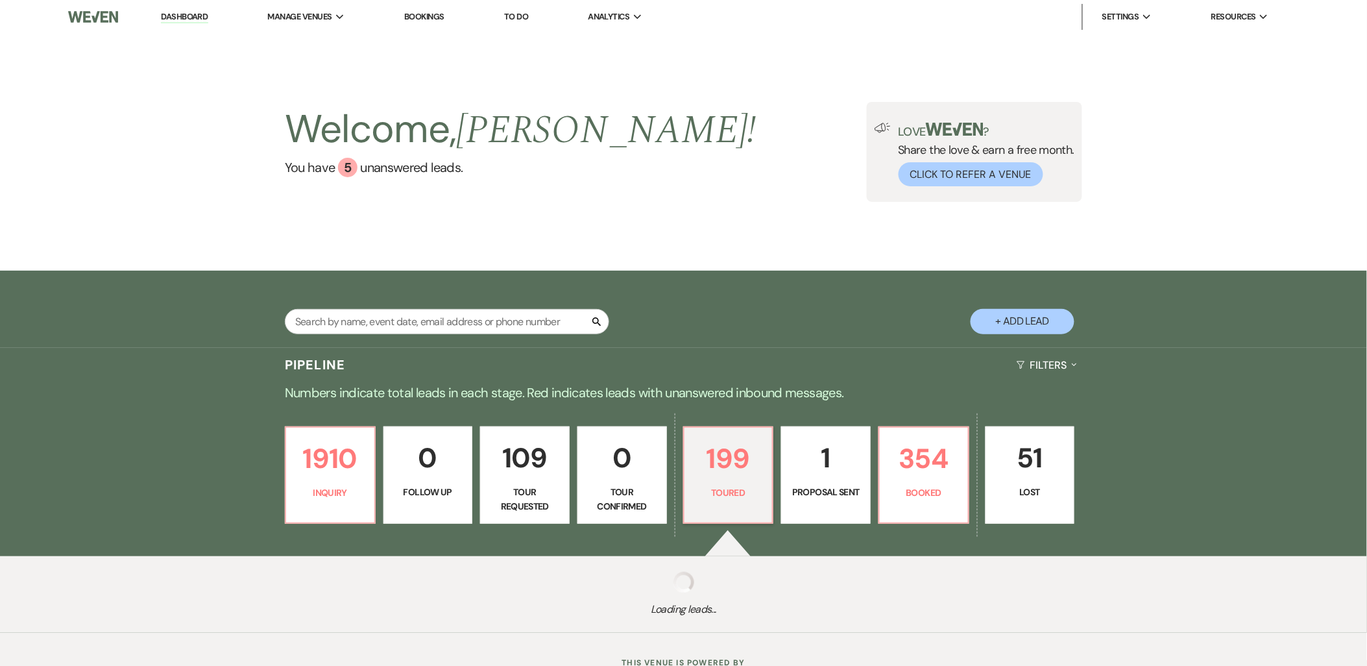
select select "5"
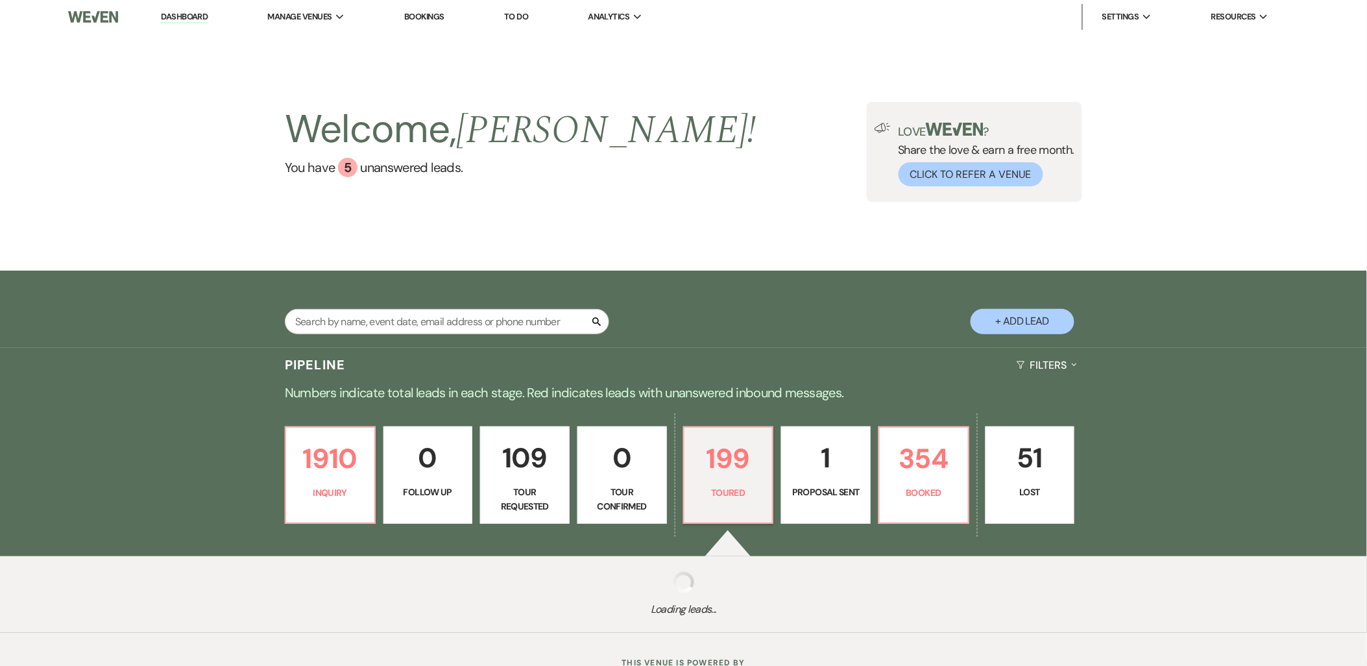
select select "5"
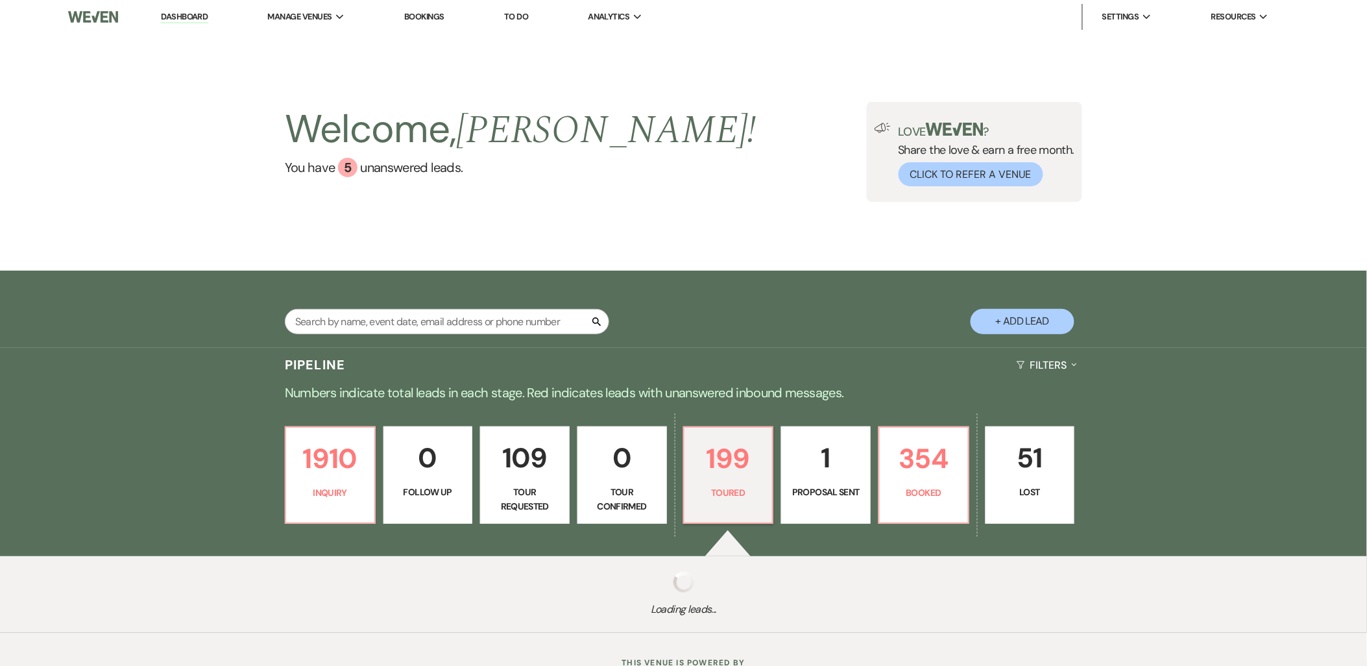
select select "5"
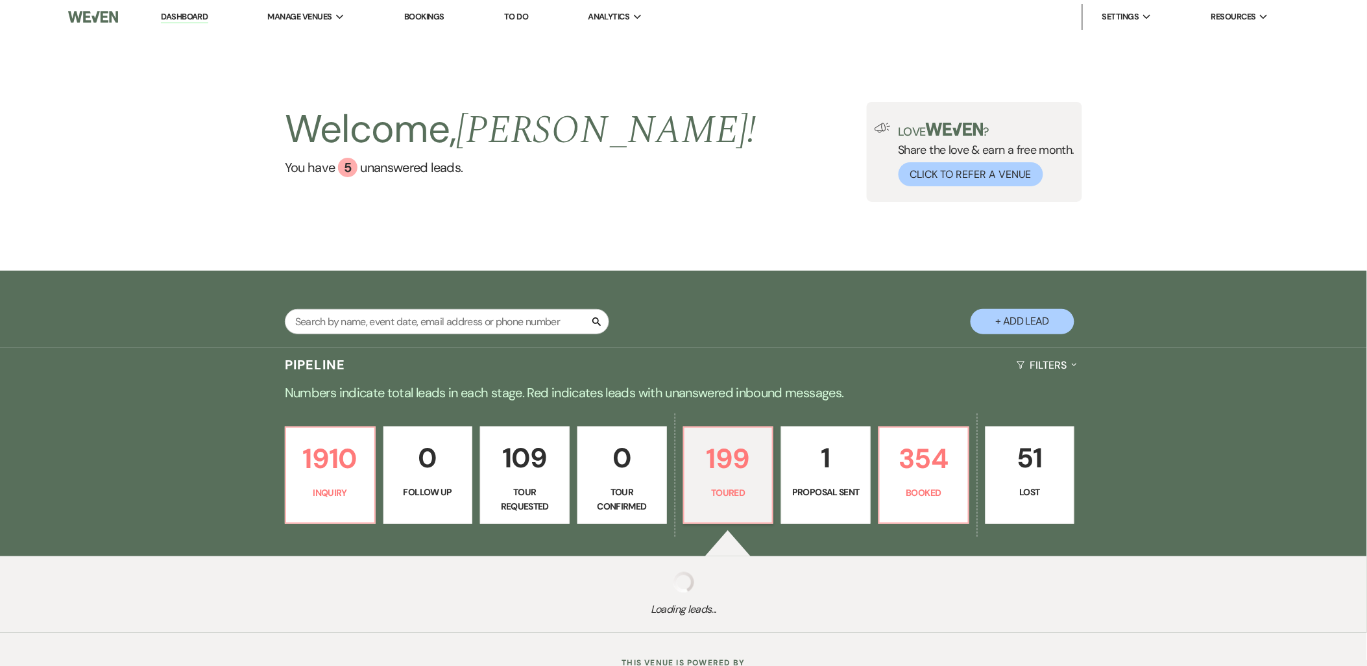
select select "5"
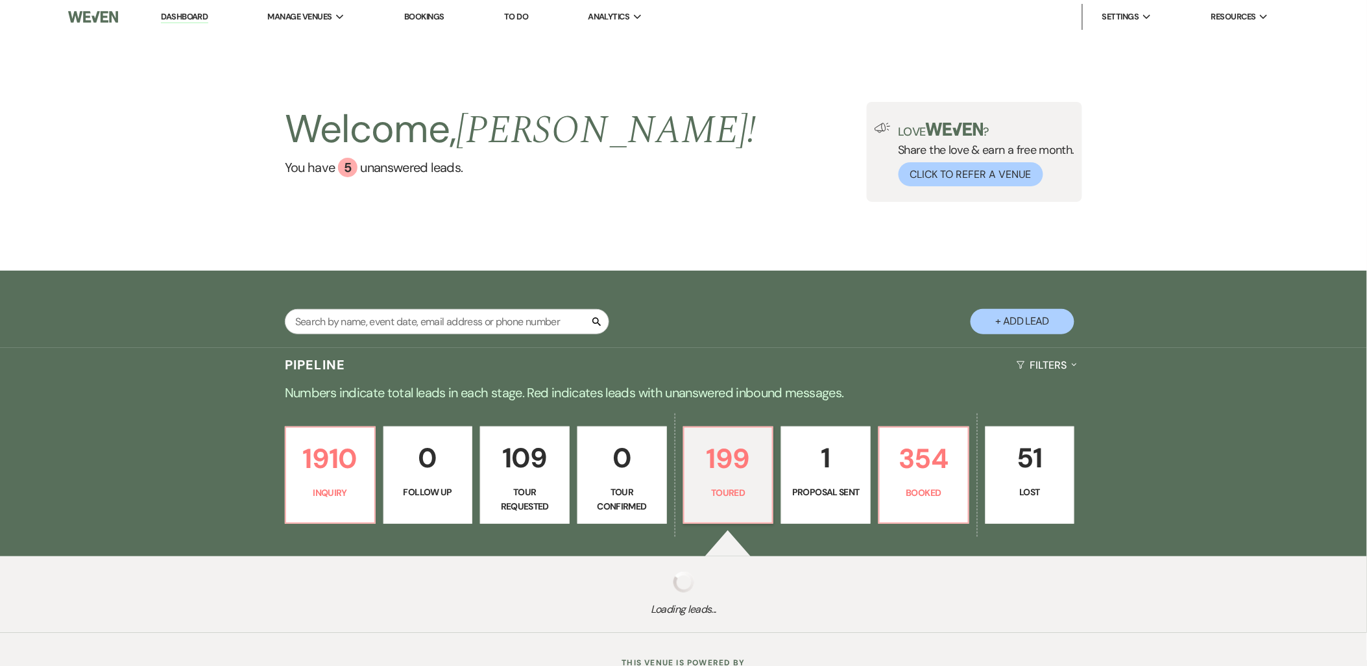
select select "5"
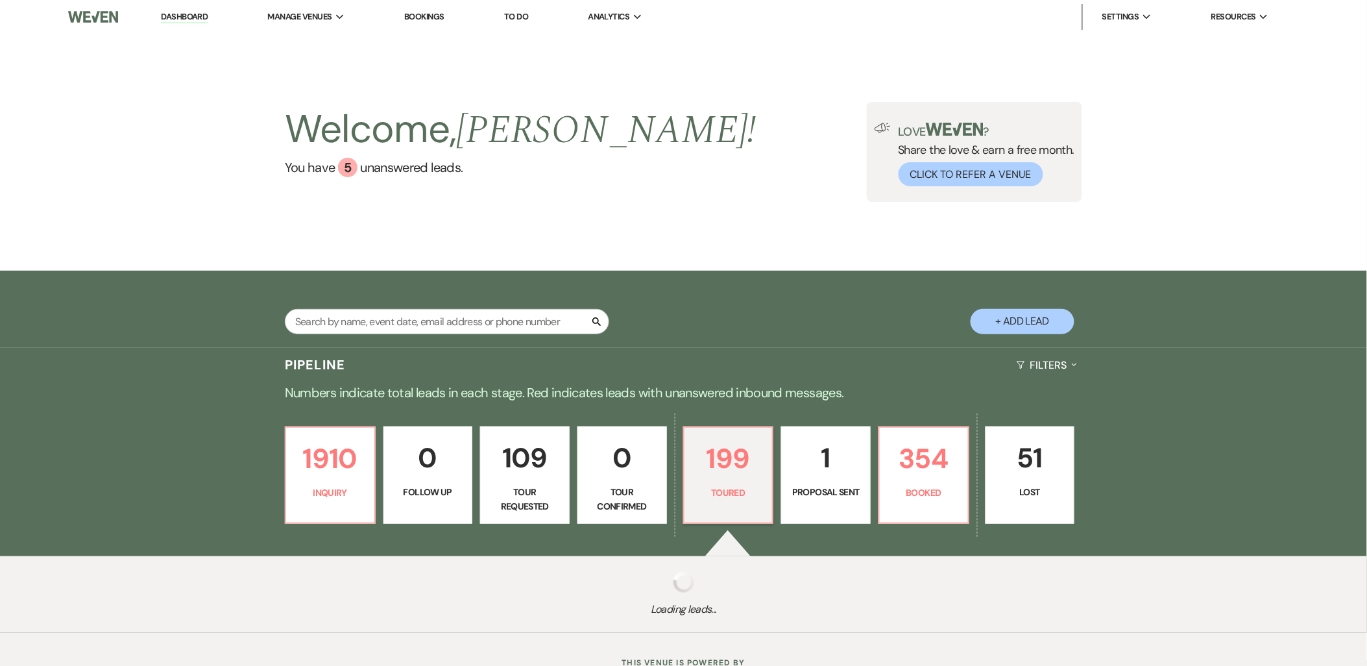
select select "5"
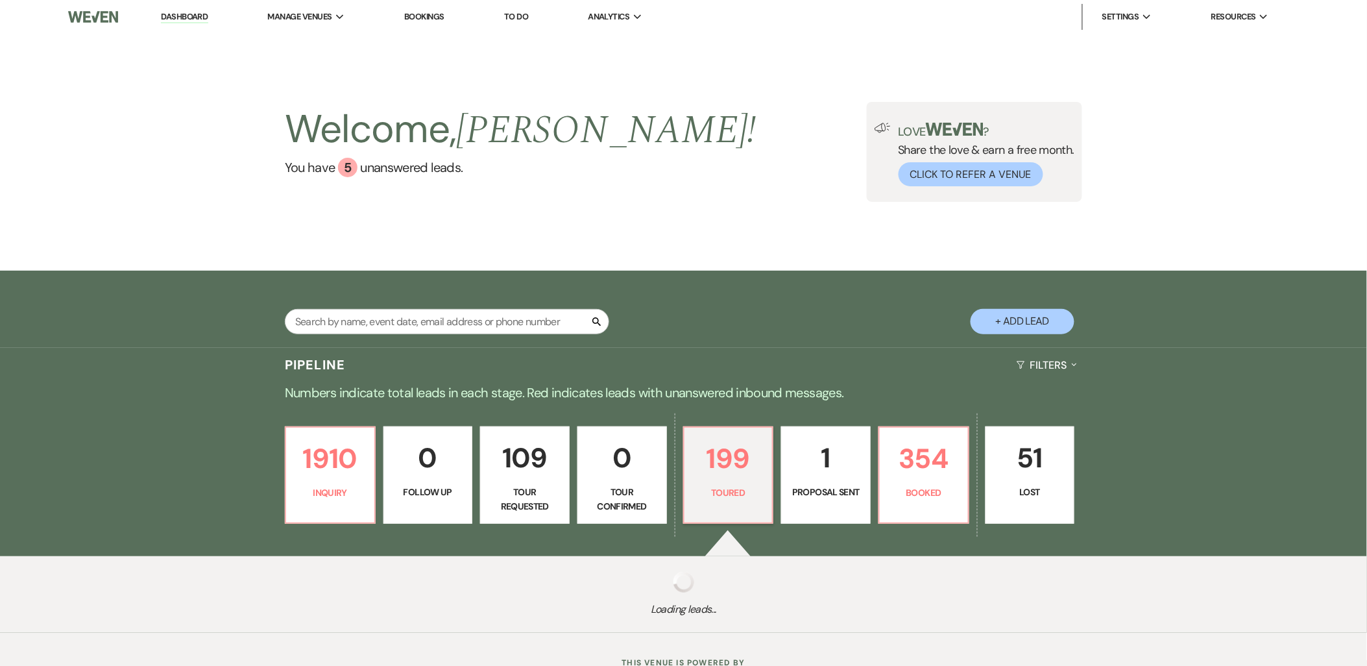
select select "5"
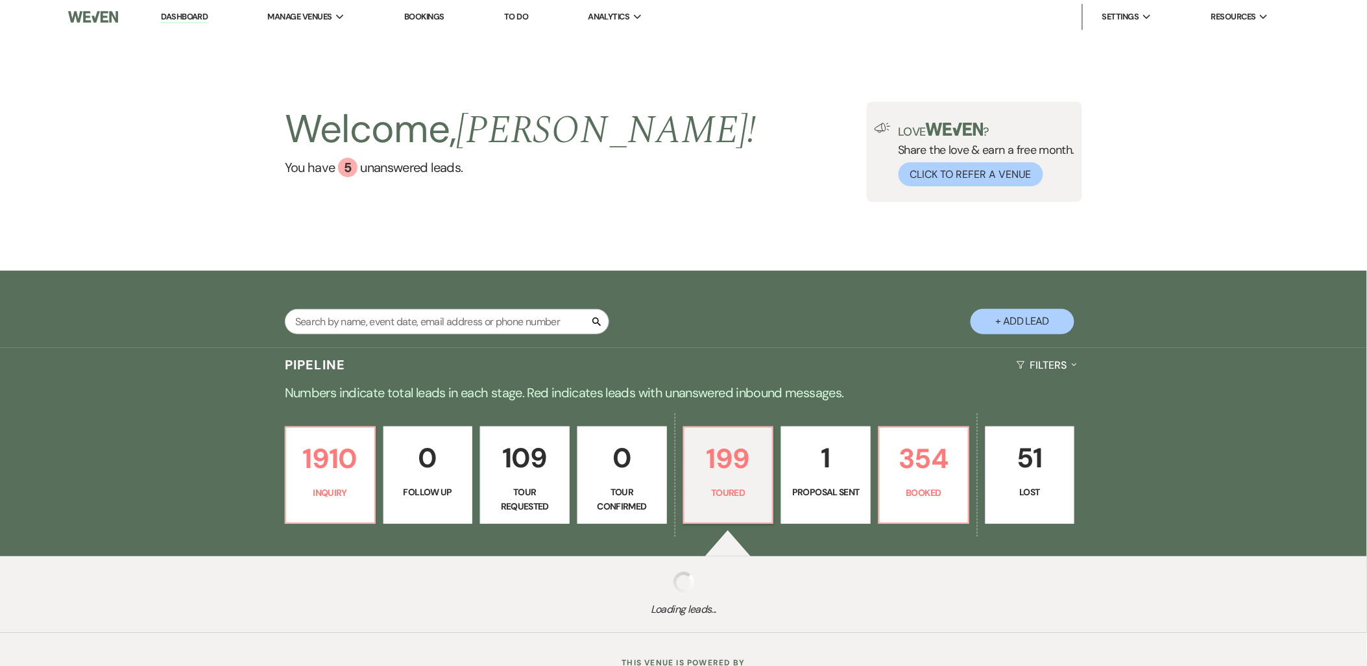
select select "5"
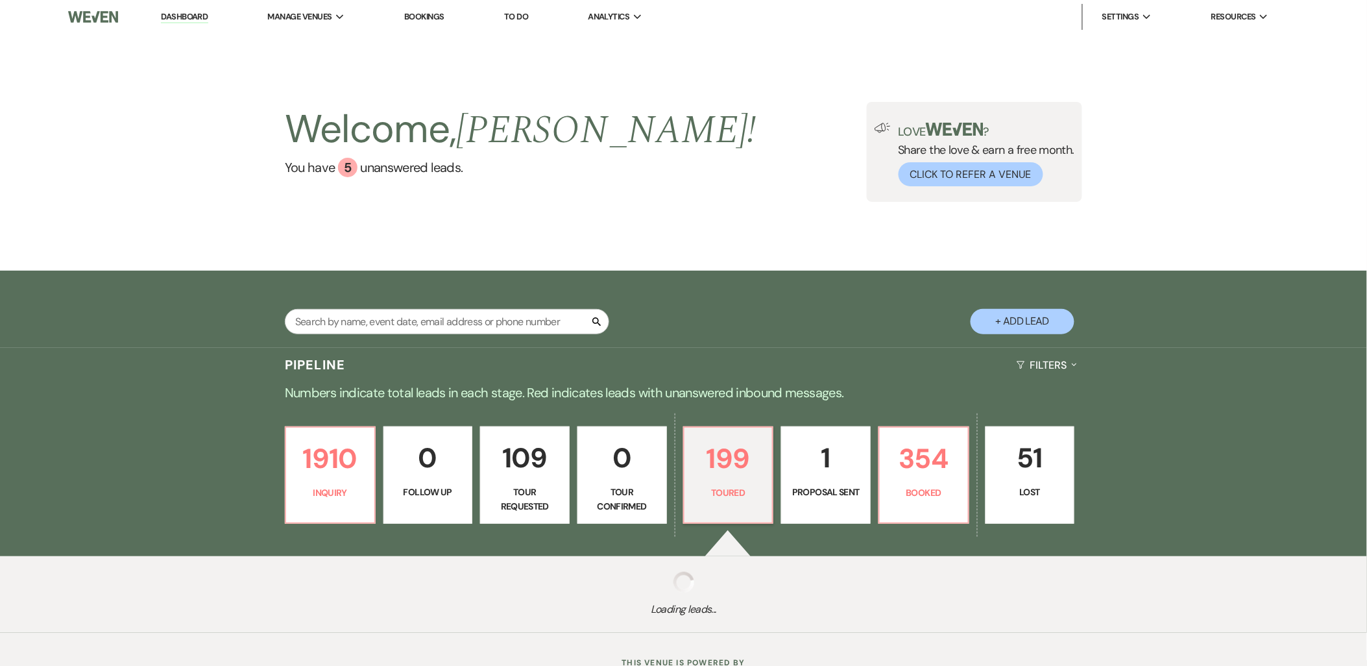
select select "5"
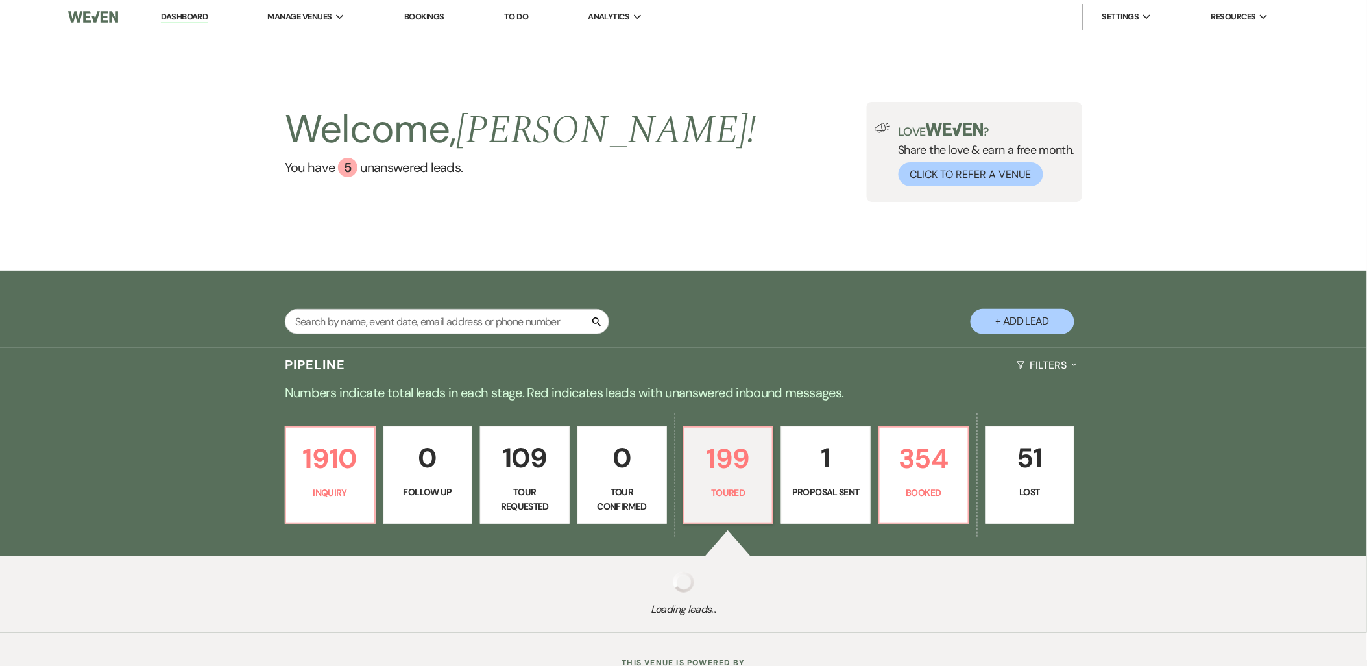
select select "5"
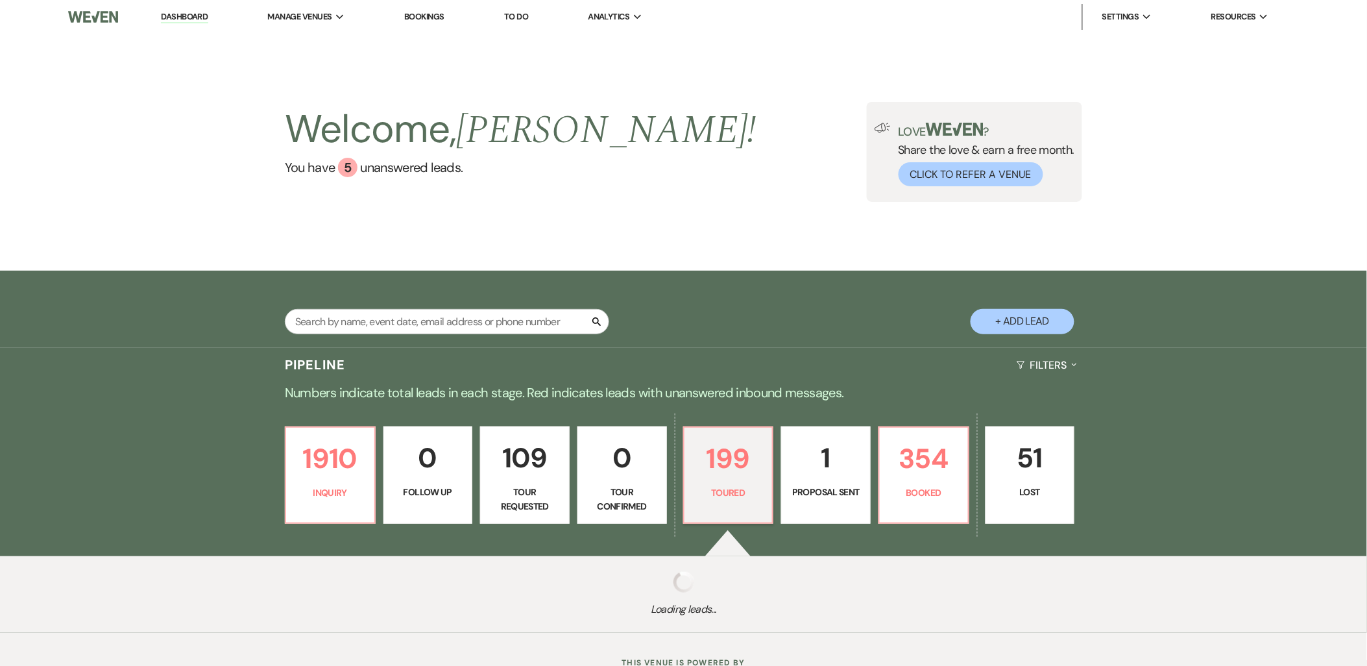
select select "5"
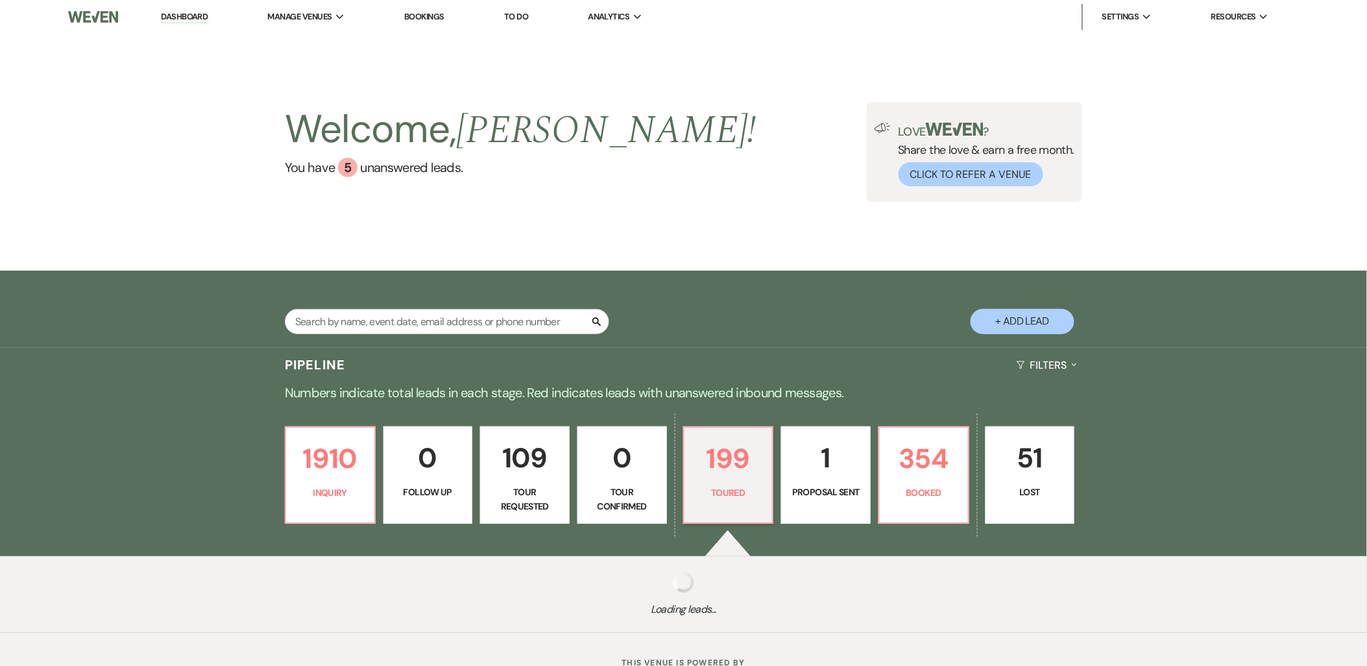
select select "5"
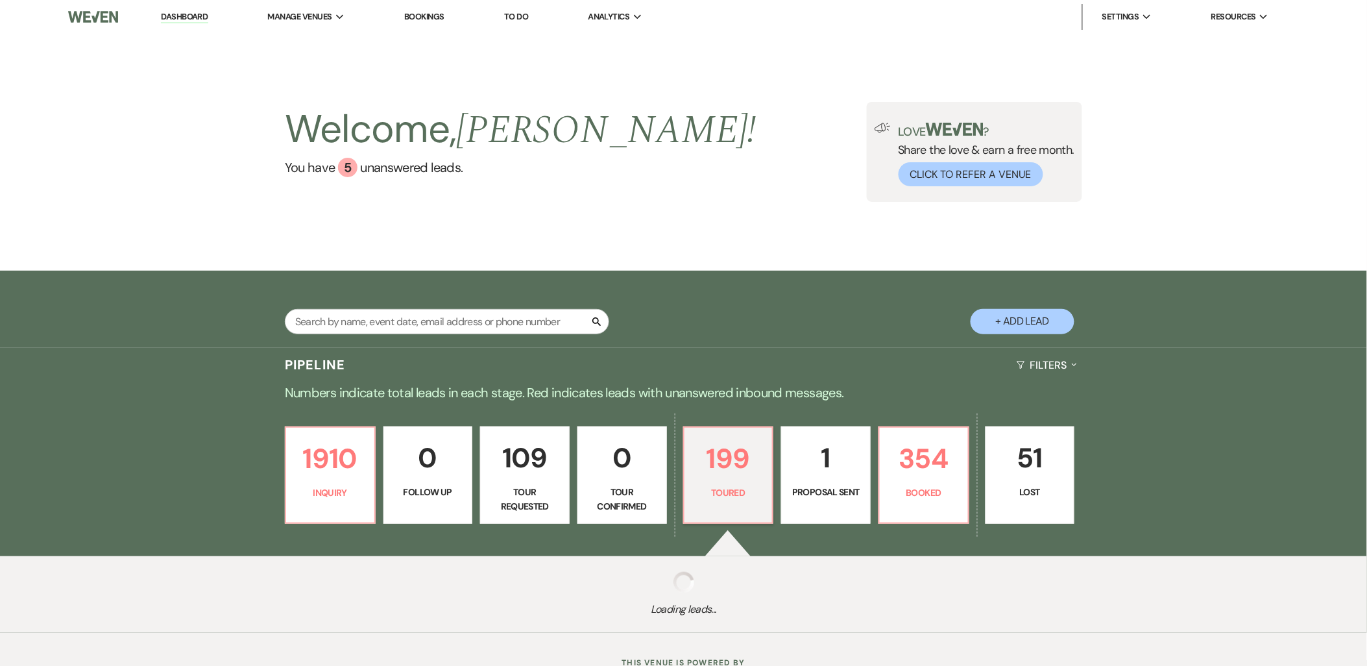
select select "5"
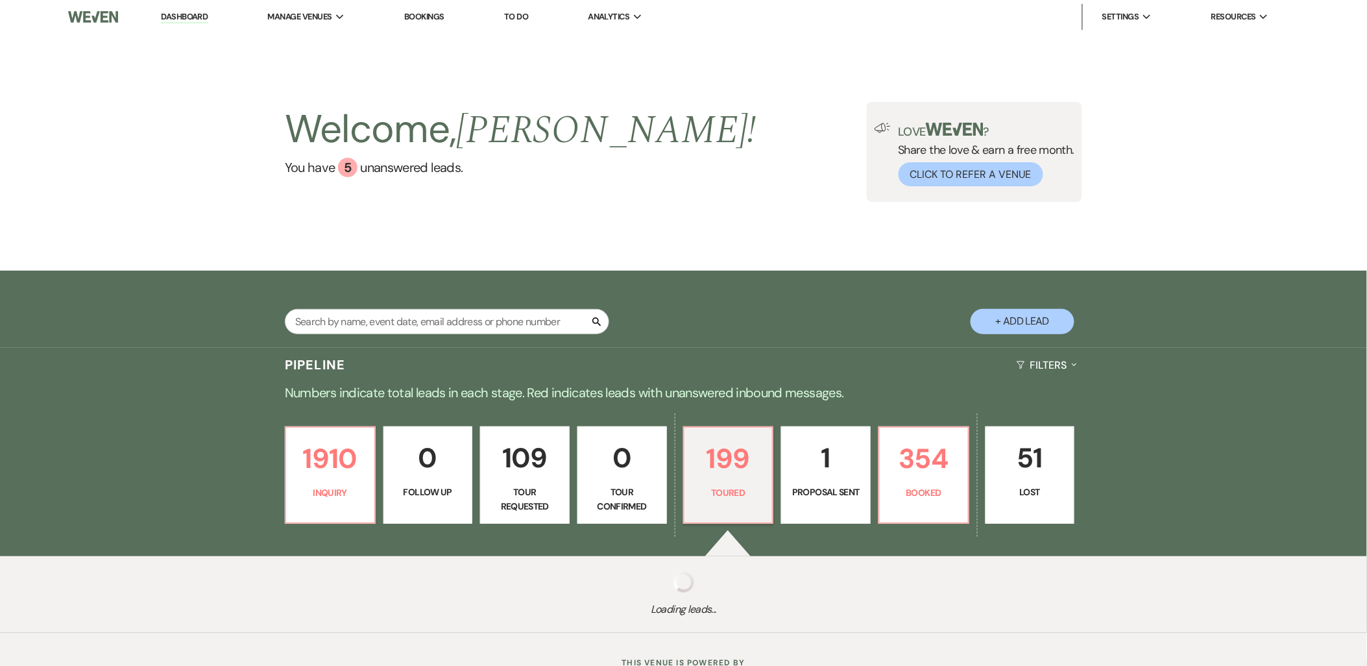
select select "5"
